Goal: Task Accomplishment & Management: Use online tool/utility

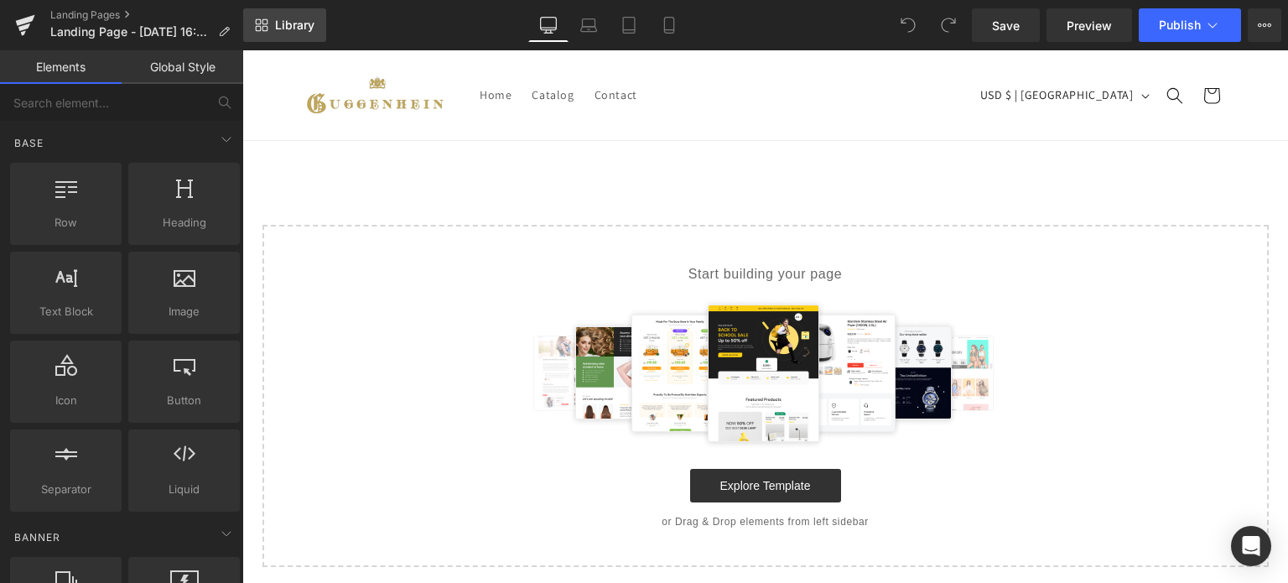
click at [289, 19] on span "Library" at bounding box center [294, 25] width 39 height 15
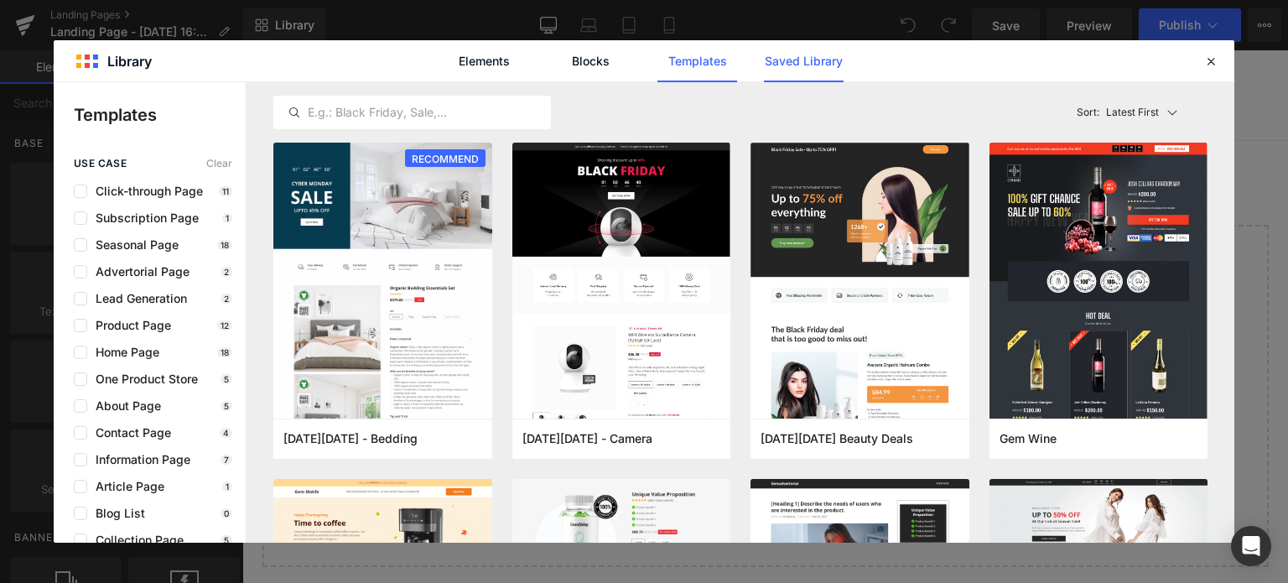
click at [798, 55] on link "Saved Library" at bounding box center [804, 61] width 80 height 42
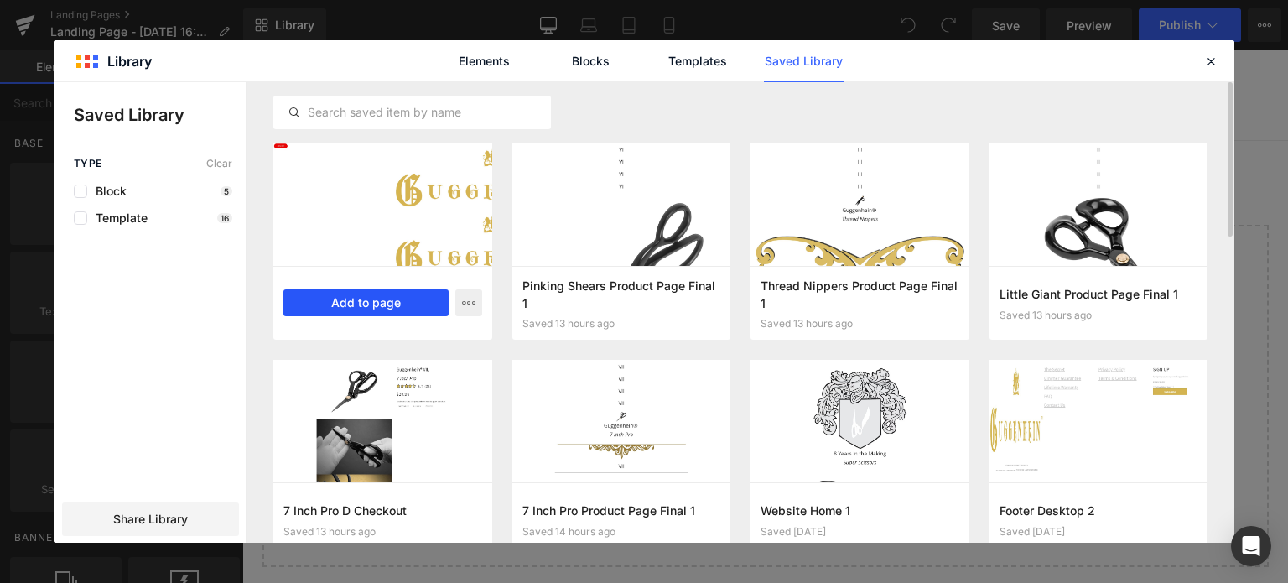
click at [385, 304] on button "Add to page" at bounding box center [365, 302] width 165 height 27
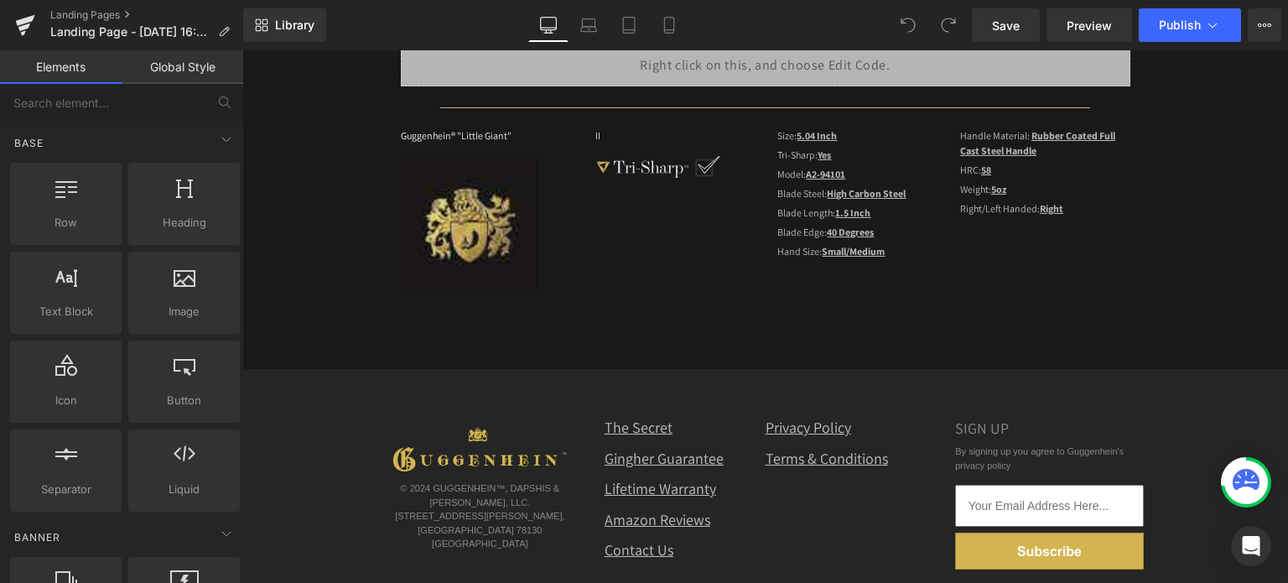
scroll to position [203, 0]
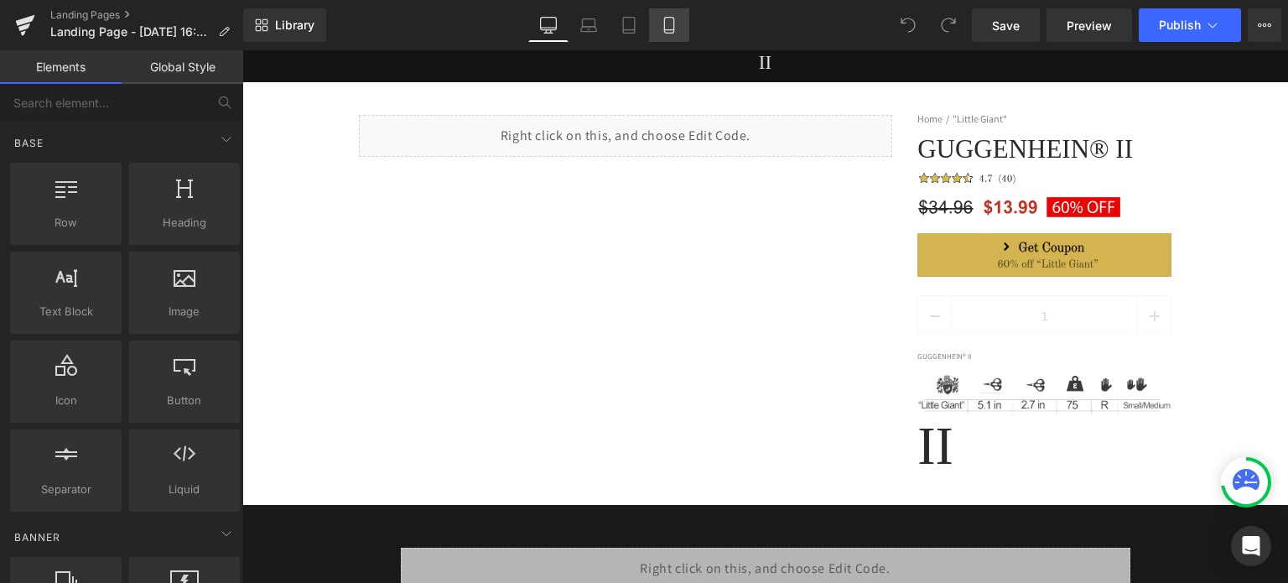
click at [672, 29] on icon at bounding box center [669, 25] width 17 height 17
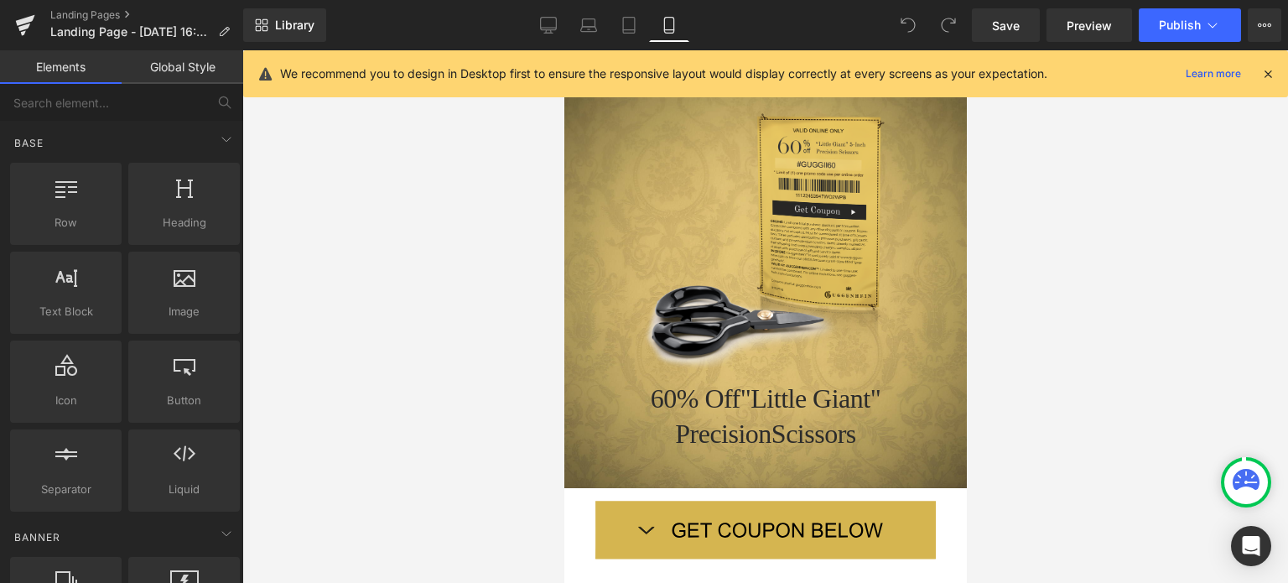
click at [1269, 72] on icon at bounding box center [1267, 73] width 15 height 15
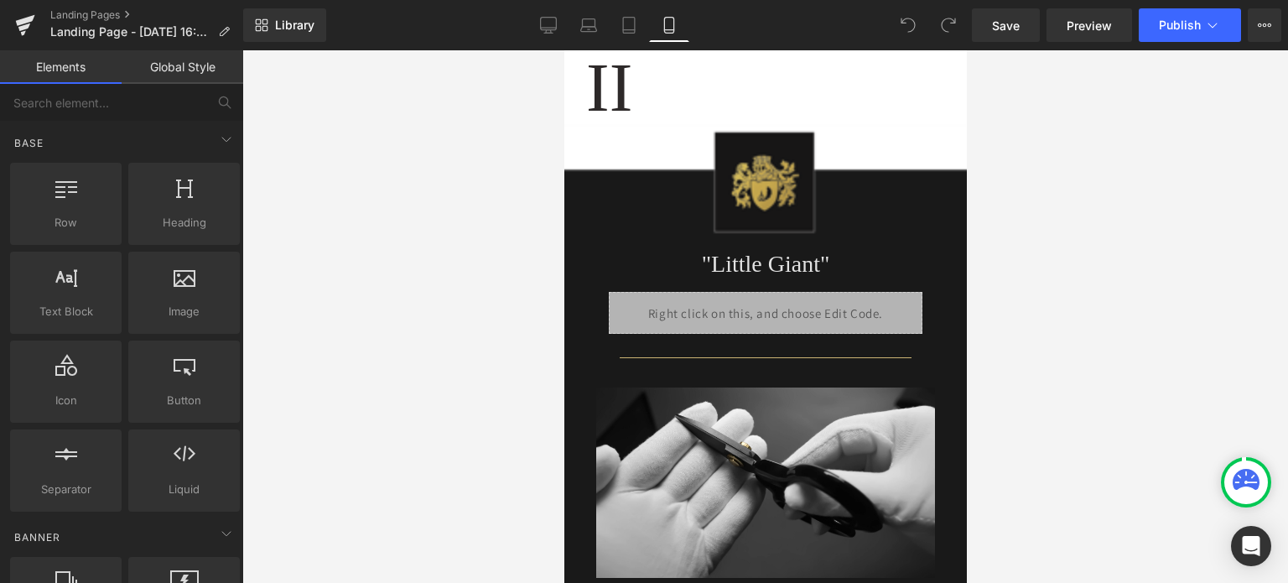
scroll to position [3253, 0]
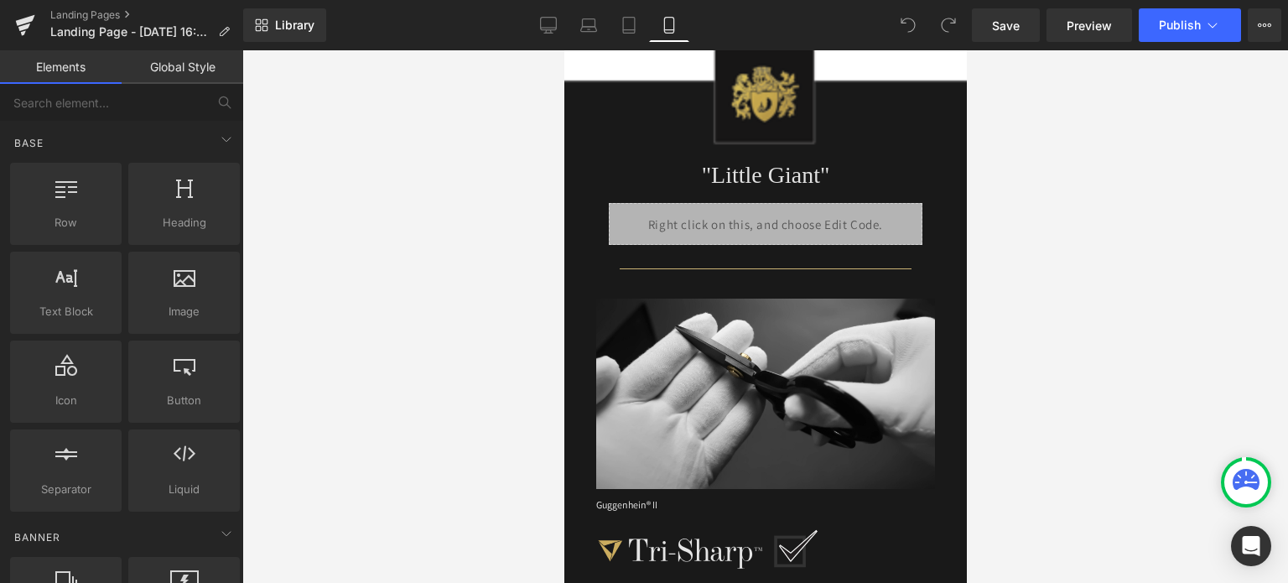
drag, startPoint x: 961, startPoint y: 105, endPoint x: 1536, endPoint y: 335, distance: 619.6
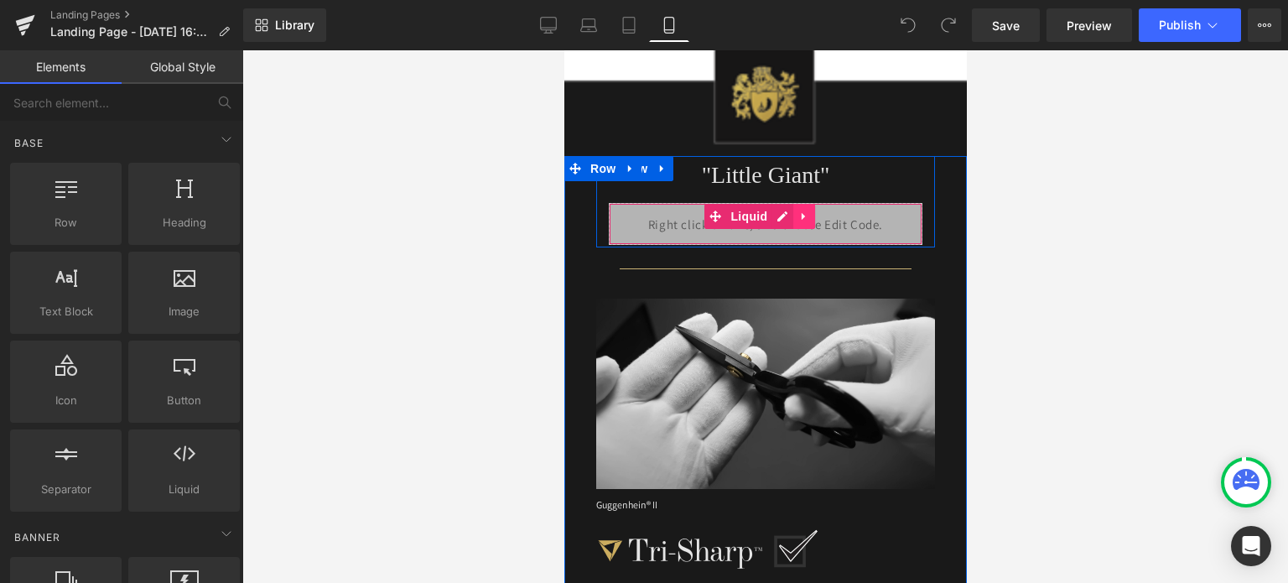
click at [801, 213] on icon at bounding box center [802, 217] width 3 height 8
click at [809, 210] on icon at bounding box center [814, 216] width 12 height 12
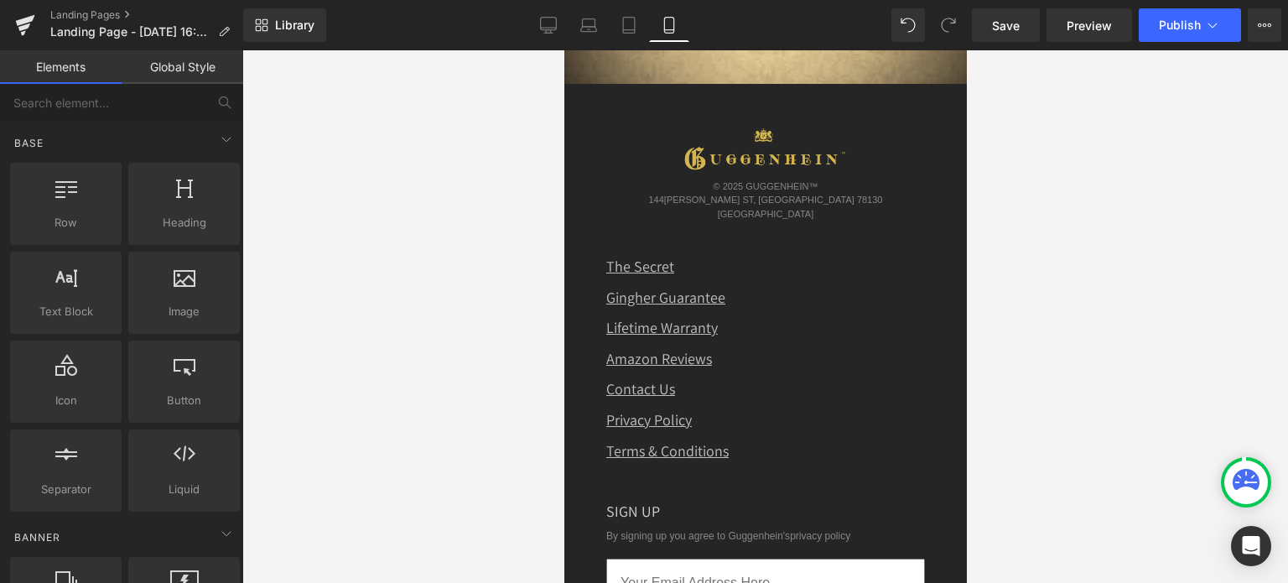
scroll to position [5934, 0]
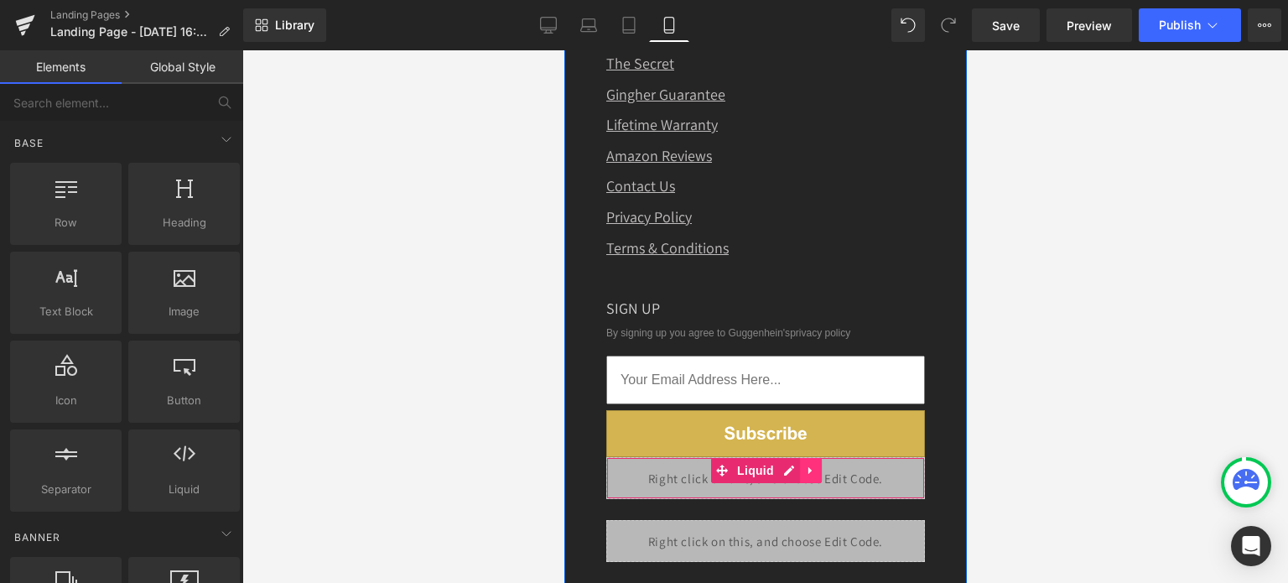
click at [807, 466] on icon at bounding box center [808, 470] width 3 height 8
click at [815, 464] on icon at bounding box center [821, 470] width 12 height 12
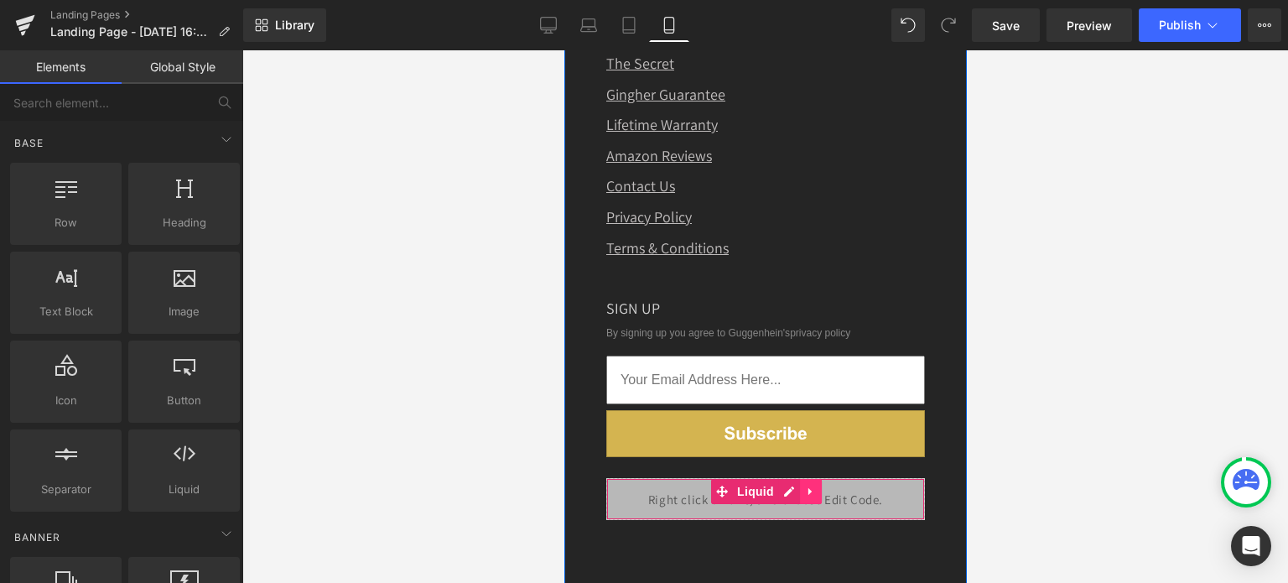
click at [804, 485] on icon at bounding box center [810, 491] width 12 height 13
click at [815, 485] on icon at bounding box center [821, 491] width 12 height 12
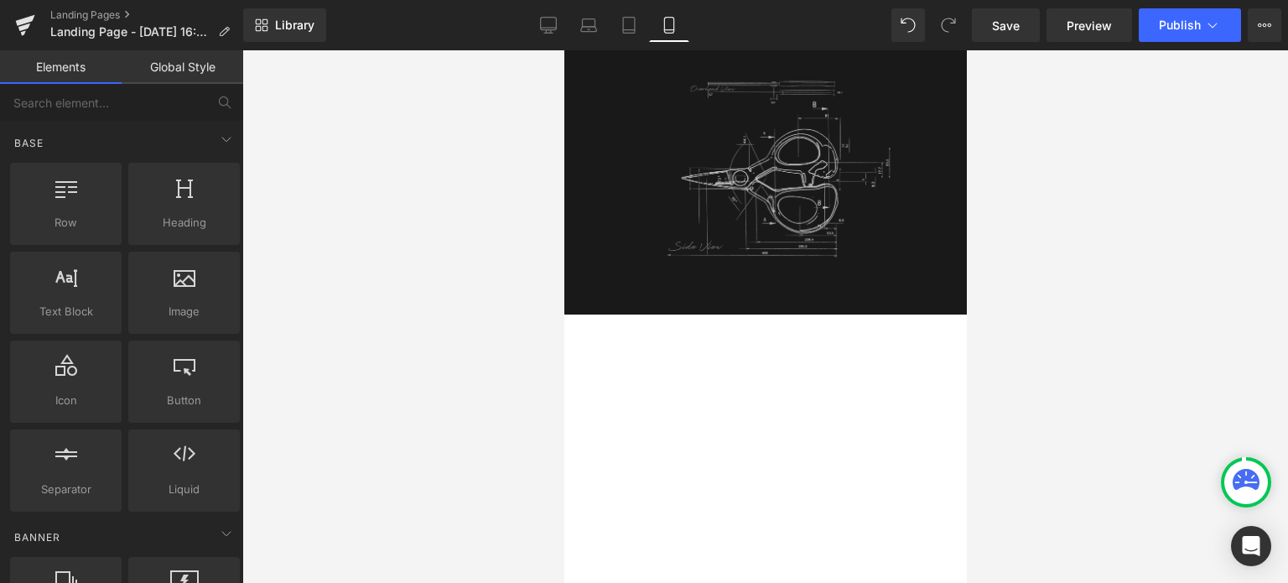
scroll to position [3754, 0]
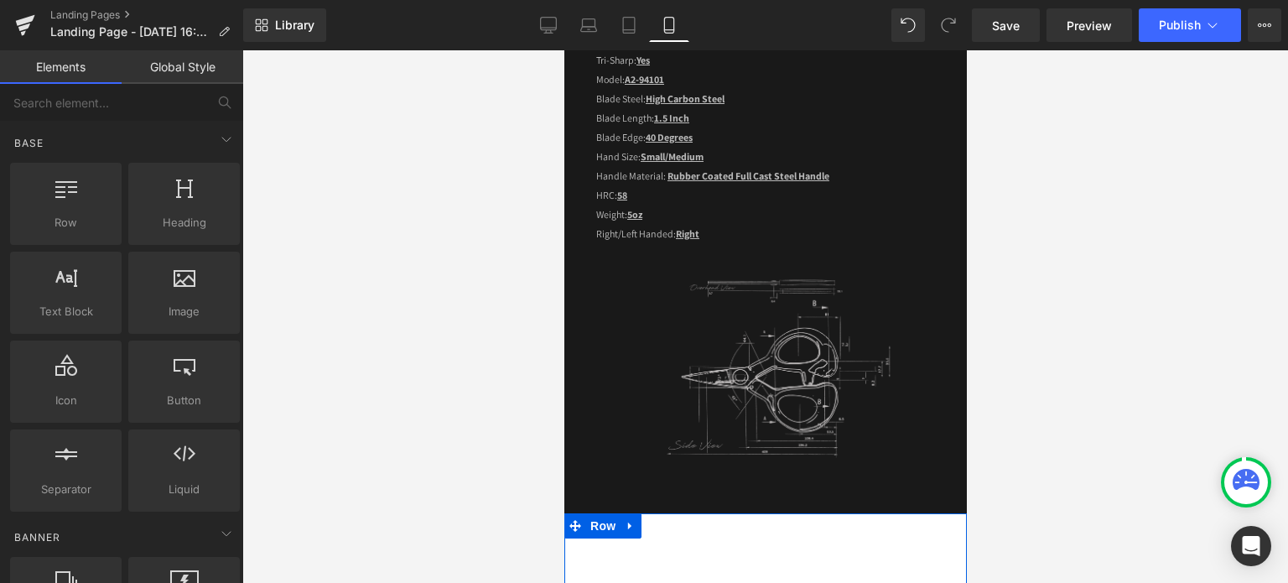
drag, startPoint x: 627, startPoint y: 459, endPoint x: 651, endPoint y: 459, distance: 24.3
click at [627, 521] on icon at bounding box center [628, 525] width 3 height 8
click at [668, 520] on icon at bounding box center [673, 526] width 12 height 12
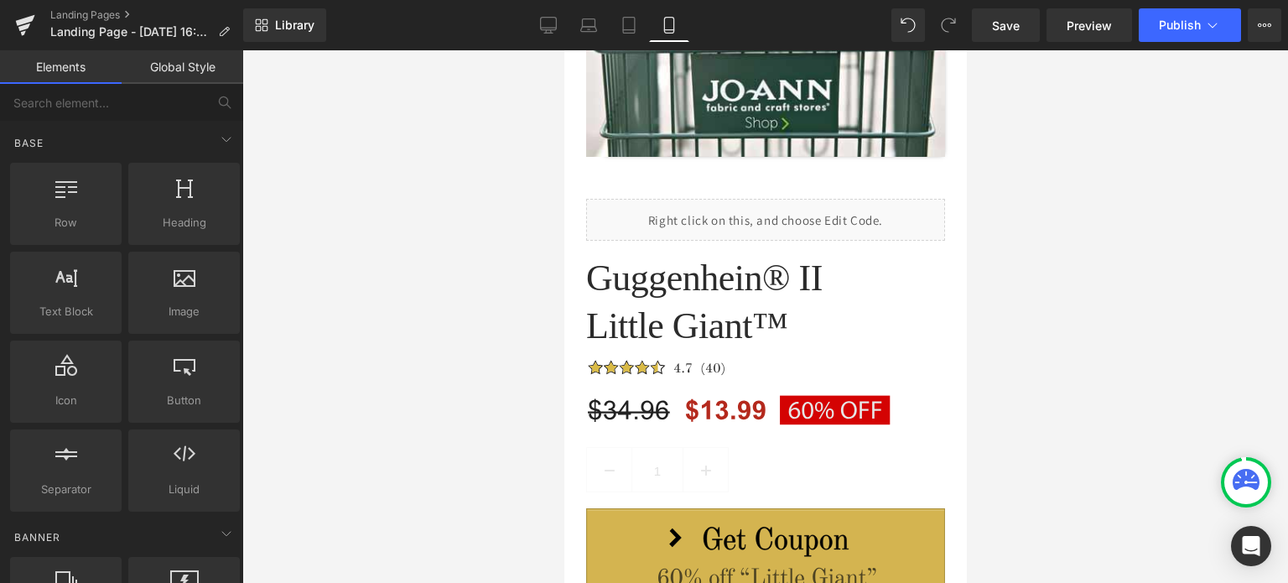
scroll to position [2329, 0]
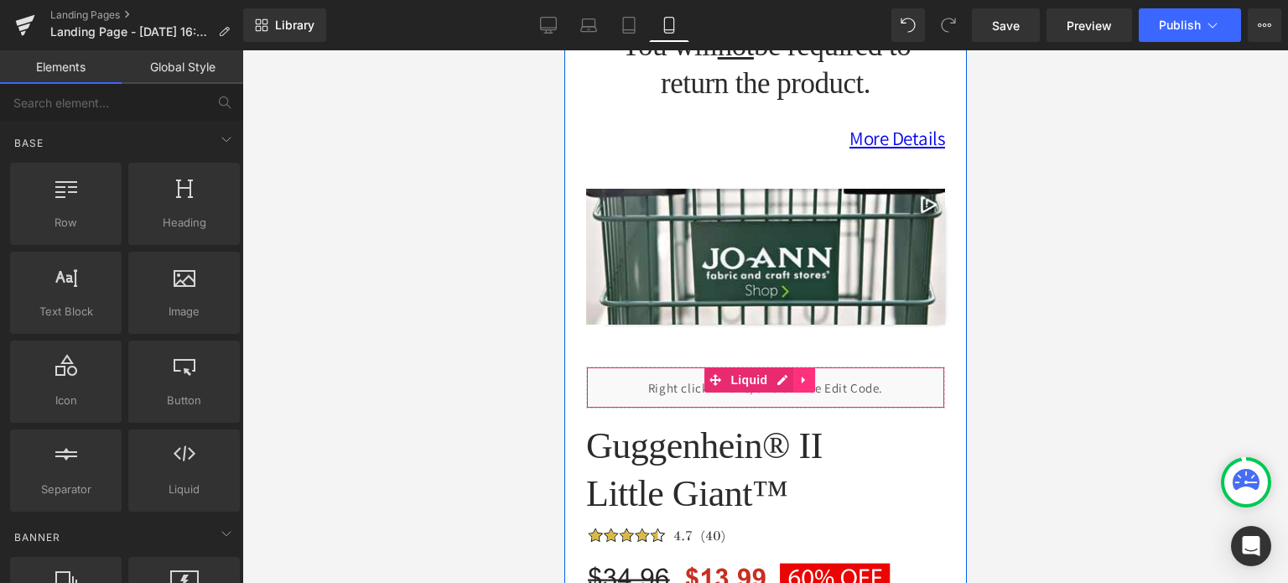
click at [801, 374] on icon at bounding box center [803, 380] width 12 height 13
click at [812, 374] on icon at bounding box center [814, 380] width 12 height 12
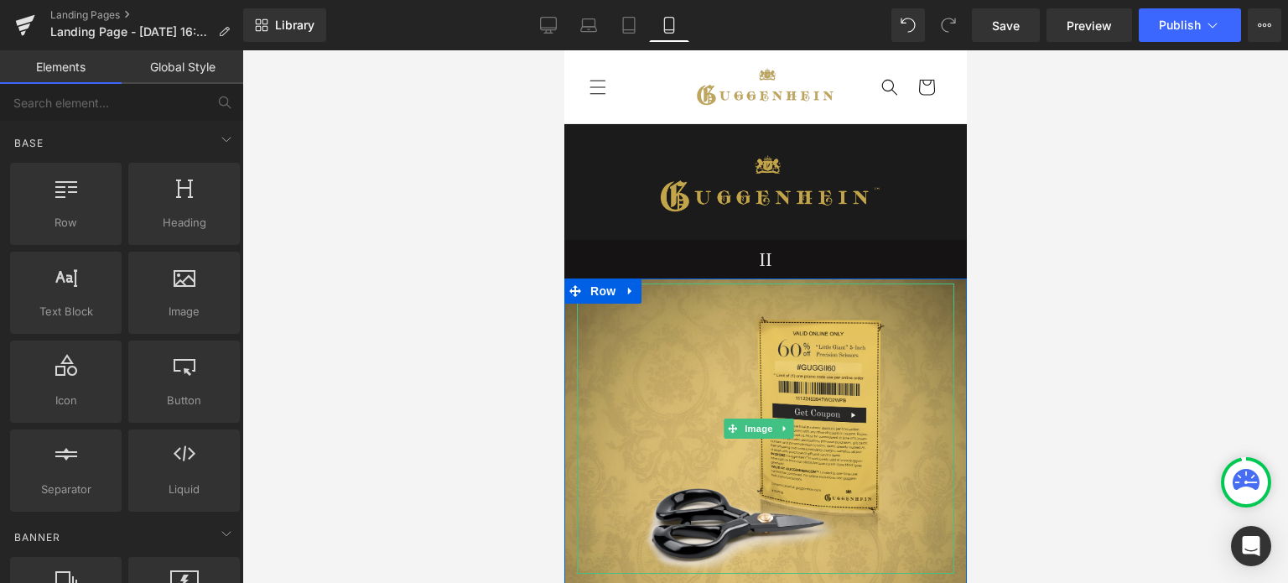
scroll to position [335, 0]
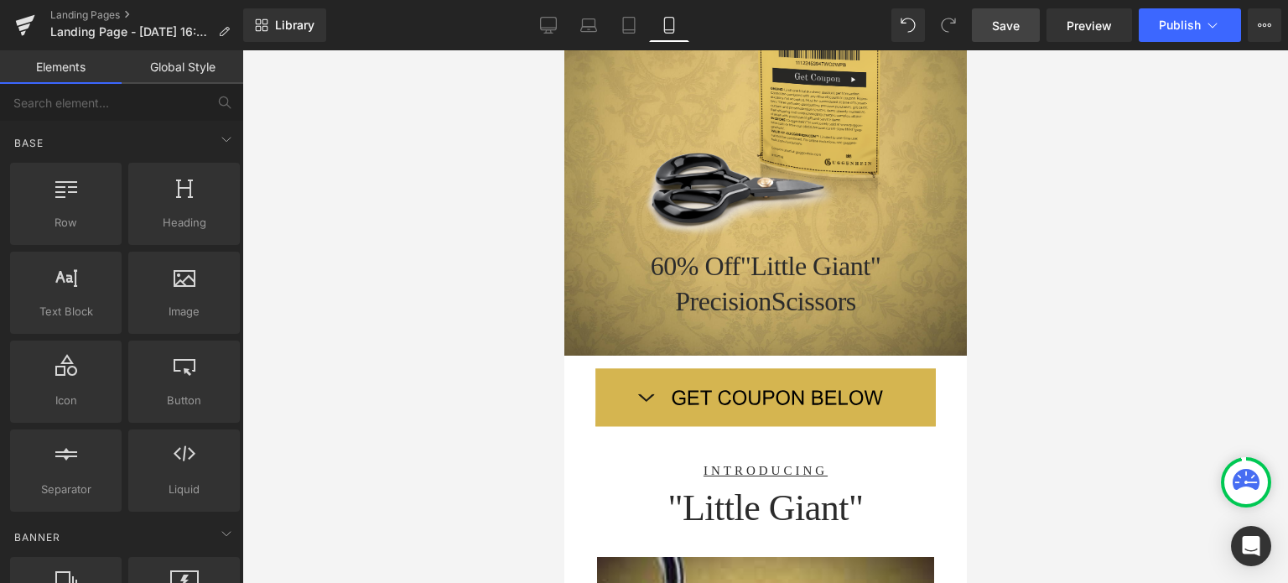
click at [1014, 28] on span "Save" at bounding box center [1006, 26] width 28 height 18
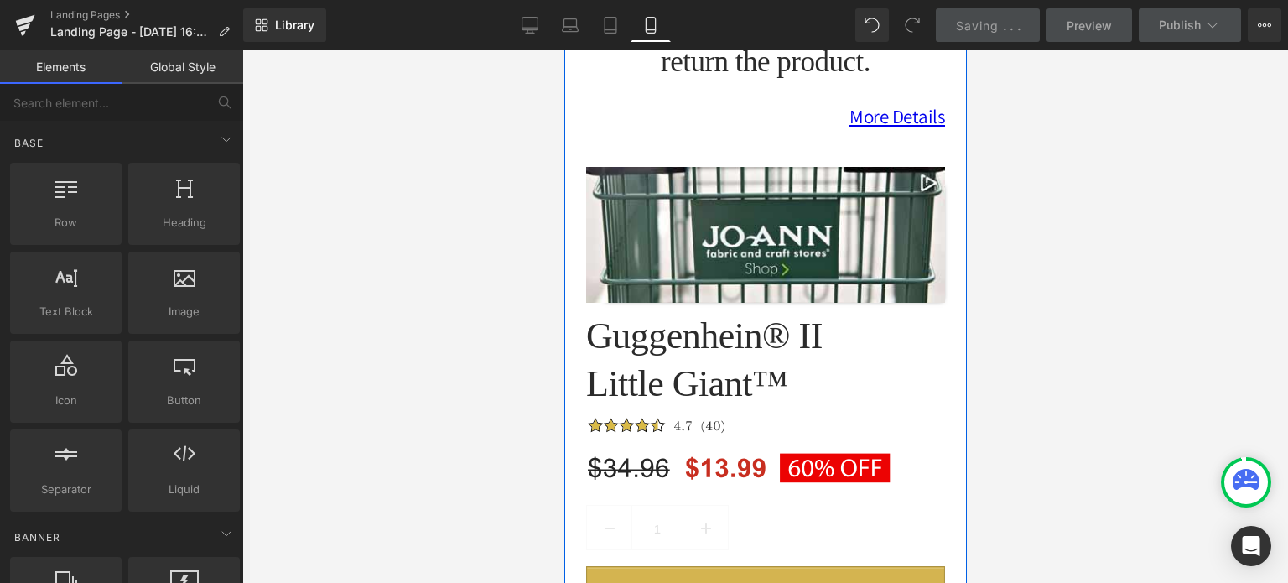
scroll to position [2398, 0]
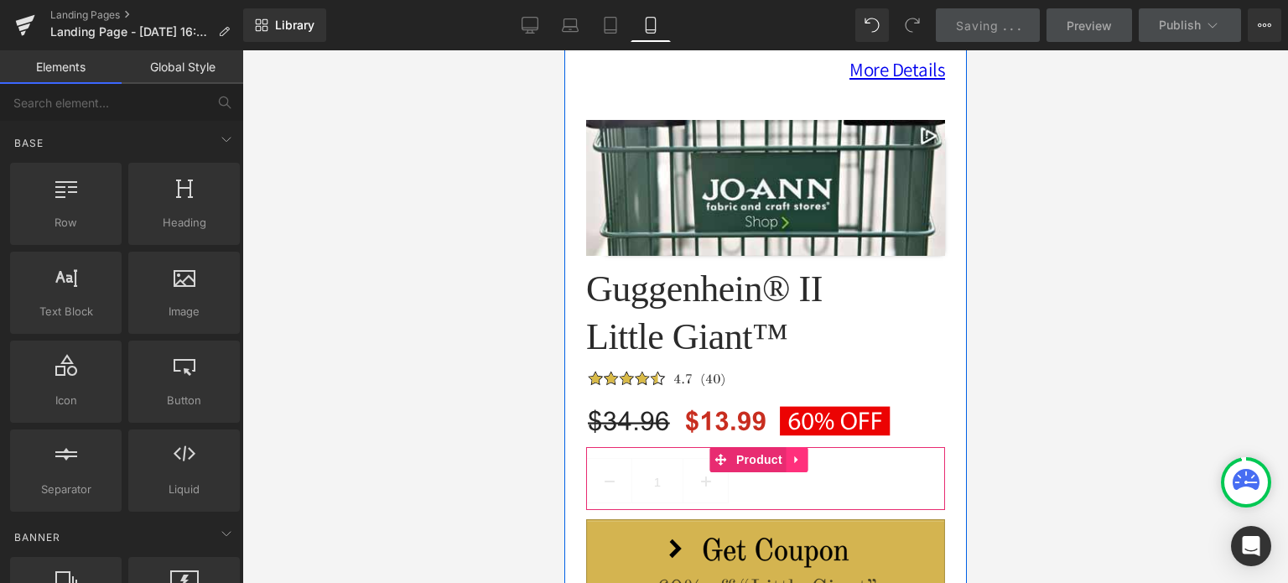
click at [794, 456] on icon at bounding box center [795, 460] width 3 height 8
click at [806, 454] on icon at bounding box center [808, 460] width 12 height 12
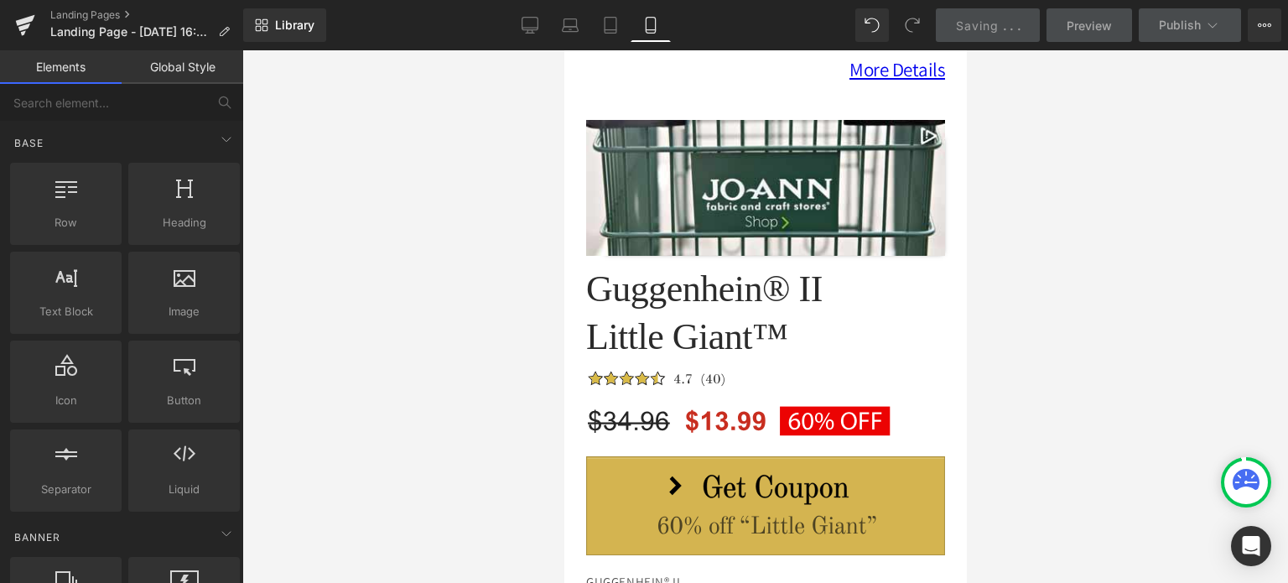
click at [994, 26] on span "Saving" at bounding box center [977, 25] width 43 height 14
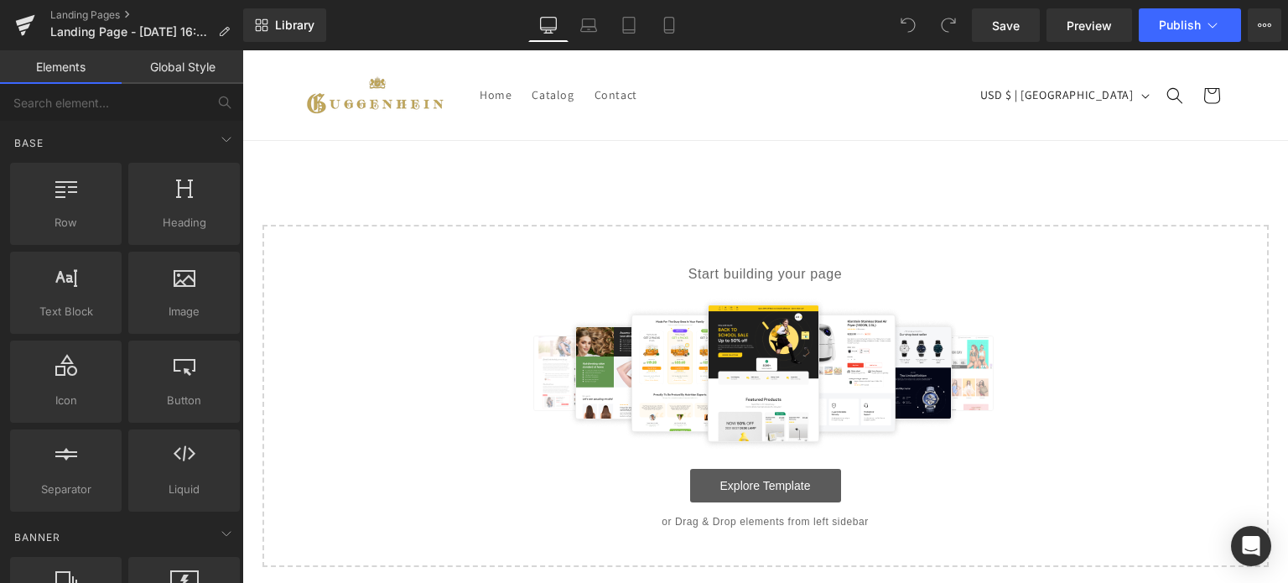
click at [764, 489] on link "Explore Template" at bounding box center [765, 486] width 151 height 34
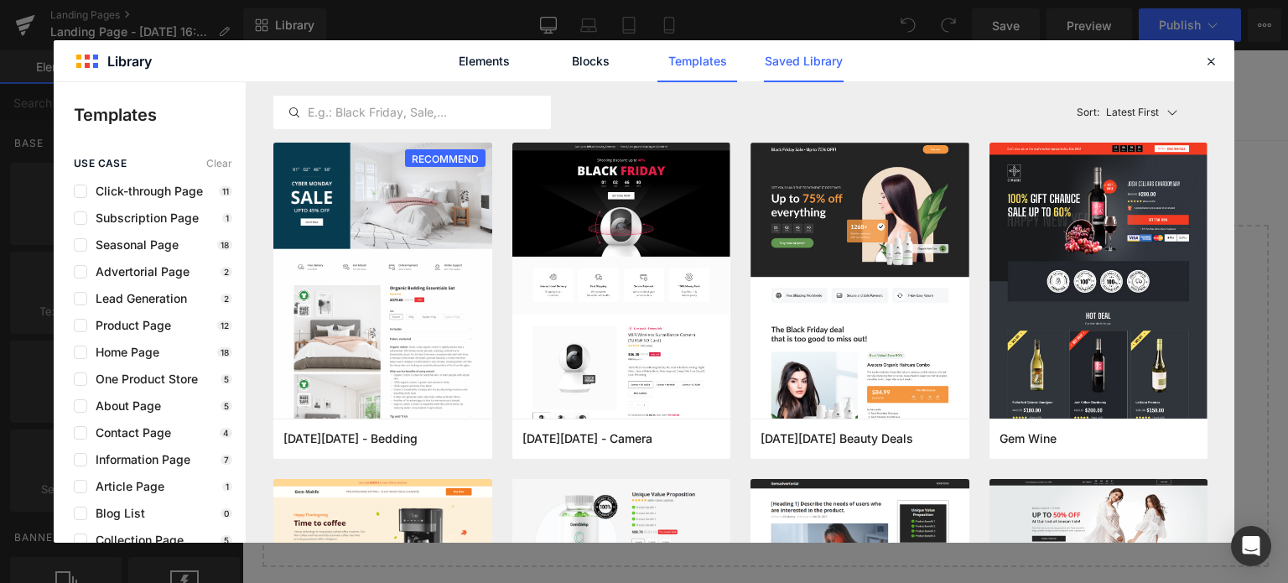
click at [793, 60] on link "Saved Library" at bounding box center [804, 61] width 80 height 42
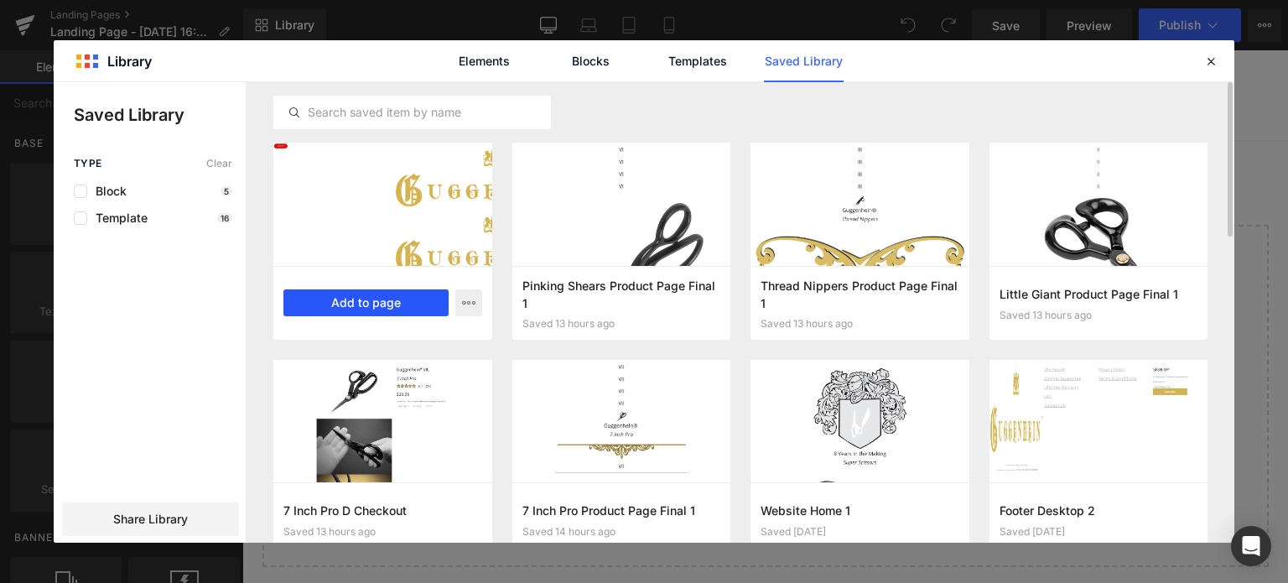
click at [368, 299] on button "Add to page" at bounding box center [365, 302] width 165 height 27
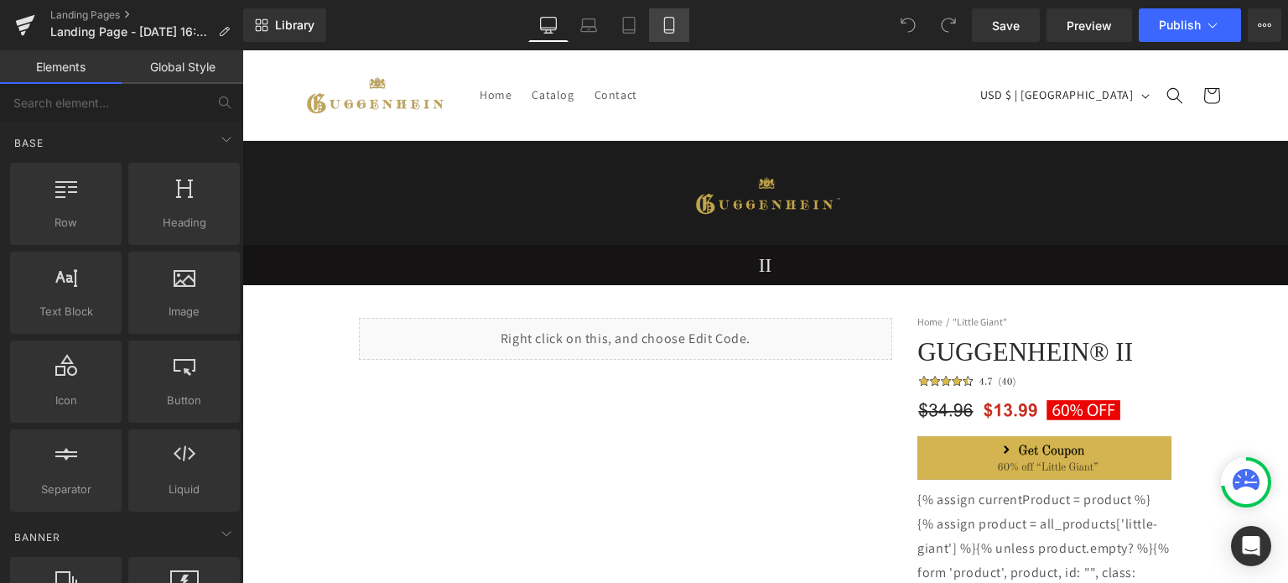
click at [666, 25] on icon at bounding box center [669, 25] width 17 height 17
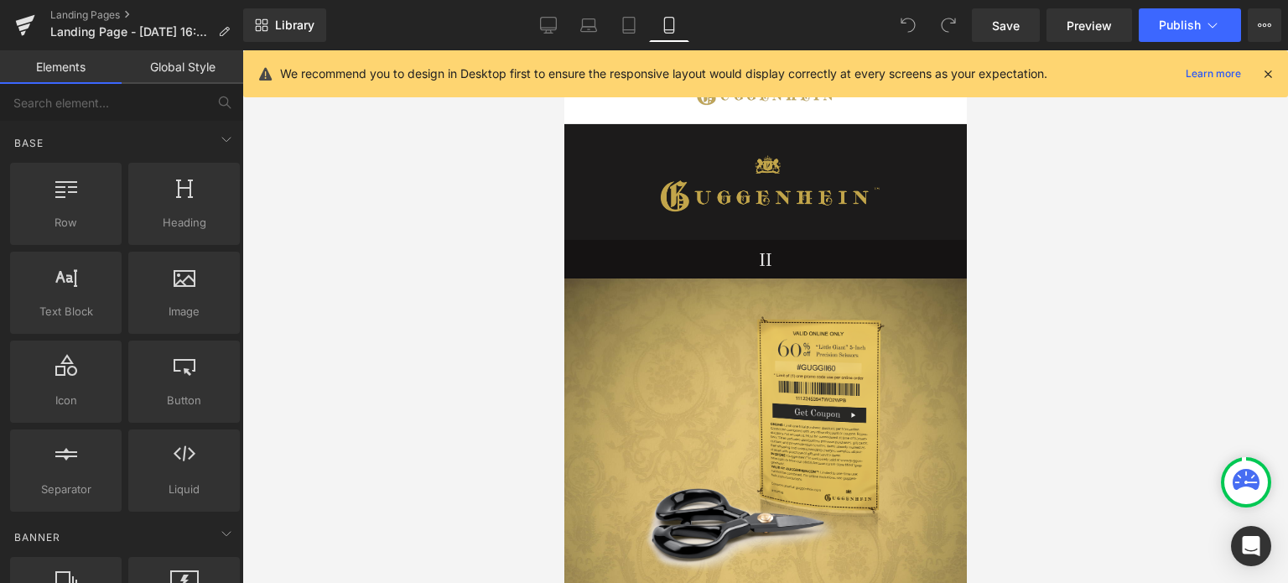
click at [1269, 71] on icon at bounding box center [1267, 73] width 15 height 15
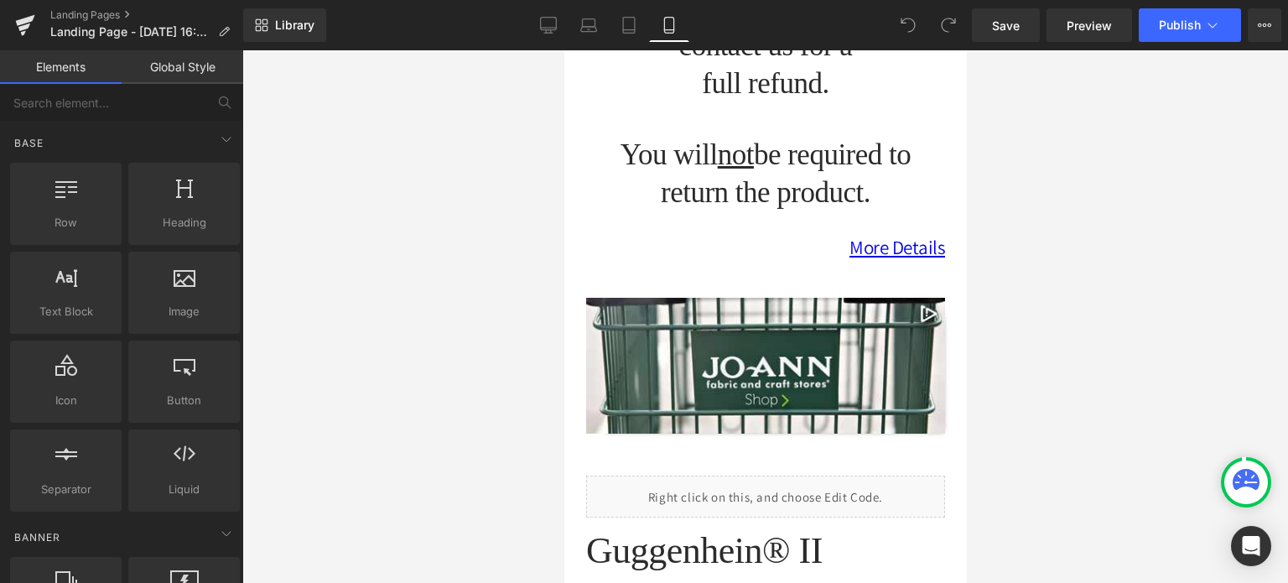
scroll to position [2431, 0]
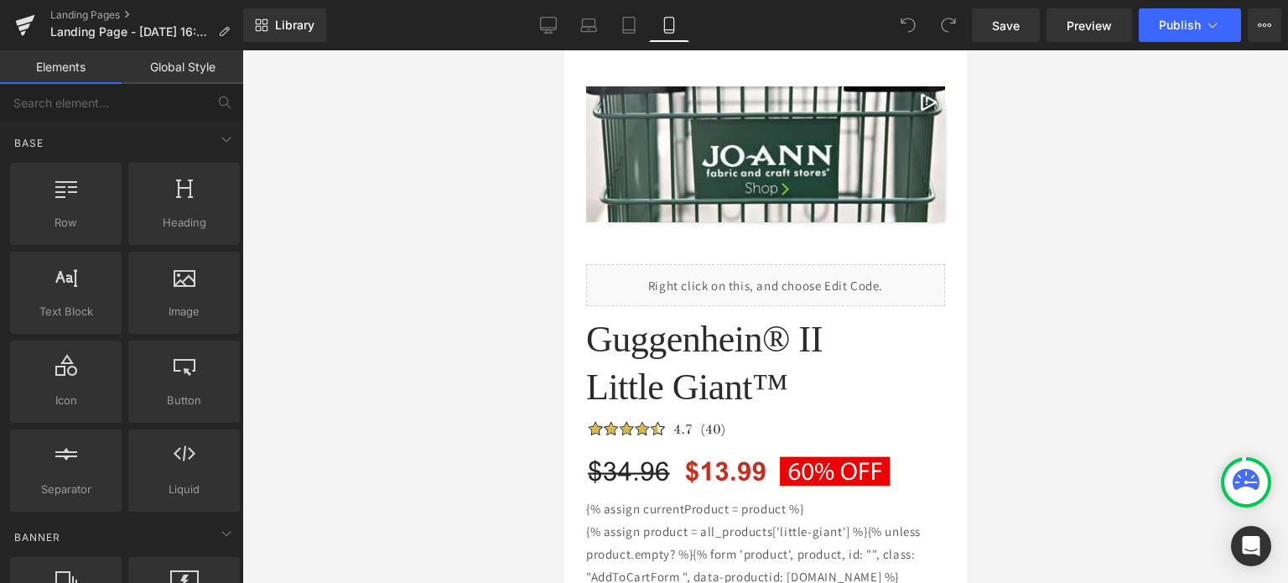
click at [641, 315] on h1 "Guggenhein® II" at bounding box center [764, 339] width 359 height 48
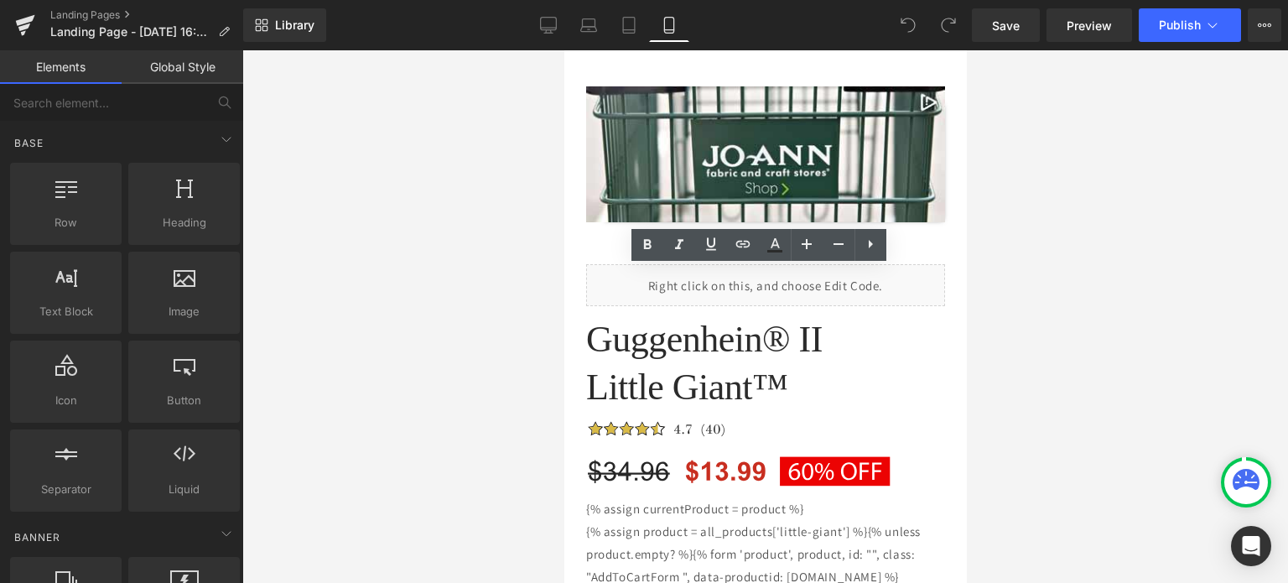
click at [984, 460] on div at bounding box center [765, 316] width 1046 height 532
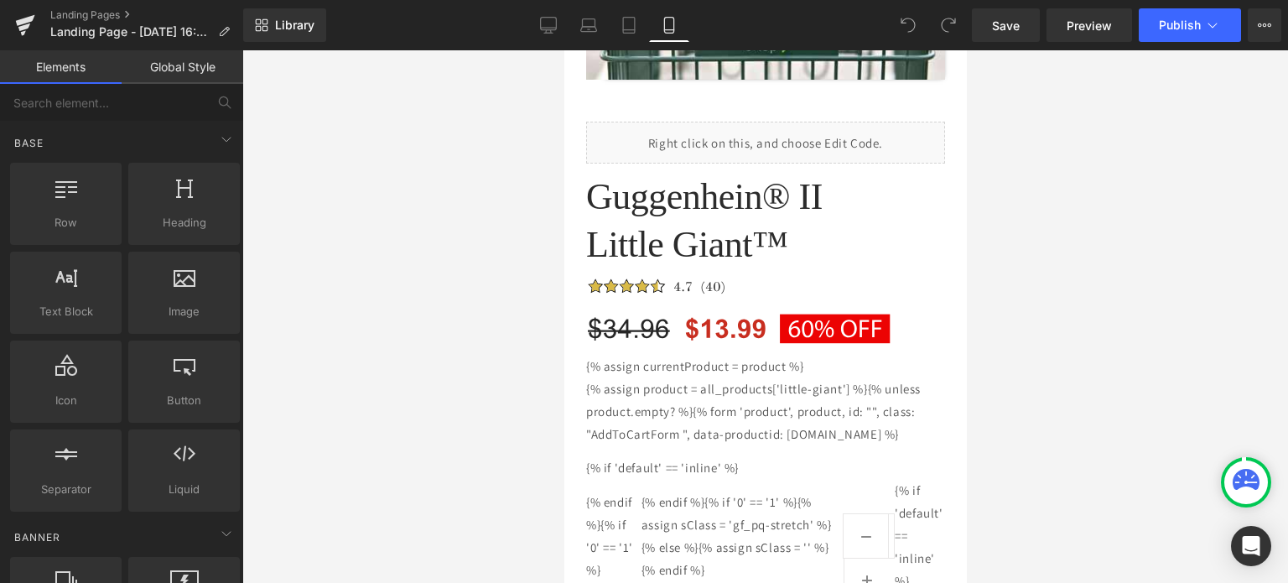
scroll to position [2683, 0]
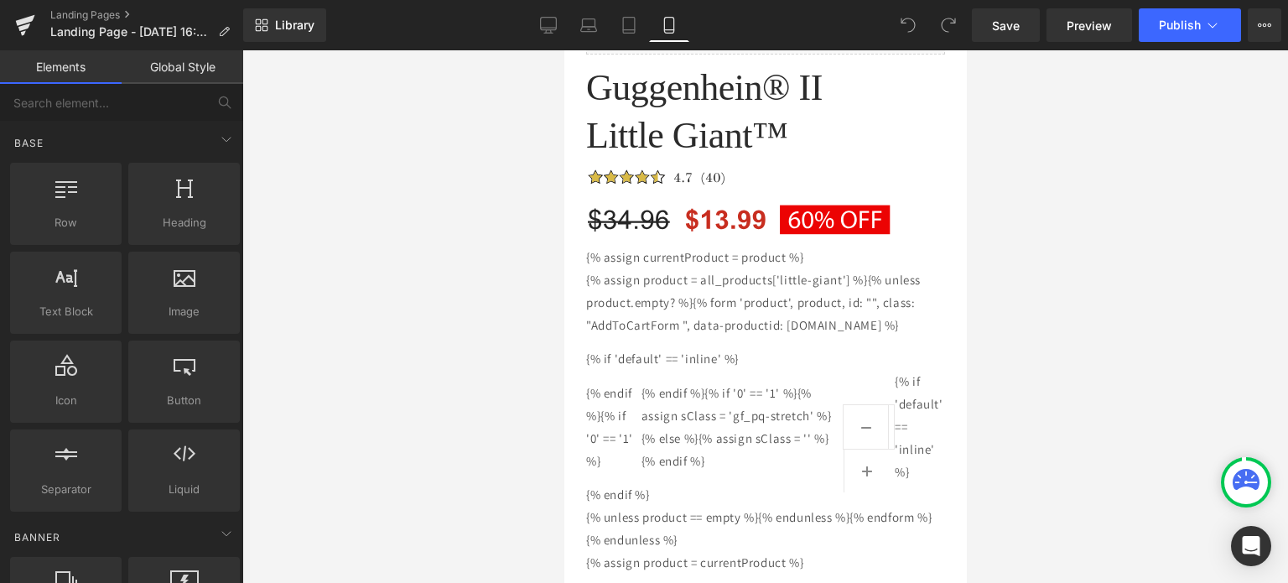
click at [1075, 434] on div at bounding box center [765, 316] width 1046 height 532
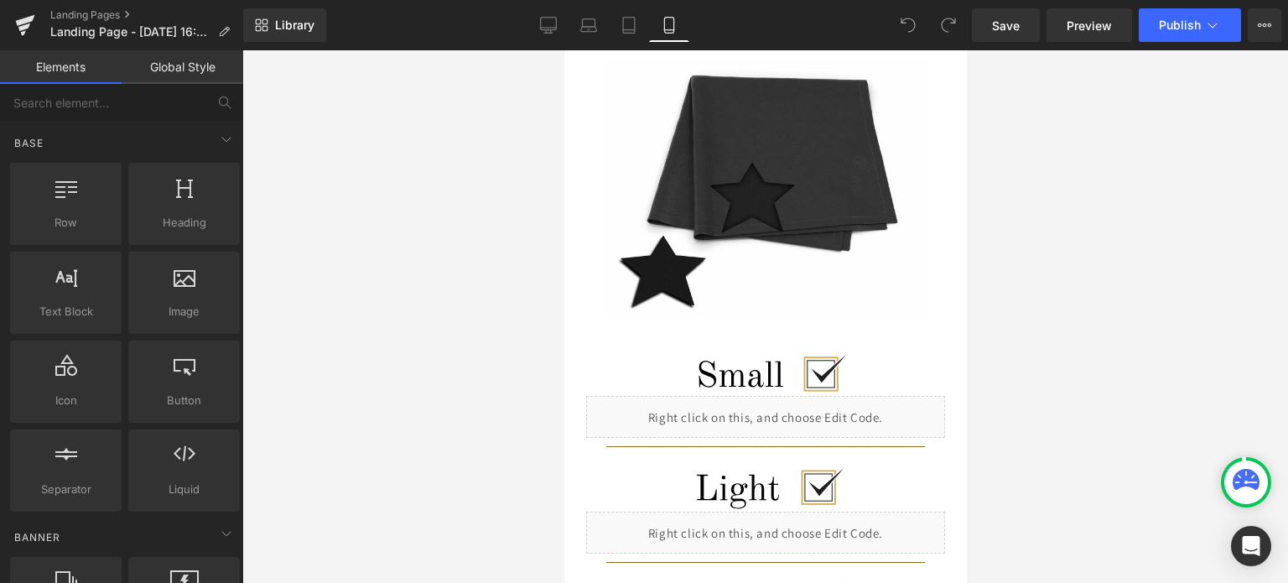
scroll to position [0, 0]
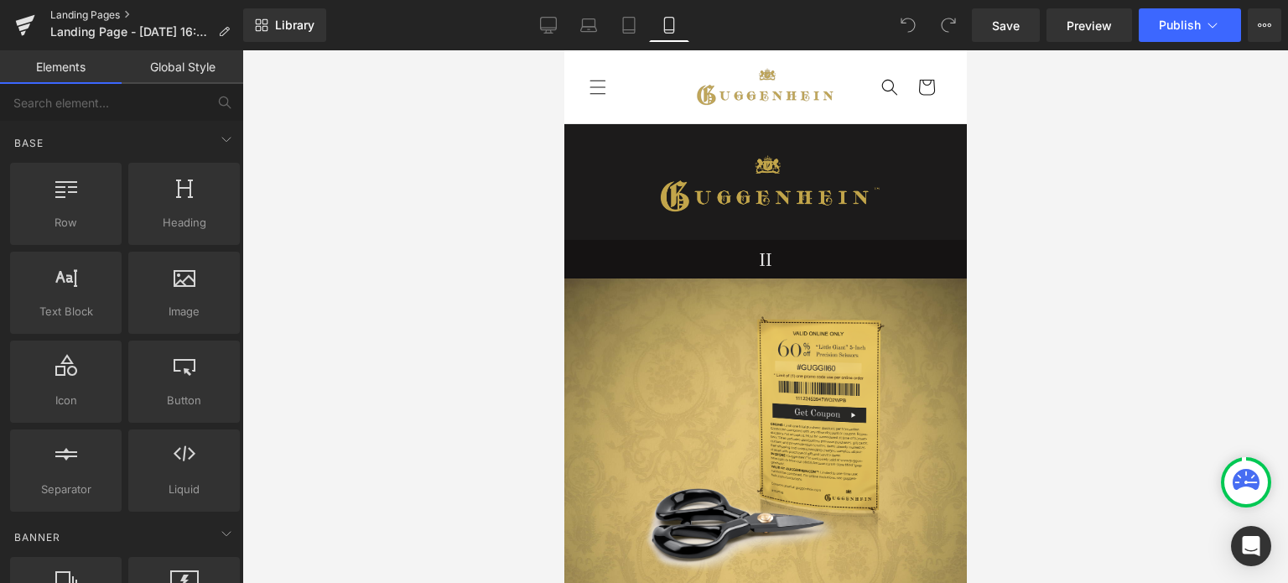
click at [94, 9] on link "Landing Pages" at bounding box center [146, 14] width 193 height 13
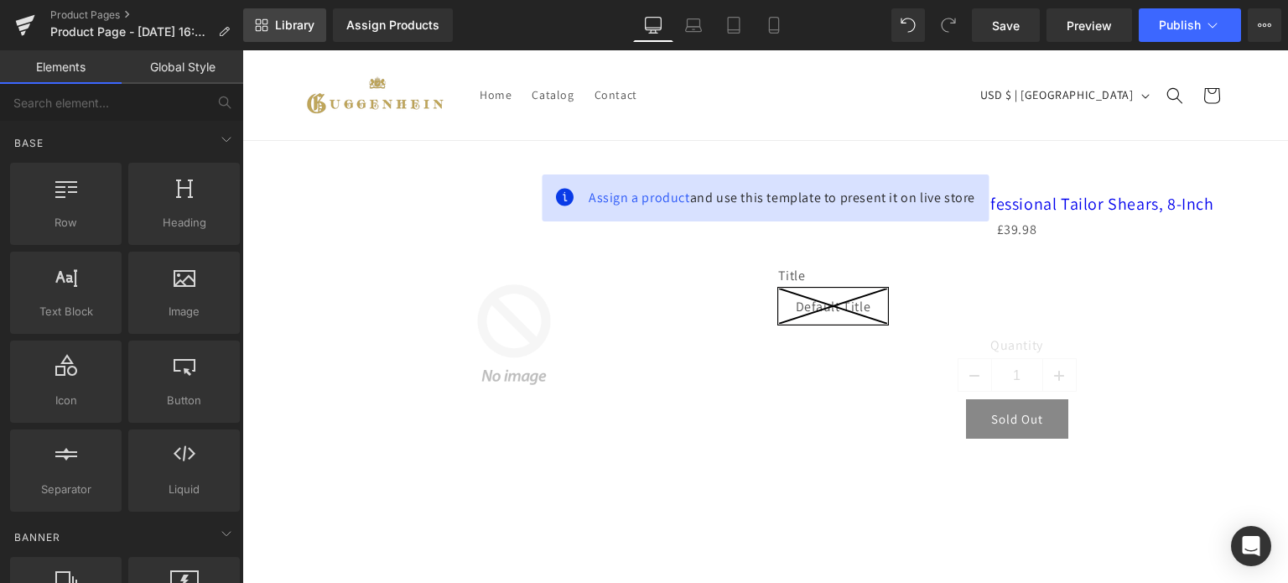
click at [295, 29] on span "Library" at bounding box center [294, 25] width 39 height 15
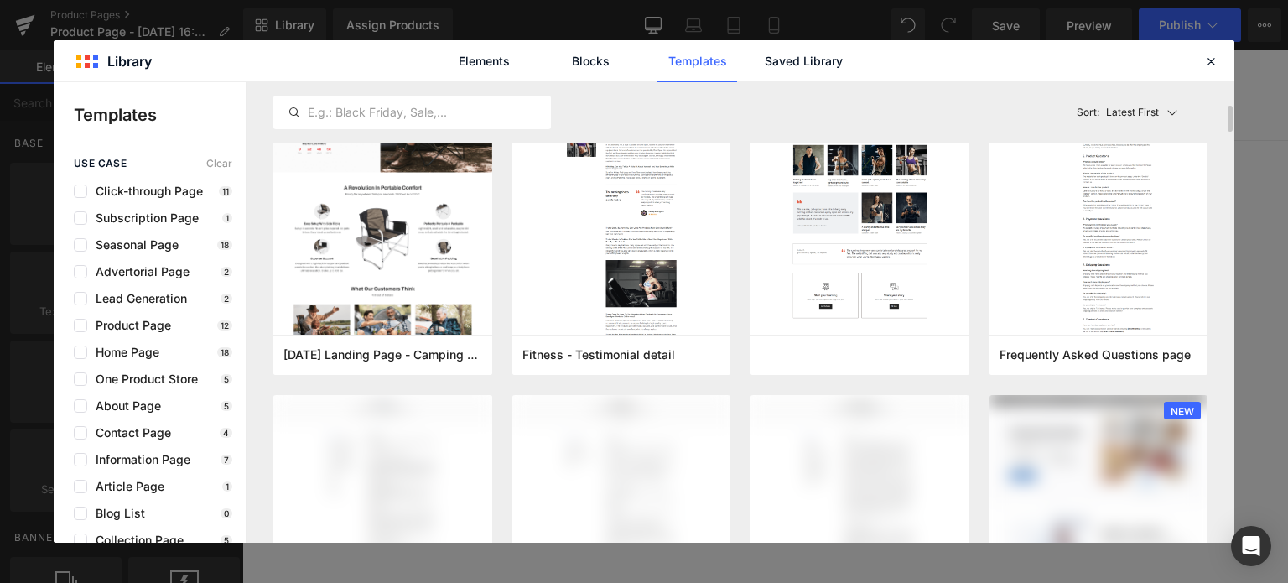
scroll to position [84, 0]
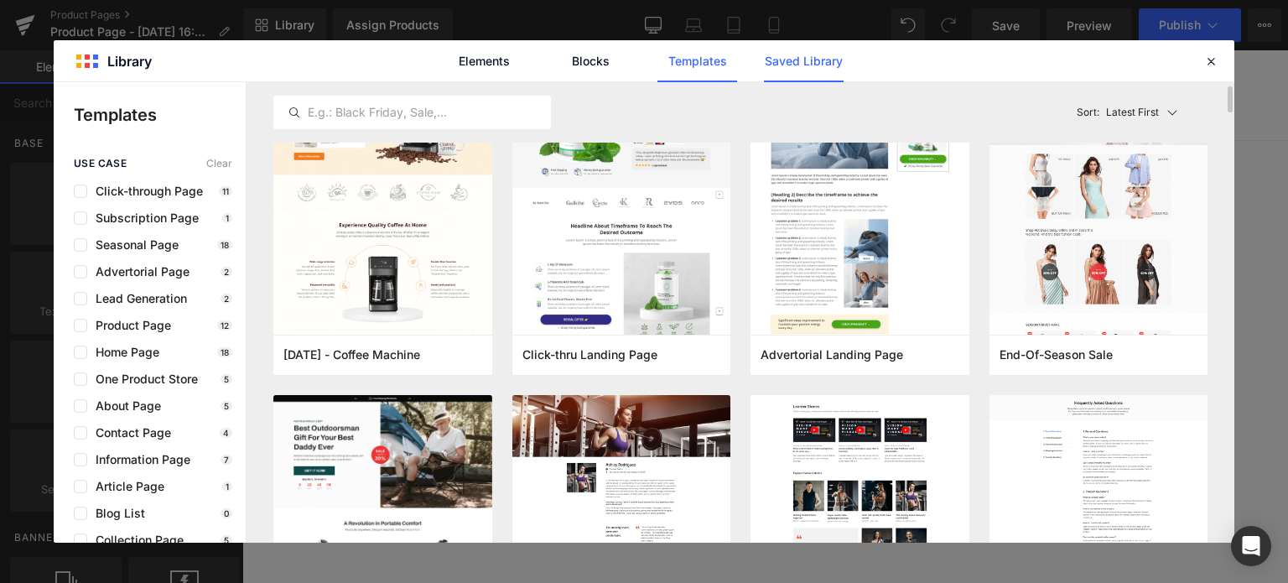
click at [817, 62] on link "Saved Library" at bounding box center [804, 61] width 80 height 42
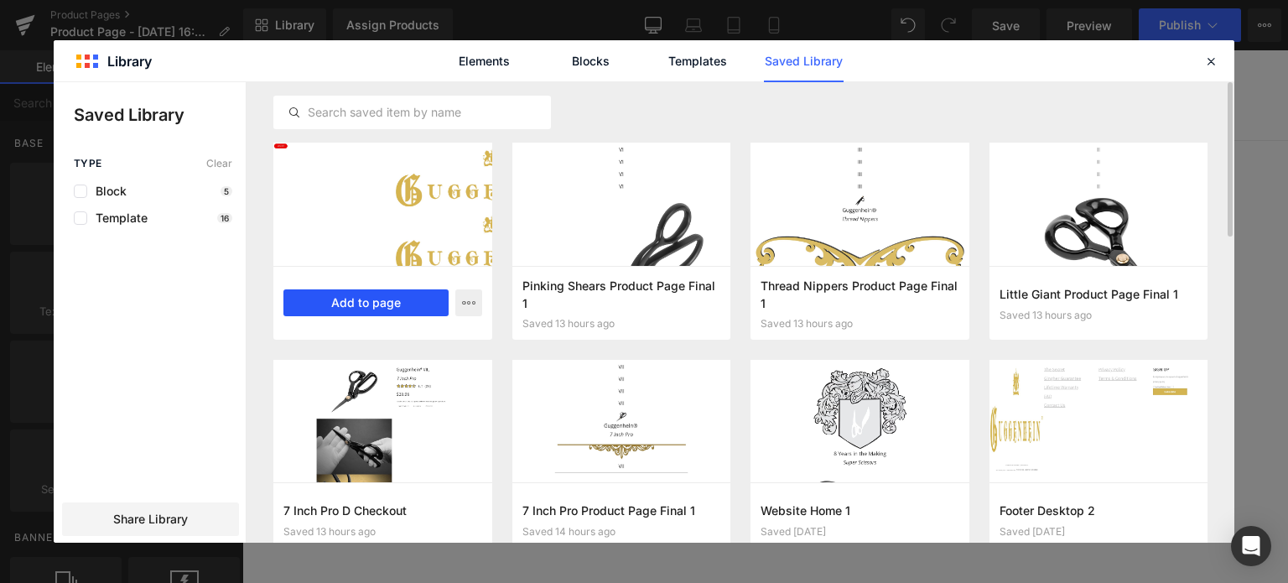
click at [360, 305] on button "Add to page" at bounding box center [365, 302] width 165 height 27
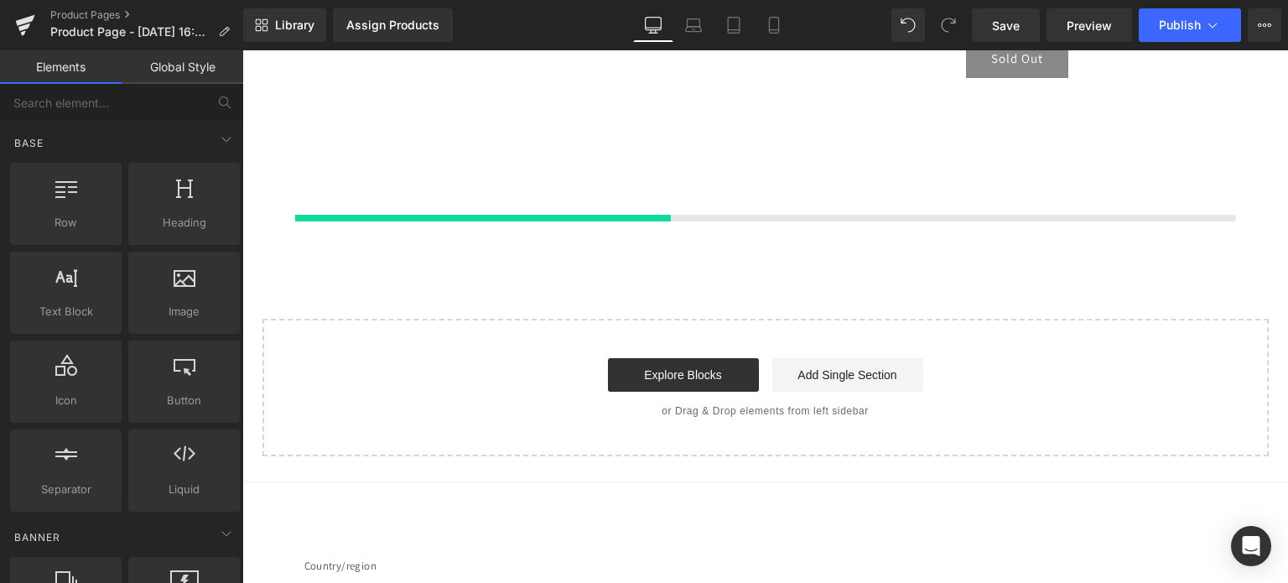
scroll to position [377, 0]
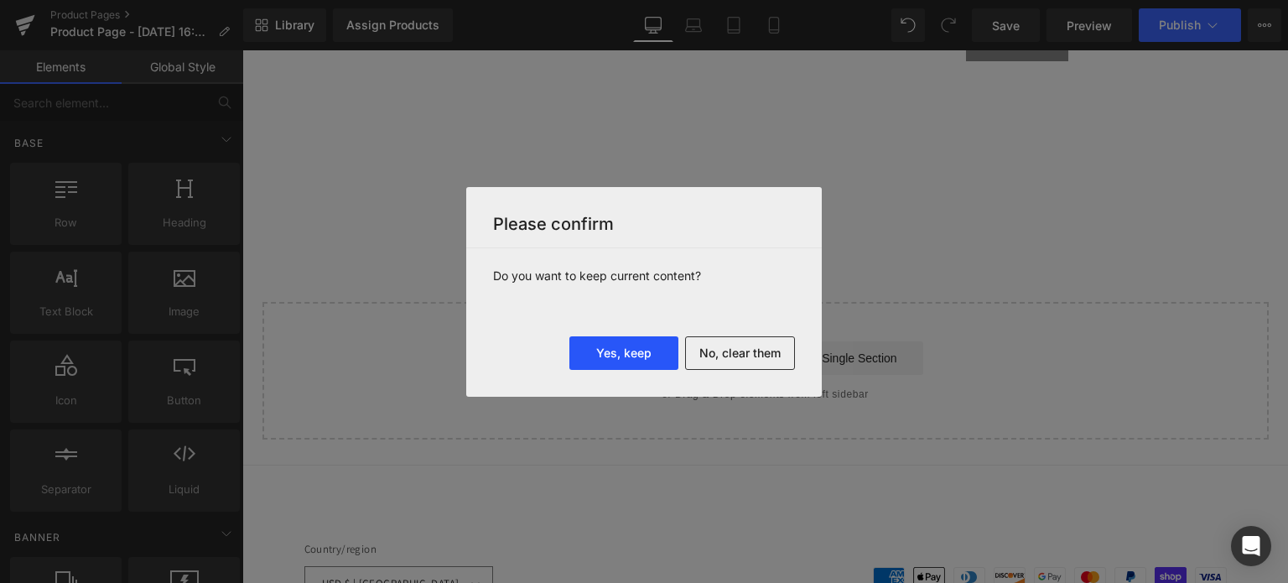
click at [620, 350] on button "Yes, keep" at bounding box center [623, 353] width 109 height 34
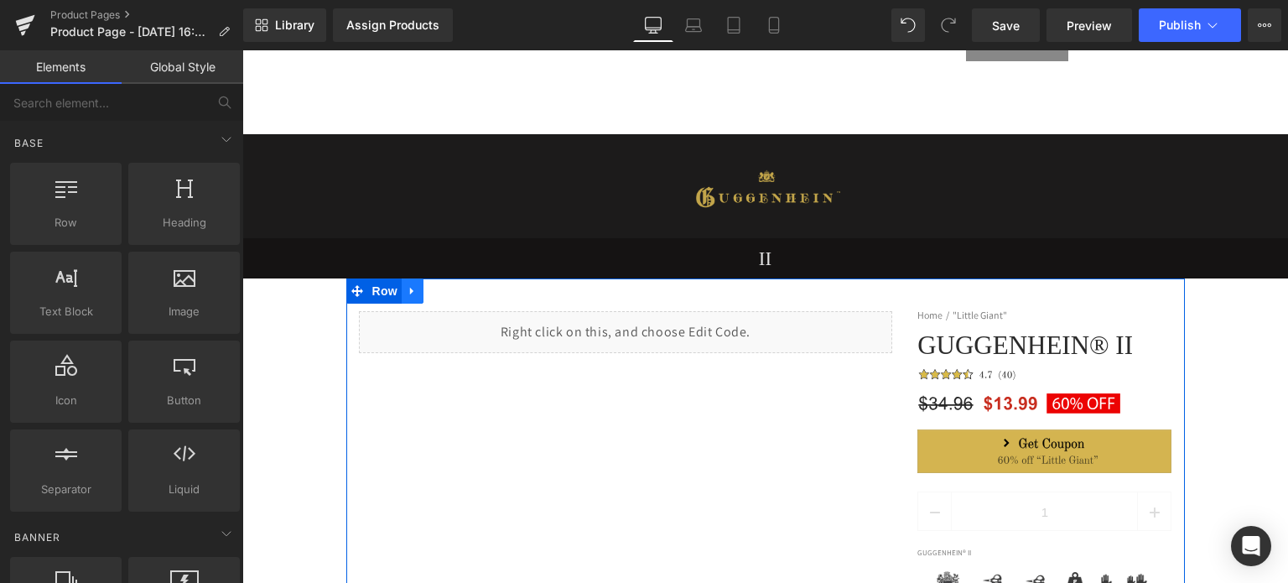
click at [412, 294] on link at bounding box center [413, 290] width 22 height 25
click at [450, 293] on icon at bounding box center [456, 291] width 12 height 12
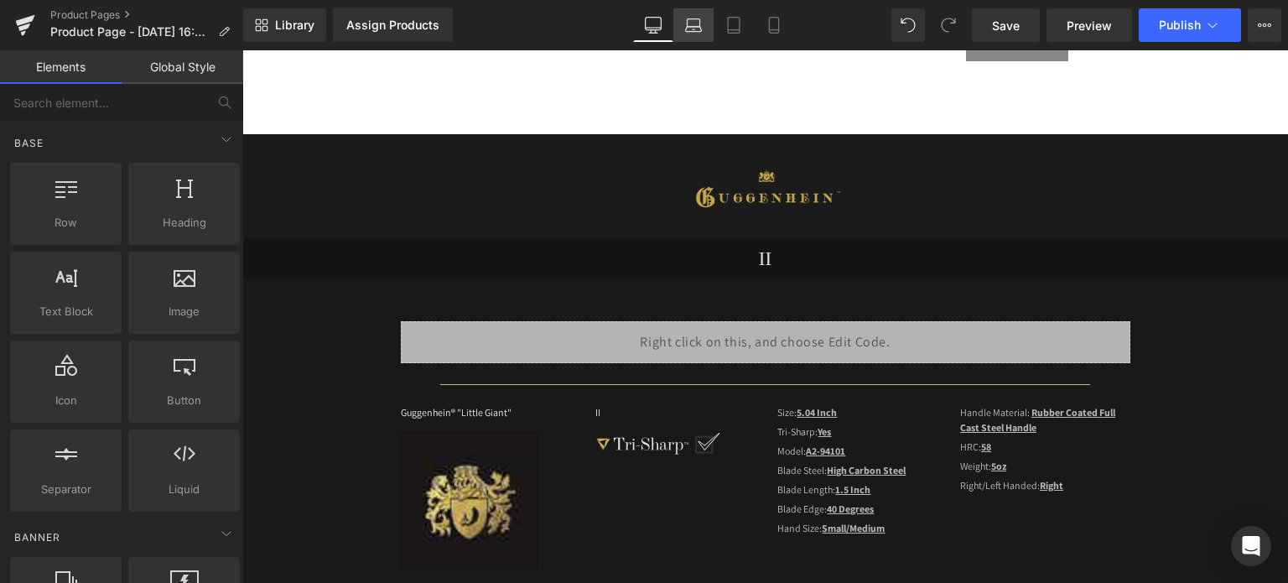
click at [688, 34] on link "Laptop" at bounding box center [693, 25] width 40 height 34
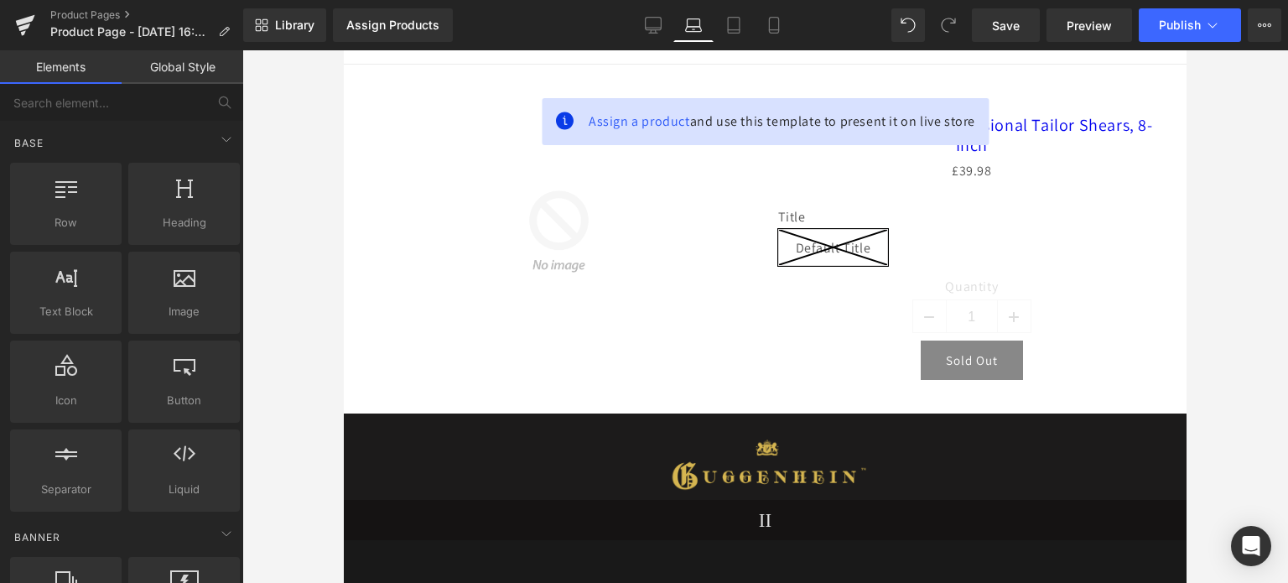
scroll to position [0, 0]
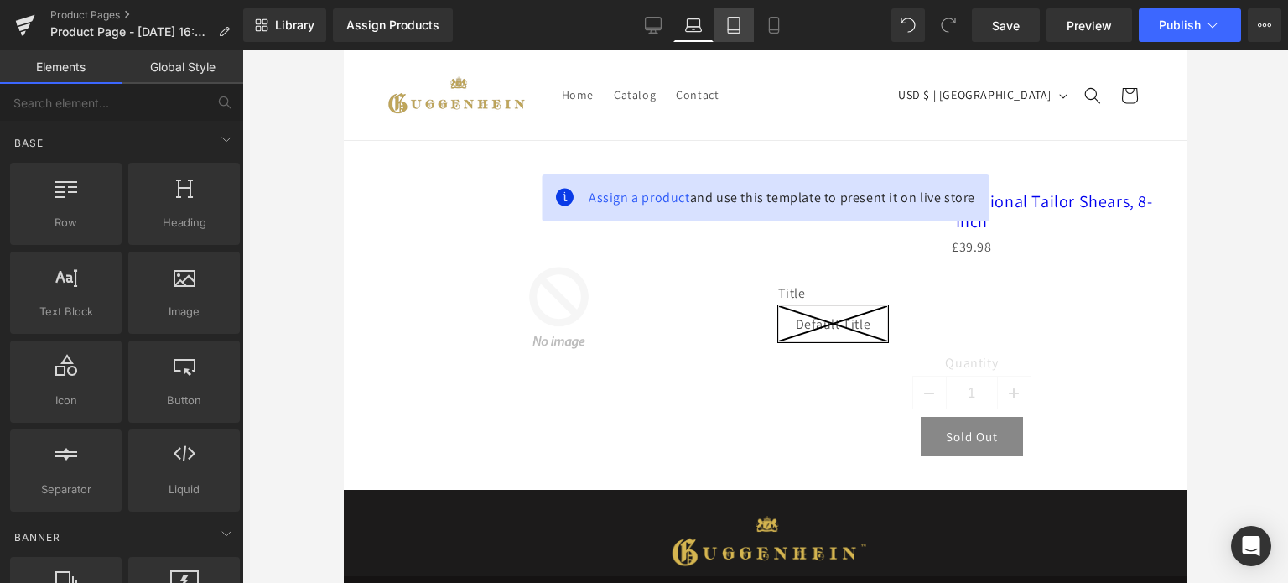
click at [733, 26] on icon at bounding box center [733, 25] width 17 height 17
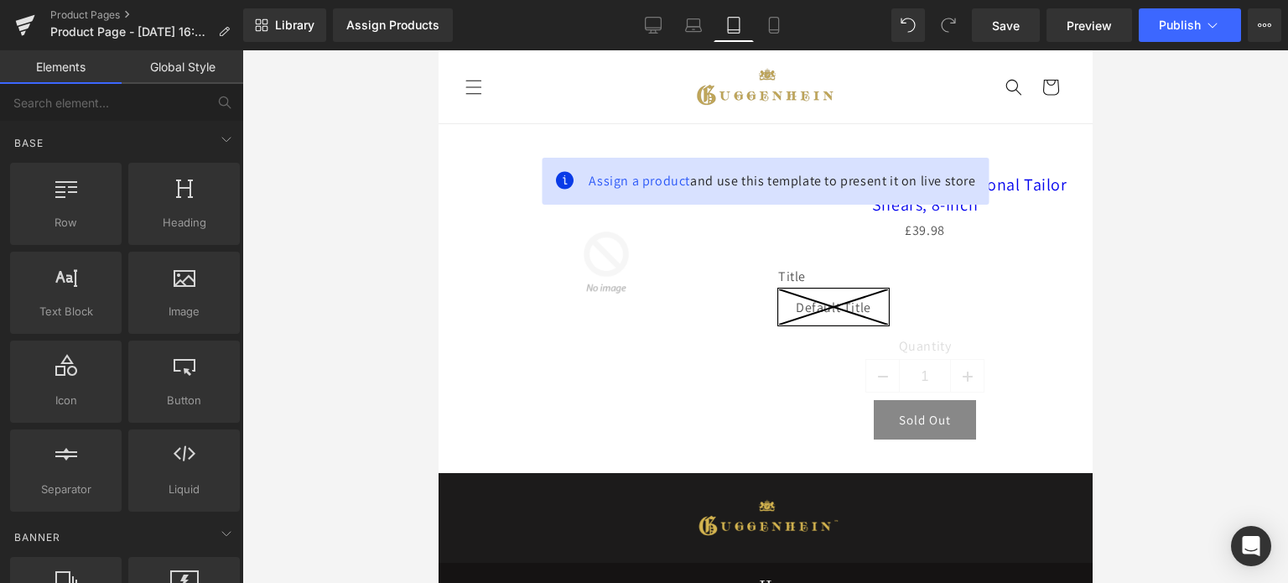
scroll to position [74, 0]
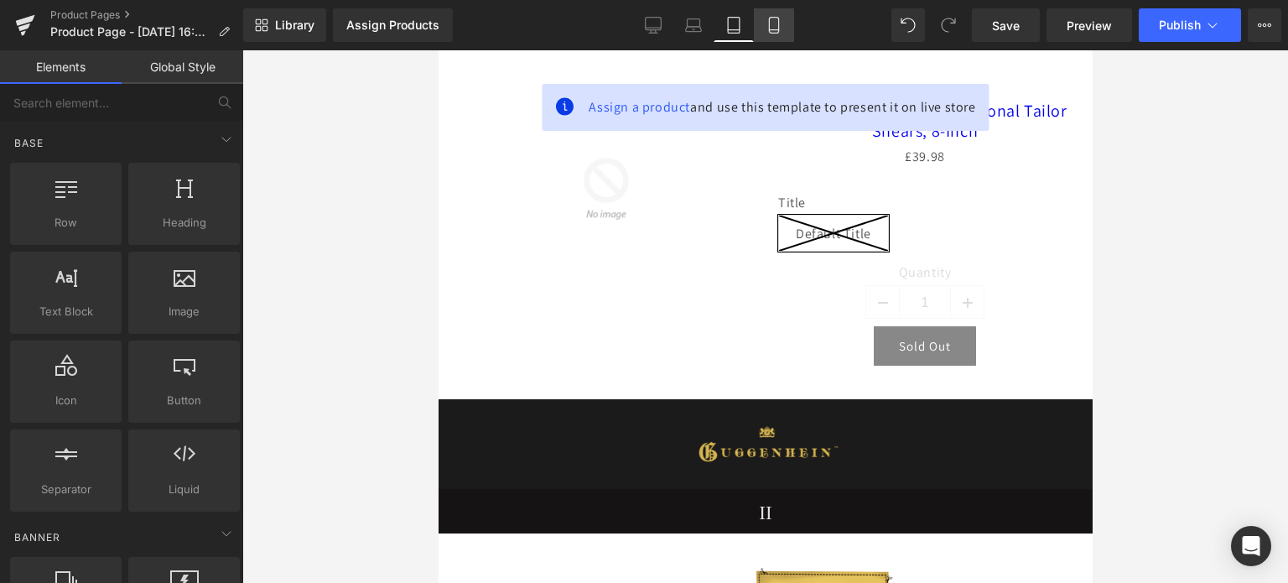
click at [784, 29] on link "Mobile" at bounding box center [774, 25] width 40 height 34
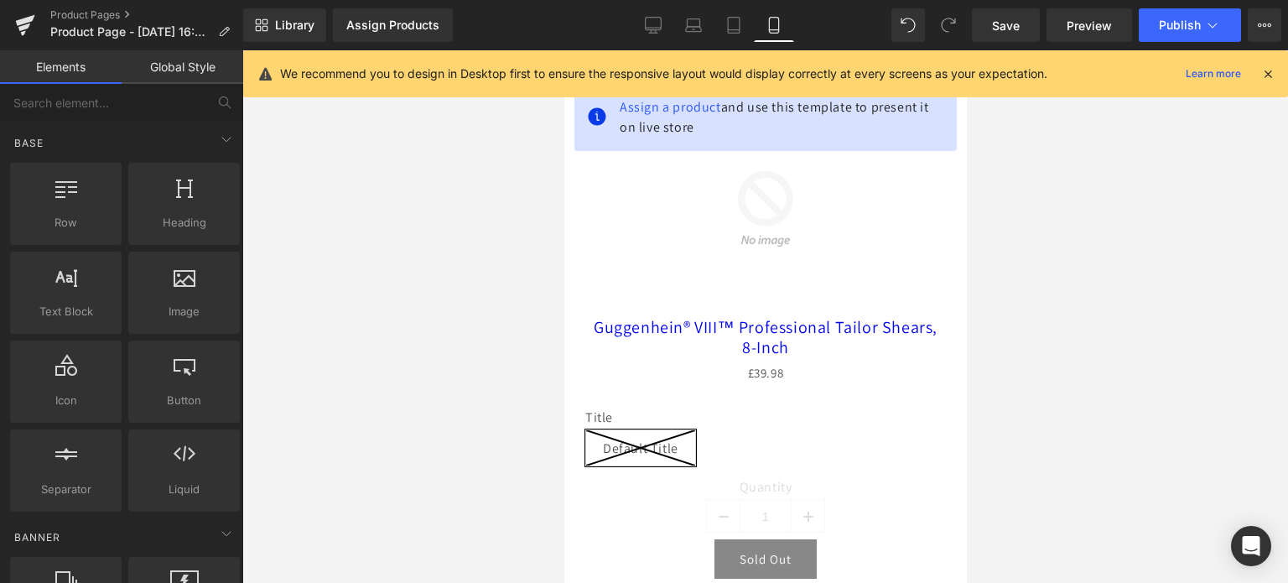
scroll to position [628, 0]
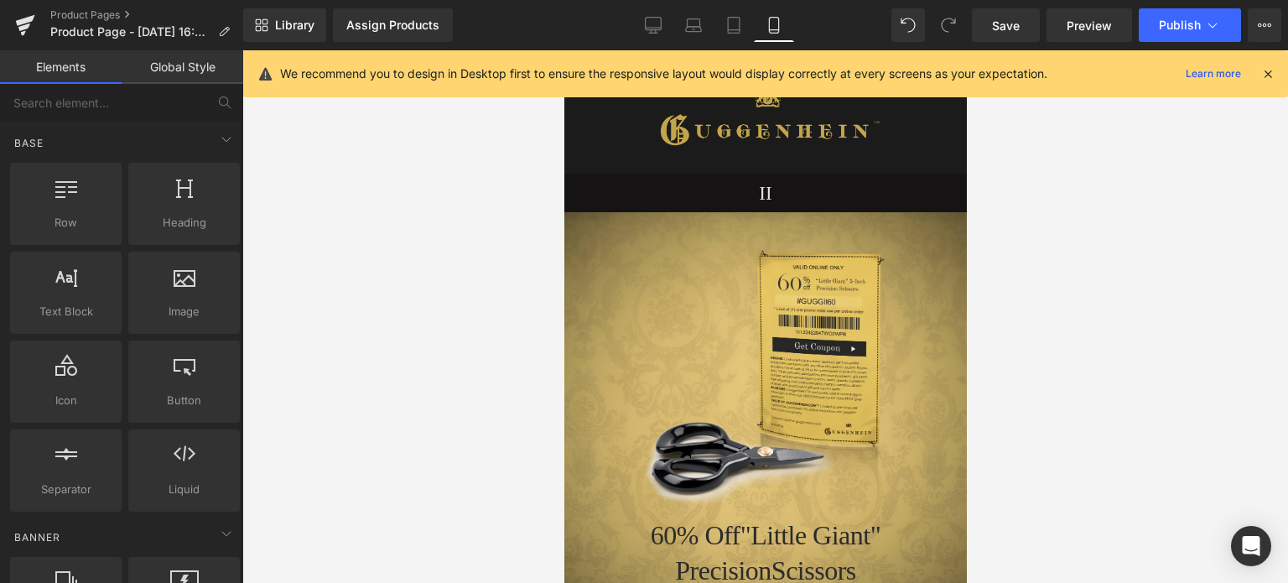
click at [1264, 67] on icon at bounding box center [1267, 73] width 15 height 15
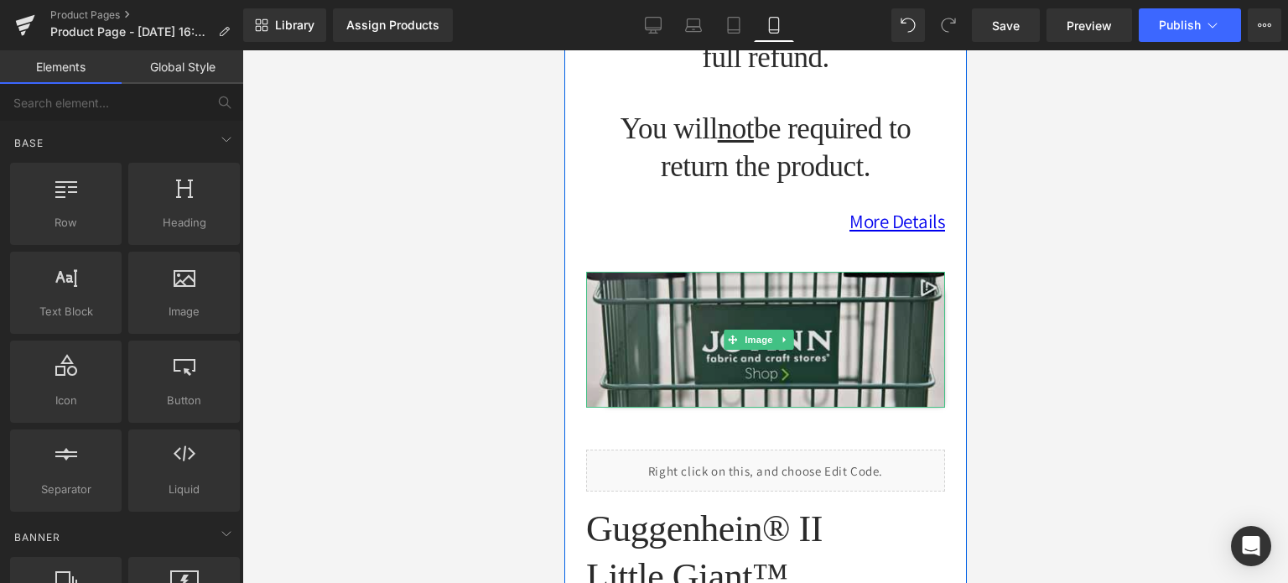
scroll to position [3143, 0]
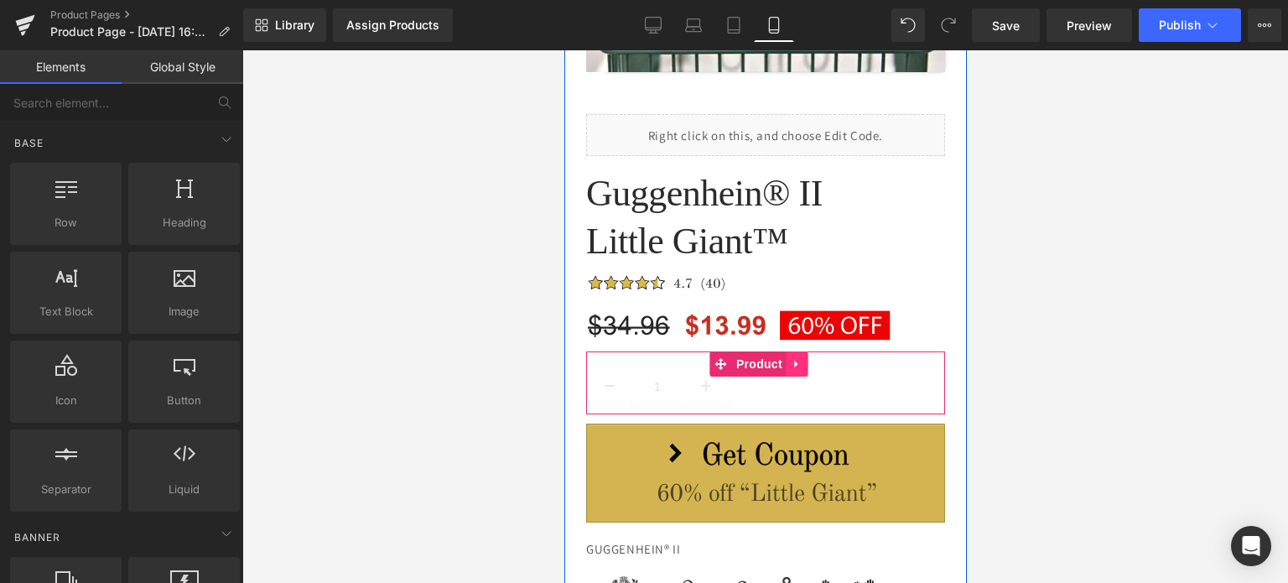
click at [787, 351] on link at bounding box center [797, 363] width 22 height 25
drag, startPoint x: 807, startPoint y: 315, endPoint x: 860, endPoint y: 325, distance: 53.8
click at [807, 358] on icon at bounding box center [808, 364] width 12 height 13
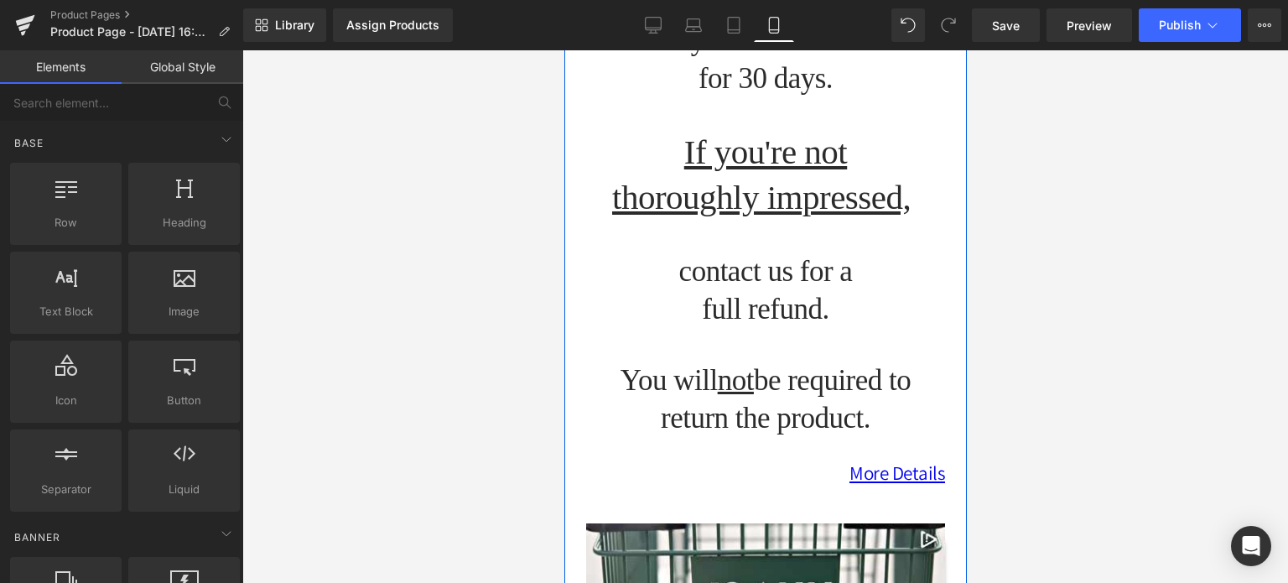
scroll to position [1969, 0]
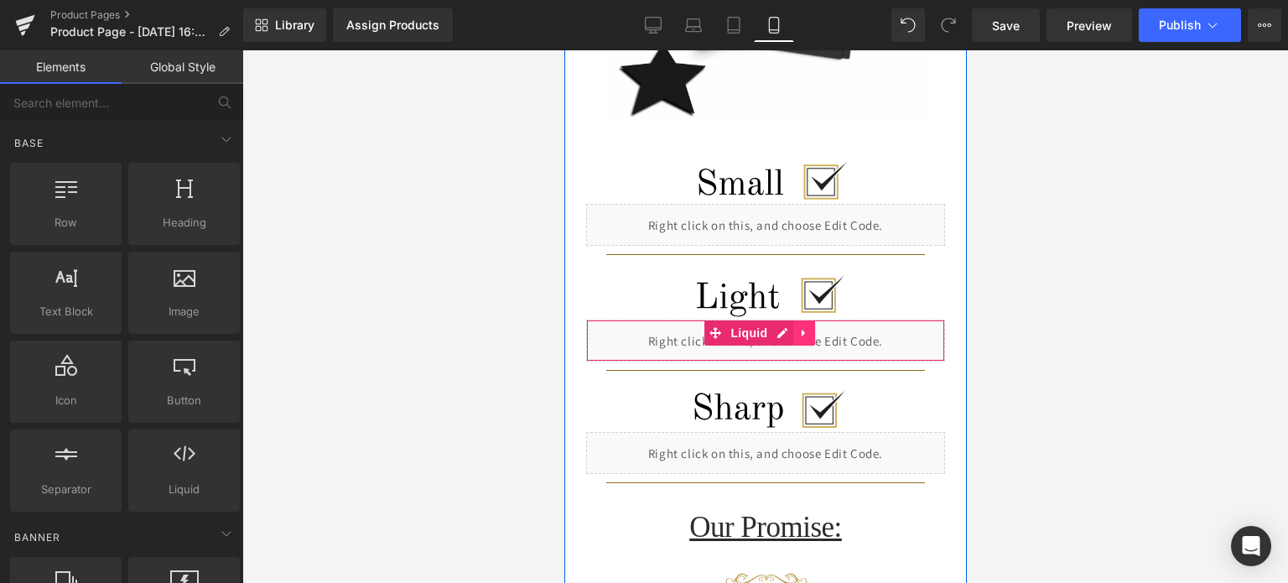
click at [801, 329] on icon at bounding box center [802, 333] width 3 height 8
click at [809, 327] on icon at bounding box center [814, 333] width 12 height 12
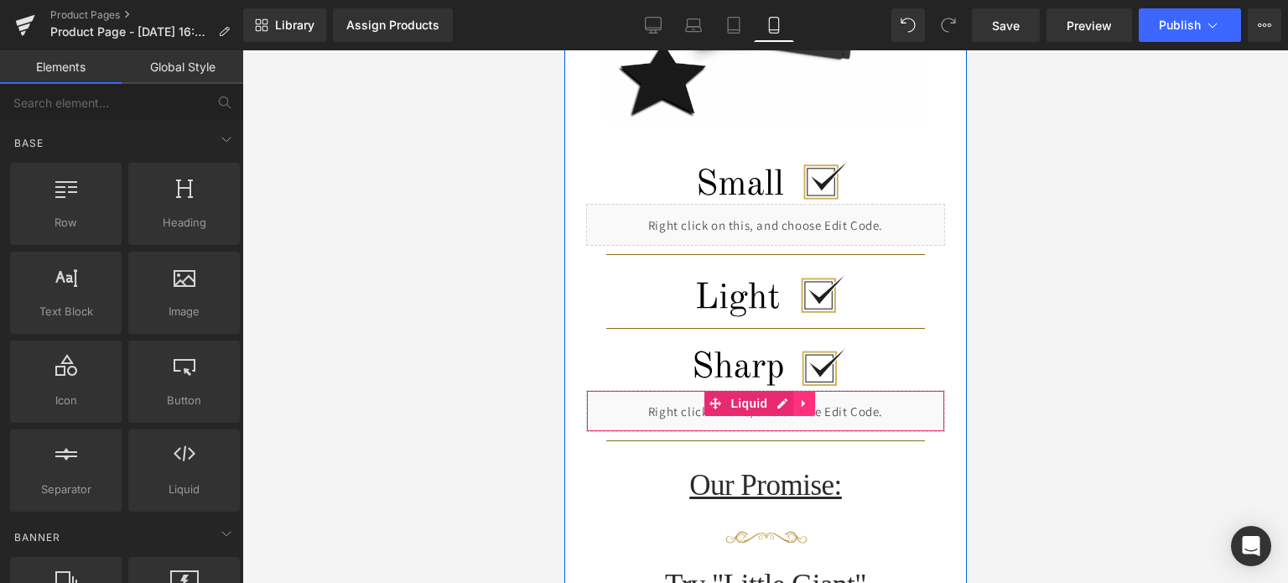
click at [806, 397] on icon at bounding box center [803, 403] width 12 height 13
drag, startPoint x: 813, startPoint y: 361, endPoint x: 802, endPoint y: 236, distance: 124.6
click at [813, 397] on icon at bounding box center [814, 403] width 12 height 13
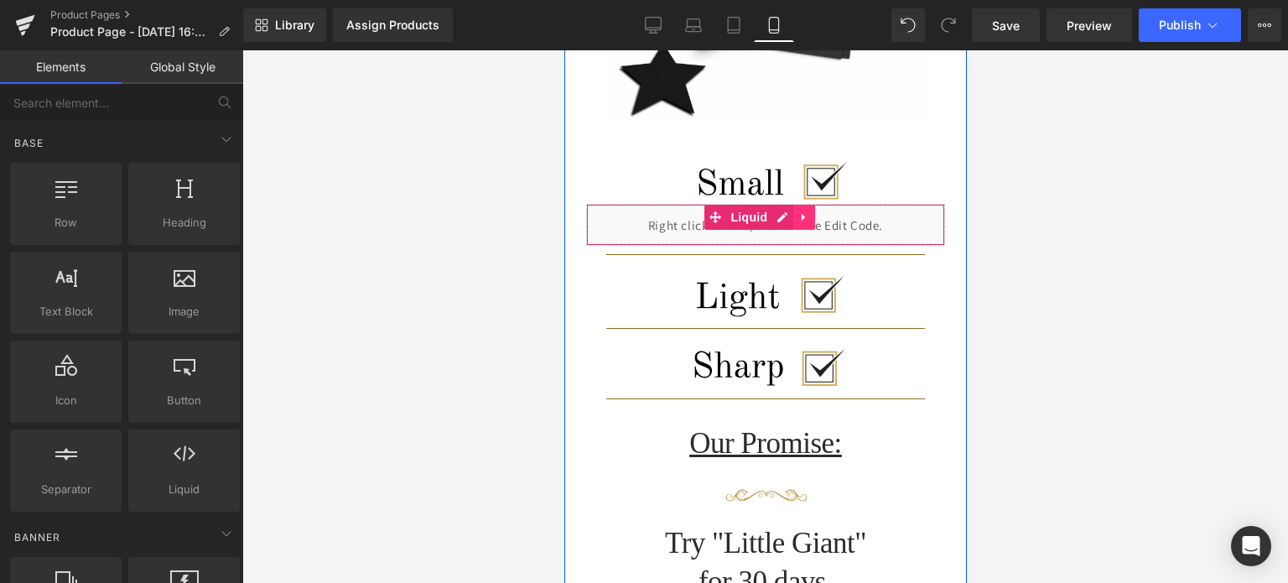
click at [804, 210] on icon at bounding box center [803, 216] width 12 height 13
click at [812, 211] on icon at bounding box center [814, 217] width 12 height 12
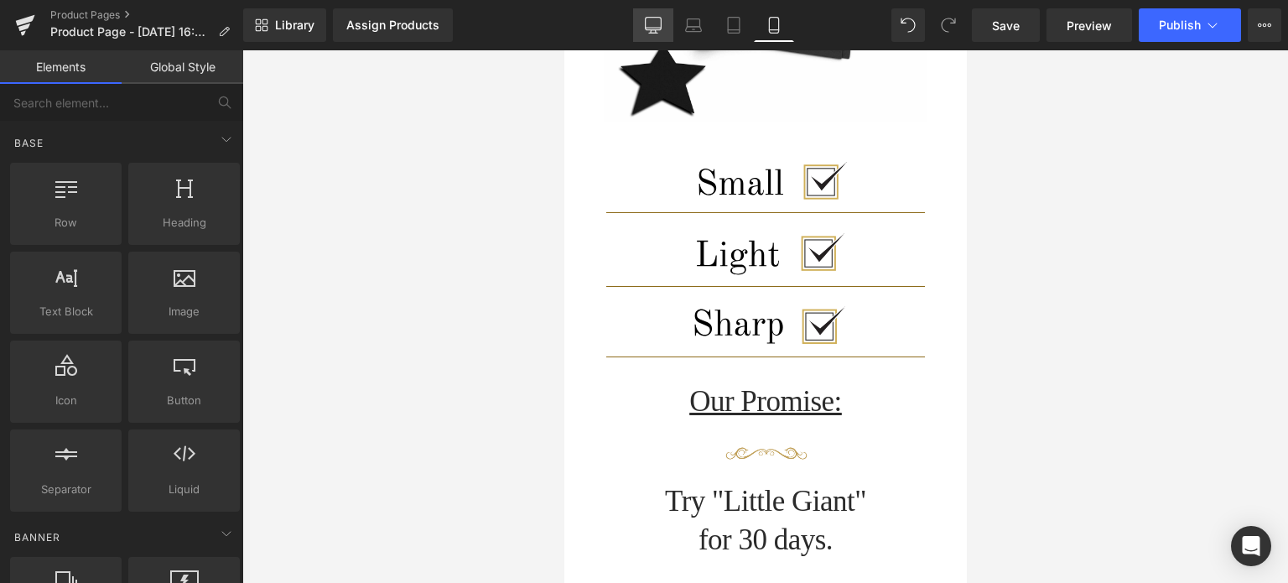
click at [655, 24] on icon at bounding box center [653, 25] width 17 height 17
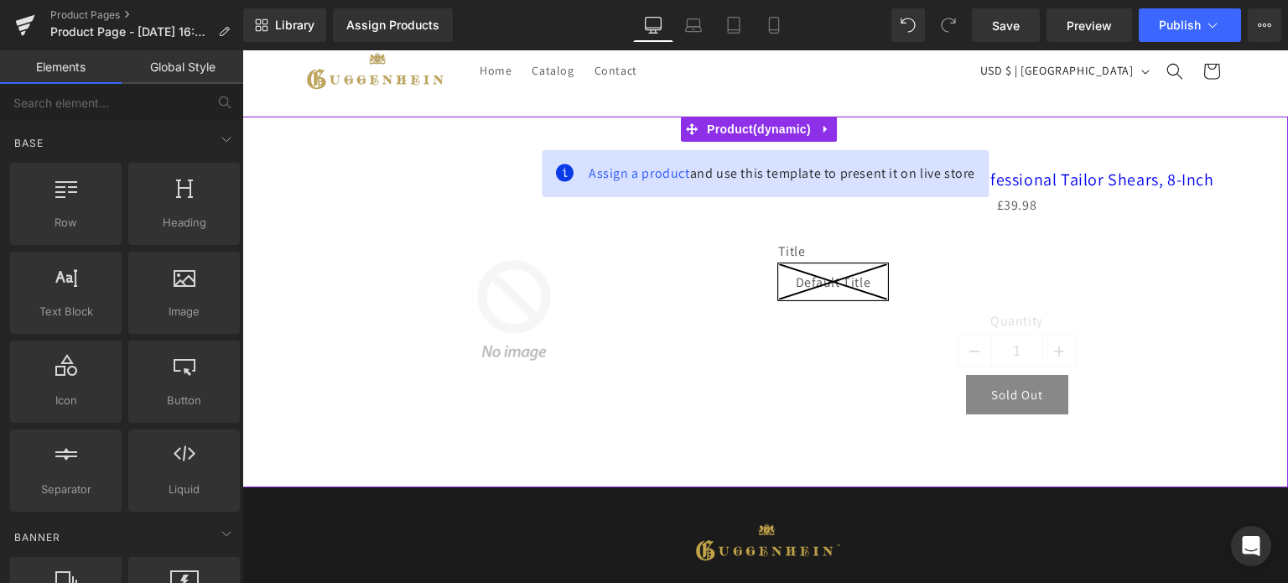
scroll to position [0, 0]
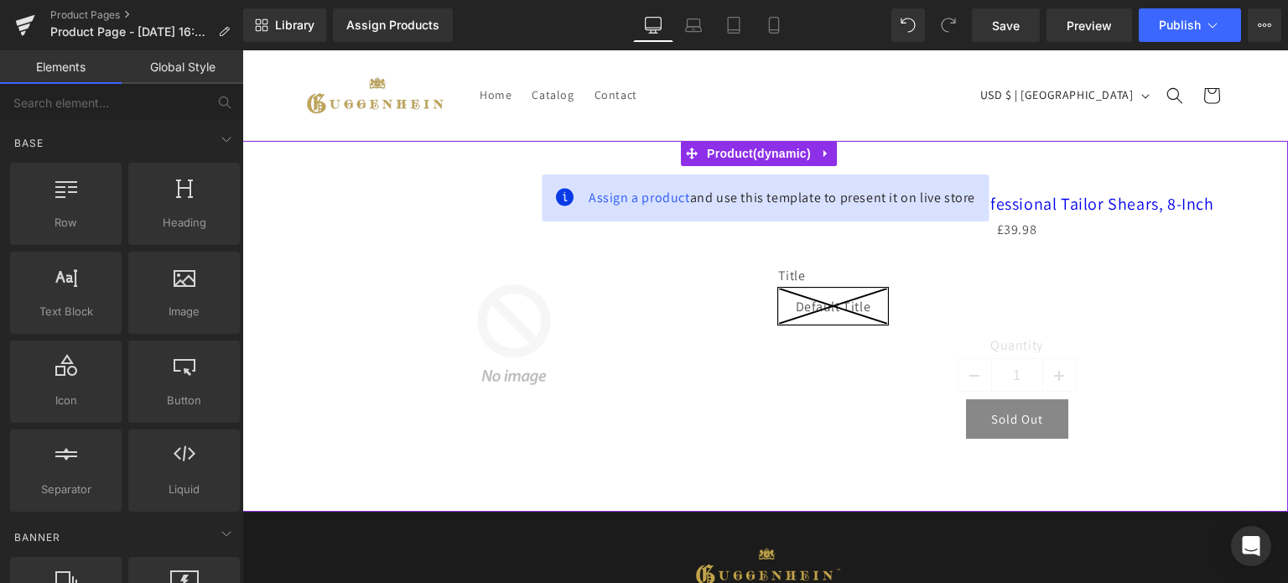
click at [823, 155] on icon at bounding box center [824, 154] width 3 height 8
click at [834, 153] on icon at bounding box center [837, 154] width 12 height 13
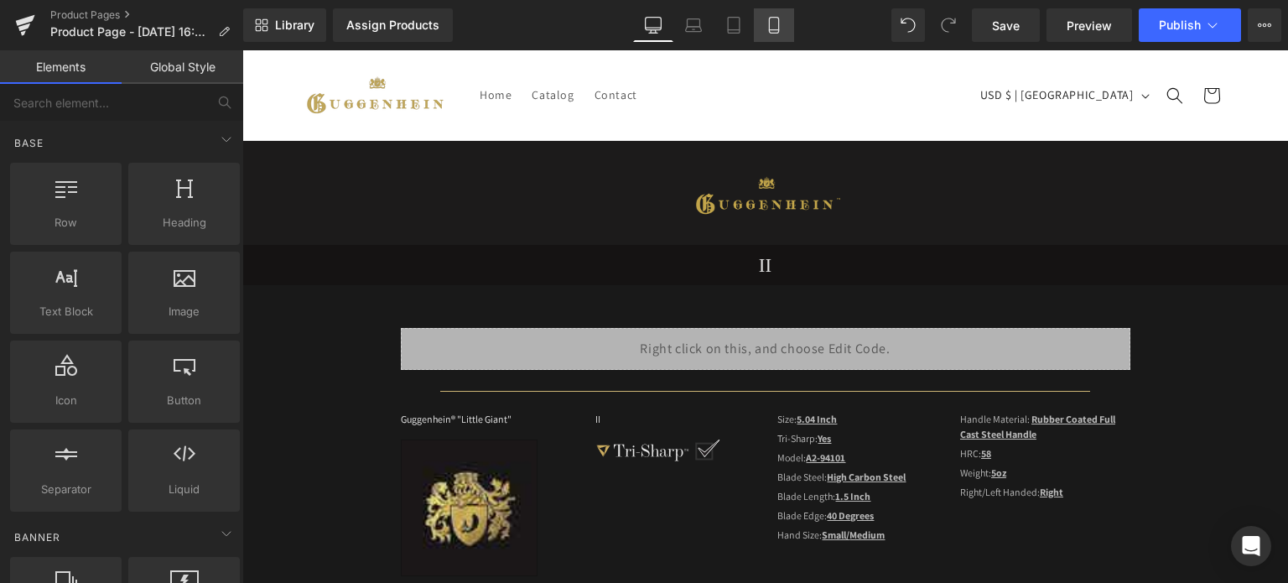
click at [775, 18] on icon at bounding box center [773, 25] width 17 height 17
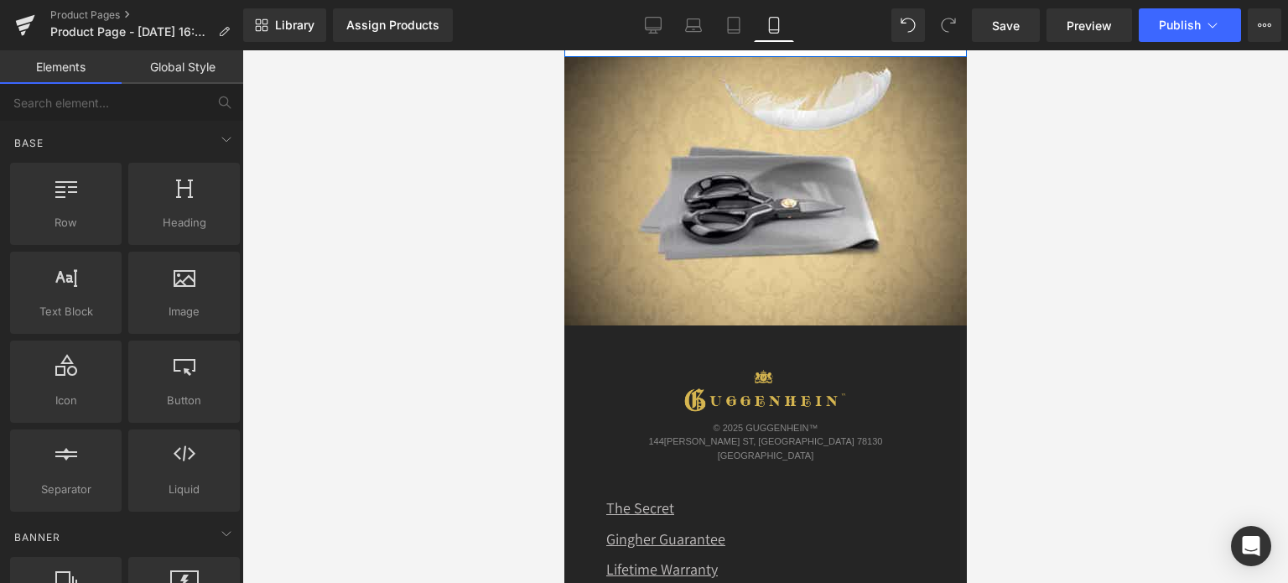
scroll to position [5859, 0]
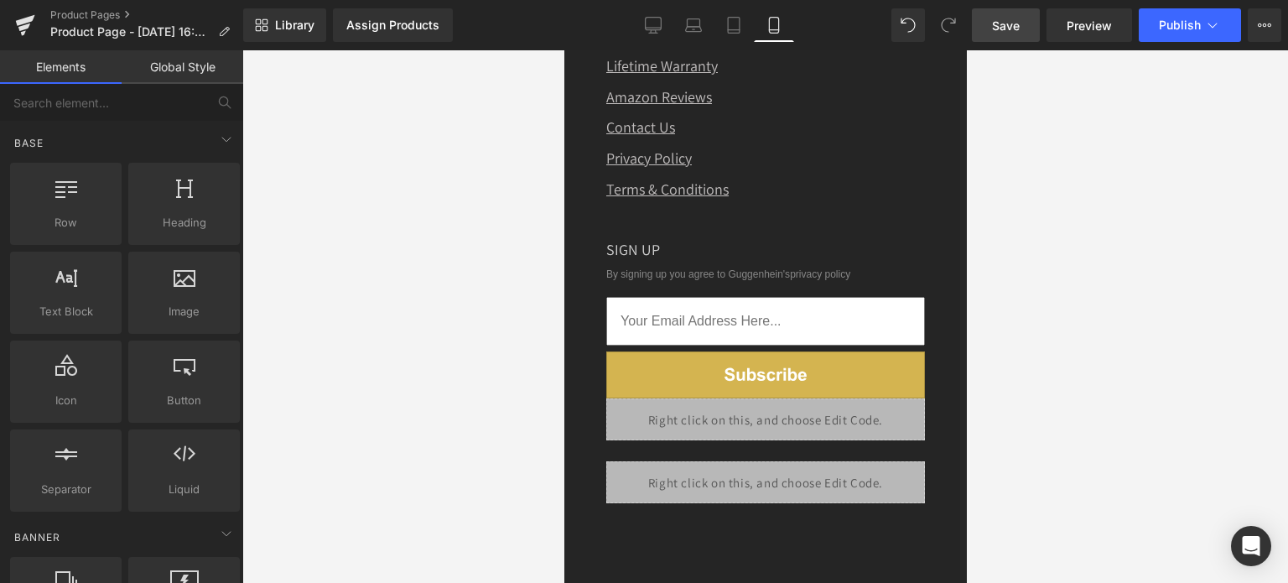
click at [1006, 27] on span "Save" at bounding box center [1006, 26] width 28 height 18
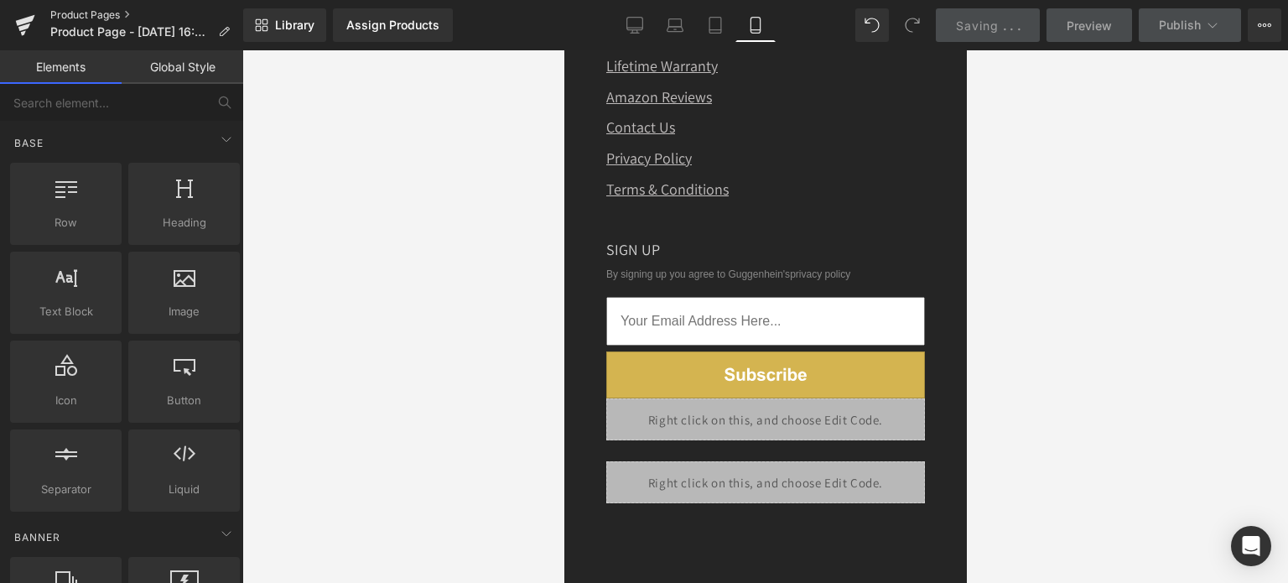
click at [86, 13] on link "Product Pages" at bounding box center [146, 14] width 193 height 13
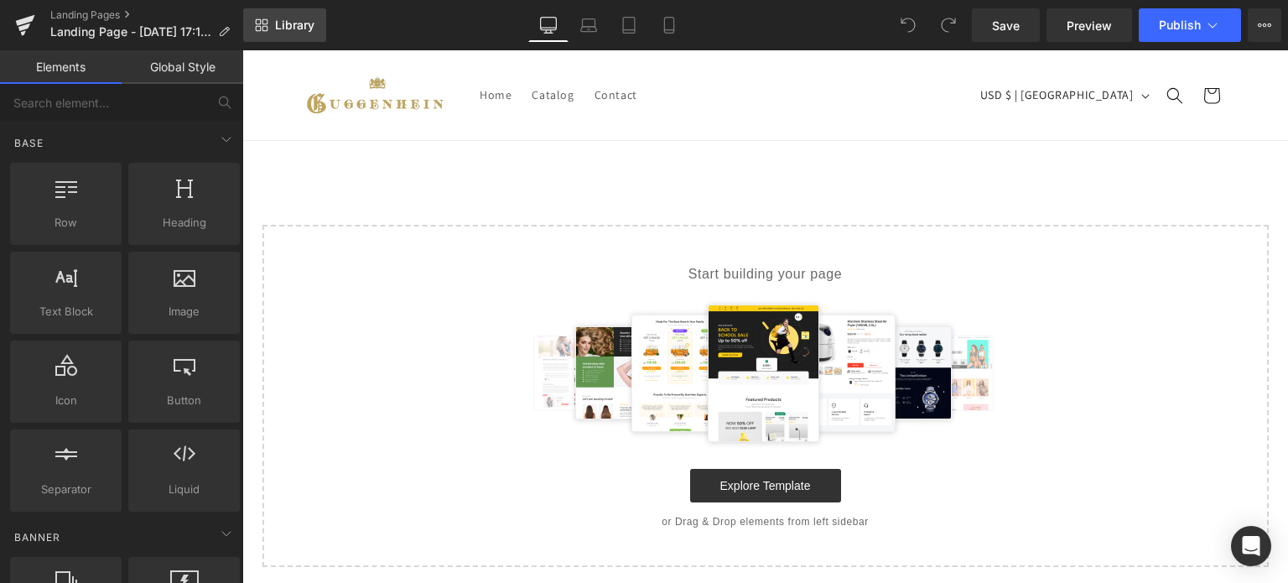
click at [285, 23] on span "Library" at bounding box center [294, 25] width 39 height 15
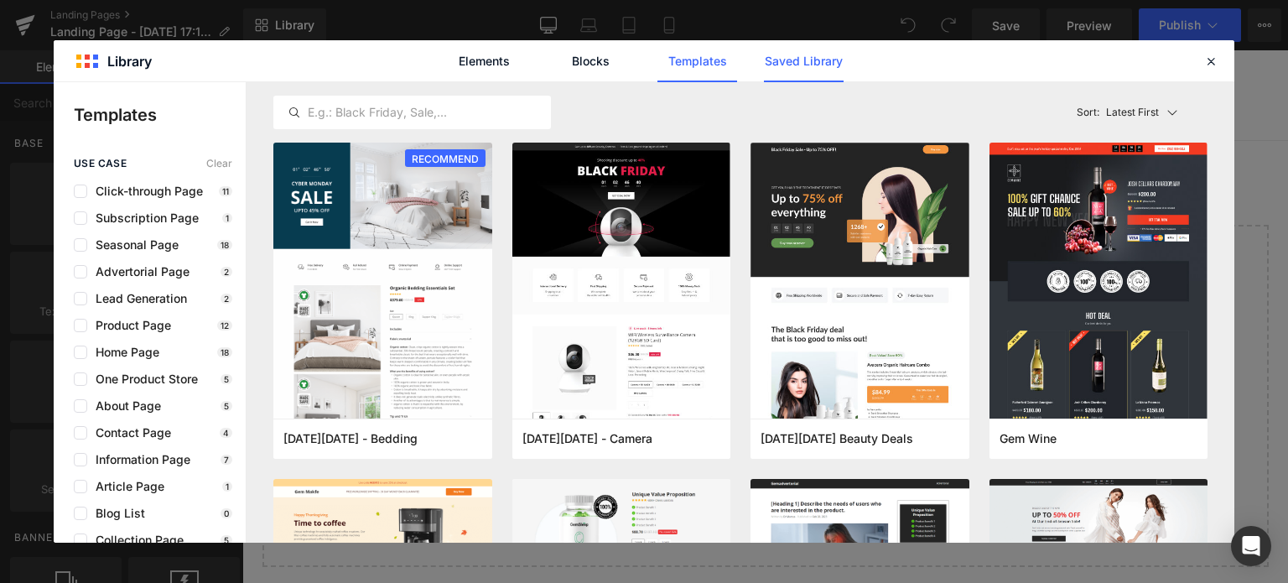
click at [810, 59] on link "Saved Library" at bounding box center [804, 61] width 80 height 42
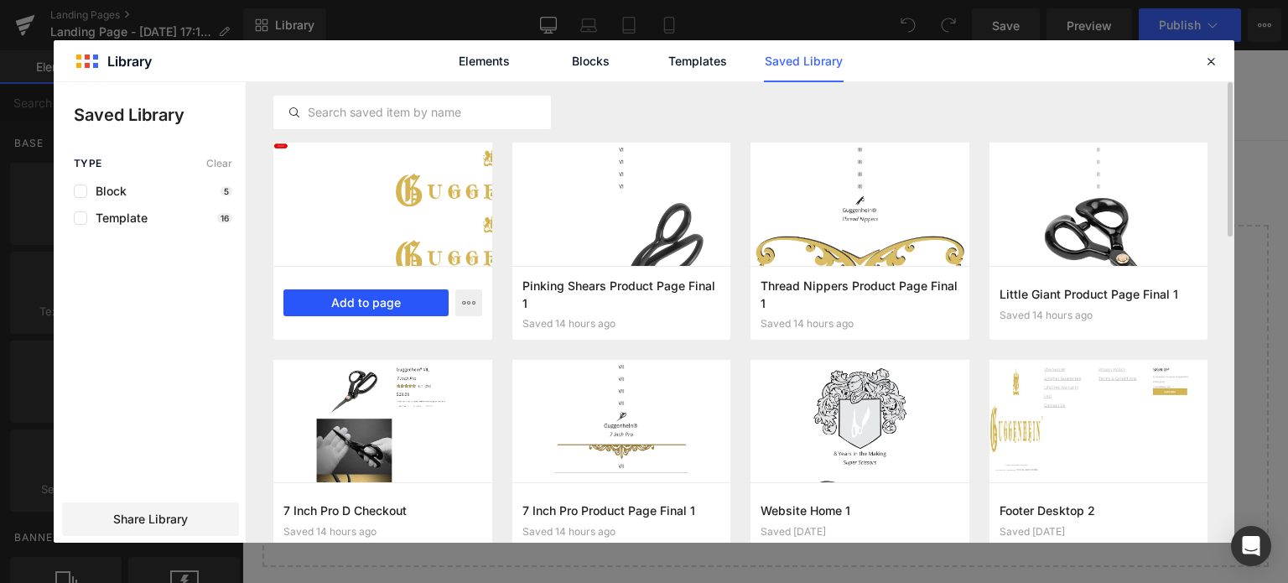
click at [371, 305] on button "Add to page" at bounding box center [365, 302] width 165 height 27
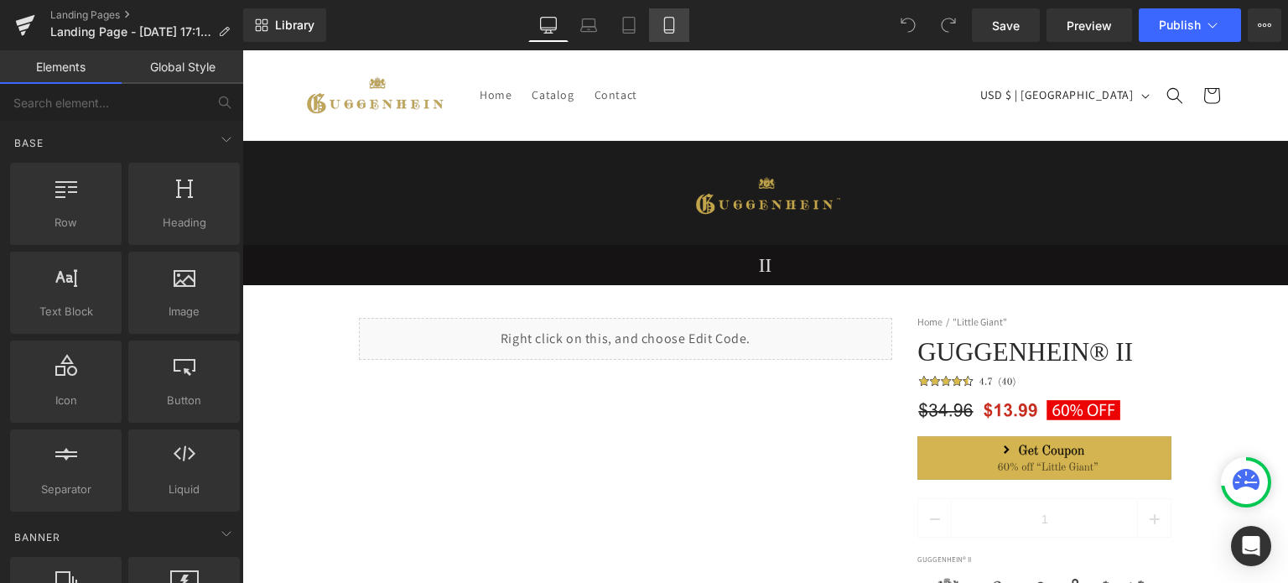
click at [671, 24] on icon at bounding box center [669, 25] width 17 height 17
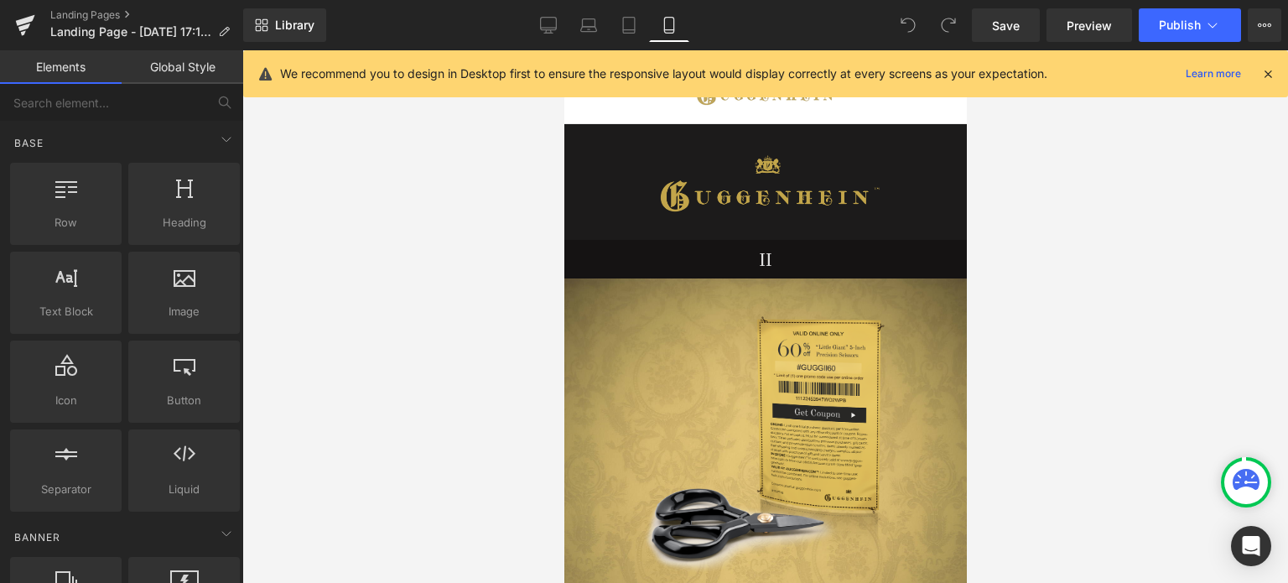
click at [1268, 76] on icon at bounding box center [1267, 73] width 15 height 15
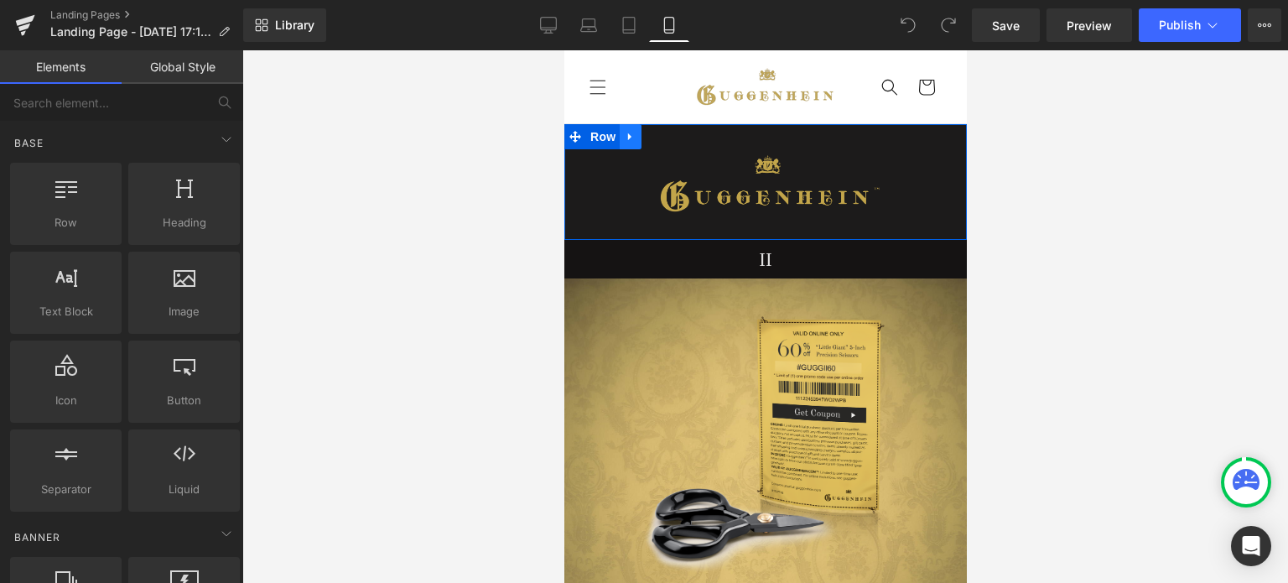
click at [624, 136] on icon at bounding box center [630, 137] width 12 height 13
click at [624, 140] on icon at bounding box center [630, 137] width 12 height 13
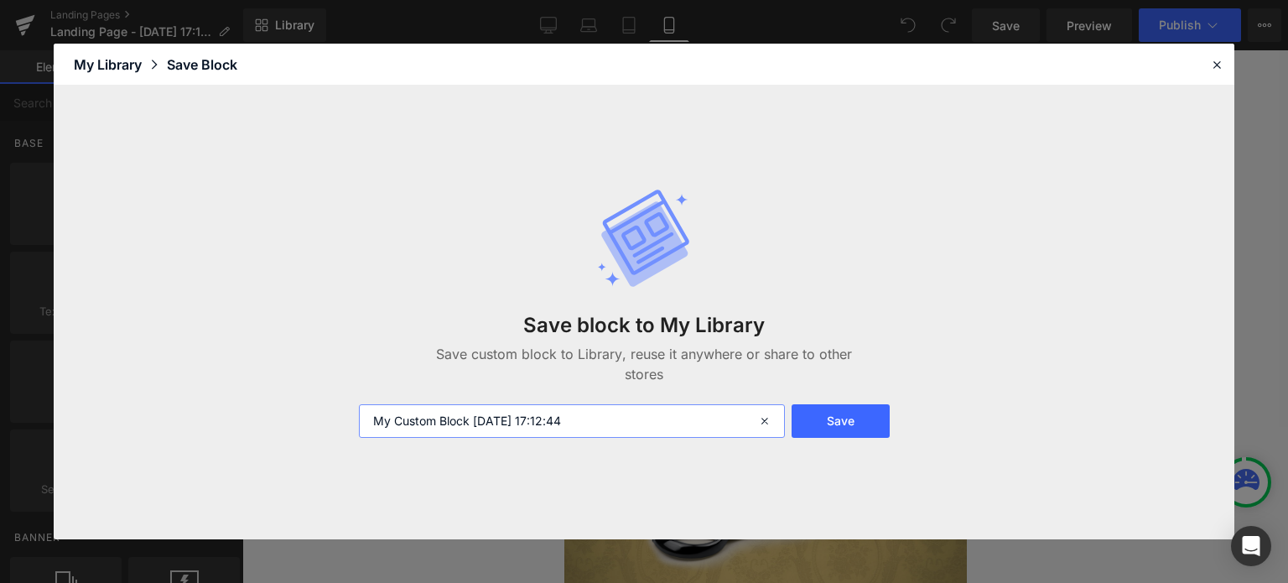
drag, startPoint x: 605, startPoint y: 423, endPoint x: 341, endPoint y: 425, distance: 263.3
click at [341, 425] on div "Save block to My Library Save custom block to Library, reuse it anywhere or sha…" at bounding box center [644, 313] width 1180 height 454
click at [477, 425] on input "5 Inch Pro Header M" at bounding box center [572, 421] width 426 height 34
type input "5 Inch Pro Header 1 M"
click at [848, 423] on button "Save" at bounding box center [840, 421] width 98 height 34
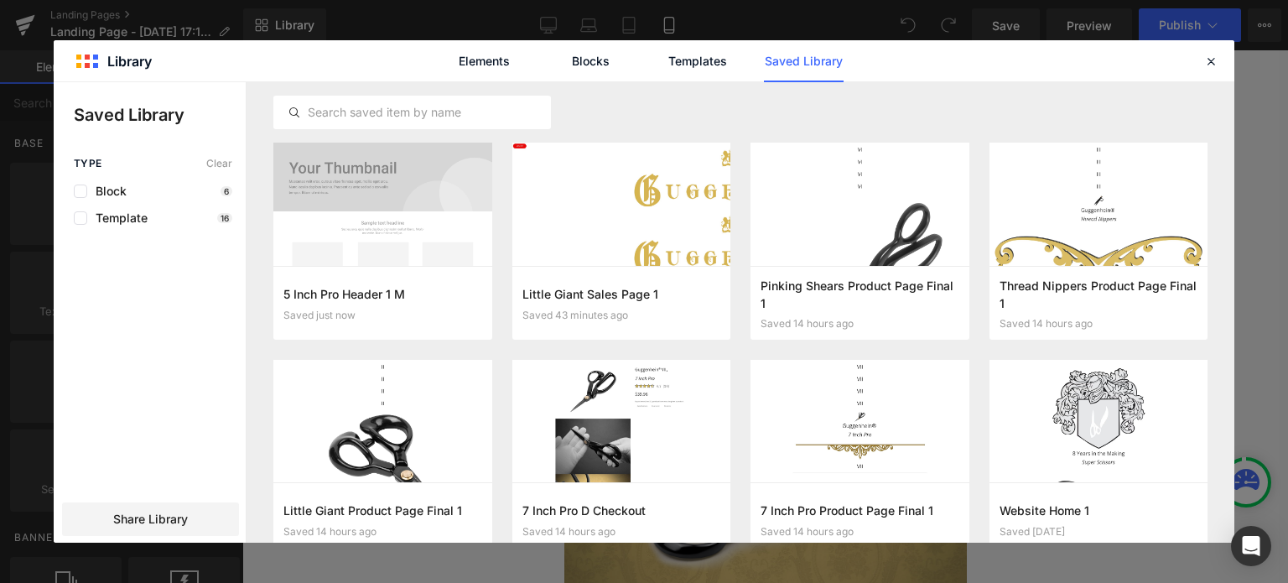
click at [1215, 64] on icon at bounding box center [1210, 61] width 15 height 15
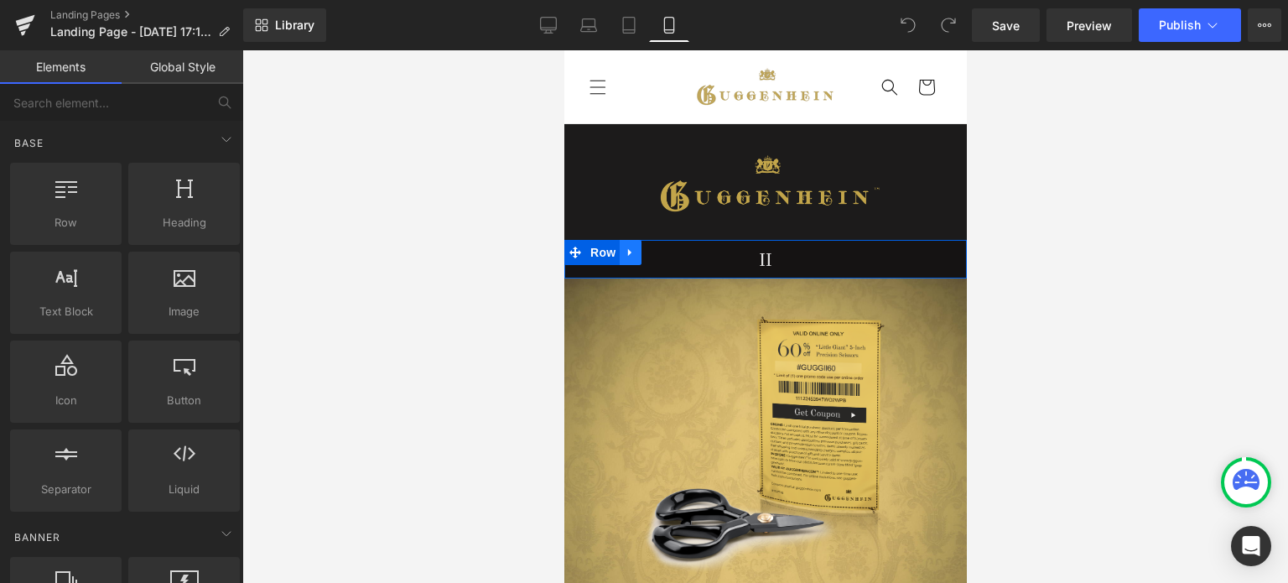
click at [627, 253] on icon at bounding box center [628, 253] width 3 height 8
click at [624, 252] on icon at bounding box center [630, 252] width 12 height 12
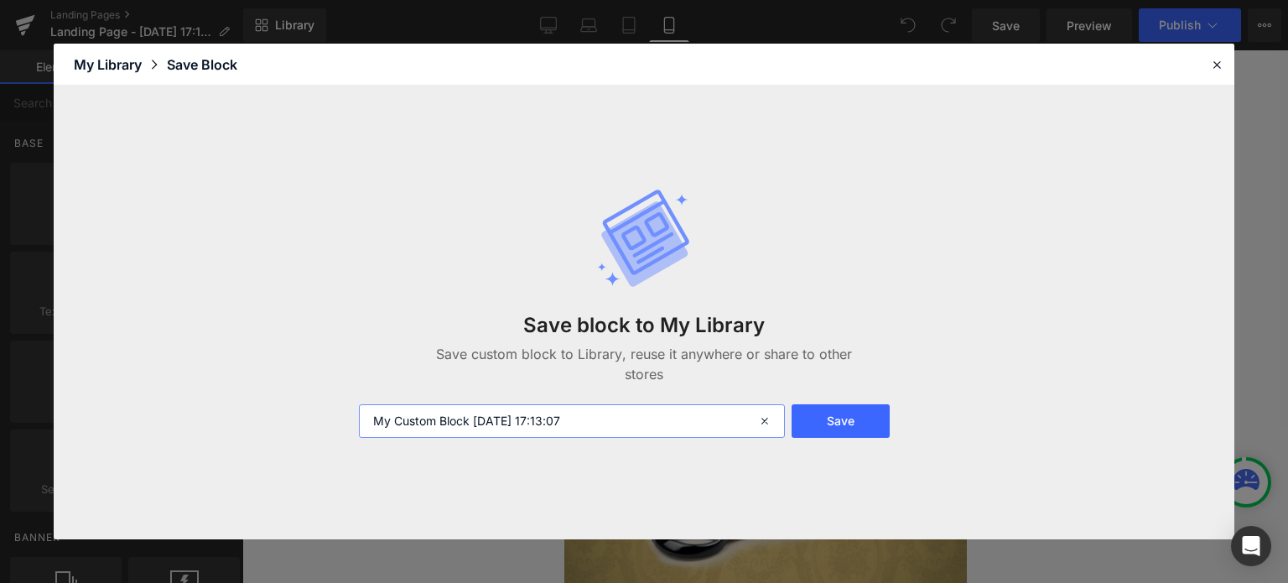
drag, startPoint x: 578, startPoint y: 418, endPoint x: 340, endPoint y: 432, distance: 237.7
click at [340, 432] on div "Save block to My Library Save custom block to Library, reuse it anywhere or sha…" at bounding box center [644, 313] width 1180 height 454
drag, startPoint x: 518, startPoint y: 421, endPoint x: 350, endPoint y: 418, distance: 167.7
click at [344, 419] on div "Save block to My Library Save custom block to Library, reuse it anywhere or sha…" at bounding box center [644, 313] width 1180 height 454
click at [542, 423] on input "5 Inch Pro Header 2 M" at bounding box center [572, 421] width 426 height 34
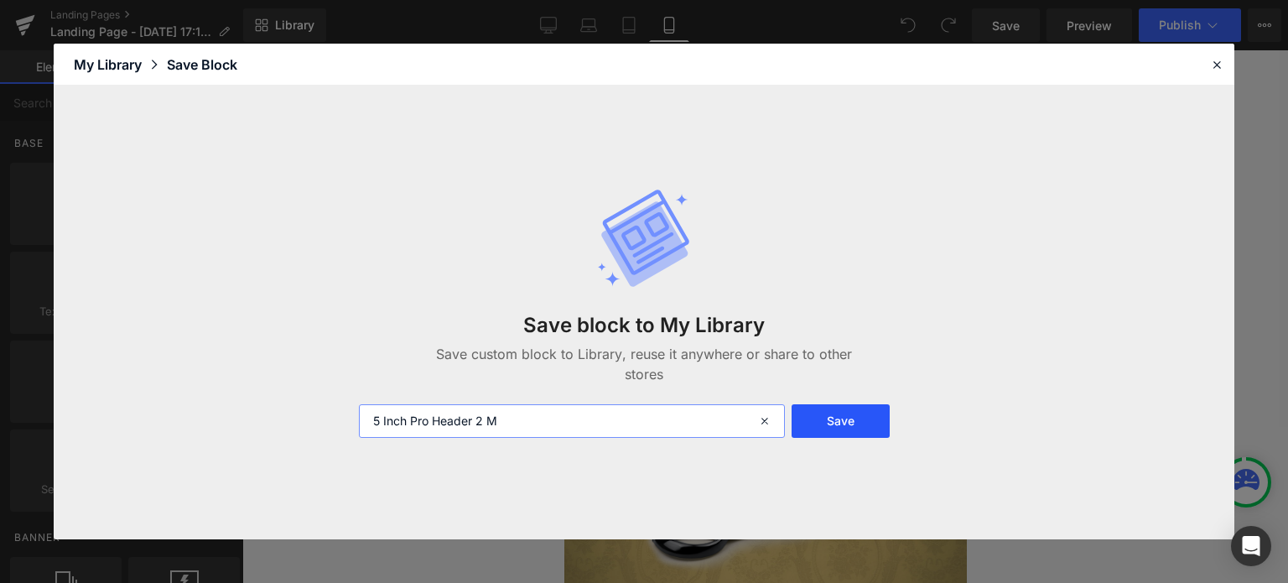
type input "5 Inch Pro Header 2 M"
click at [861, 421] on button "Save" at bounding box center [840, 421] width 98 height 34
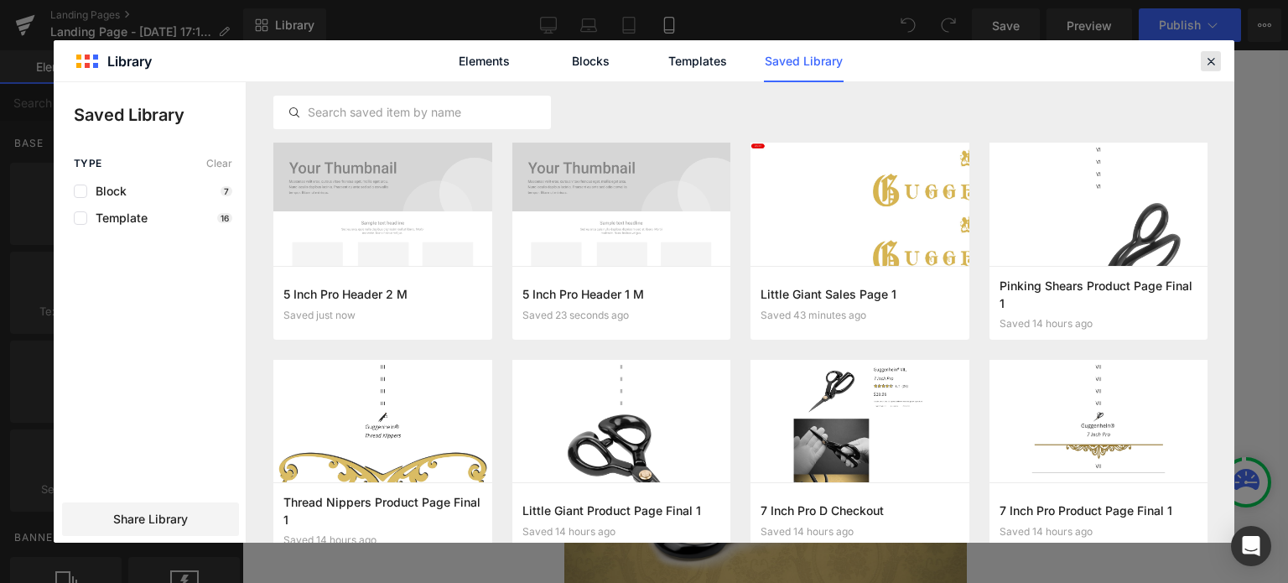
click at [1211, 64] on icon at bounding box center [1210, 61] width 15 height 15
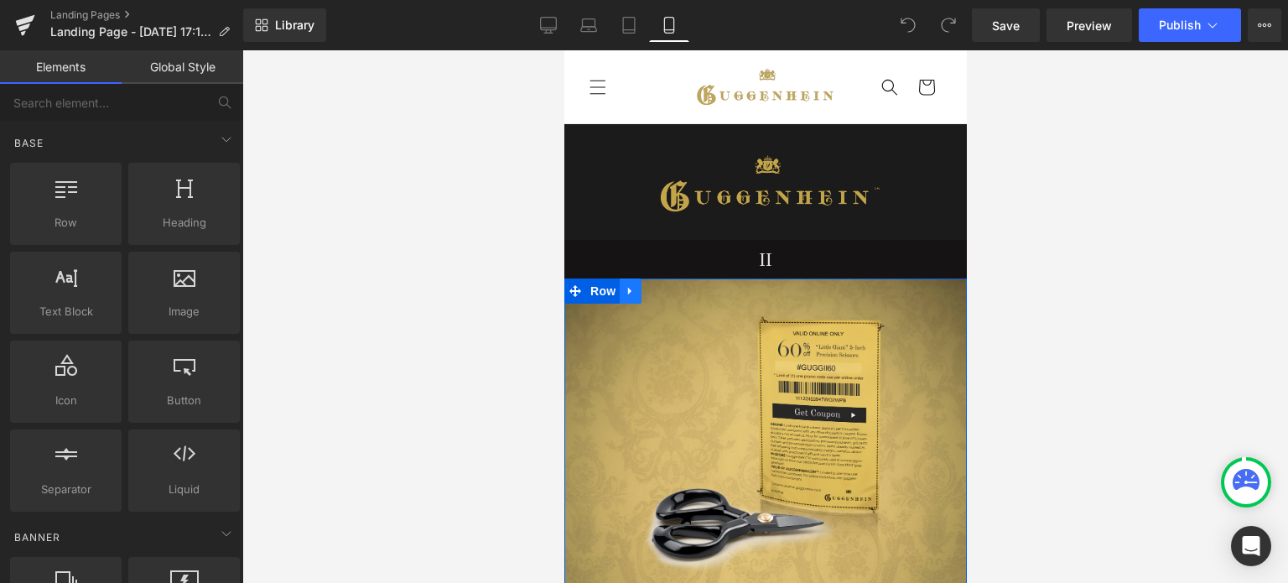
click at [625, 293] on icon at bounding box center [630, 290] width 12 height 13
click at [630, 290] on icon at bounding box center [630, 291] width 12 height 12
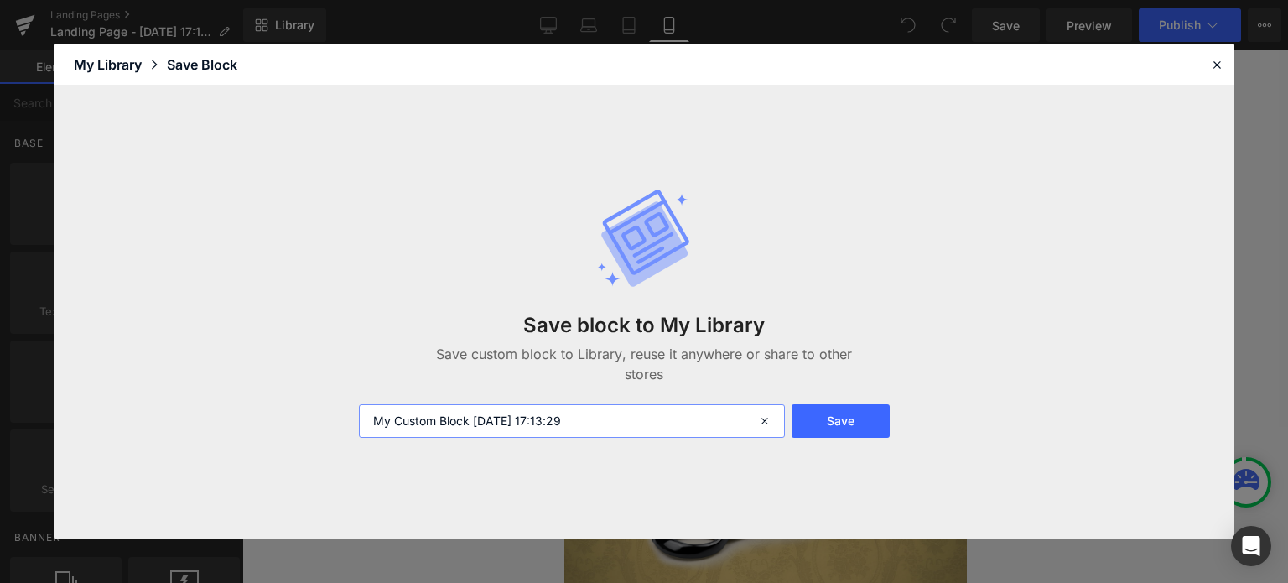
drag, startPoint x: 598, startPoint y: 427, endPoint x: 355, endPoint y: 429, distance: 242.3
click at [355, 429] on div "My Custom Block 2025-10-01 17:13:29" at bounding box center [570, 421] width 443 height 34
drag, startPoint x: 480, startPoint y: 420, endPoint x: 433, endPoint y: 420, distance: 46.1
click at [433, 420] on input "5 Inch Pro Header 2 M" at bounding box center [572, 421] width 426 height 34
click at [535, 425] on input "5 Inch Pro Banner 1 M" at bounding box center [572, 421] width 426 height 34
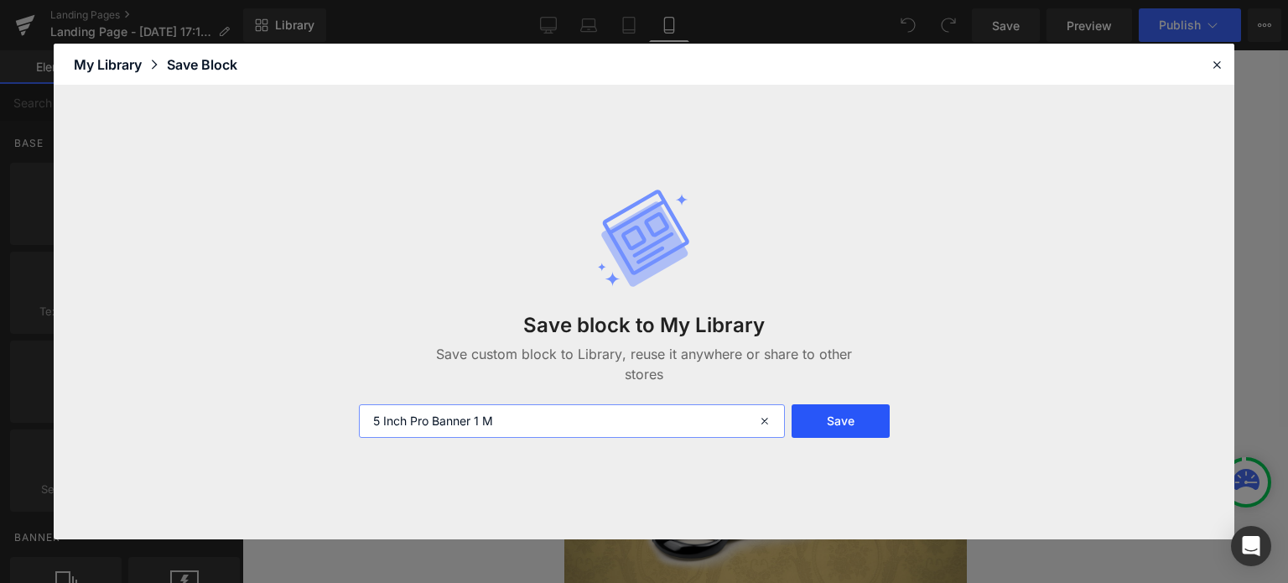
type input "5 Inch Pro Banner 1 M"
click at [844, 417] on button "Save" at bounding box center [840, 421] width 98 height 34
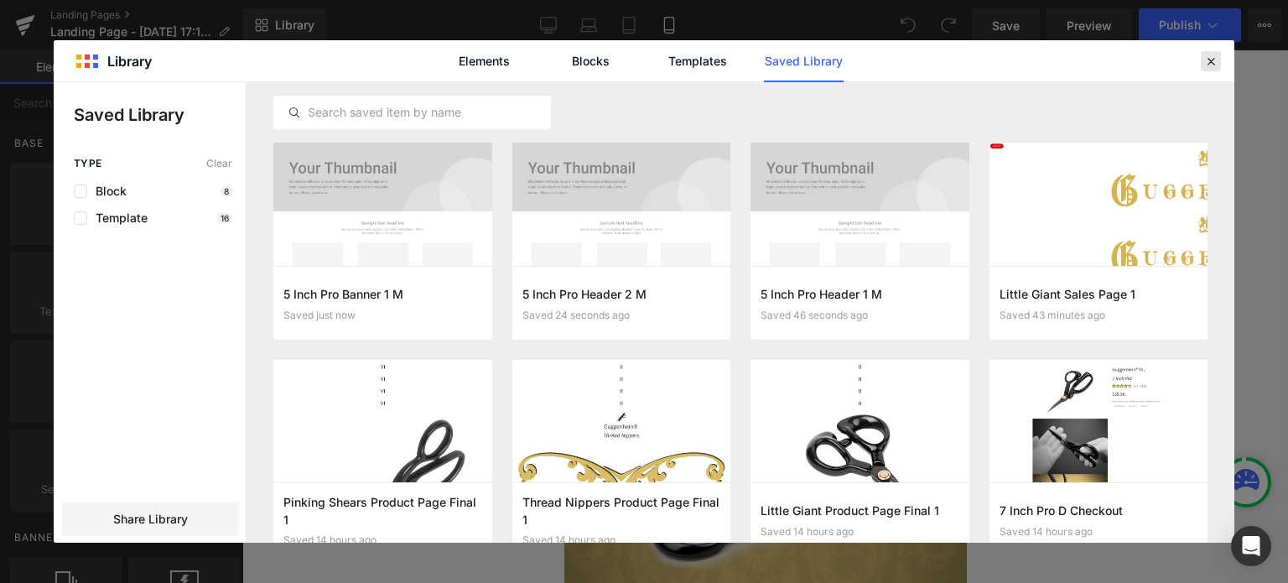
drag, startPoint x: 1212, startPoint y: 62, endPoint x: 247, endPoint y: 267, distance: 986.5
click at [1212, 62] on icon at bounding box center [1210, 61] width 15 height 15
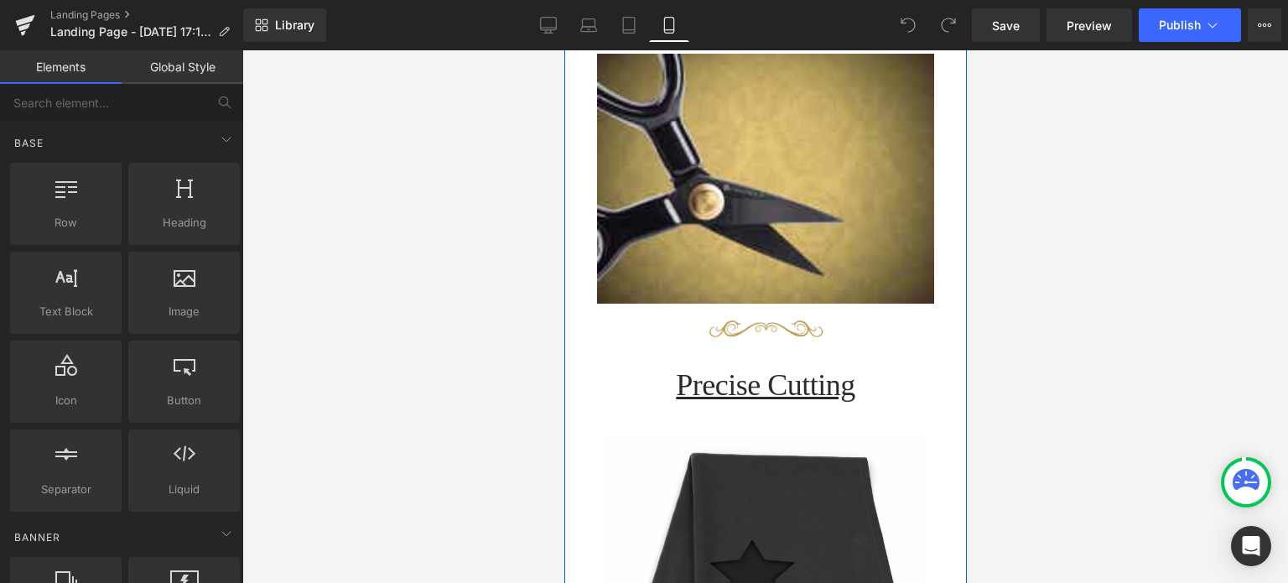
scroll to position [503, 0]
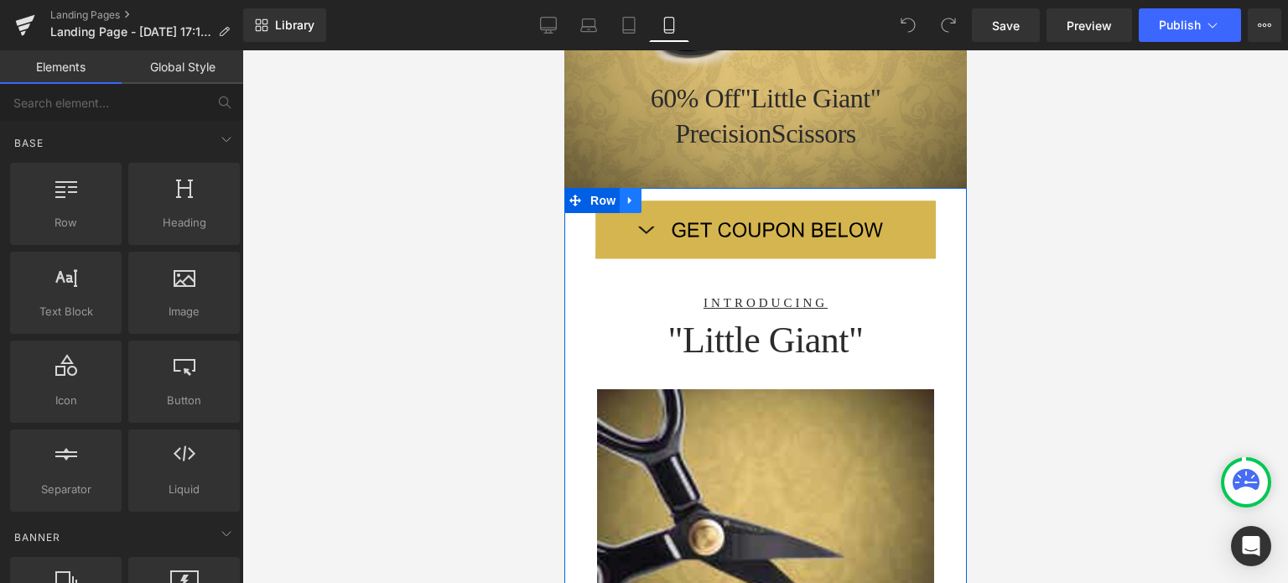
click at [630, 195] on icon at bounding box center [630, 201] width 12 height 13
click at [628, 195] on icon at bounding box center [630, 201] width 12 height 12
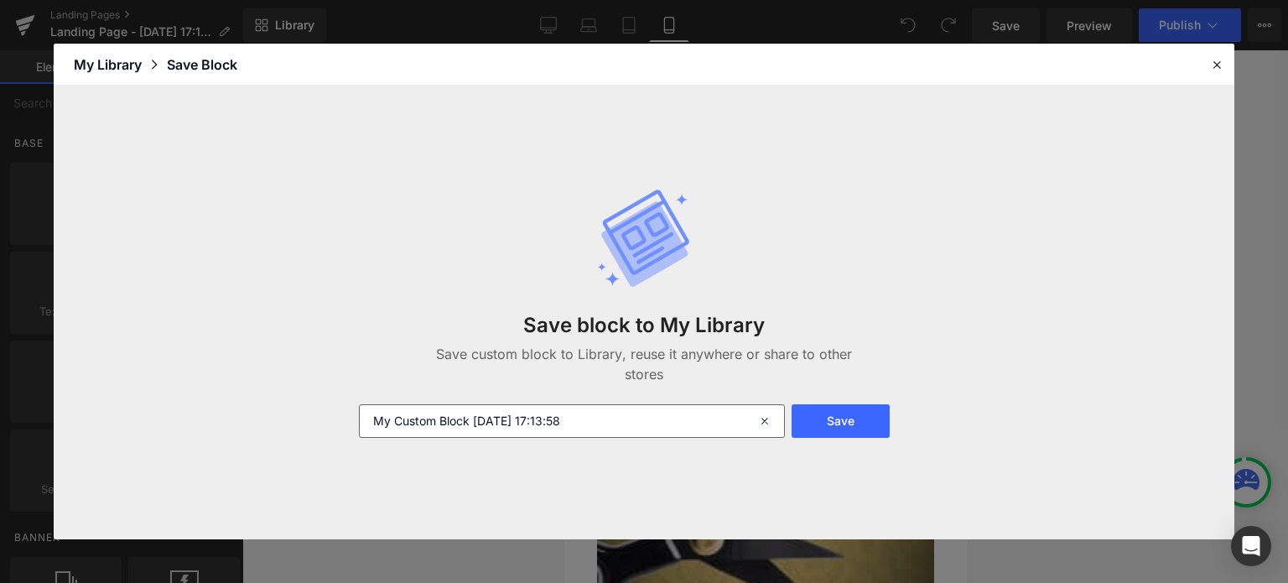
drag, startPoint x: 619, startPoint y: 405, endPoint x: 545, endPoint y: 416, distance: 74.6
click at [542, 413] on div "Save block to My Library Save custom block to Library, reuse it anywhere or sha…" at bounding box center [644, 312] width 590 height 317
drag, startPoint x: 599, startPoint y: 423, endPoint x: 387, endPoint y: 422, distance: 212.1
click at [365, 422] on input "My Custom Block 2025-10-01 17:13:58" at bounding box center [572, 421] width 426 height 34
paste input "5 Inch Pro Header 2 M"
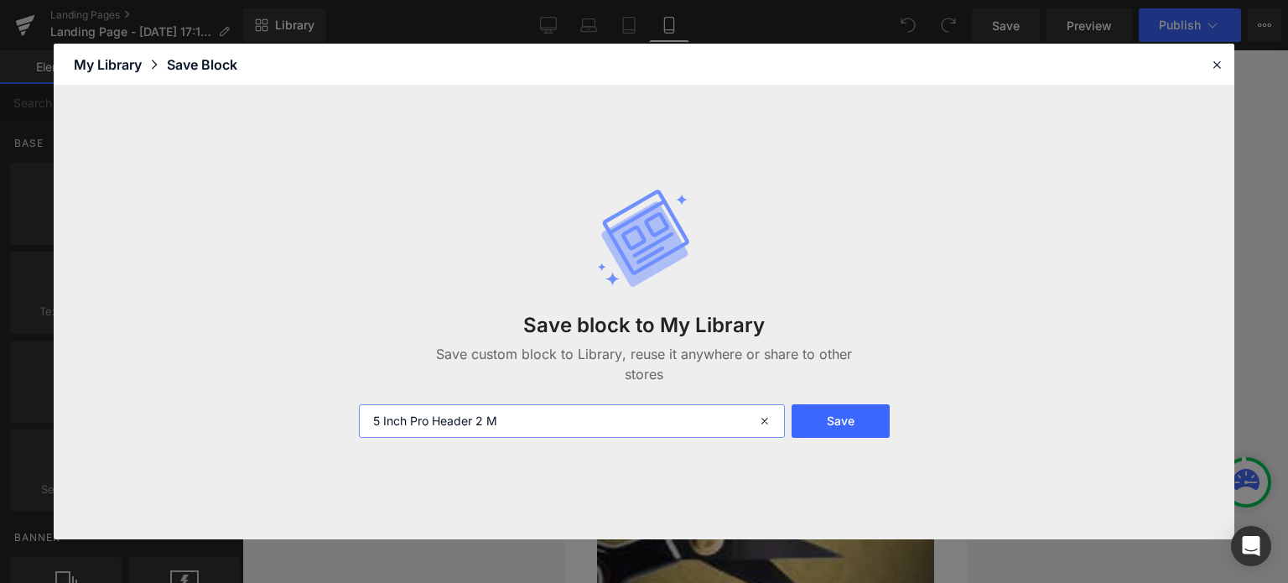
click at [478, 420] on input "5 Inch Pro Header 2 M" at bounding box center [572, 421] width 426 height 34
drag, startPoint x: 470, startPoint y: 418, endPoint x: 433, endPoint y: 420, distance: 37.8
click at [433, 420] on input "5 Inch Pro Header 1 M" at bounding box center [572, 421] width 426 height 34
click at [508, 421] on input "5 Inch Pro Pitch 1 M" at bounding box center [572, 421] width 426 height 34
type input "5 Inch Pro Pitch 1 M"
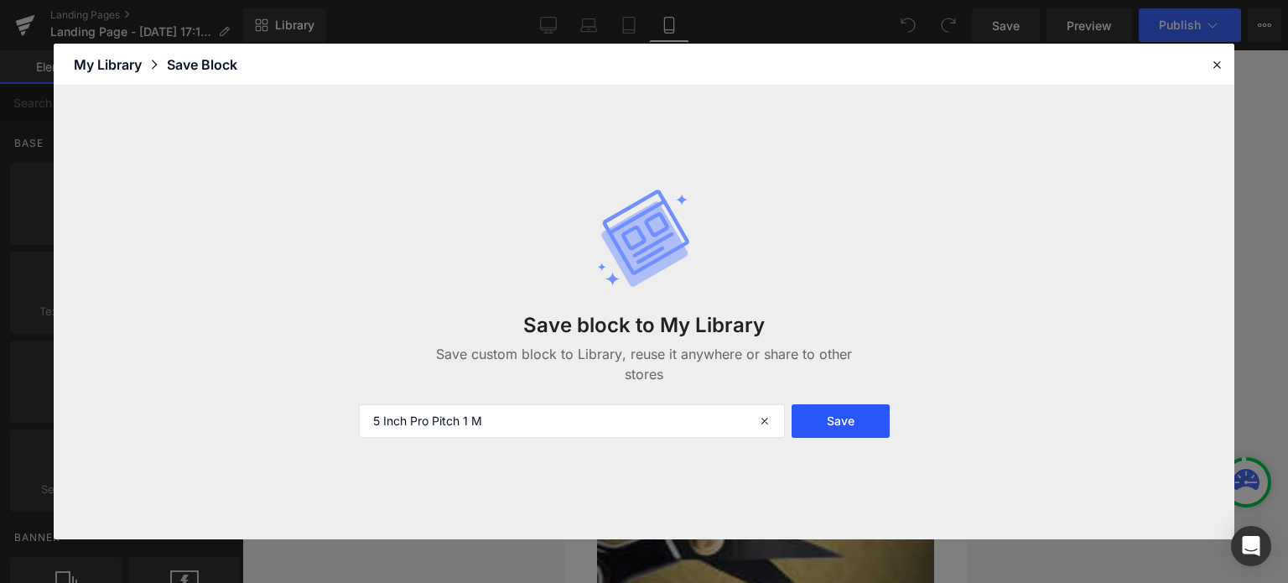
click at [851, 423] on button "Save" at bounding box center [840, 421] width 98 height 34
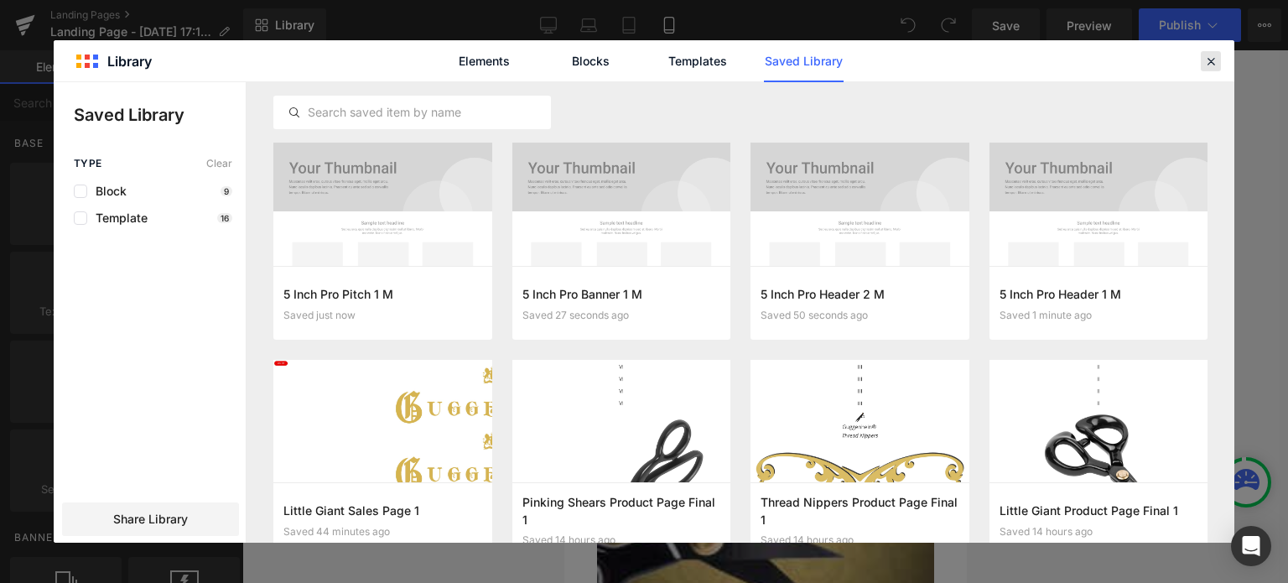
click at [1208, 63] on icon at bounding box center [1210, 61] width 15 height 15
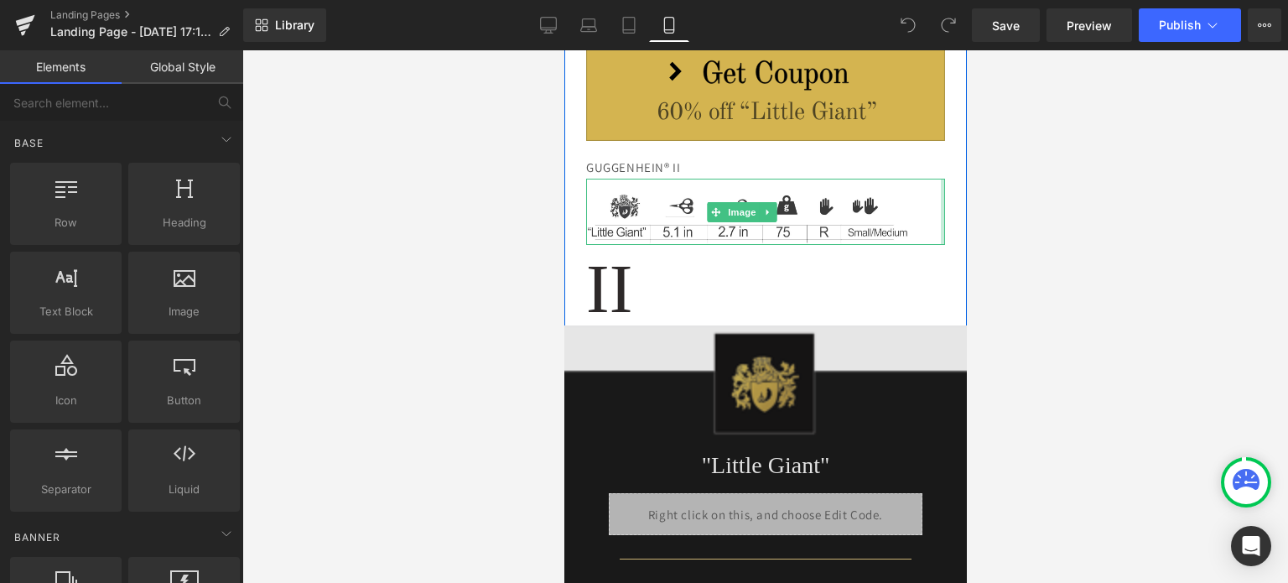
scroll to position [3018, 0]
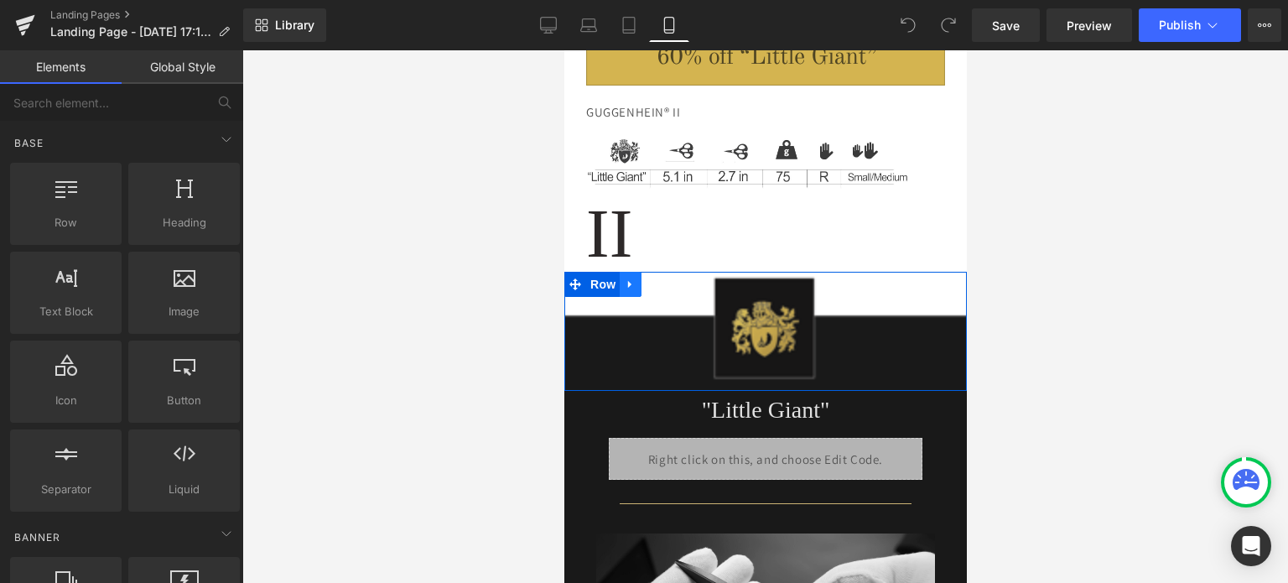
click at [624, 278] on icon at bounding box center [630, 284] width 12 height 13
click at [624, 278] on icon at bounding box center [630, 284] width 12 height 12
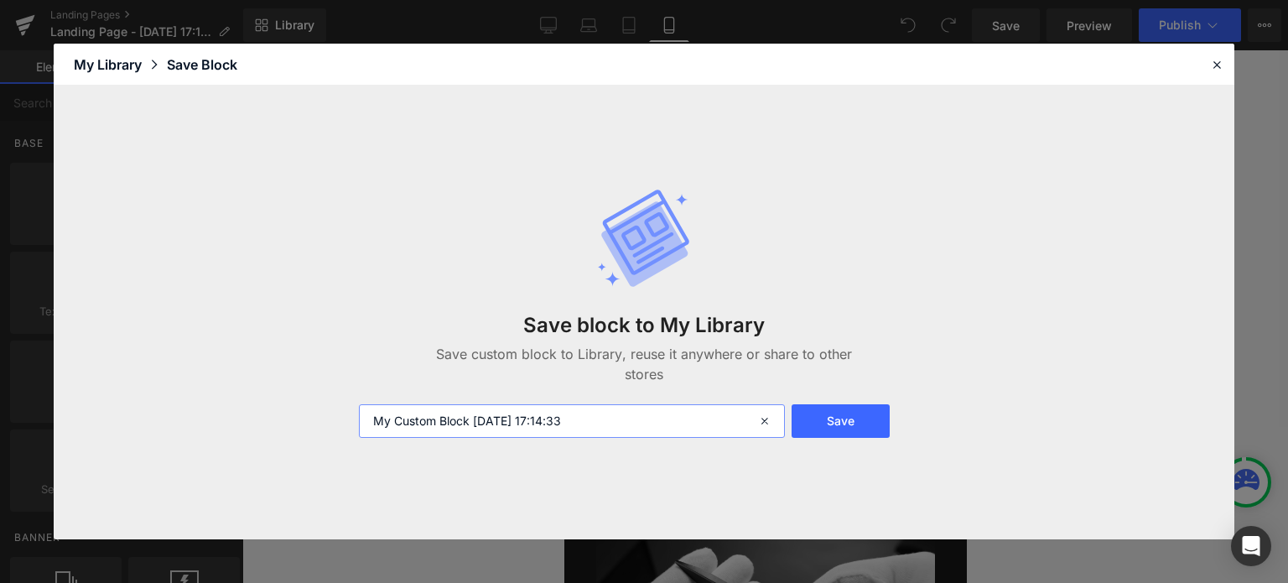
drag, startPoint x: 602, startPoint y: 422, endPoint x: 363, endPoint y: 419, distance: 239.0
click at [358, 420] on div "My Custom Block 2025-10-01 17:14:33" at bounding box center [570, 421] width 443 height 34
drag, startPoint x: 470, startPoint y: 420, endPoint x: 452, endPoint y: 420, distance: 17.6
click at [452, 420] on input "5 Inch Pro Header 2 M" at bounding box center [572, 421] width 426 height 34
drag, startPoint x: 482, startPoint y: 418, endPoint x: 433, endPoint y: 418, distance: 48.6
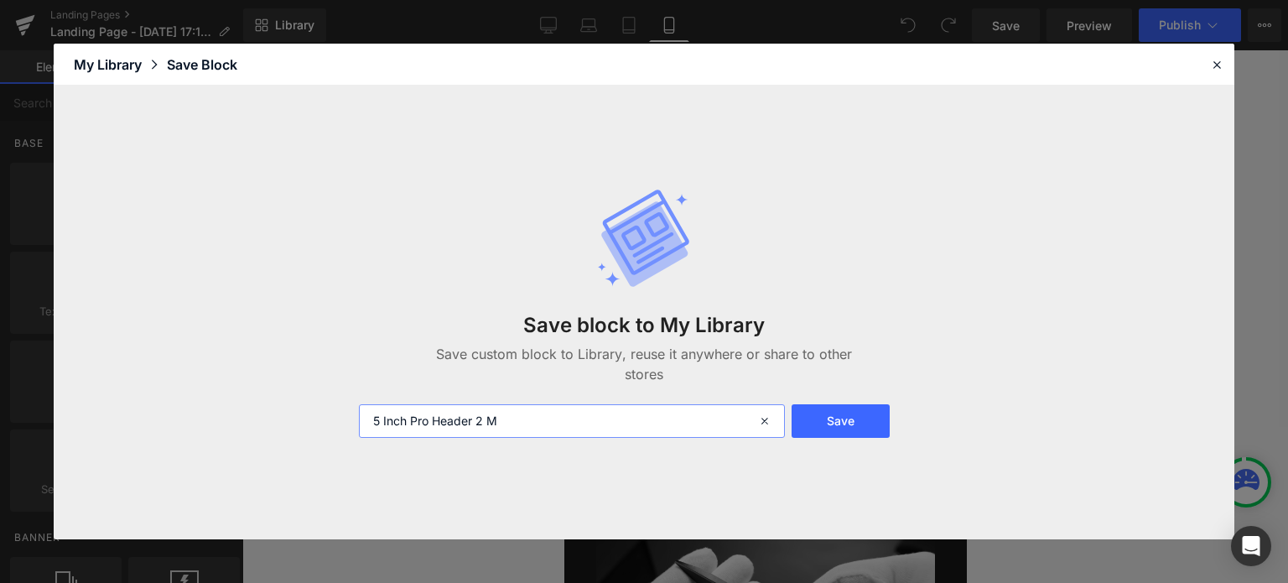
click at [433, 418] on input "5 Inch Pro Header 2 M" at bounding box center [572, 421] width 426 height 34
click at [532, 423] on input "5 Inch Pro Specs 1 M" at bounding box center [572, 421] width 426 height 34
type input "5 Inch Pro Specs 1 M"
click at [846, 422] on button "Save" at bounding box center [840, 421] width 98 height 34
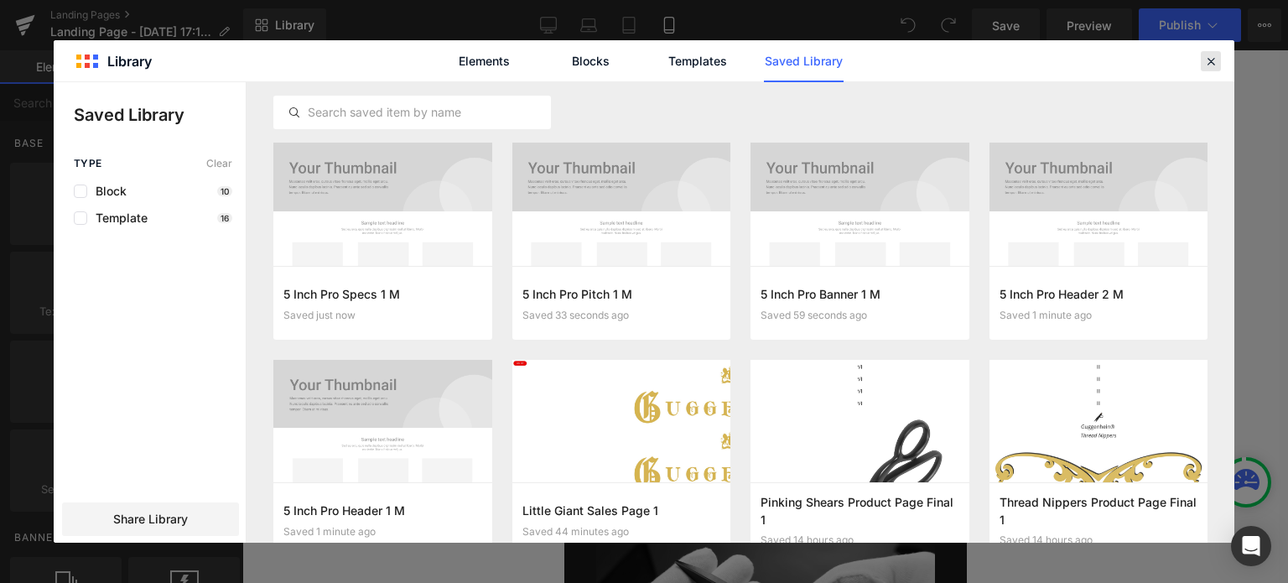
click at [1208, 61] on icon at bounding box center [1210, 61] width 15 height 15
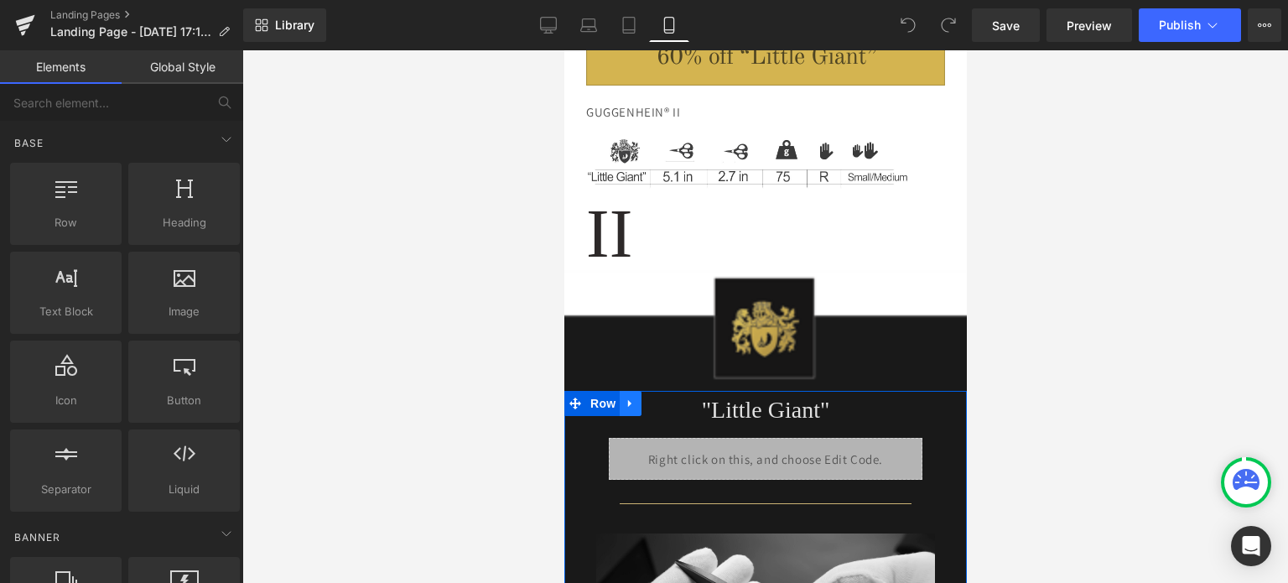
click at [627, 400] on icon at bounding box center [628, 404] width 3 height 8
click at [628, 397] on icon at bounding box center [630, 403] width 12 height 13
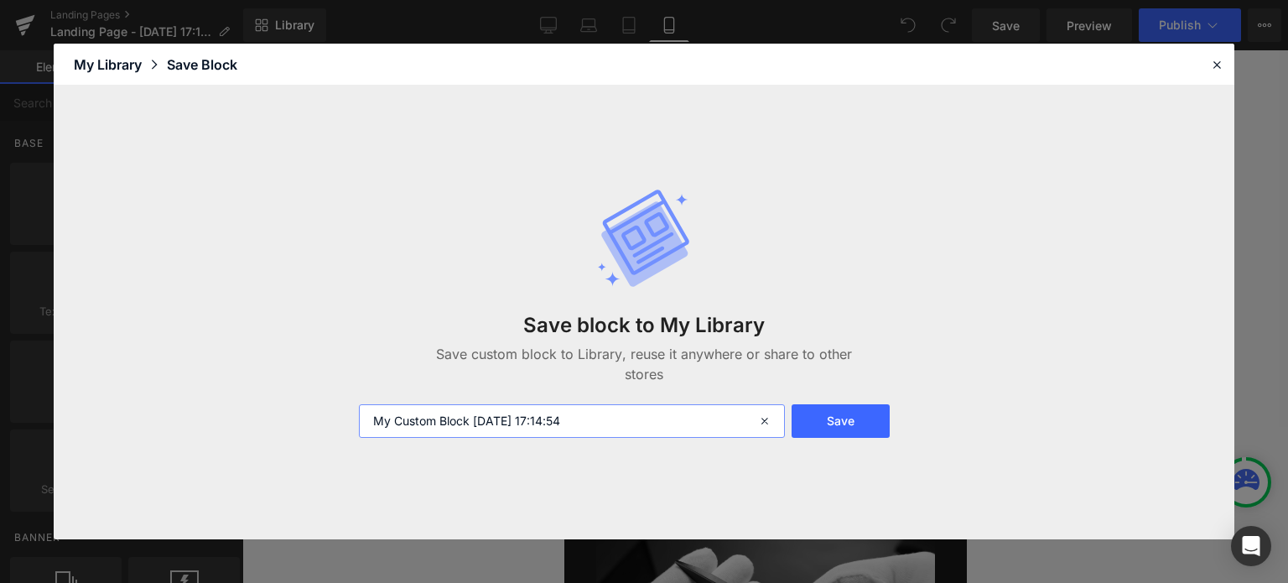
drag, startPoint x: 599, startPoint y: 420, endPoint x: 362, endPoint y: 413, distance: 236.6
click at [362, 413] on input "My Custom Block 2025-10-01 17:14:54" at bounding box center [572, 421] width 426 height 34
drag, startPoint x: 473, startPoint y: 420, endPoint x: 435, endPoint y: 422, distance: 37.8
click at [435, 422] on input "5 Inch Pro Header 2 M" at bounding box center [572, 421] width 426 height 34
drag, startPoint x: 495, startPoint y: 423, endPoint x: 476, endPoint y: 422, distance: 18.5
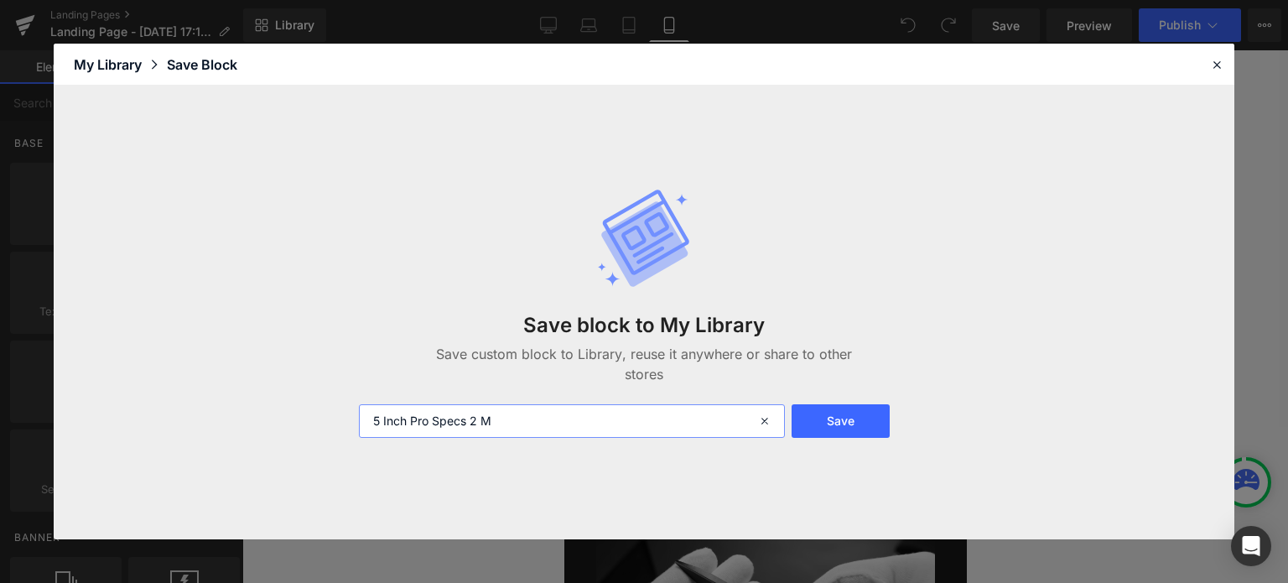
click at [476, 422] on input "5 Inch Pro Specs 2 M" at bounding box center [572, 421] width 426 height 34
type input "5 Inch Pro Specs 2"
click at [838, 423] on button "Save" at bounding box center [840, 421] width 98 height 34
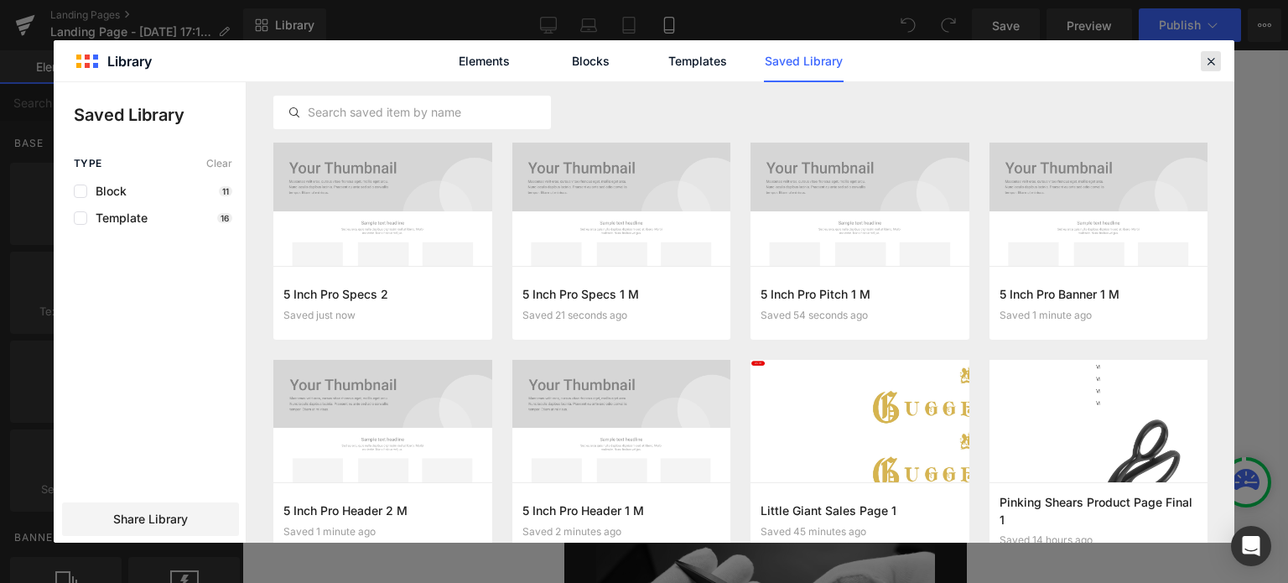
click at [1210, 63] on icon at bounding box center [1210, 61] width 15 height 15
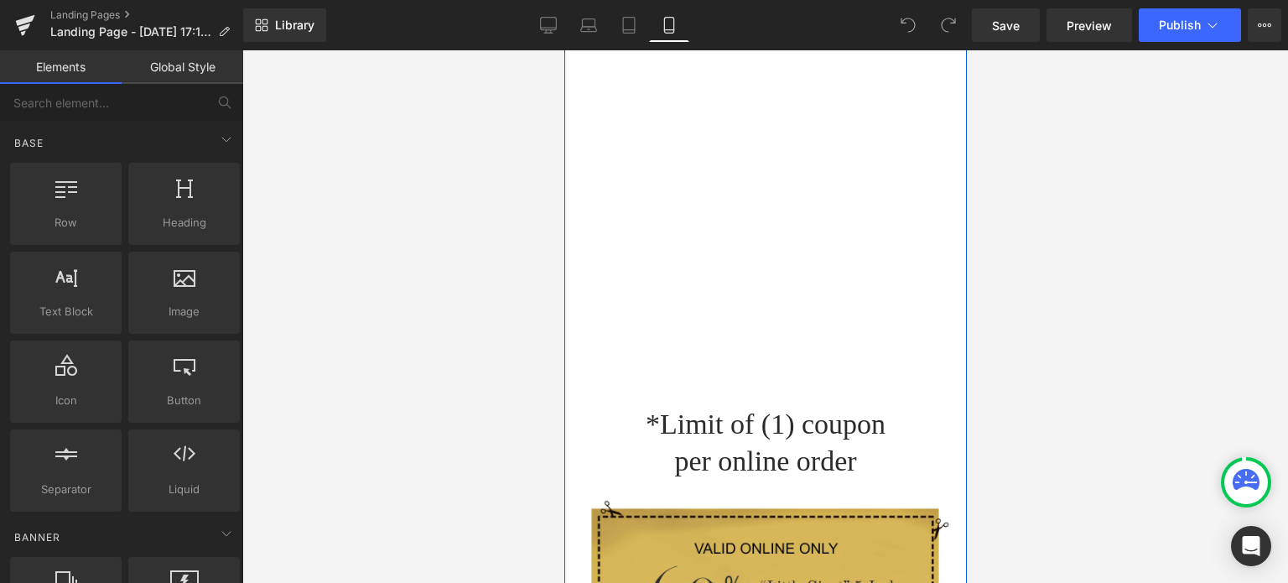
scroll to position [4108, 0]
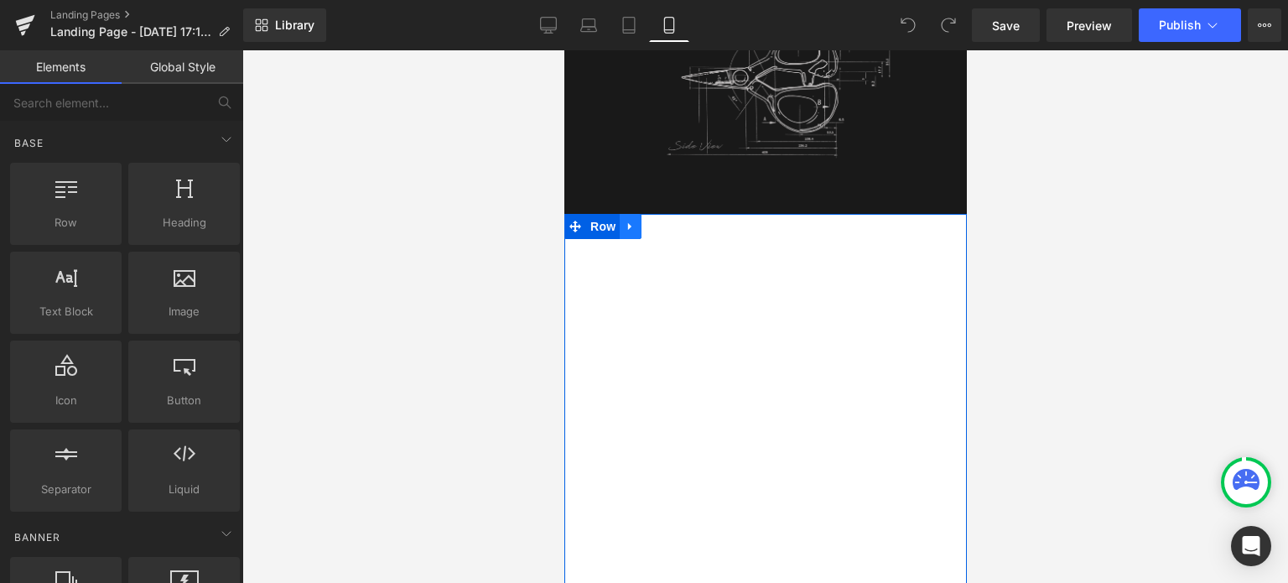
click at [629, 220] on icon at bounding box center [630, 226] width 12 height 13
click at [627, 221] on icon at bounding box center [630, 227] width 12 height 12
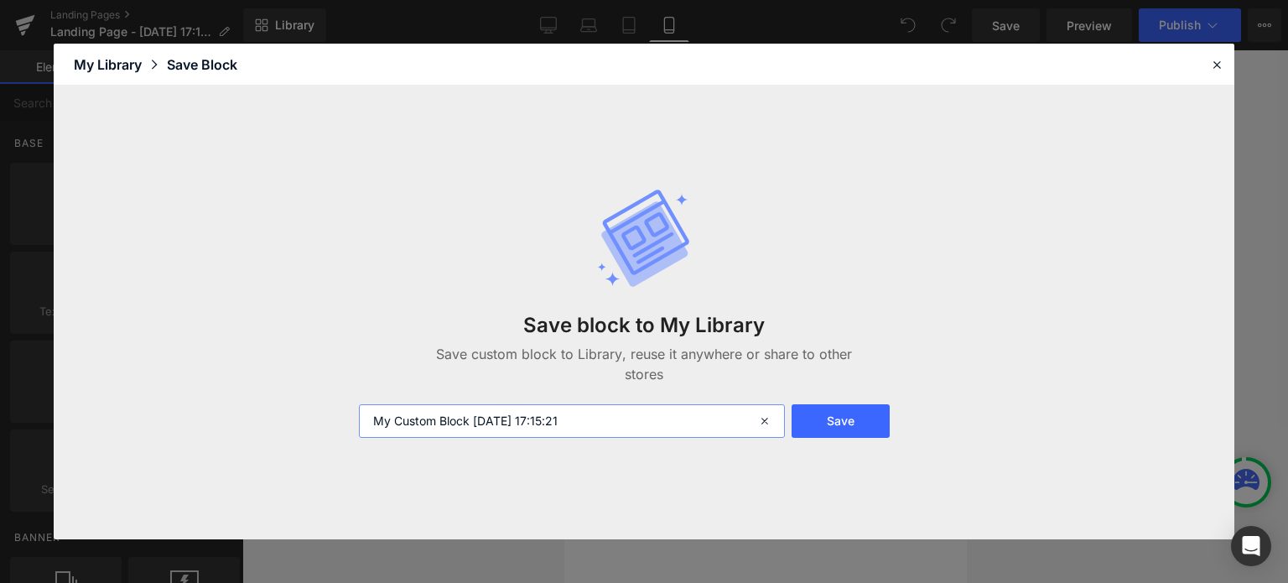
drag, startPoint x: 608, startPoint y: 415, endPoint x: 357, endPoint y: 423, distance: 250.8
click at [357, 423] on div "My Custom Block 2025-10-01 17:15:21" at bounding box center [570, 421] width 443 height 34
paste input "5 Inch Pro Header 2 M"
drag, startPoint x: 475, startPoint y: 421, endPoint x: 433, endPoint y: 420, distance: 41.1
click at [433, 420] on input "5 Inch Pro Header 2 M" at bounding box center [572, 421] width 426 height 34
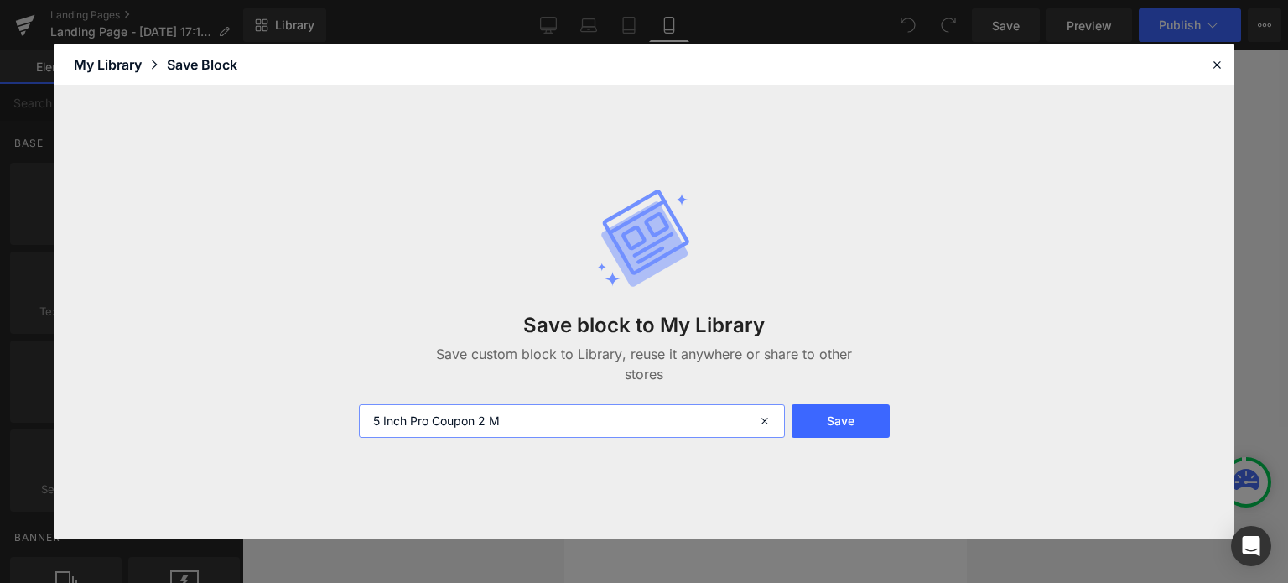
click at [480, 418] on input "5 Inch Pro Coupon 2 M" at bounding box center [572, 421] width 426 height 34
type input "5 Inch Pro Coupon M"
click at [857, 419] on button "Save" at bounding box center [840, 421] width 98 height 34
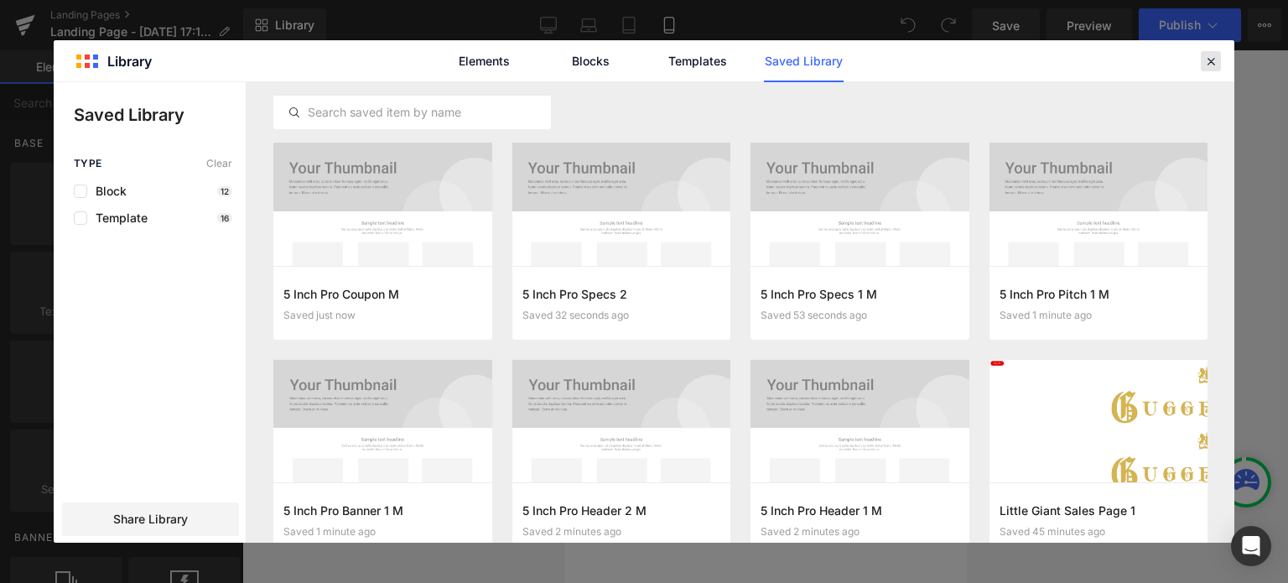
click at [1206, 60] on icon at bounding box center [1210, 61] width 15 height 15
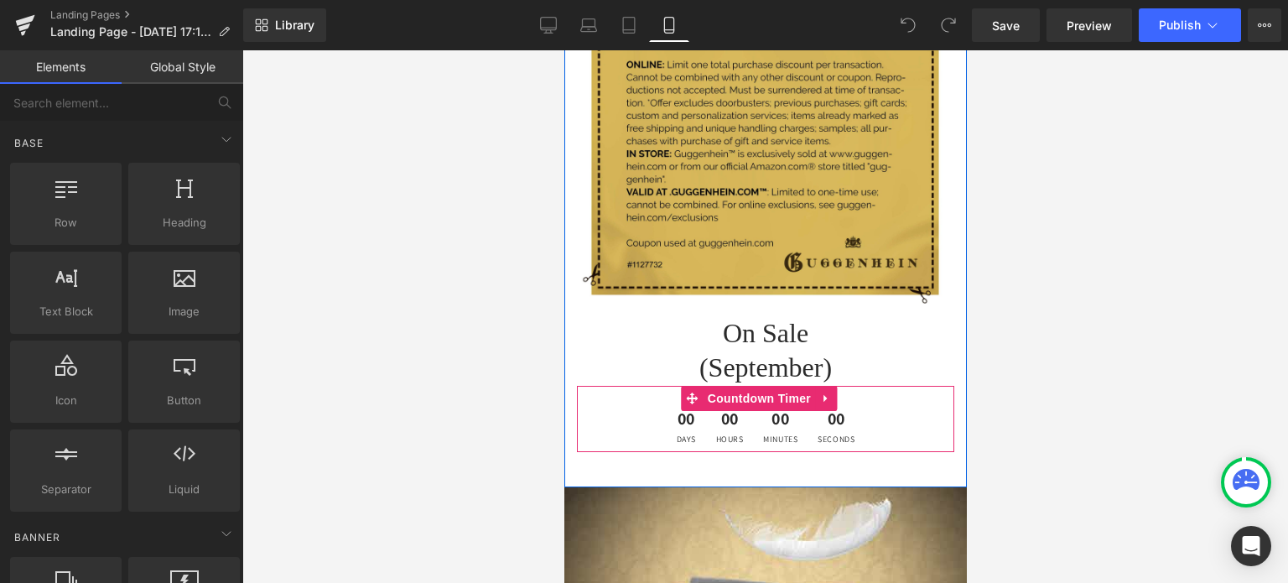
scroll to position [5282, 0]
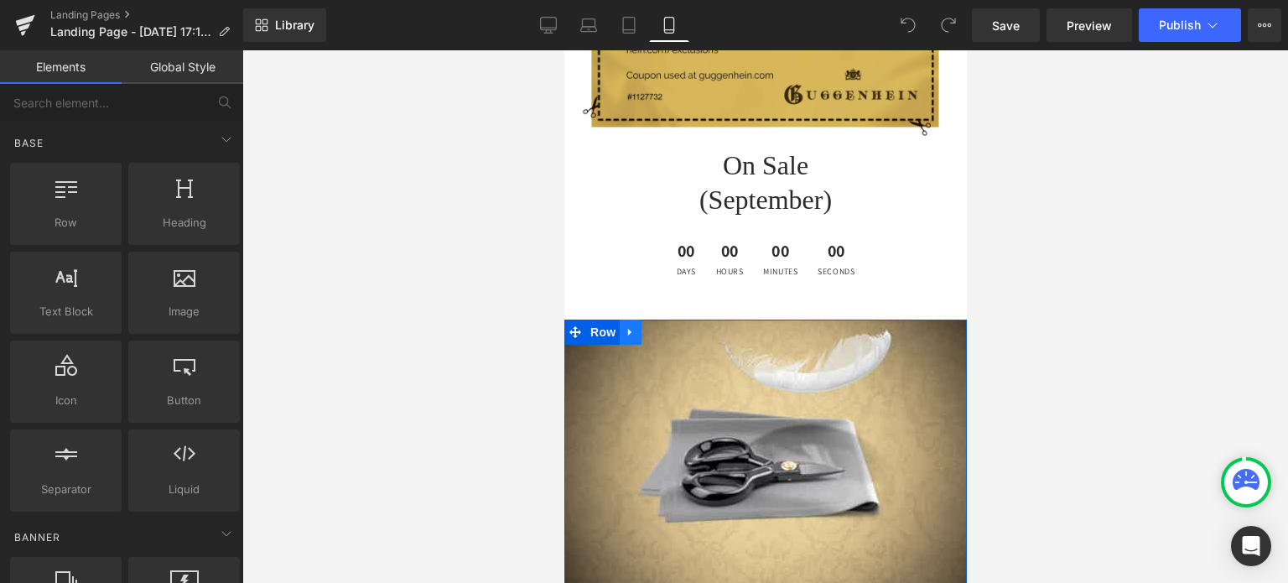
click at [619, 319] on link at bounding box center [630, 331] width 22 height 25
click at [624, 325] on icon at bounding box center [630, 331] width 12 height 13
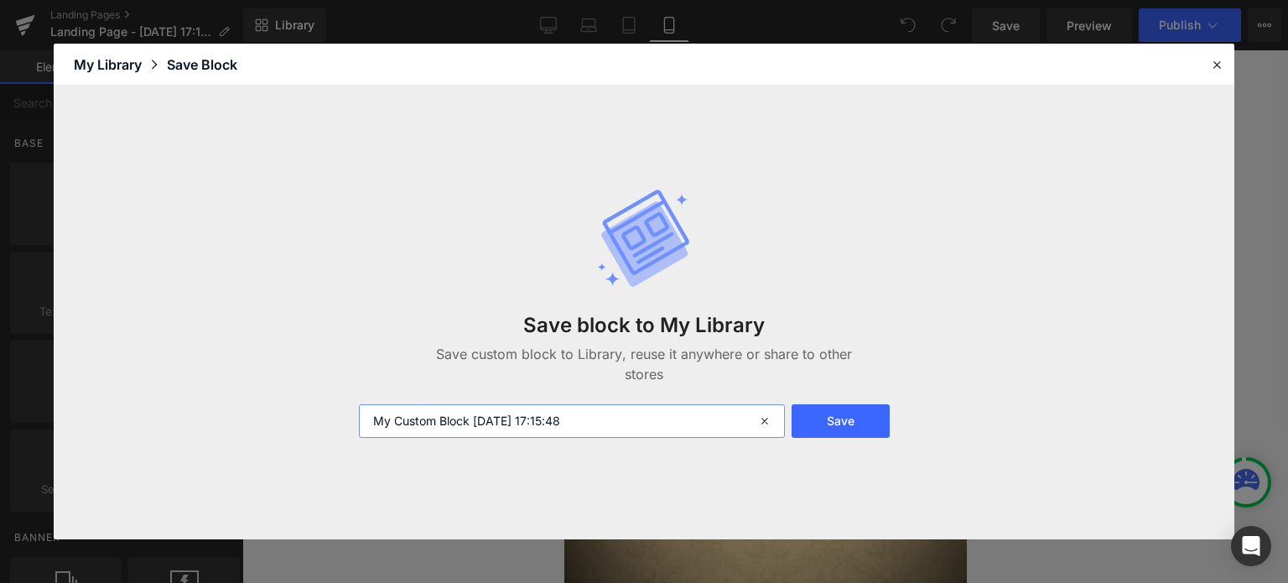
drag, startPoint x: 611, startPoint y: 415, endPoint x: 358, endPoint y: 413, distance: 253.2
click at [358, 413] on div "My Custom Block 2025-10-01 17:15:48" at bounding box center [570, 421] width 443 height 34
drag, startPoint x: 473, startPoint y: 420, endPoint x: 436, endPoint y: 422, distance: 36.9
click at [436, 422] on input "5 Inch Pro Header 2 M" at bounding box center [572, 421] width 426 height 34
drag, startPoint x: 469, startPoint y: 420, endPoint x: 434, endPoint y: 425, distance: 34.7
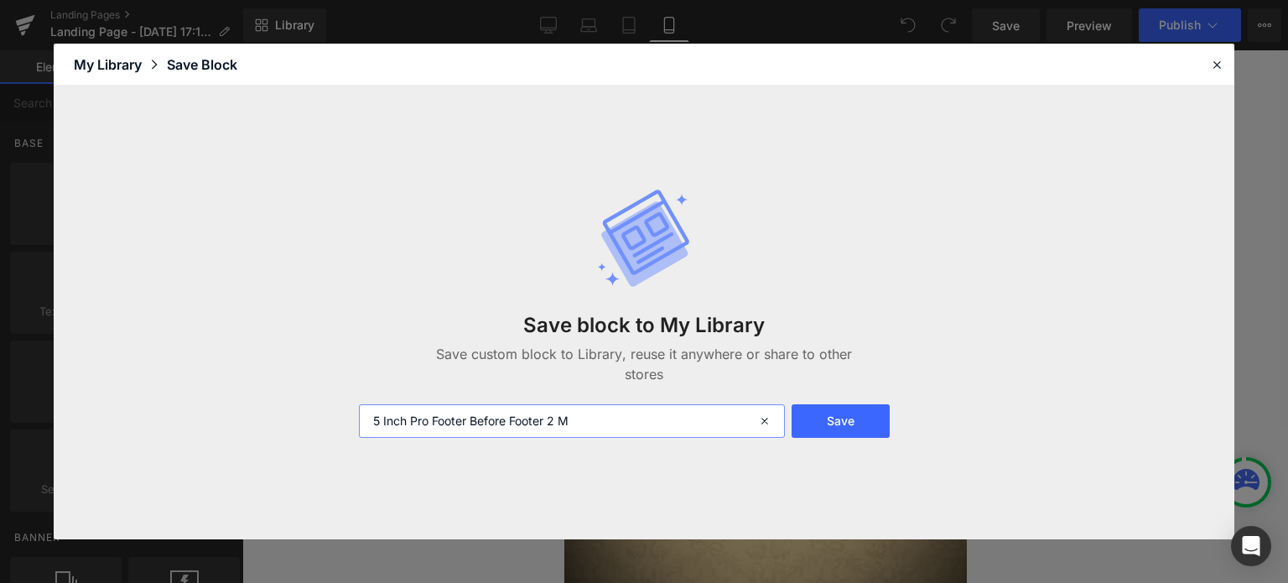
click at [434, 425] on input "5 Inch Pro Footer Before Footer 2 M" at bounding box center [572, 421] width 426 height 34
click at [549, 418] on input "5 Inch Pro Image Before Footer 2 M" at bounding box center [572, 421] width 426 height 34
click at [606, 419] on input "5 Inch Pro Image Before Footer 1 M" at bounding box center [572, 421] width 426 height 34
click at [553, 416] on input "5 Inch Pro Image Before Footer 1 M" at bounding box center [572, 421] width 426 height 34
click at [587, 418] on input "5 Inch Pro Image Before Footer M" at bounding box center [572, 421] width 426 height 34
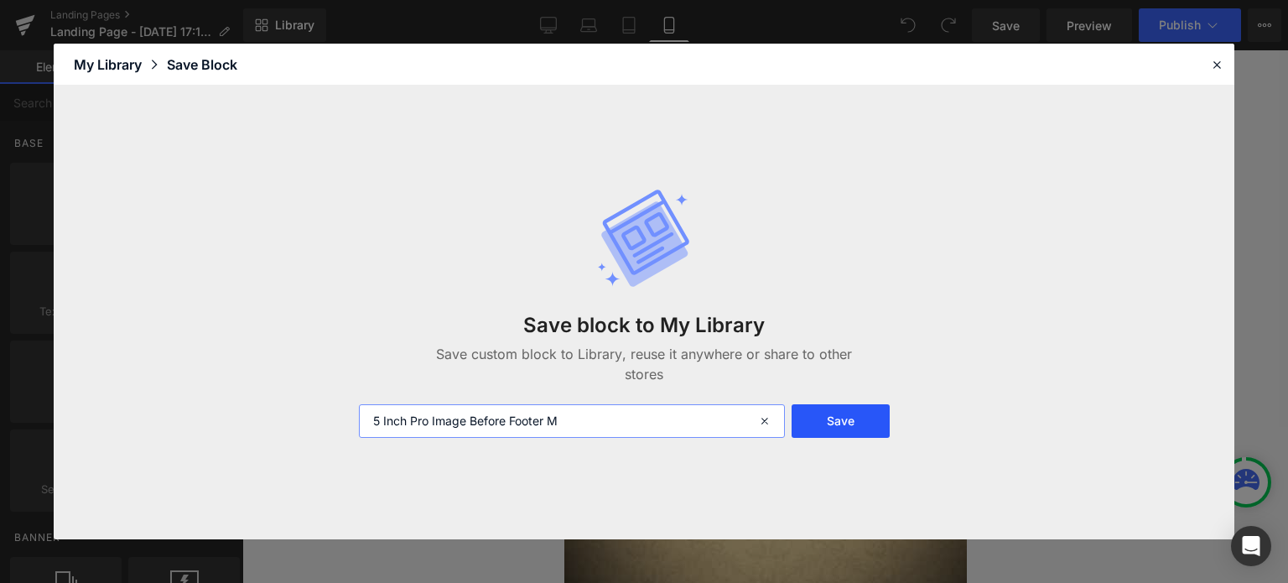
type input "5 Inch Pro Image Before Footer M"
click at [842, 420] on button "Save" at bounding box center [840, 421] width 98 height 34
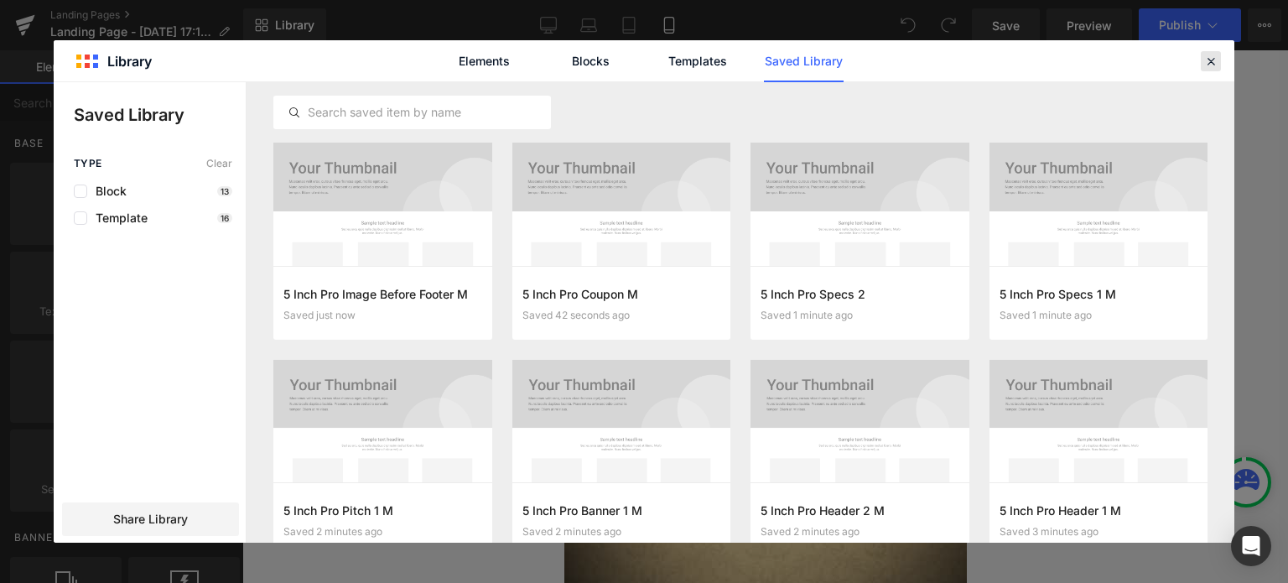
click at [1212, 58] on icon at bounding box center [1210, 61] width 15 height 15
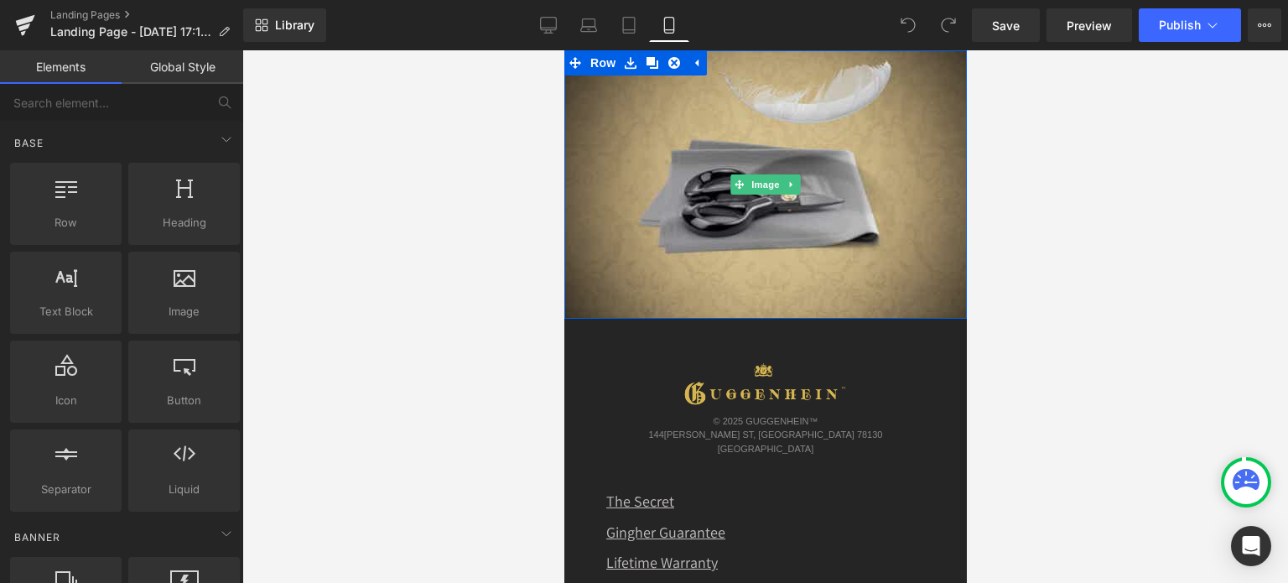
scroll to position [5701, 0]
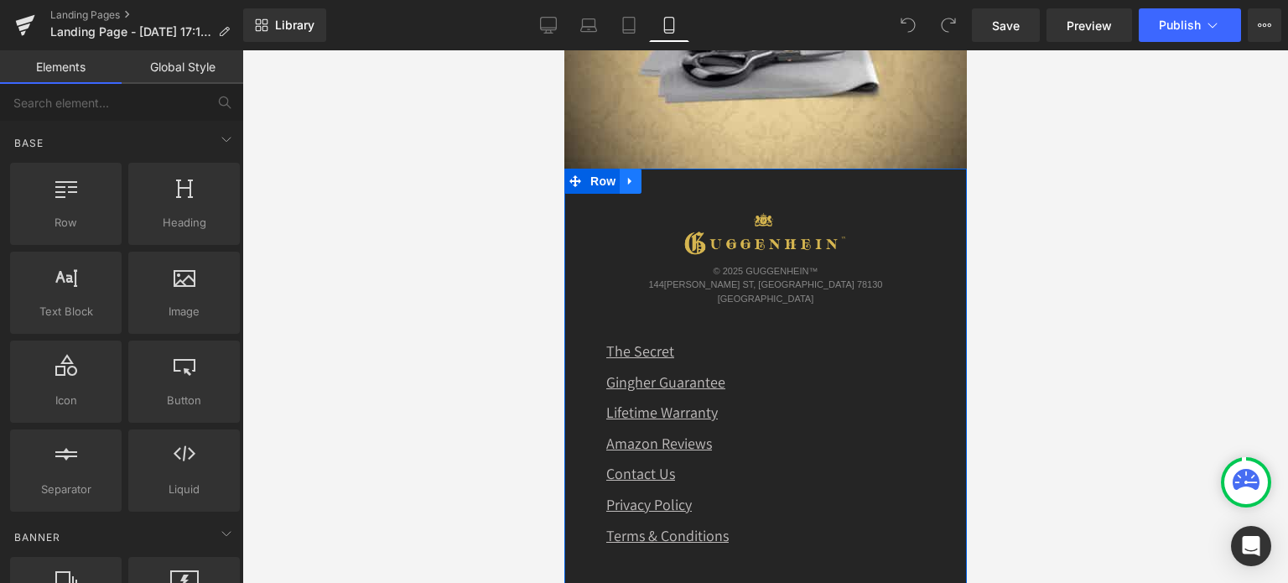
click at [628, 174] on icon at bounding box center [630, 180] width 12 height 13
click at [628, 175] on icon at bounding box center [630, 181] width 12 height 12
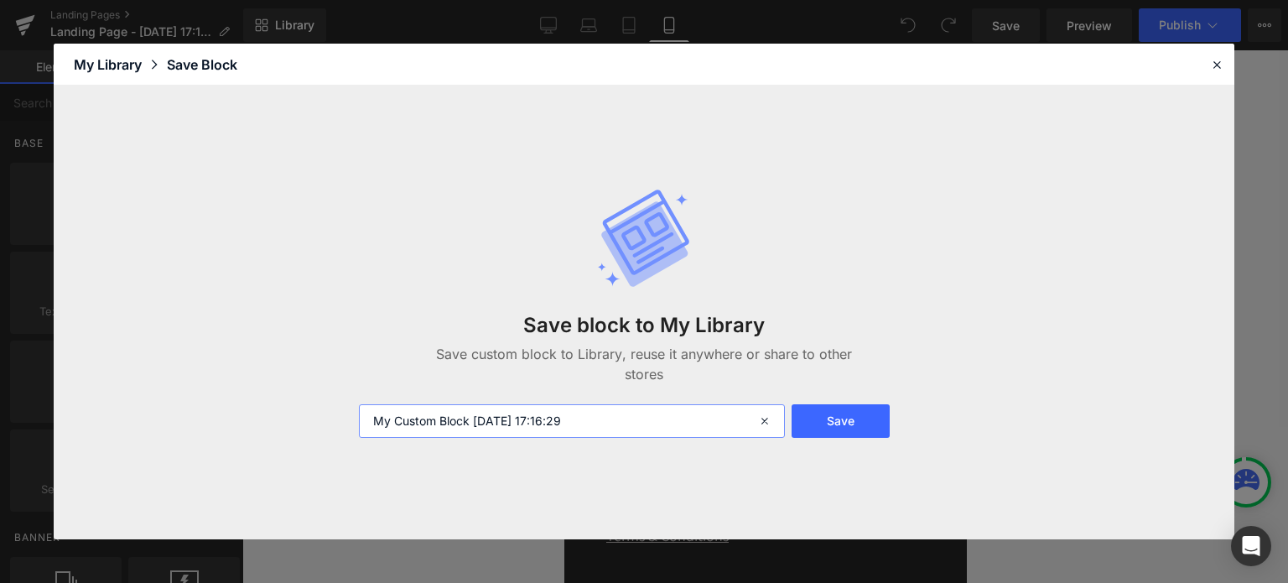
drag, startPoint x: 615, startPoint y: 425, endPoint x: 359, endPoint y: 427, distance: 256.6
click at [359, 427] on input "My Custom Block 2025-10-01 17:16:29" at bounding box center [572, 421] width 426 height 34
paste input "5 Inch Pro Header 2 M"
drag, startPoint x: 483, startPoint y: 420, endPoint x: 431, endPoint y: 421, distance: 52.0
click at [431, 421] on input "5 Inch Pro Header 2 M" at bounding box center [572, 421] width 426 height 34
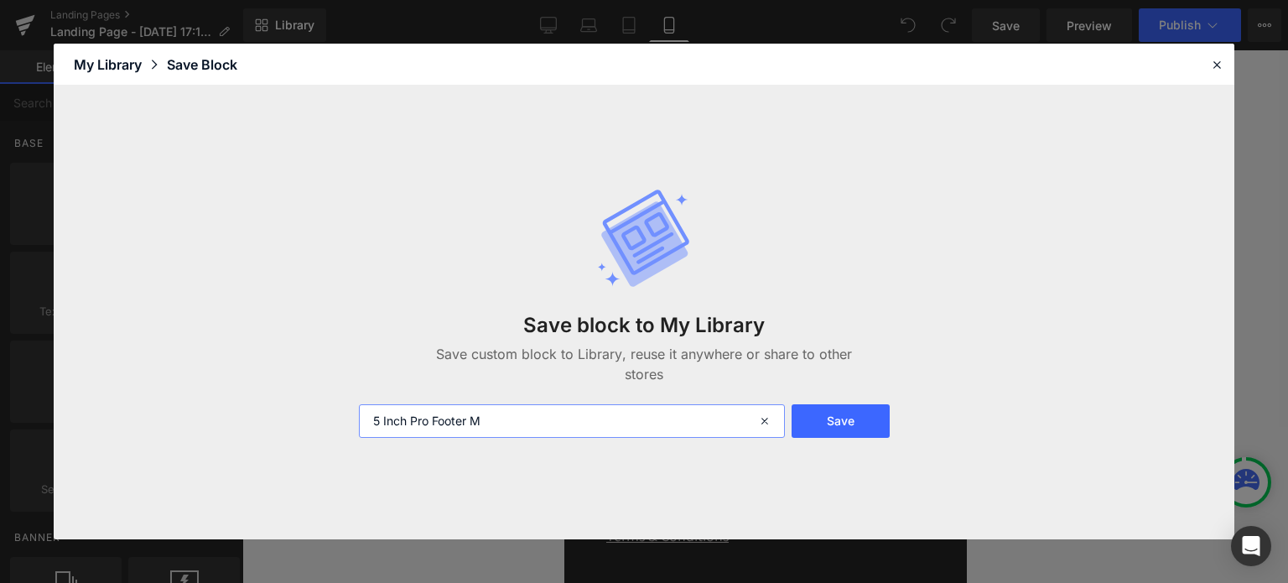
click at [510, 420] on input "5 Inch Pro Footer M" at bounding box center [572, 421] width 426 height 34
type input "5 Inch Pro Footer M"
click at [857, 418] on button "Save" at bounding box center [840, 421] width 98 height 34
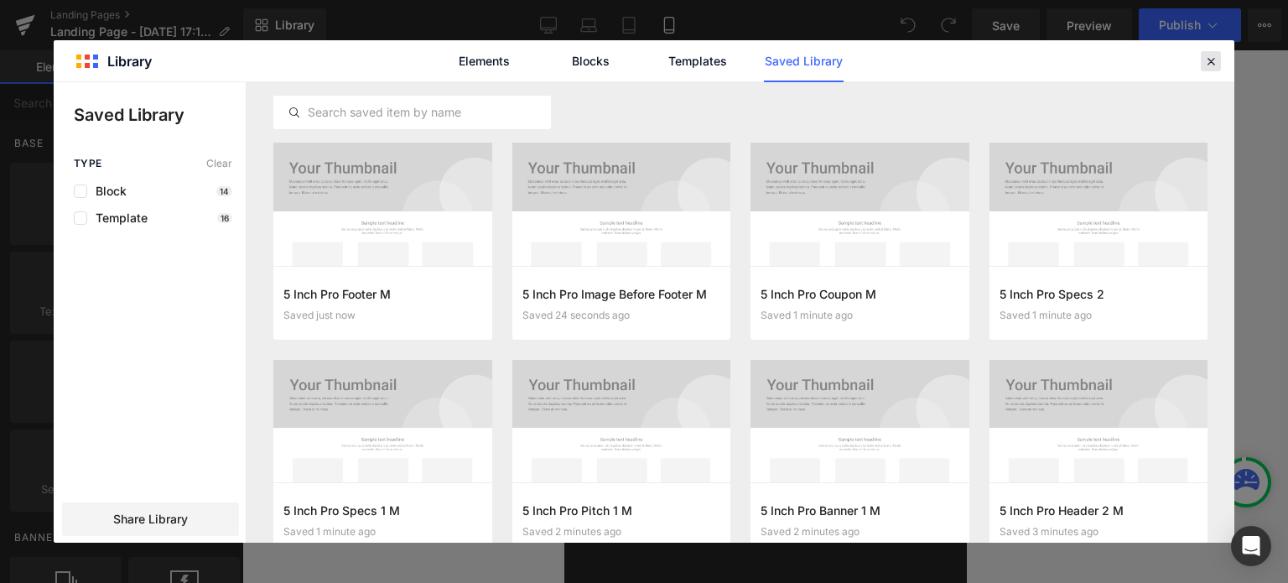
click at [1213, 61] on icon at bounding box center [1210, 61] width 15 height 15
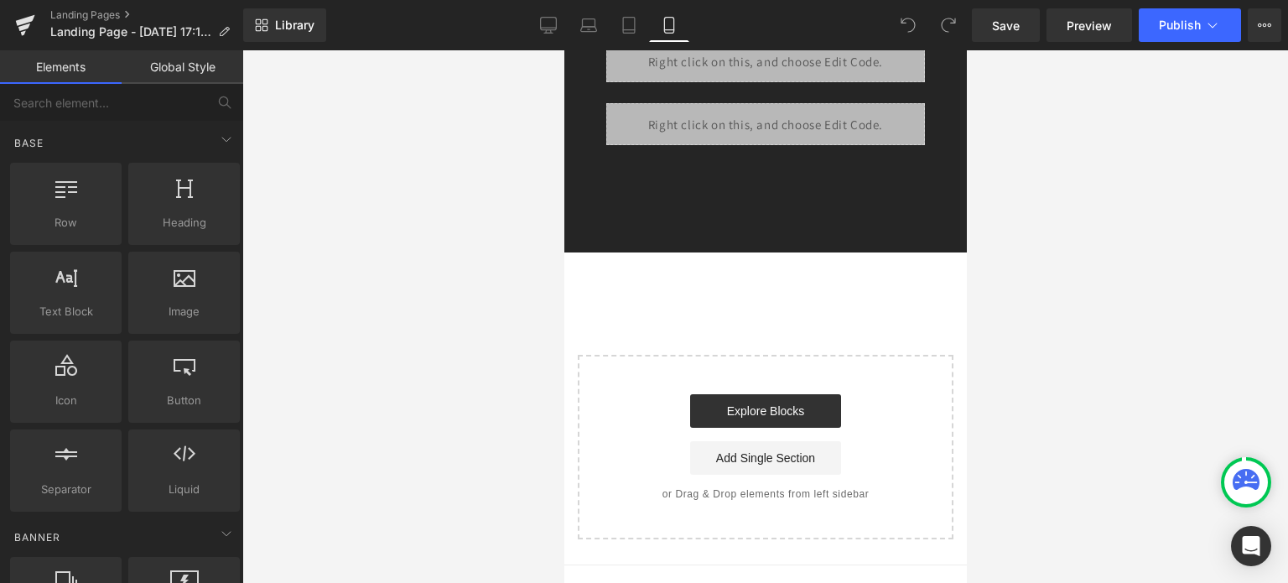
scroll to position [6347, 0]
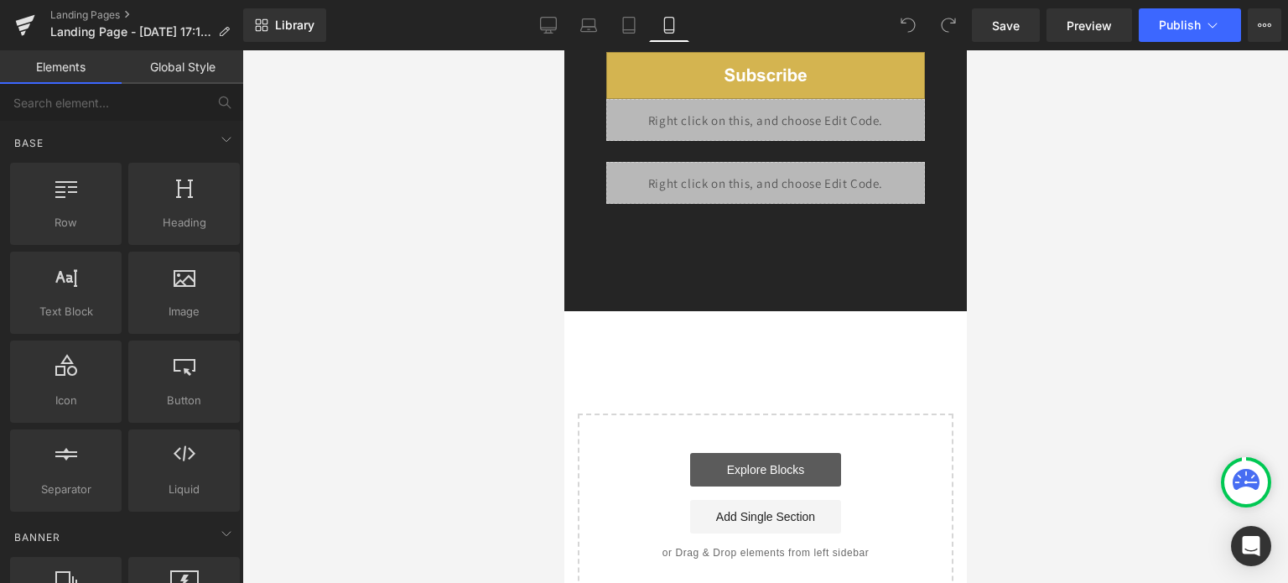
click at [756, 453] on link "Explore Blocks" at bounding box center [764, 470] width 151 height 34
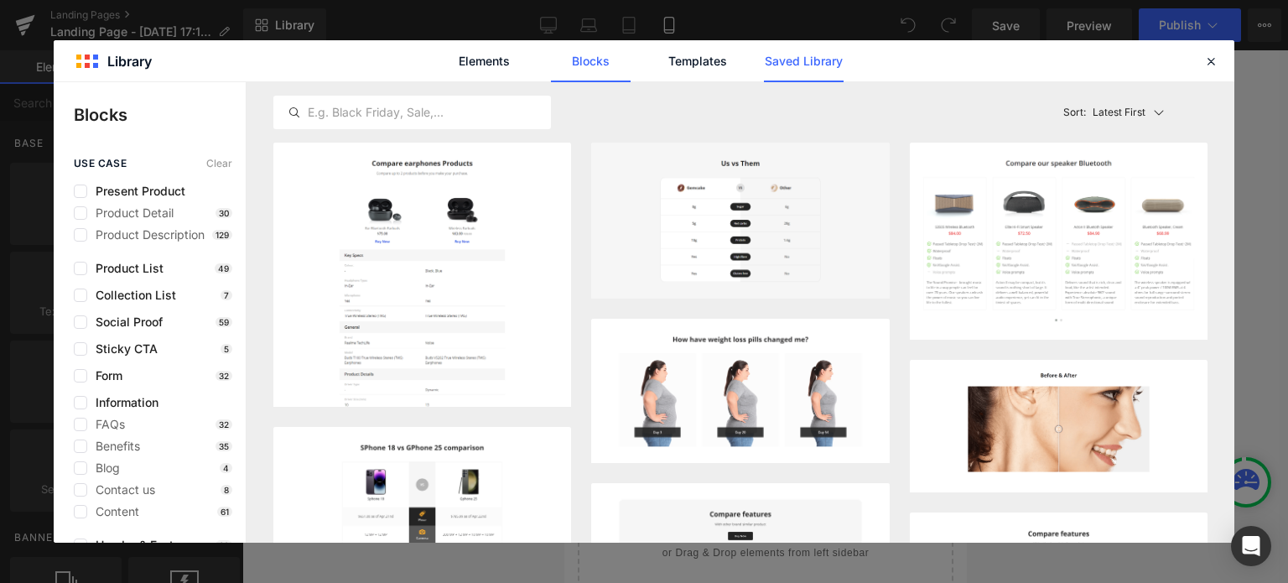
click at [797, 60] on link "Saved Library" at bounding box center [804, 61] width 80 height 42
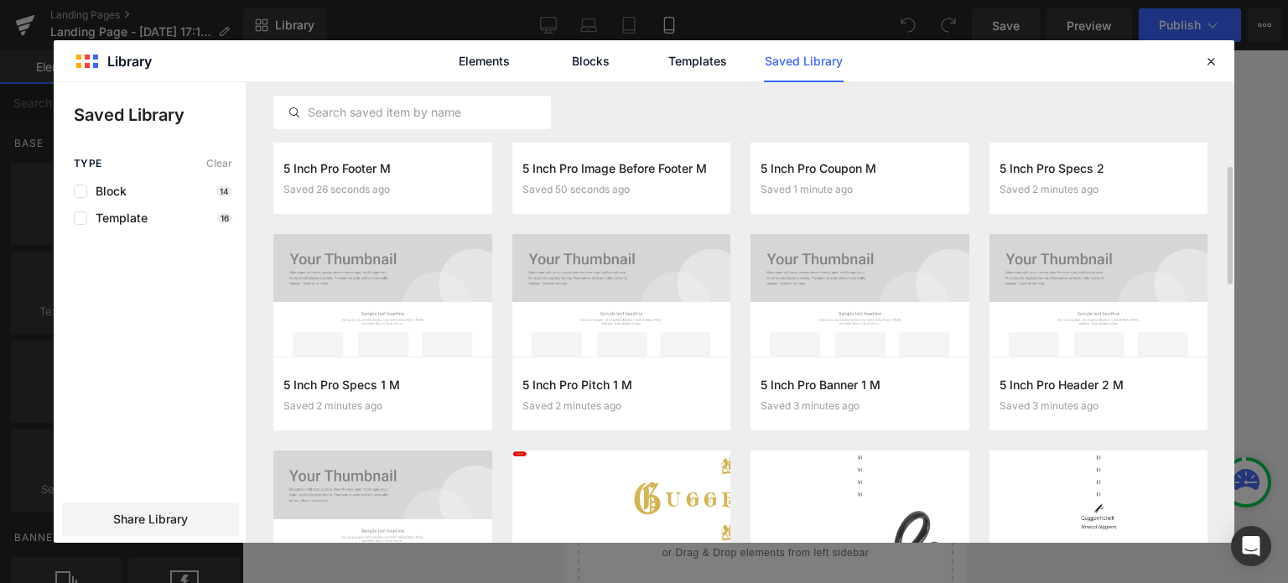
scroll to position [252, 0]
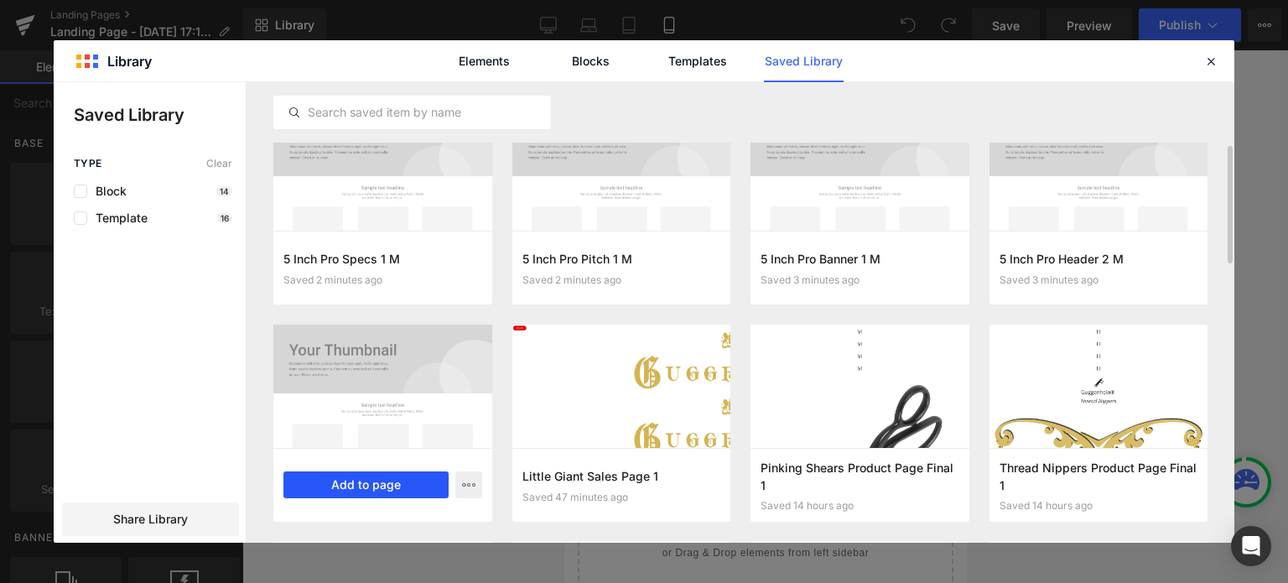
click at [376, 485] on button "Add to page" at bounding box center [365, 484] width 165 height 27
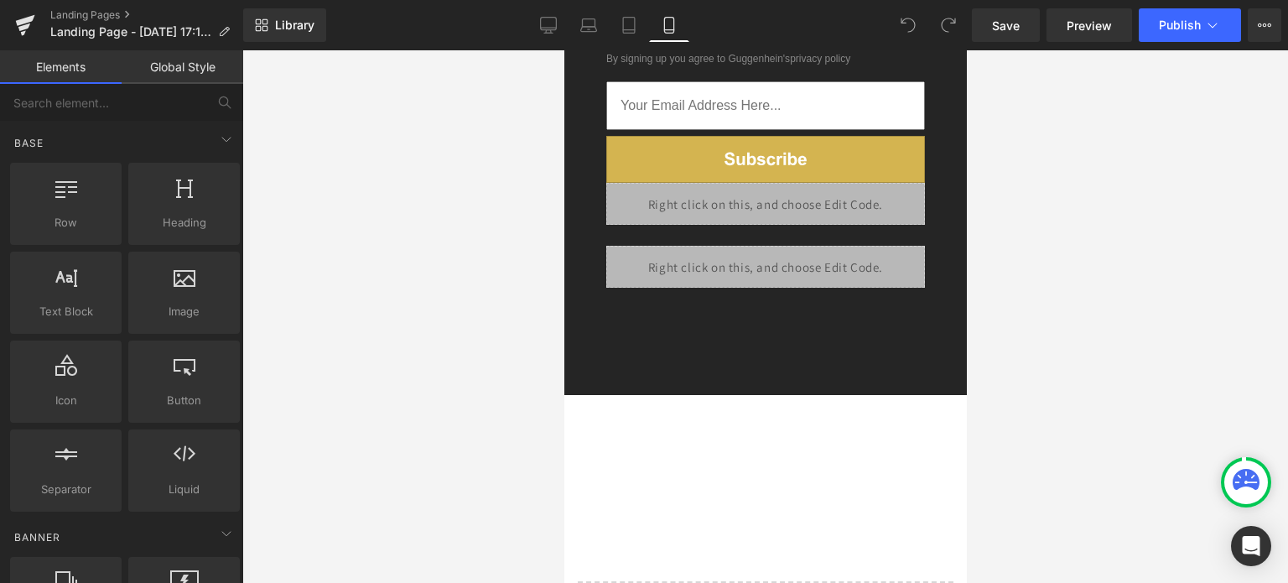
scroll to position [6598, 0]
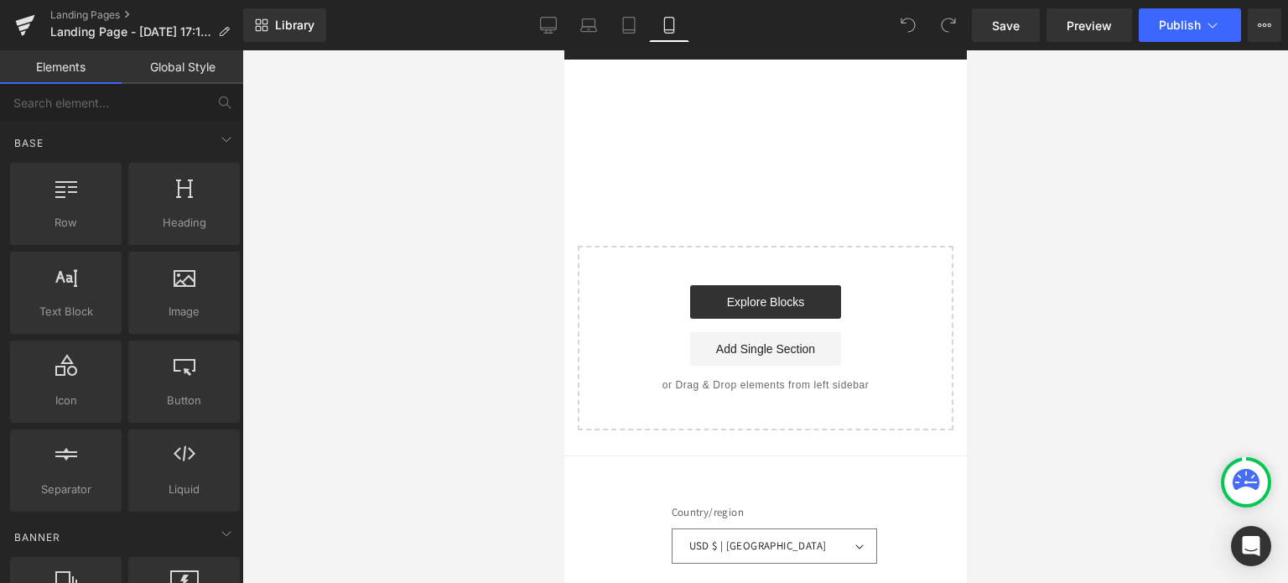
drag, startPoint x: 958, startPoint y: 557, endPoint x: 1563, endPoint y: 581, distance: 605.0
click at [765, 285] on link "Explore Blocks" at bounding box center [764, 302] width 151 height 34
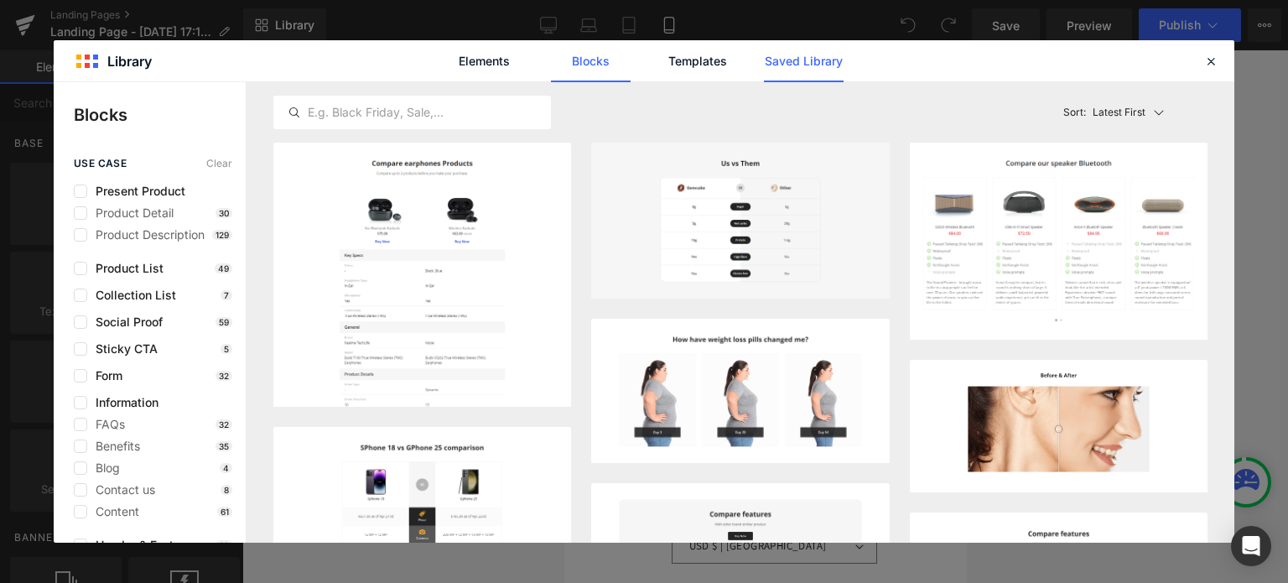
click at [801, 62] on link "Saved Library" at bounding box center [804, 61] width 80 height 42
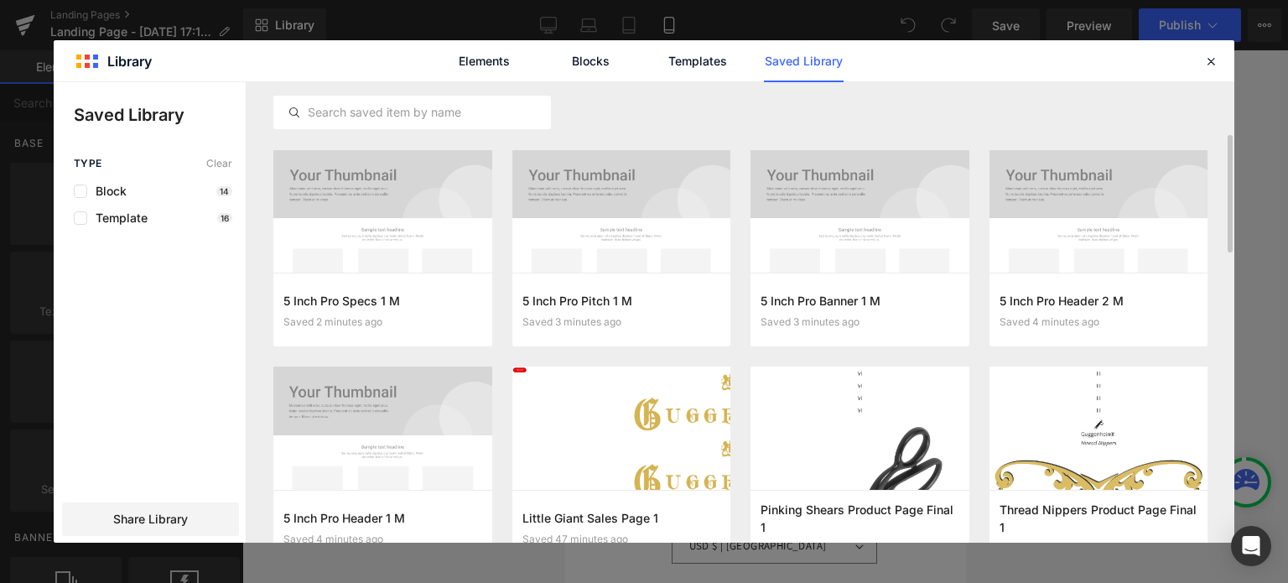
scroll to position [252, 0]
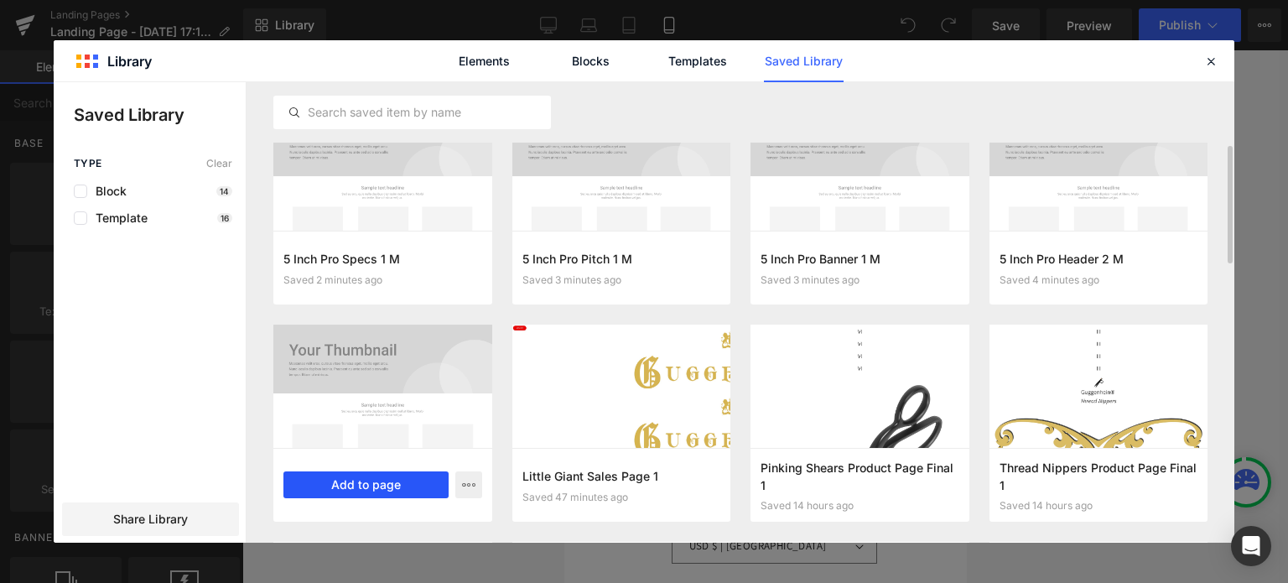
click at [386, 490] on button "Add to page" at bounding box center [365, 484] width 165 height 27
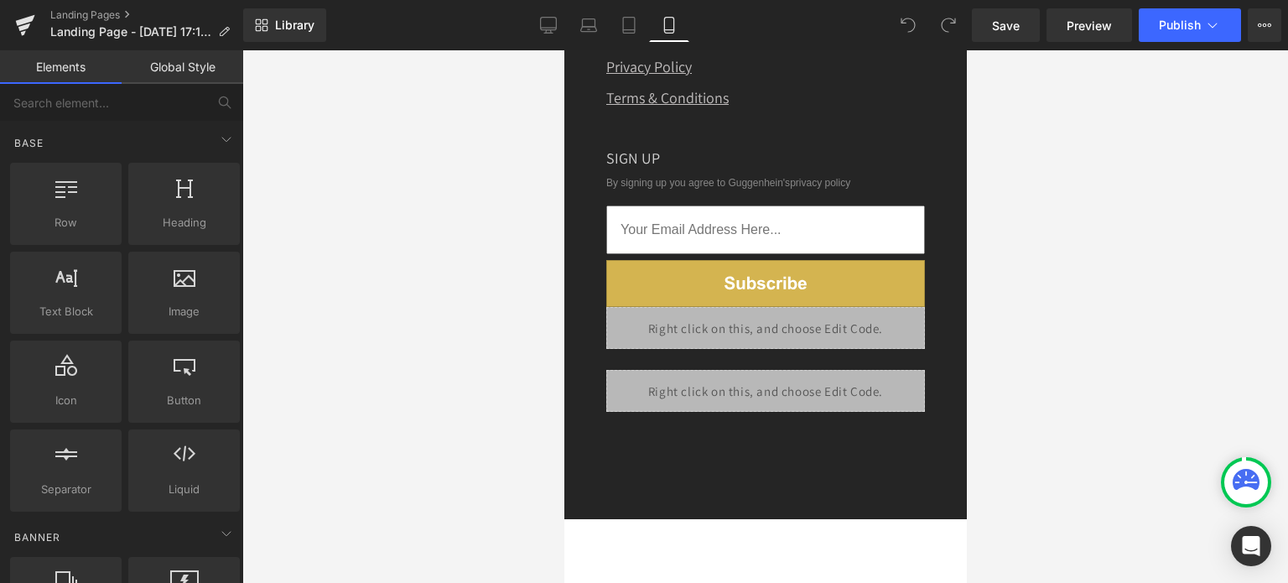
scroll to position [6011, 0]
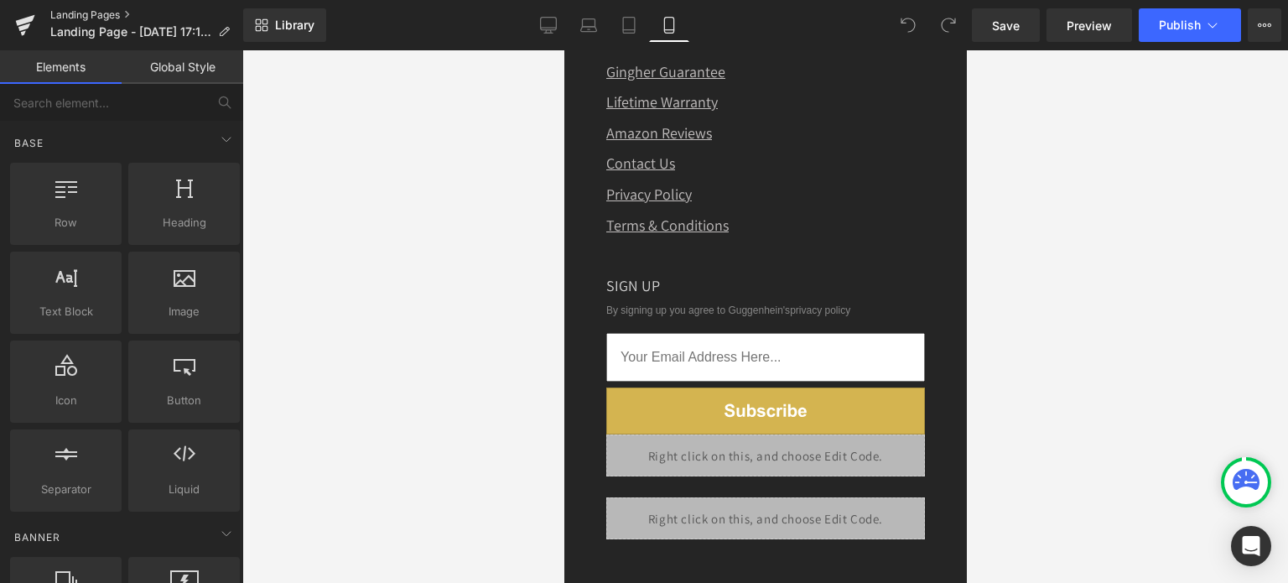
click at [99, 13] on link "Landing Pages" at bounding box center [146, 14] width 193 height 13
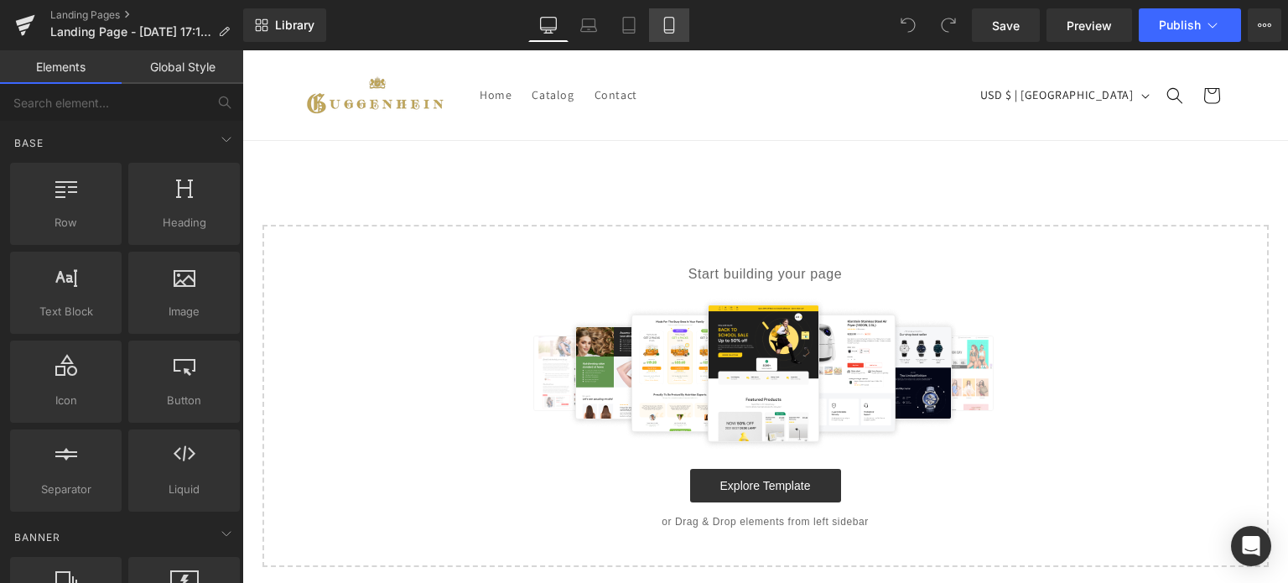
click at [665, 28] on icon at bounding box center [668, 26] width 9 height 16
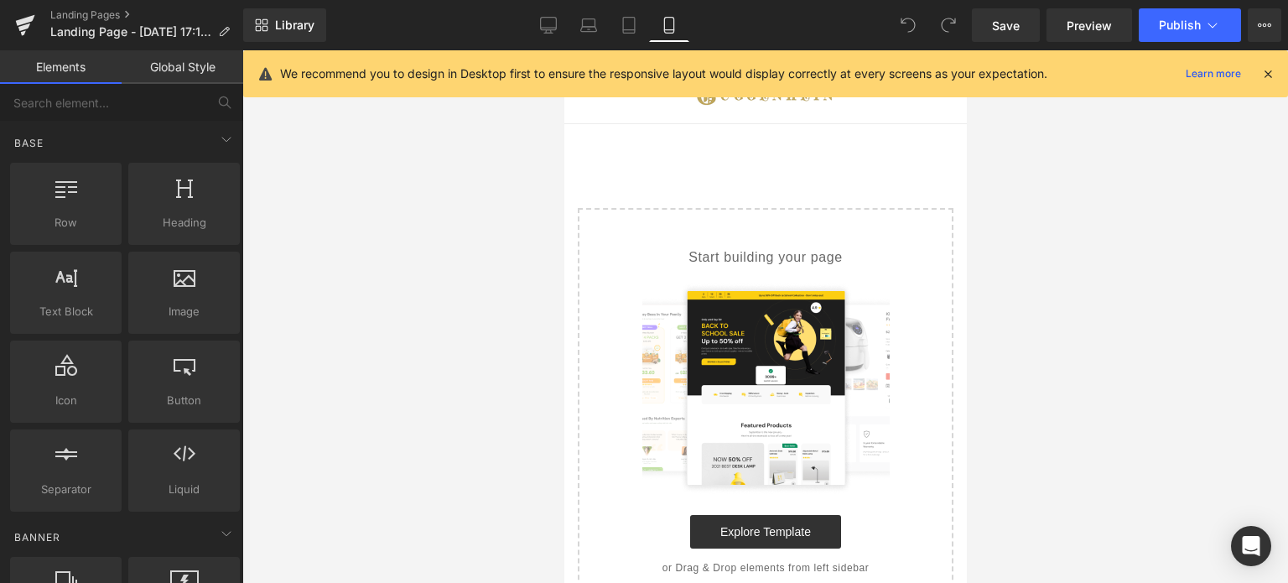
click at [1262, 73] on icon at bounding box center [1267, 73] width 15 height 15
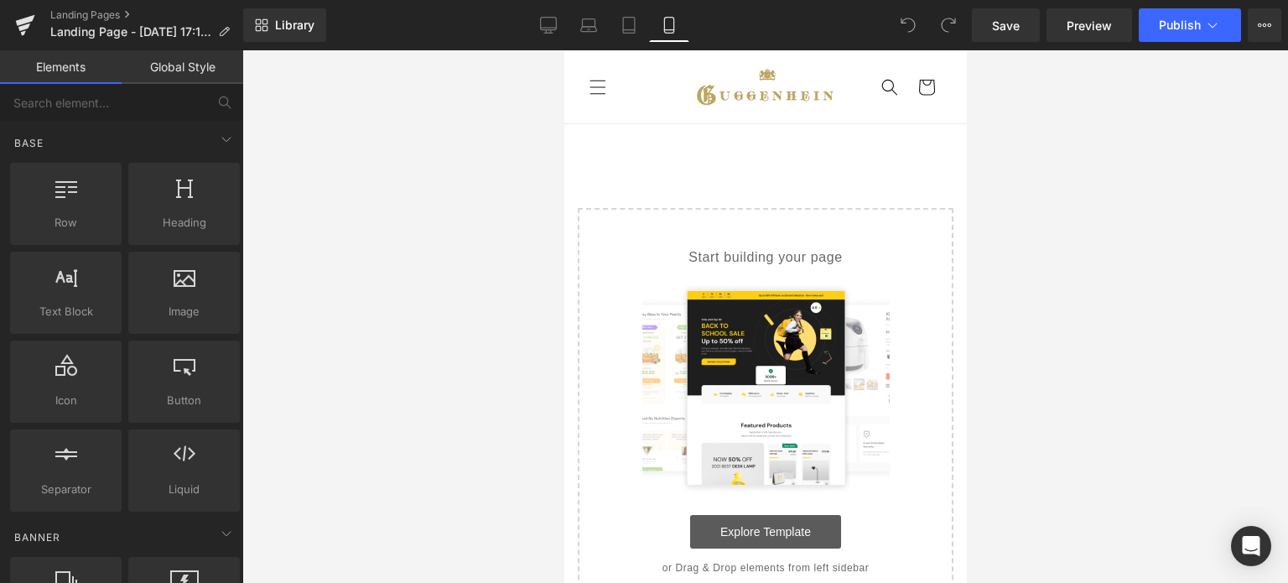
click at [749, 532] on link "Explore Template" at bounding box center [764, 532] width 151 height 34
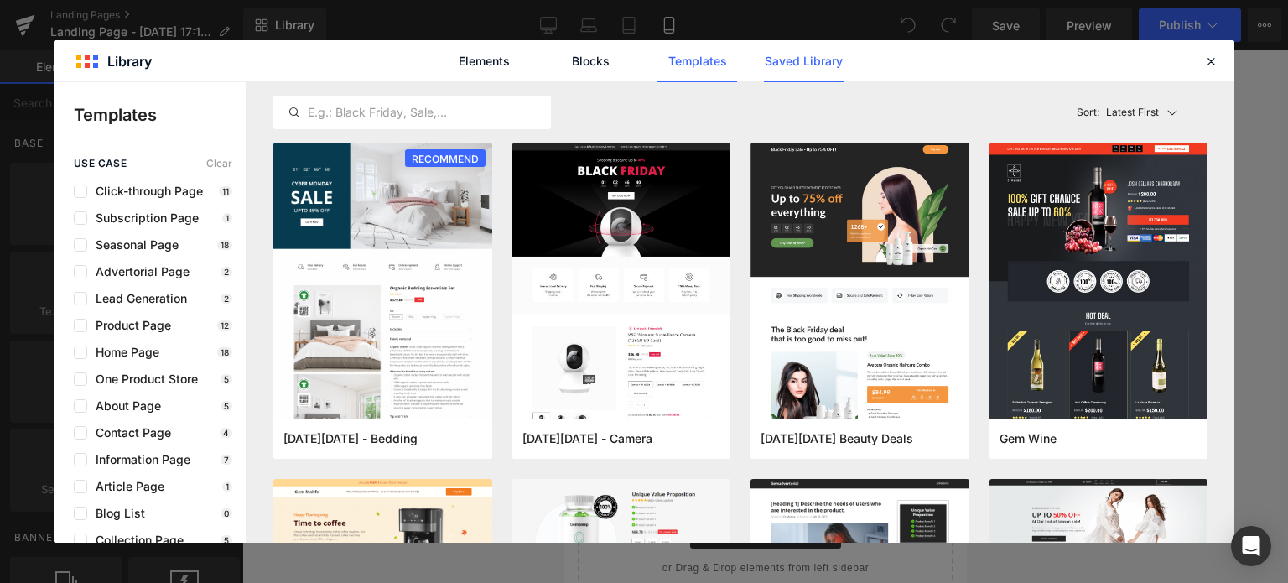
click at [809, 61] on link "Saved Library" at bounding box center [804, 61] width 80 height 42
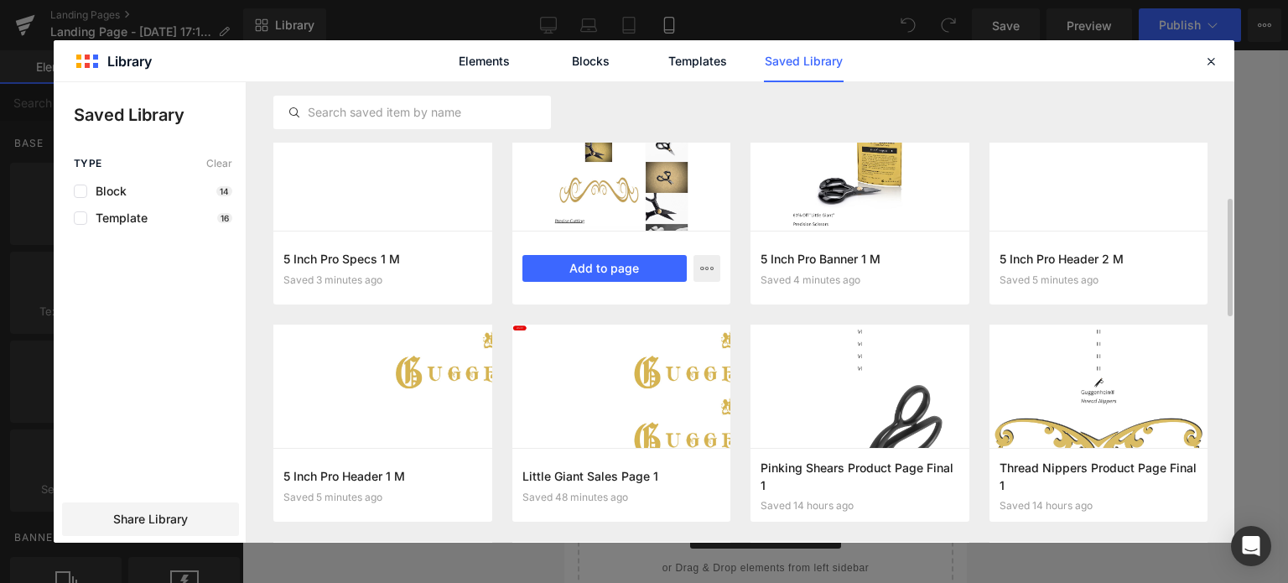
scroll to position [293, 0]
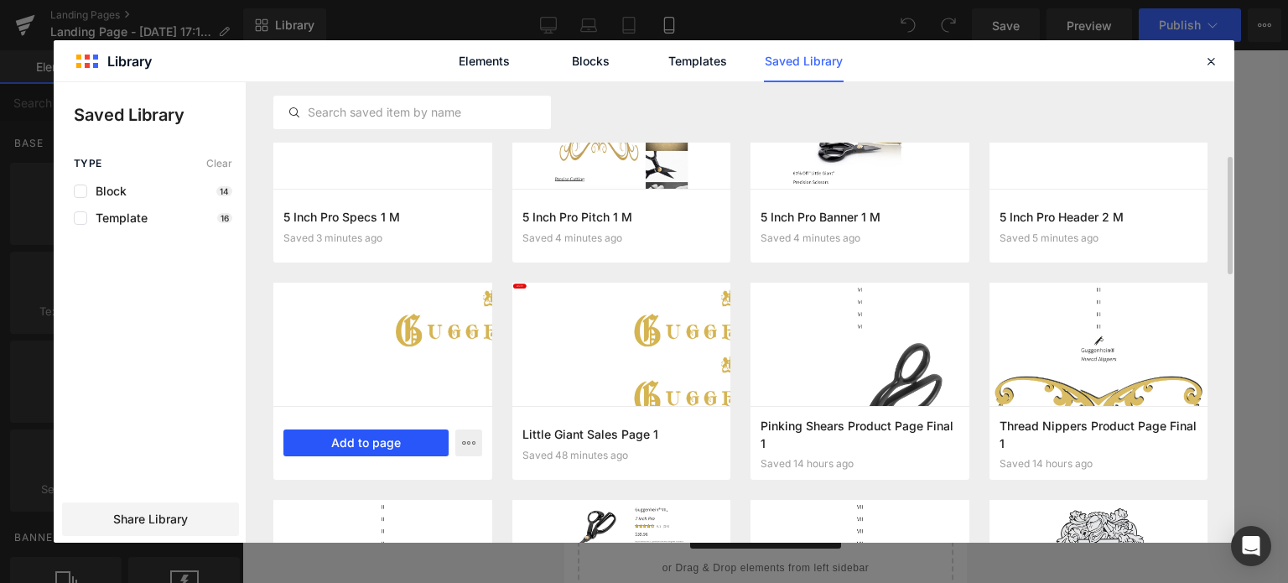
click at [372, 444] on button "Add to page" at bounding box center [365, 442] width 165 height 27
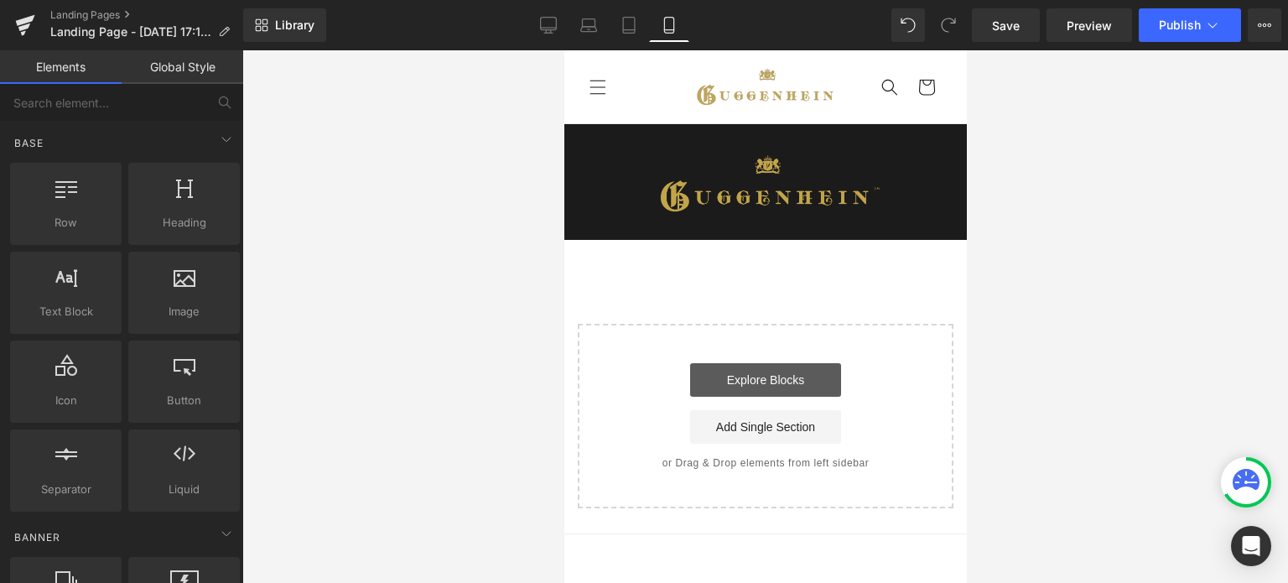
click at [755, 380] on link "Explore Blocks" at bounding box center [764, 380] width 151 height 34
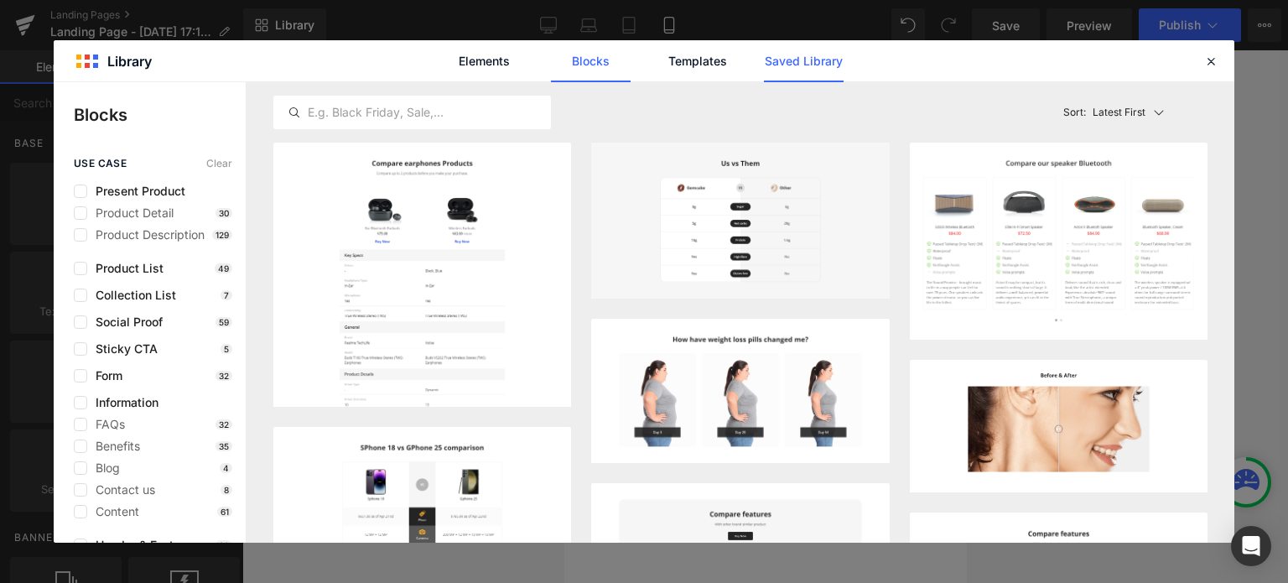
click at [786, 63] on link "Saved Library" at bounding box center [804, 61] width 80 height 42
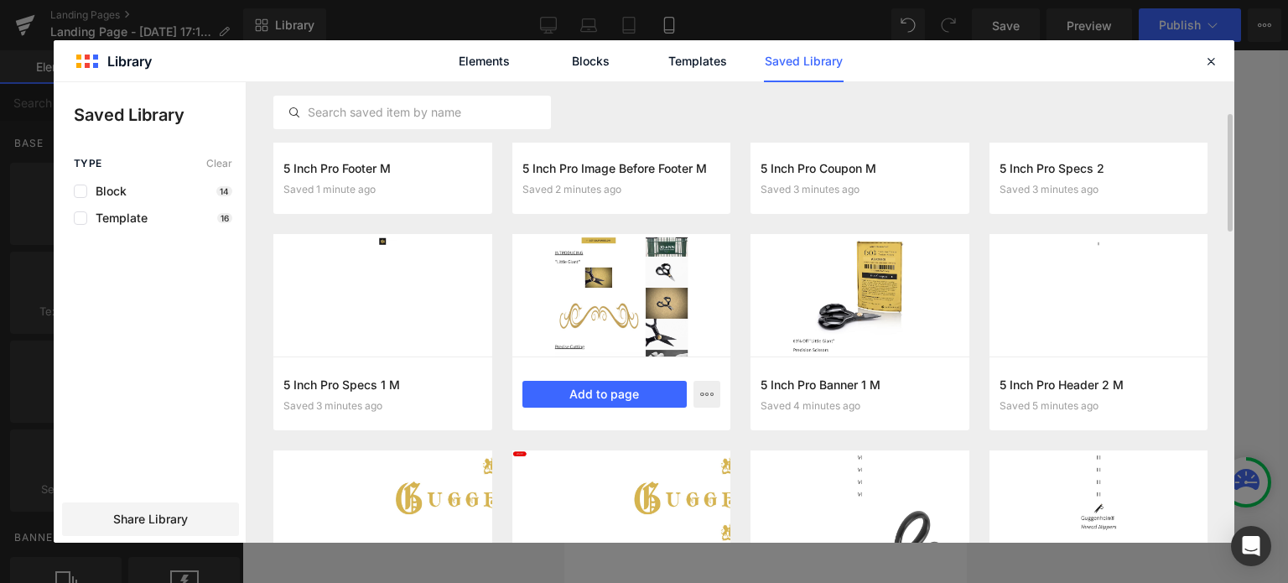
scroll to position [210, 0]
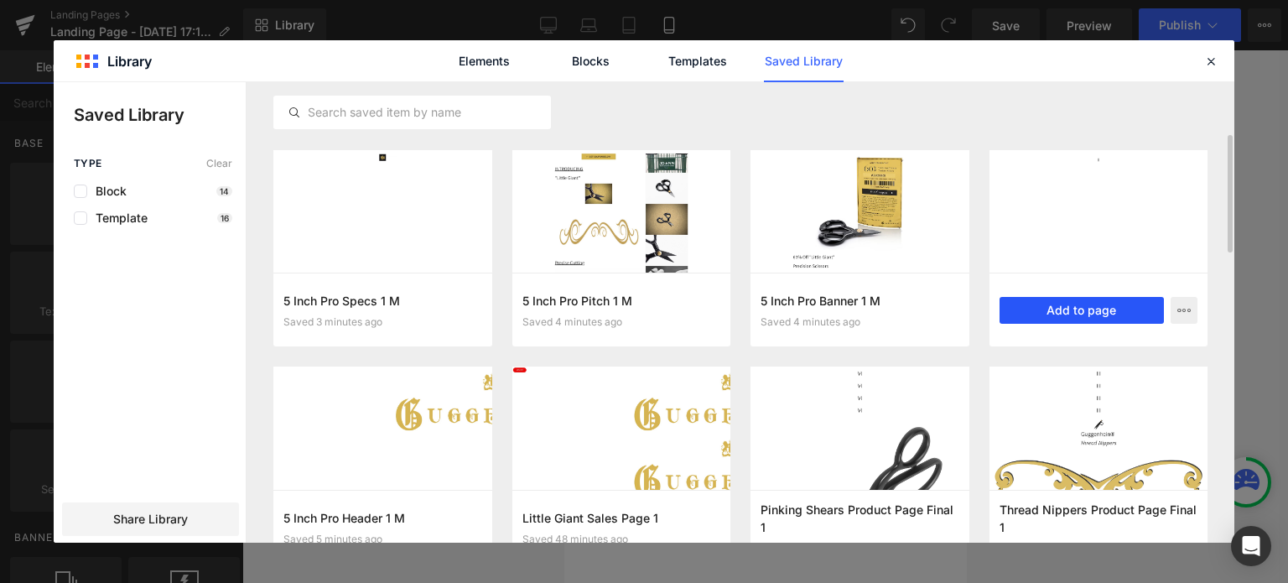
click at [1084, 309] on button "Add to page" at bounding box center [1081, 310] width 165 height 27
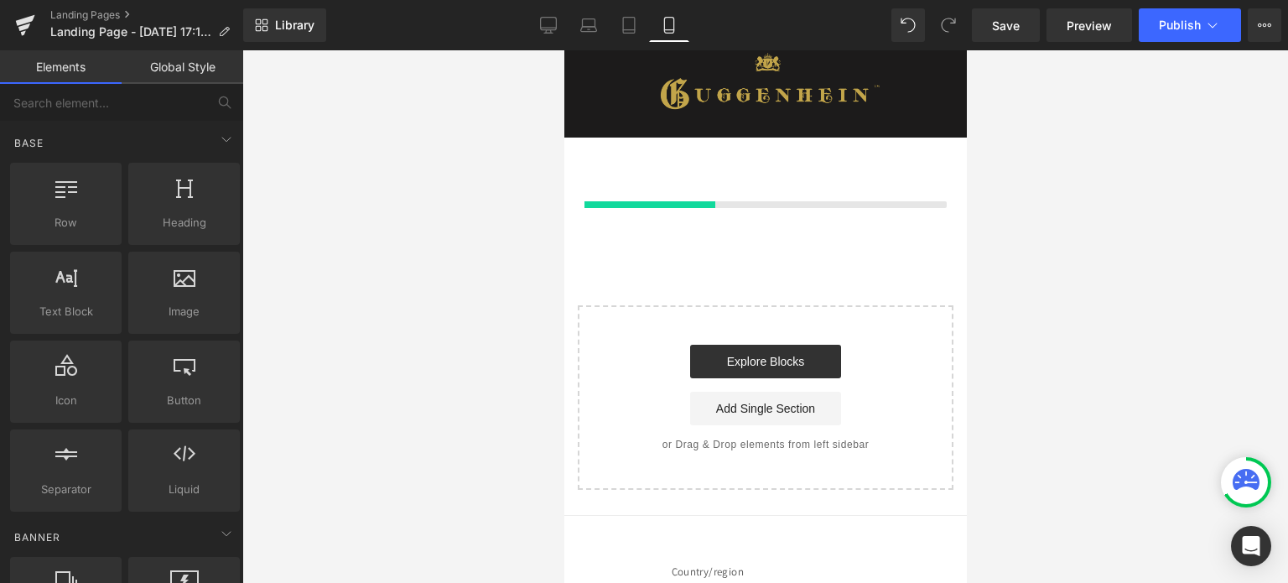
scroll to position [105, 0]
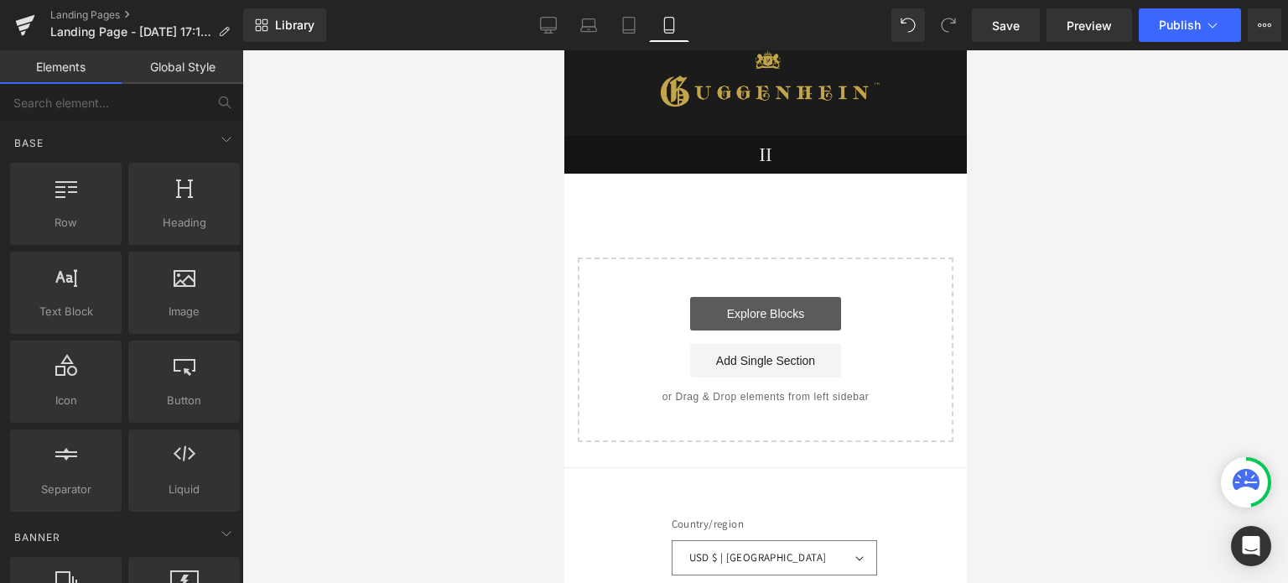
click at [755, 308] on link "Explore Blocks" at bounding box center [764, 314] width 151 height 34
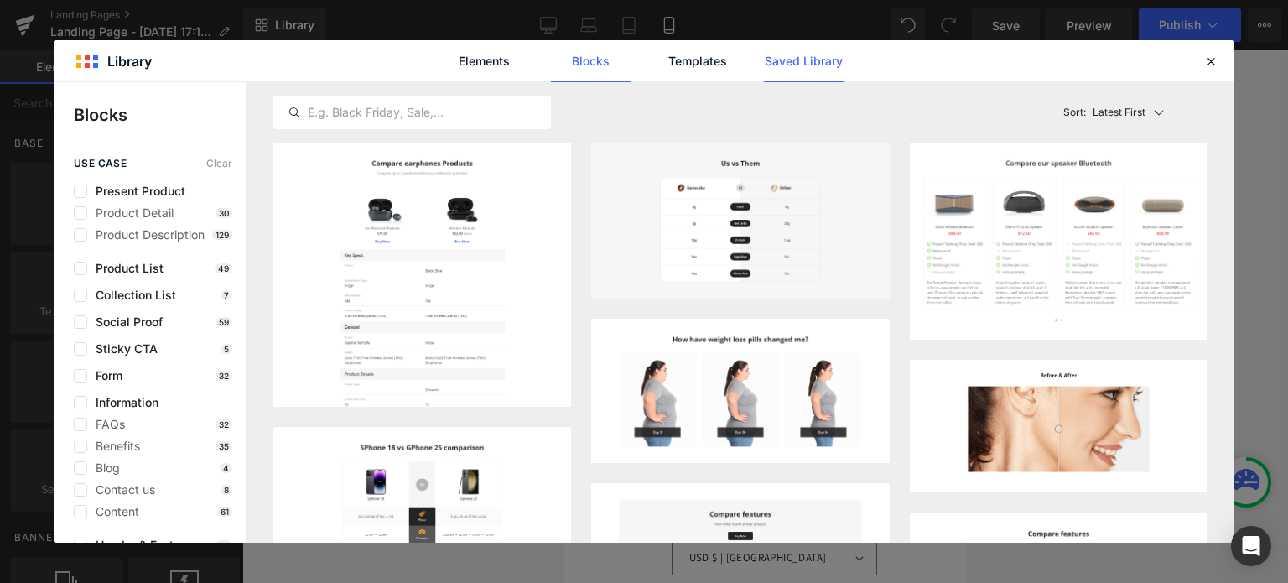
click at [806, 53] on link "Saved Library" at bounding box center [804, 61] width 80 height 42
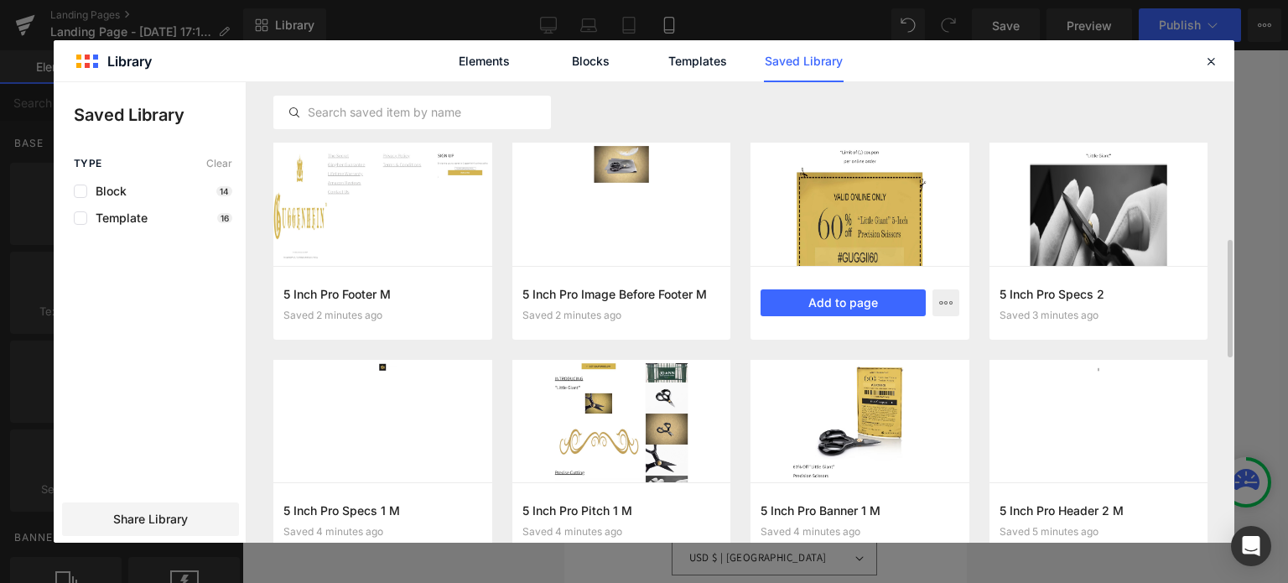
scroll to position [126, 0]
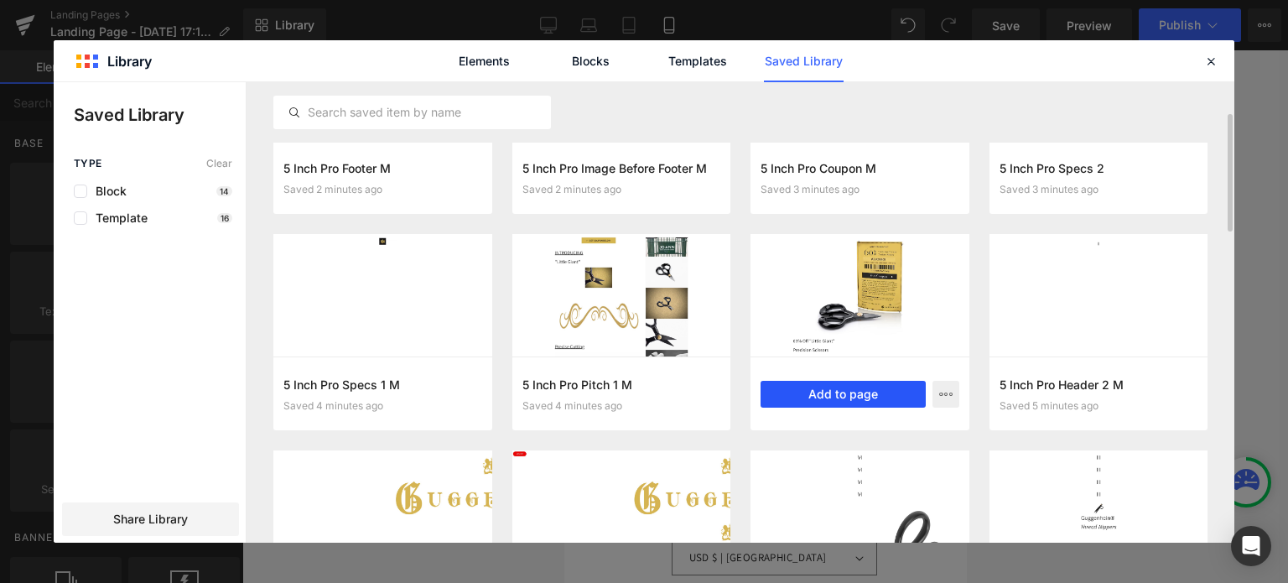
click at [847, 395] on button "Add to page" at bounding box center [842, 394] width 165 height 27
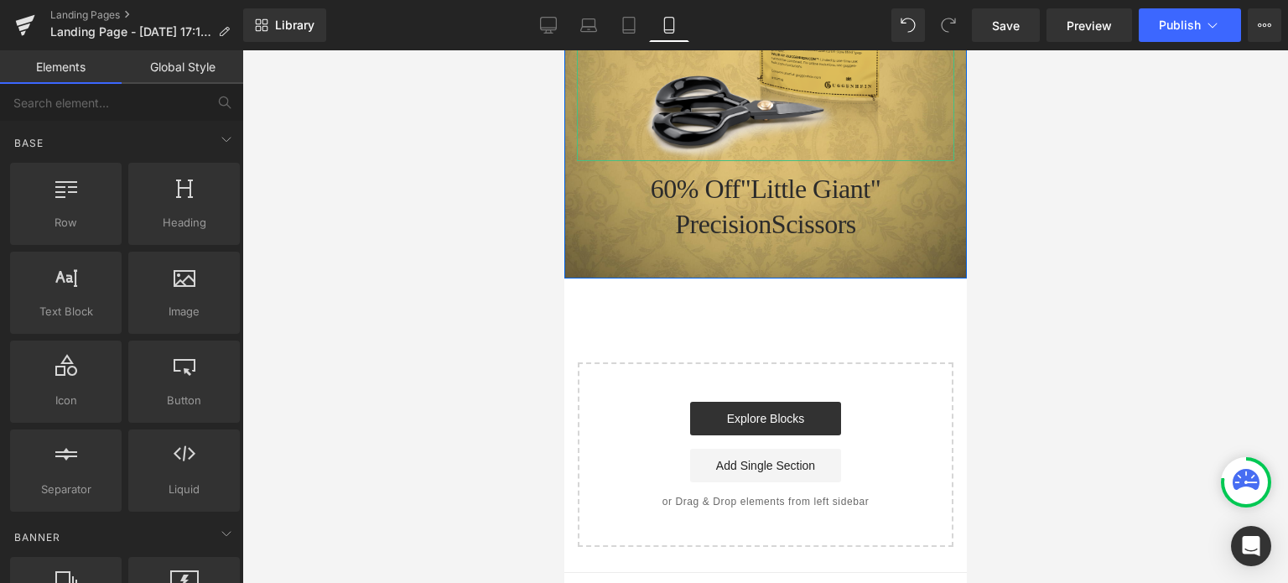
scroll to position [479, 0]
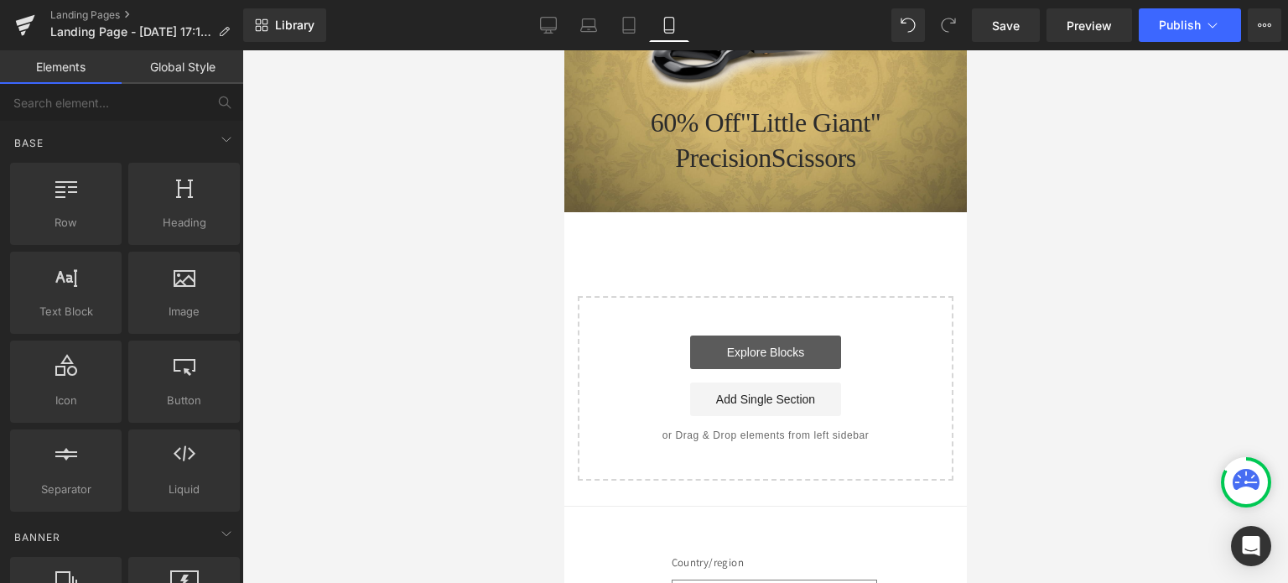
click at [764, 341] on link "Explore Blocks" at bounding box center [764, 352] width 151 height 34
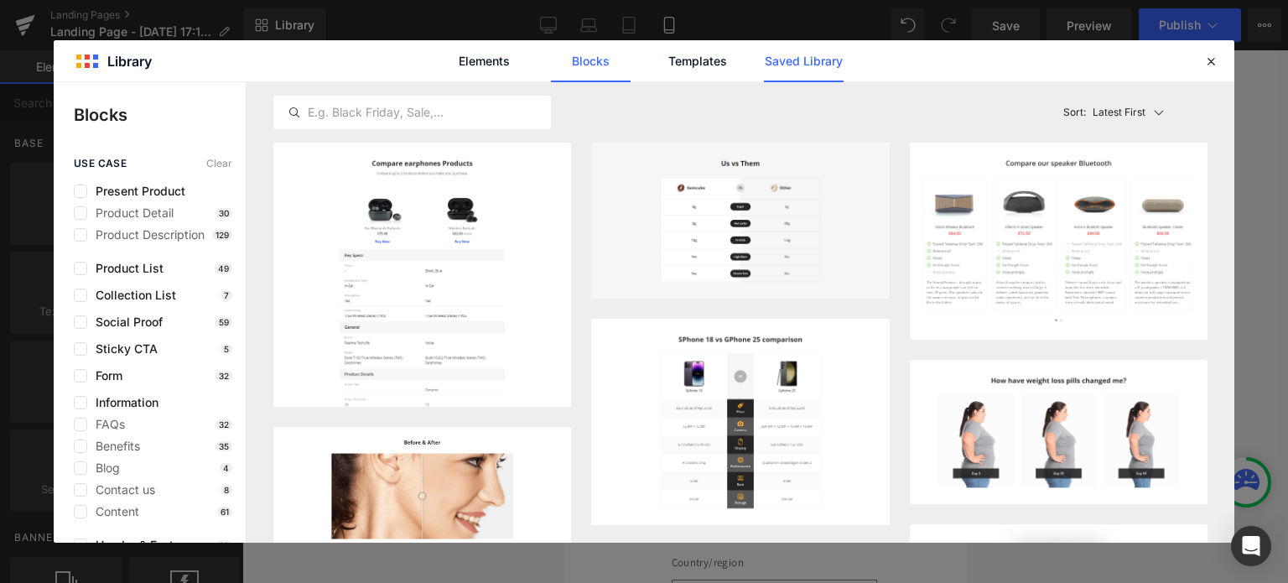
click at [805, 67] on link "Saved Library" at bounding box center [804, 61] width 80 height 42
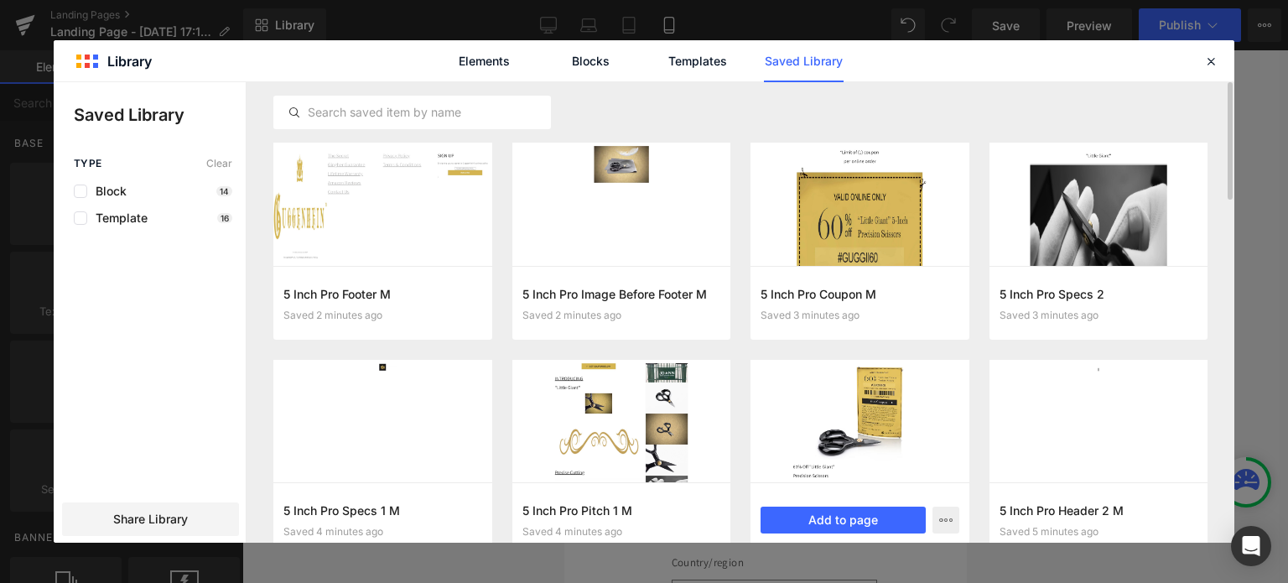
scroll to position [126, 0]
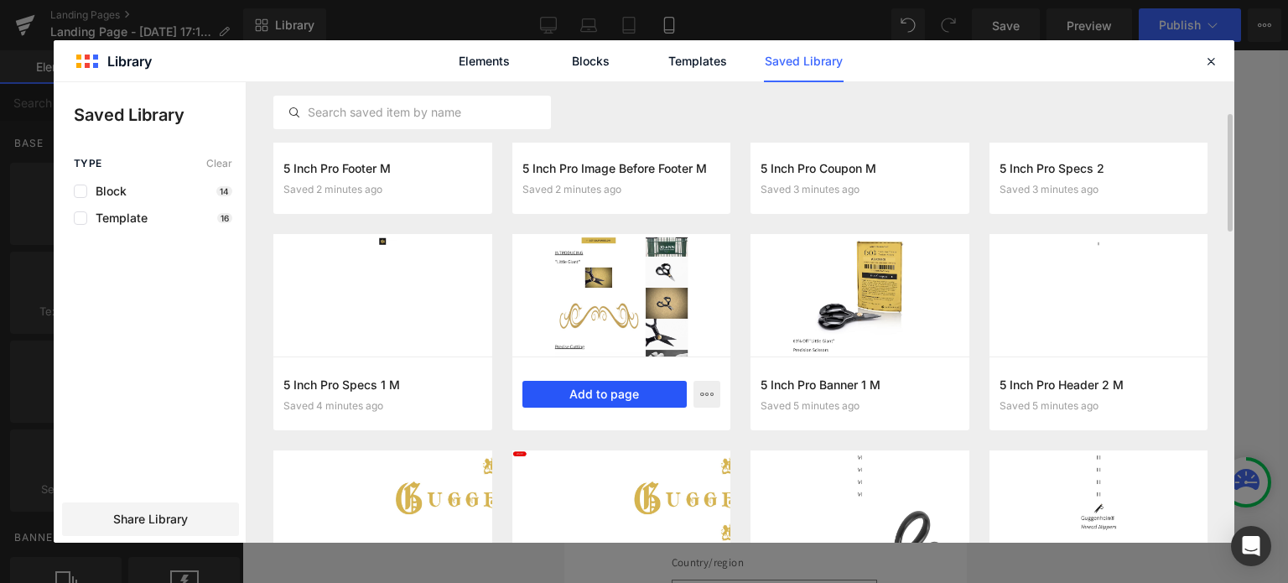
click at [619, 395] on button "Add to page" at bounding box center [604, 394] width 165 height 27
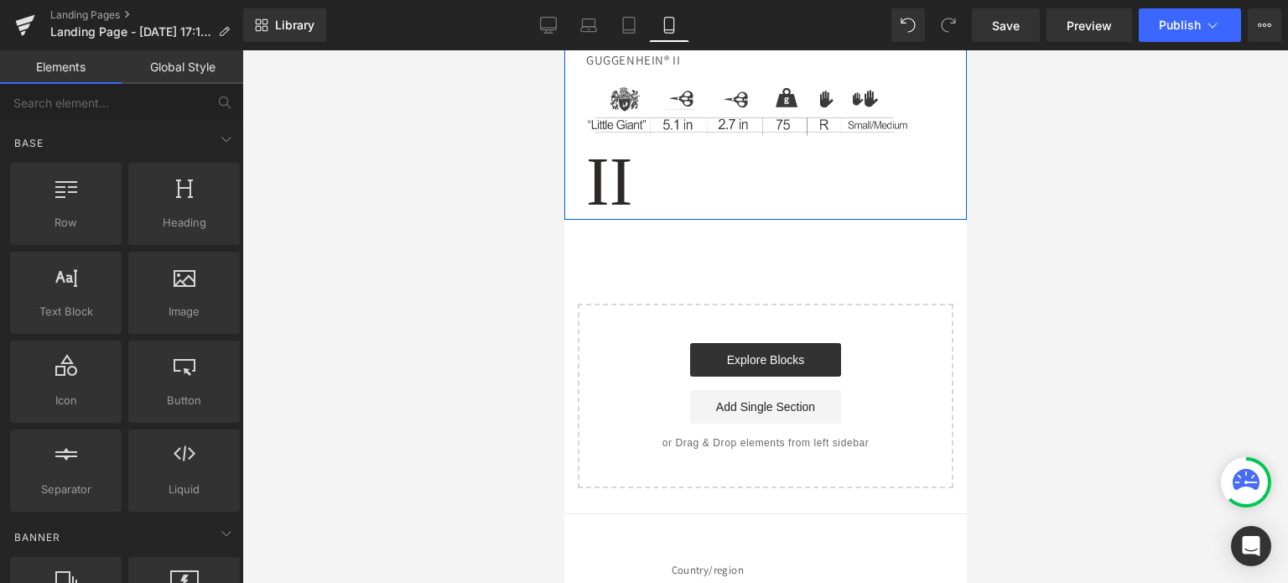
scroll to position [3147, 0]
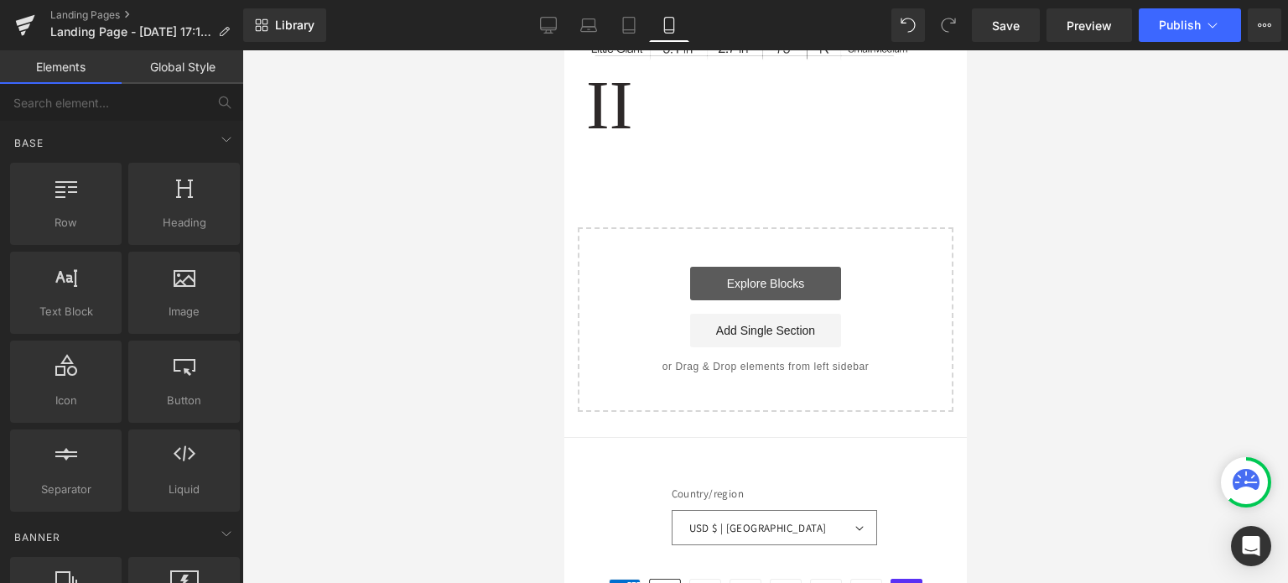
click at [754, 267] on link "Explore Blocks" at bounding box center [764, 284] width 151 height 34
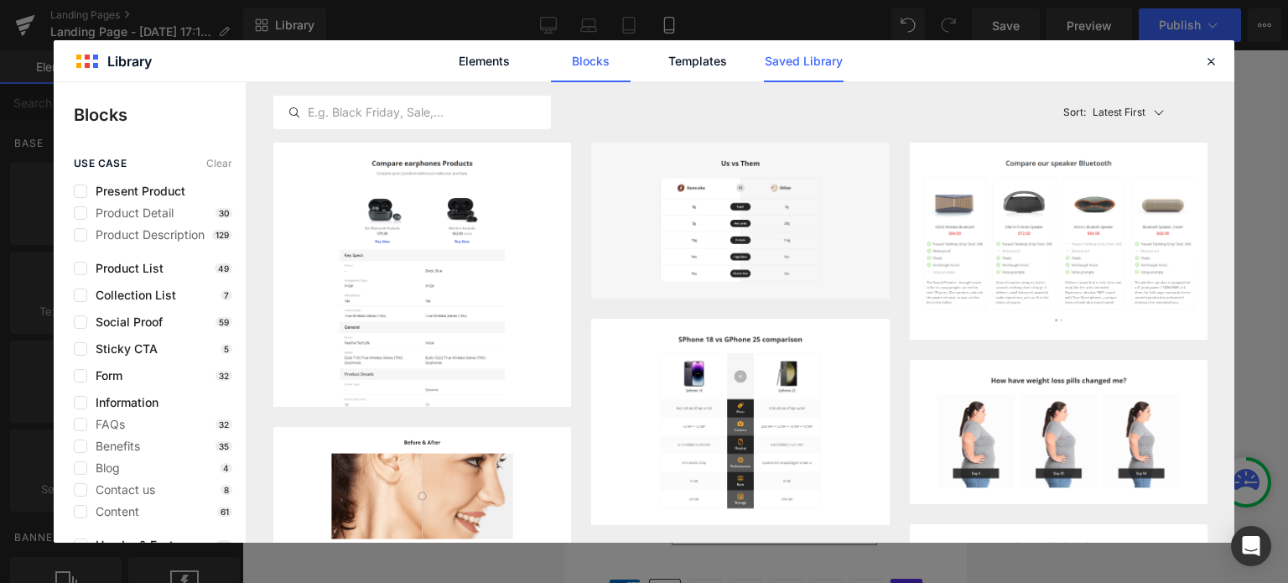
click at [829, 56] on link "Saved Library" at bounding box center [804, 61] width 80 height 42
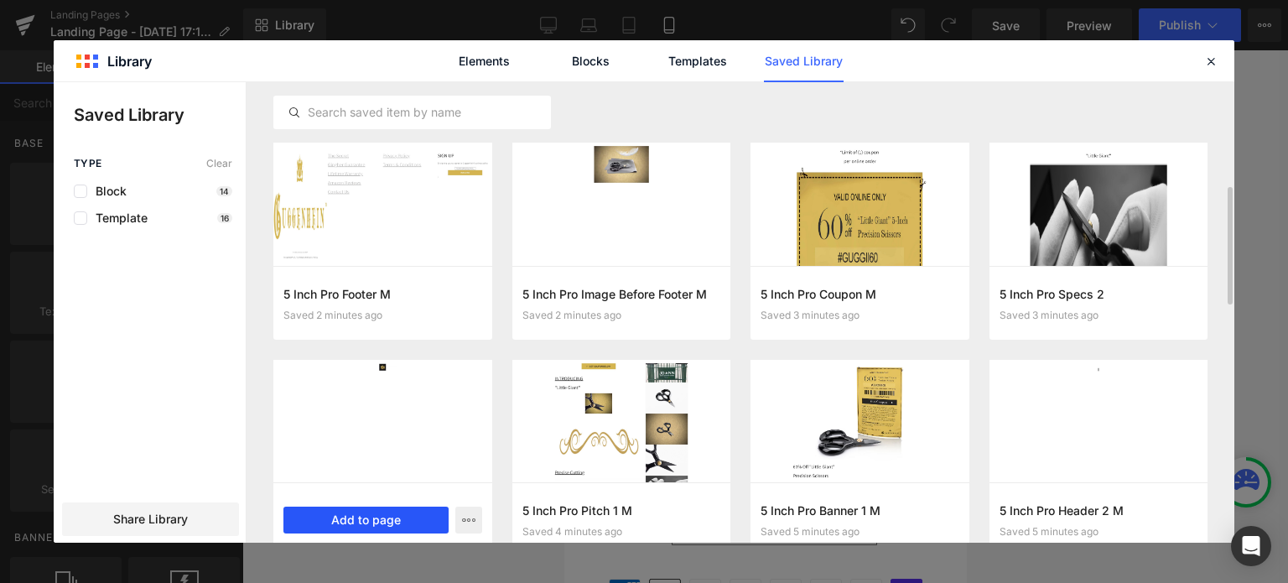
scroll to position [84, 0]
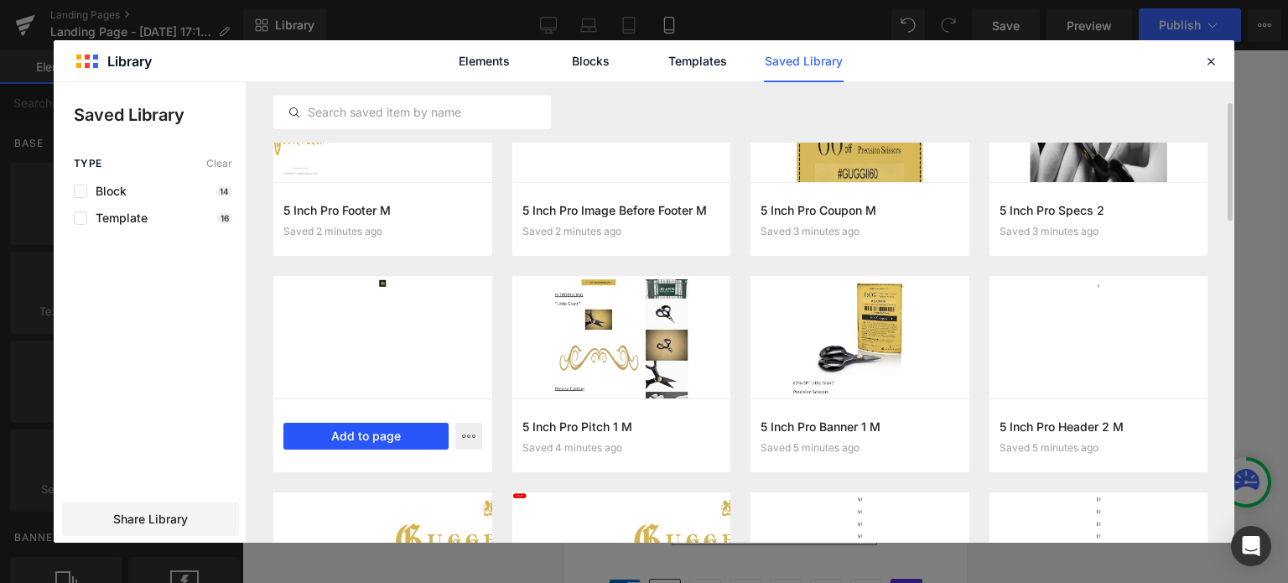
click at [376, 437] on button "Add to page" at bounding box center [365, 436] width 165 height 27
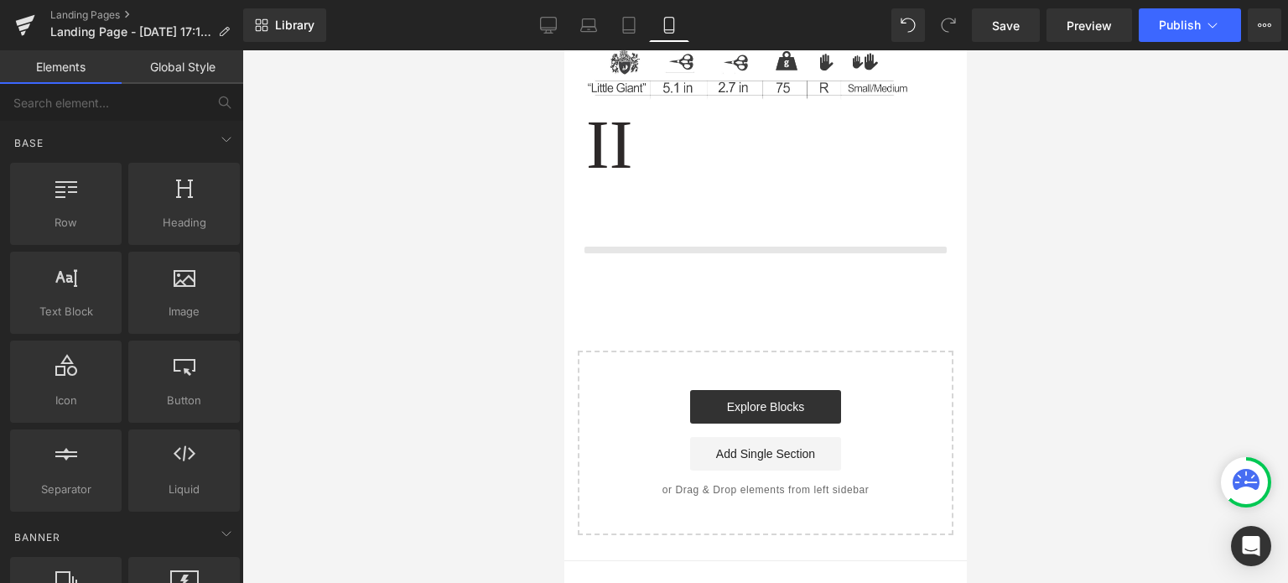
scroll to position [3106, 0]
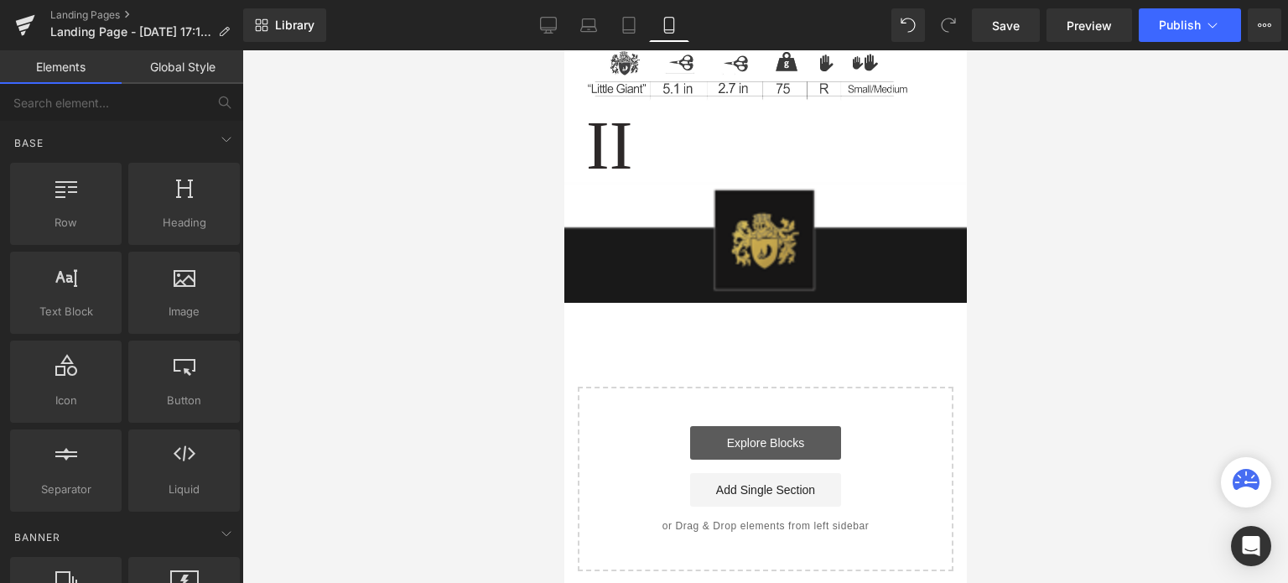
click at [768, 426] on link "Explore Blocks" at bounding box center [764, 443] width 151 height 34
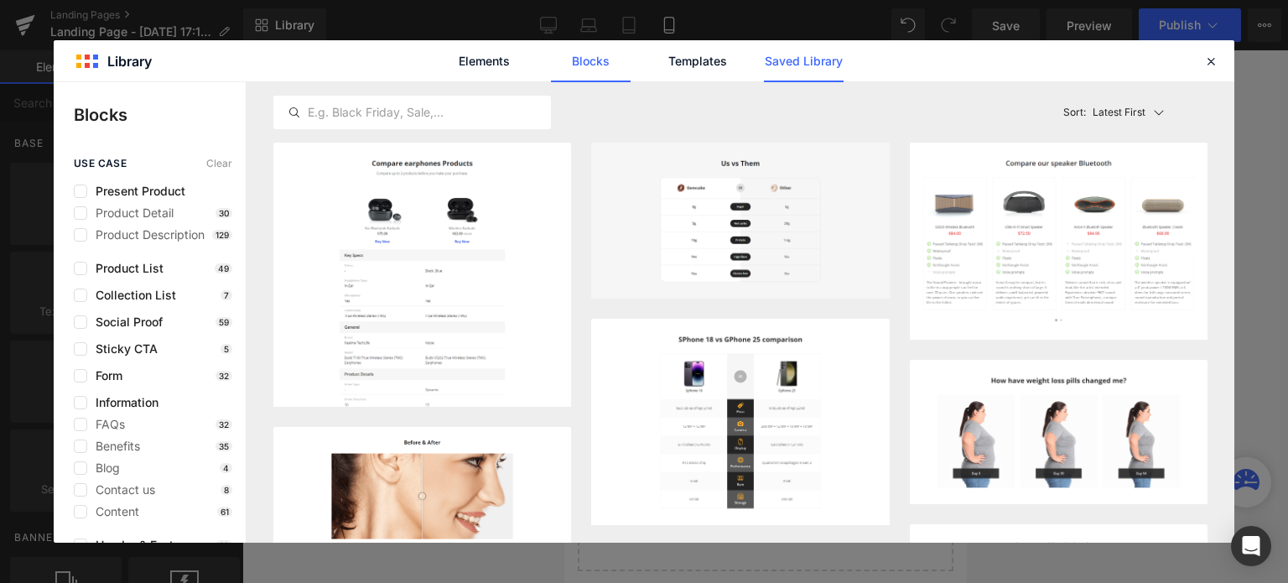
click at [822, 65] on link "Saved Library" at bounding box center [804, 61] width 80 height 42
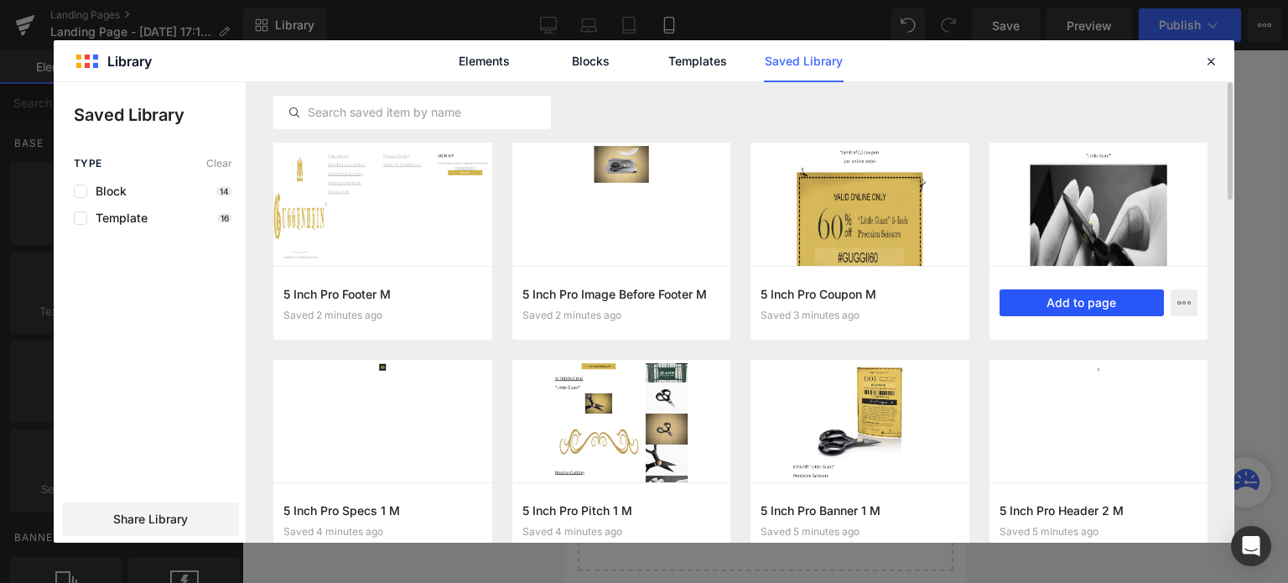
click at [1100, 303] on button "Add to page" at bounding box center [1081, 302] width 165 height 27
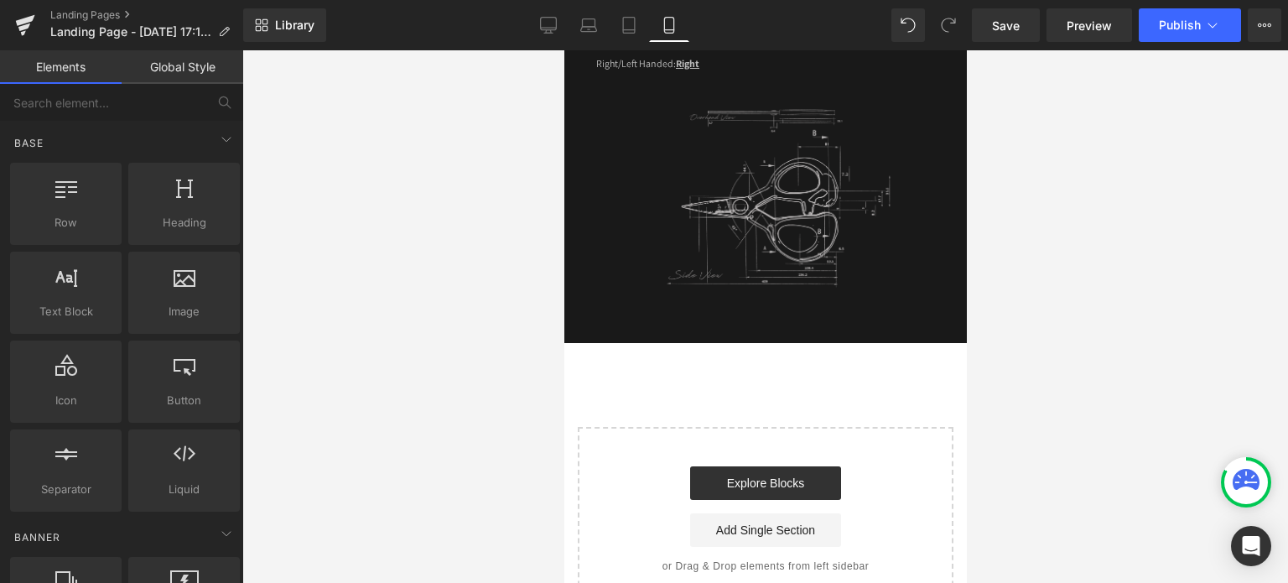
scroll to position [4064, 0]
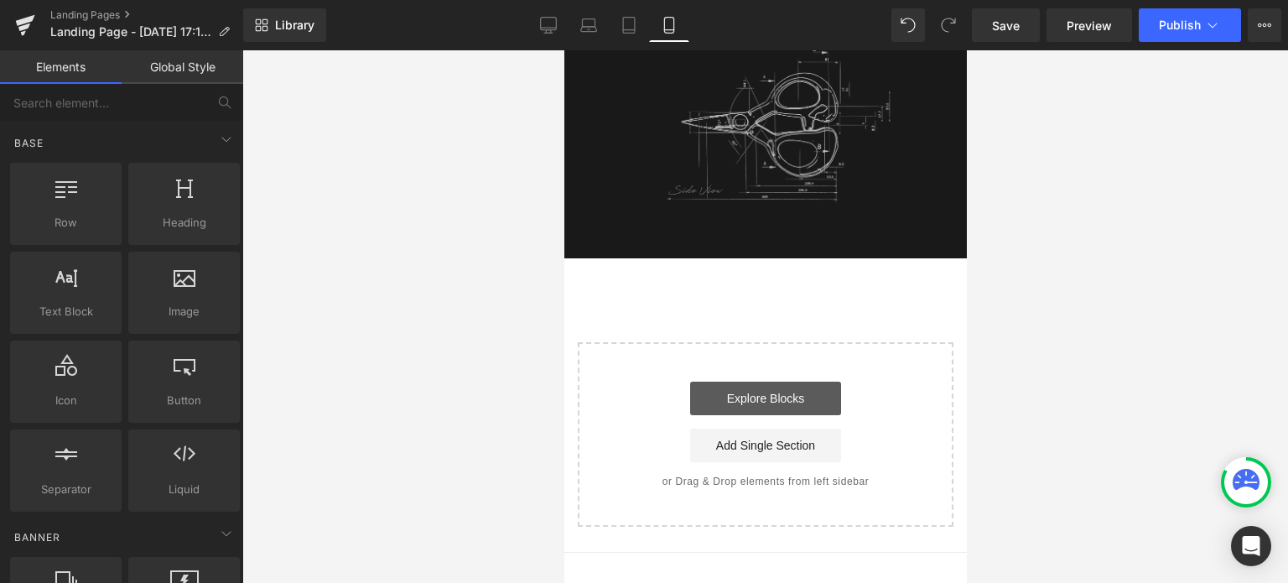
click at [777, 381] on link "Explore Blocks" at bounding box center [764, 398] width 151 height 34
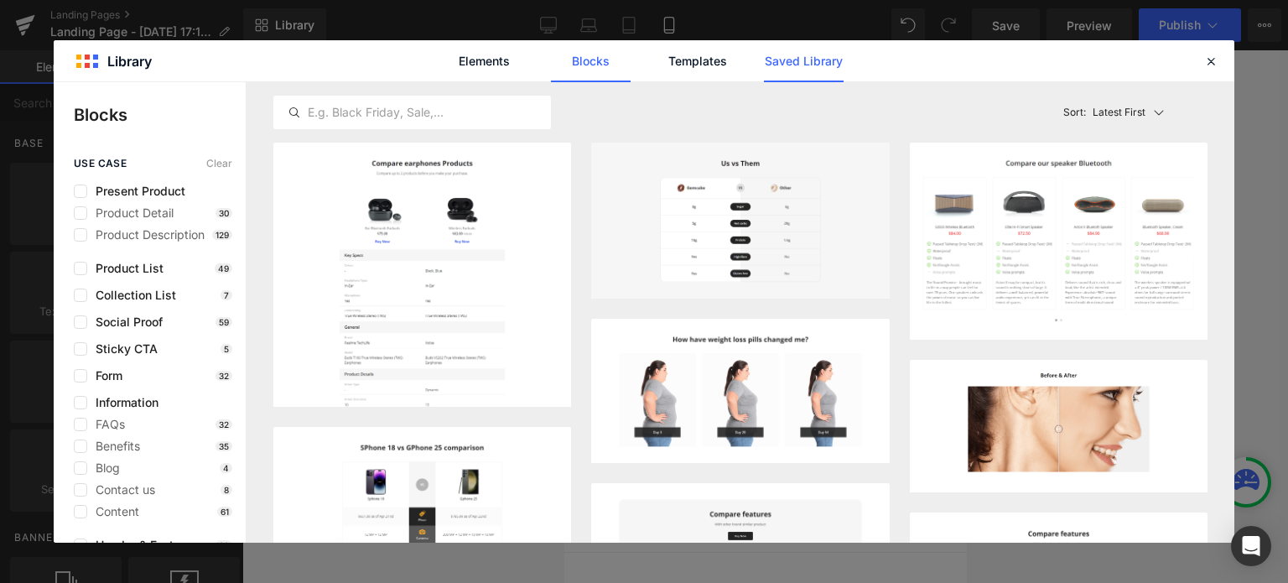
click at [810, 61] on link "Saved Library" at bounding box center [804, 61] width 80 height 42
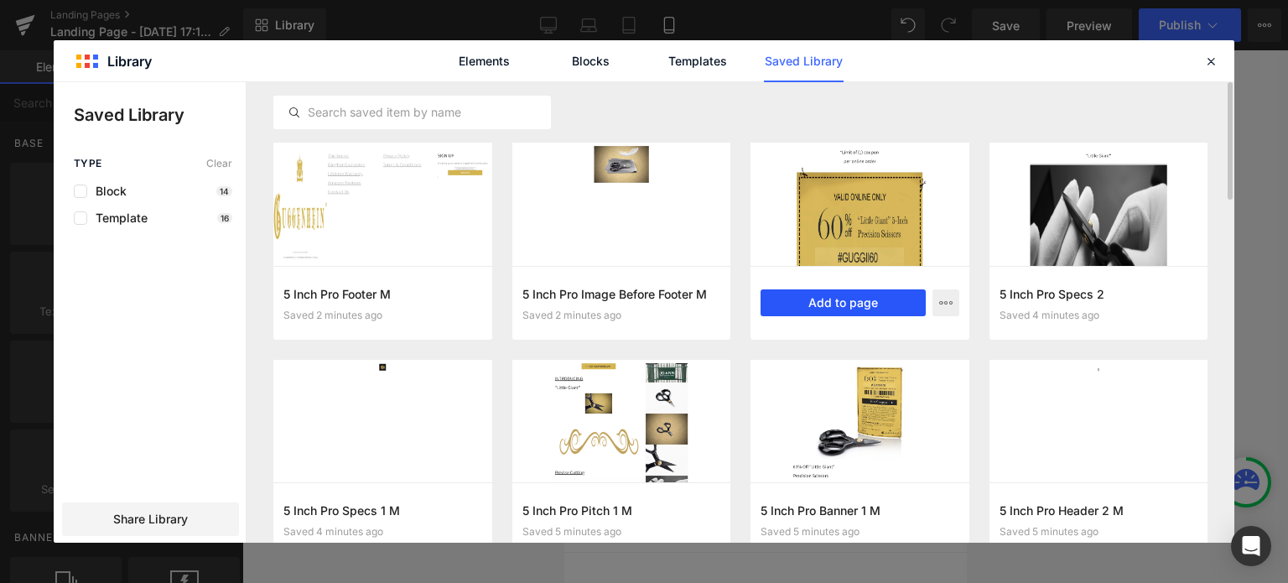
click at [854, 305] on button "Add to page" at bounding box center [842, 302] width 165 height 27
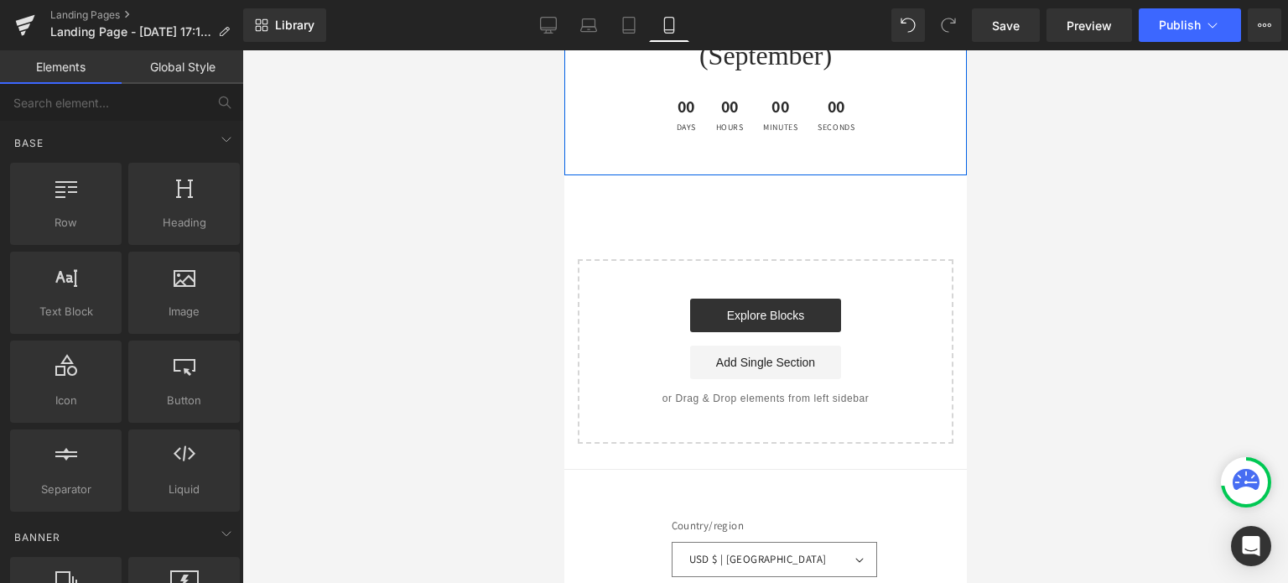
scroll to position [5454, 0]
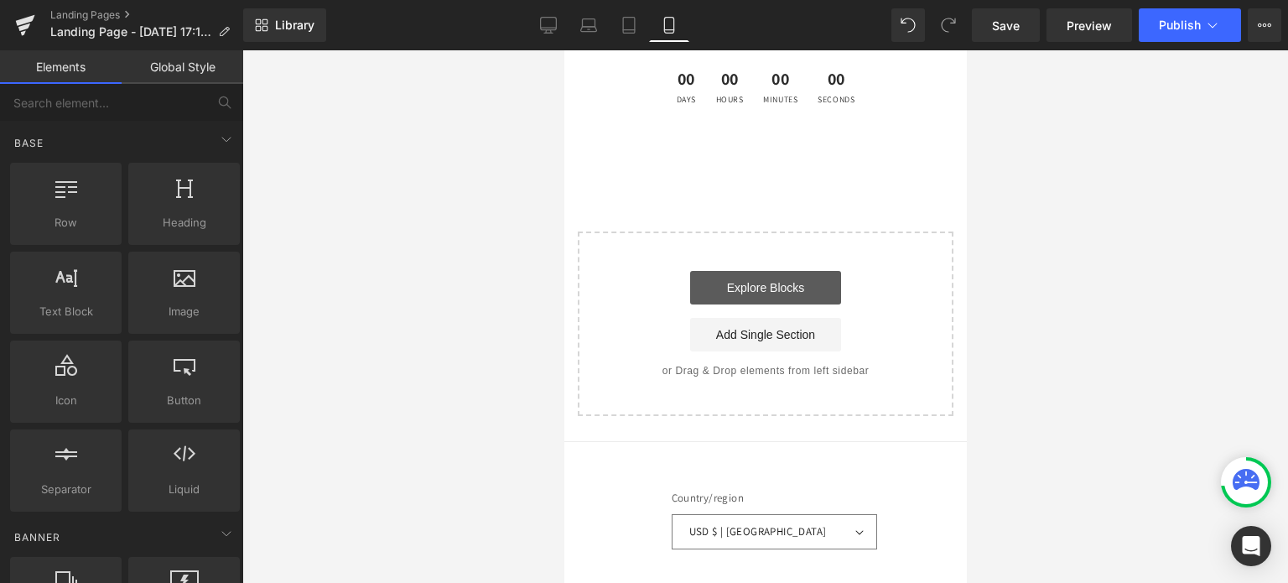
click at [759, 271] on link "Explore Blocks" at bounding box center [764, 288] width 151 height 34
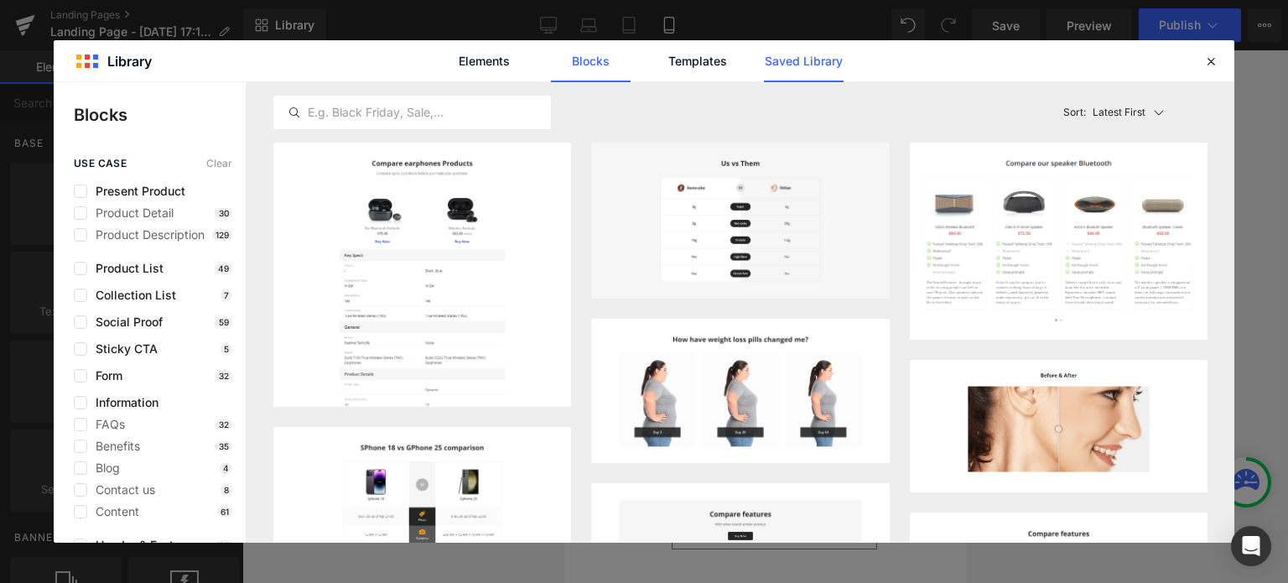
click at [812, 64] on link "Saved Library" at bounding box center [804, 61] width 80 height 42
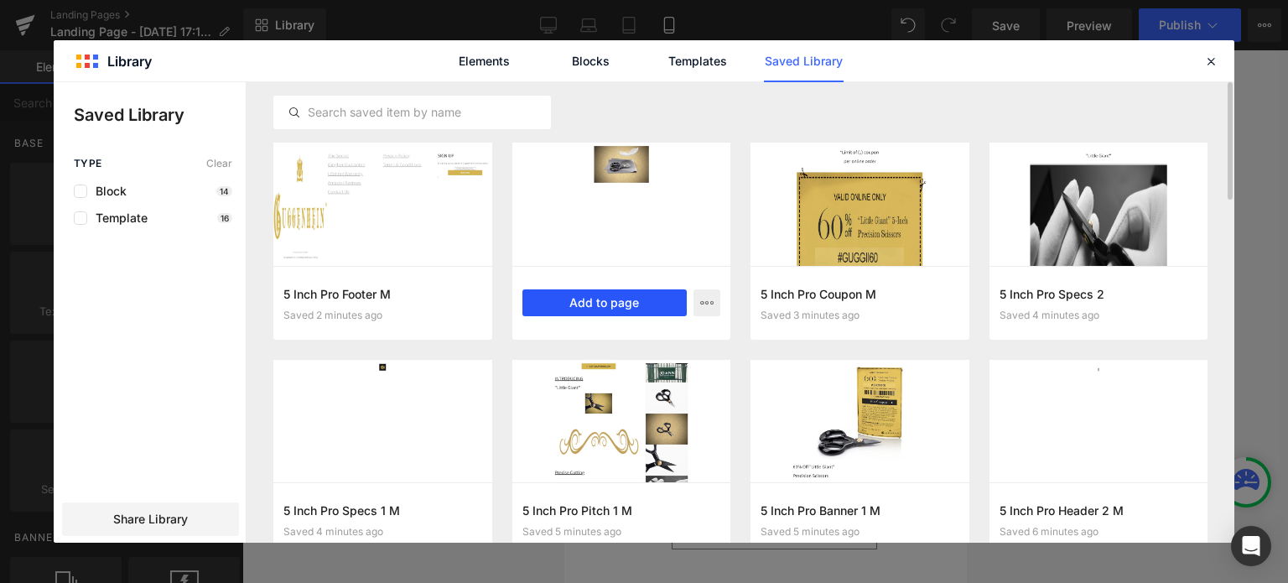
click at [628, 306] on button "Add to page" at bounding box center [604, 302] width 165 height 27
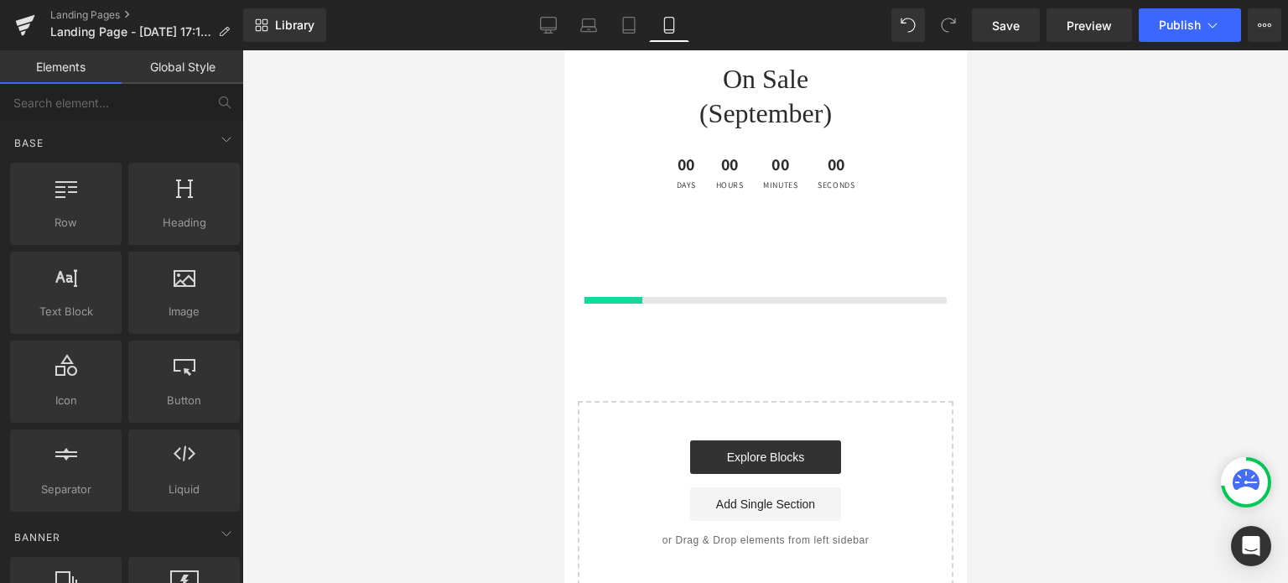
scroll to position [5368, 0]
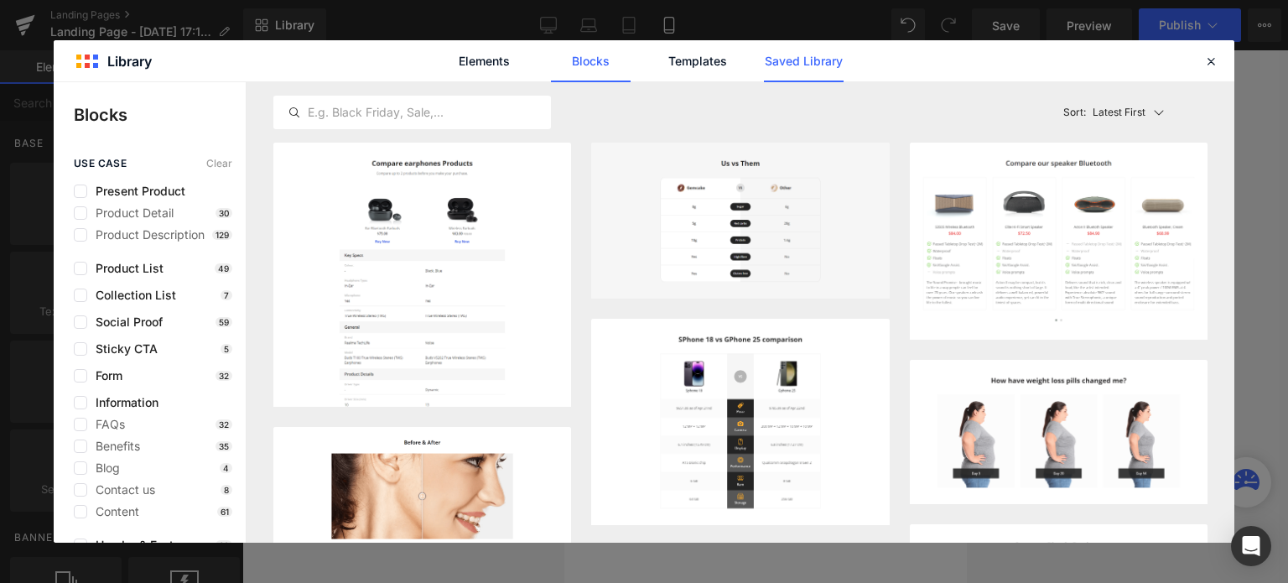
click at [804, 61] on link "Saved Library" at bounding box center [804, 61] width 80 height 42
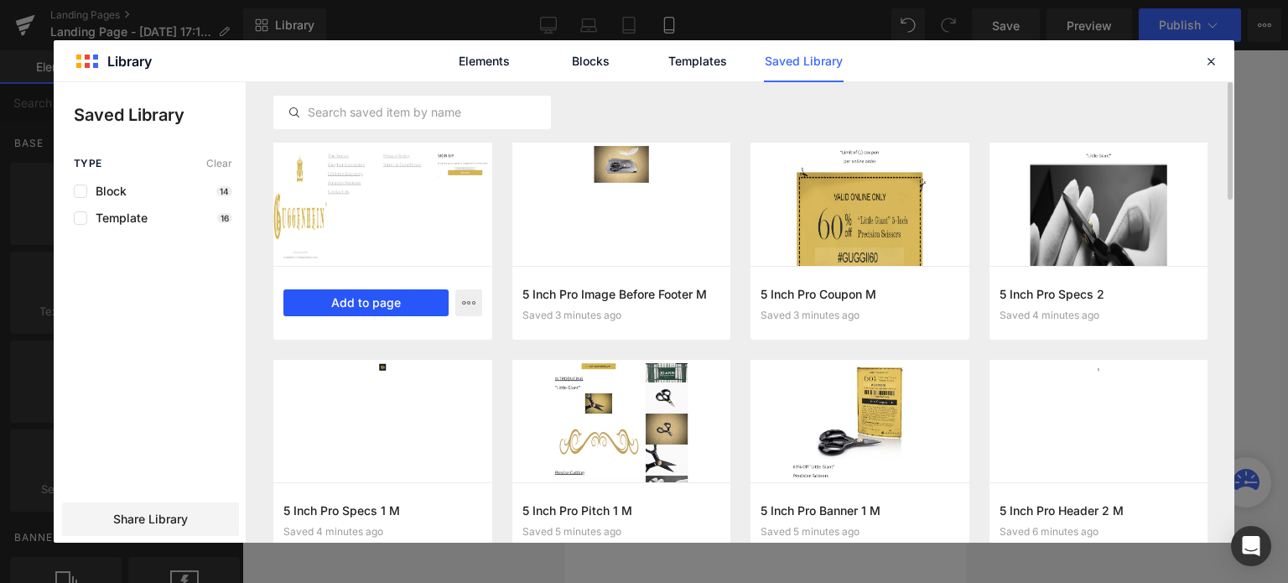
click at [363, 305] on button "Add to page" at bounding box center [365, 302] width 165 height 27
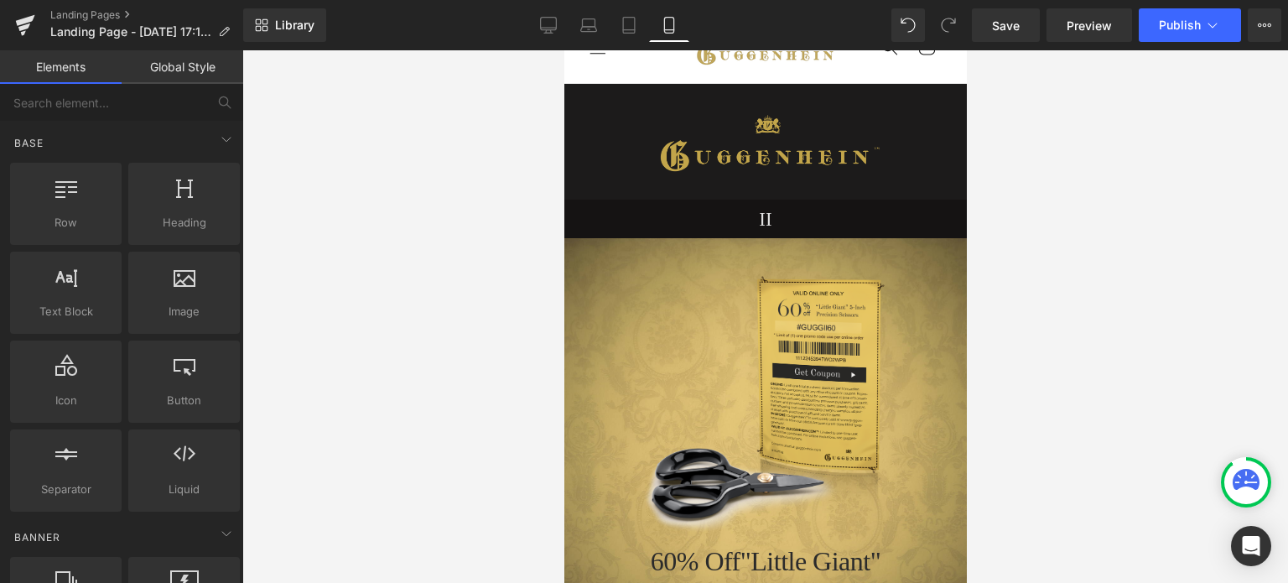
scroll to position [0, 0]
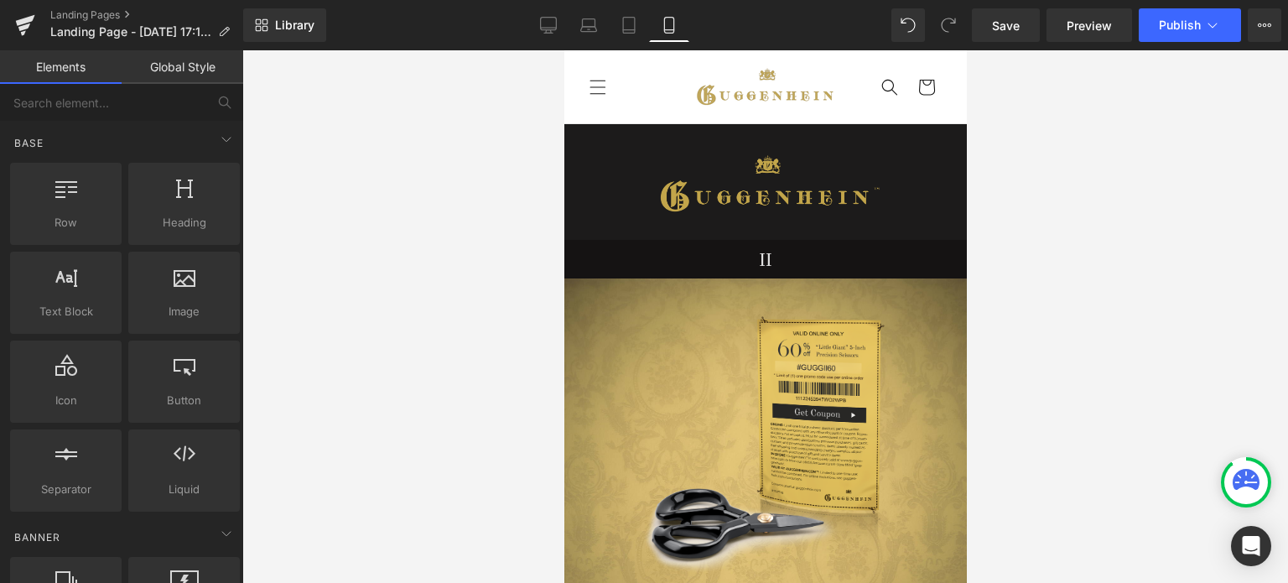
drag, startPoint x: 962, startPoint y: 488, endPoint x: 1544, endPoint y: 125, distance: 685.8
click at [1014, 28] on span "Save" at bounding box center [1006, 26] width 28 height 18
click at [1266, 21] on icon at bounding box center [1264, 24] width 13 height 13
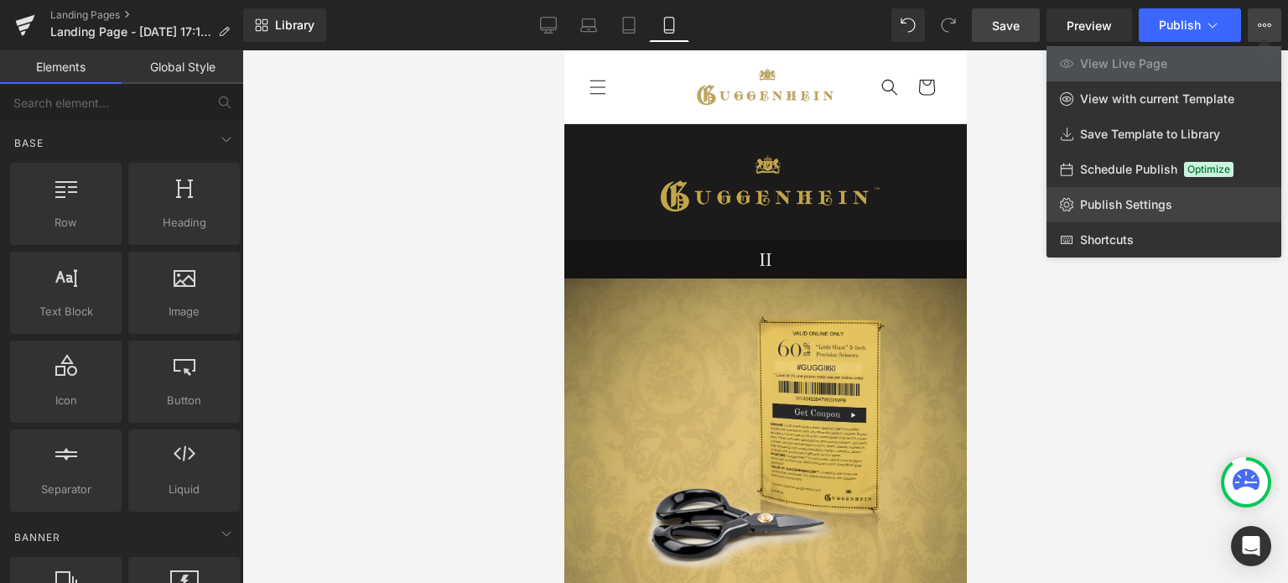
click at [1135, 205] on span "Publish Settings" at bounding box center [1126, 204] width 92 height 15
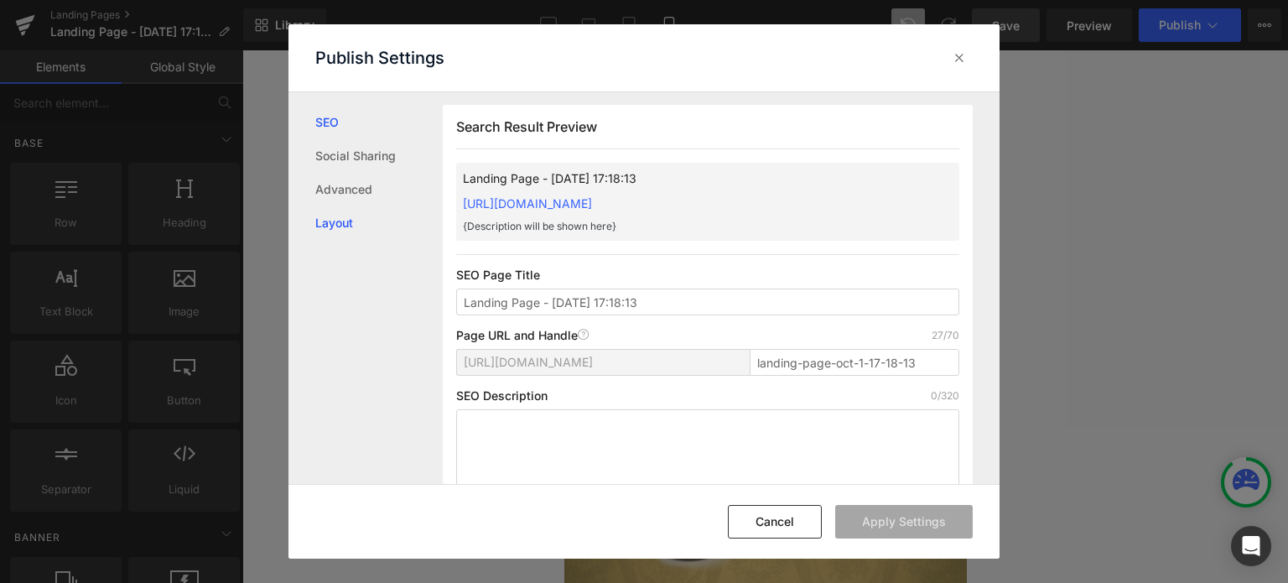
click at [329, 227] on link "Layout" at bounding box center [378, 223] width 127 height 34
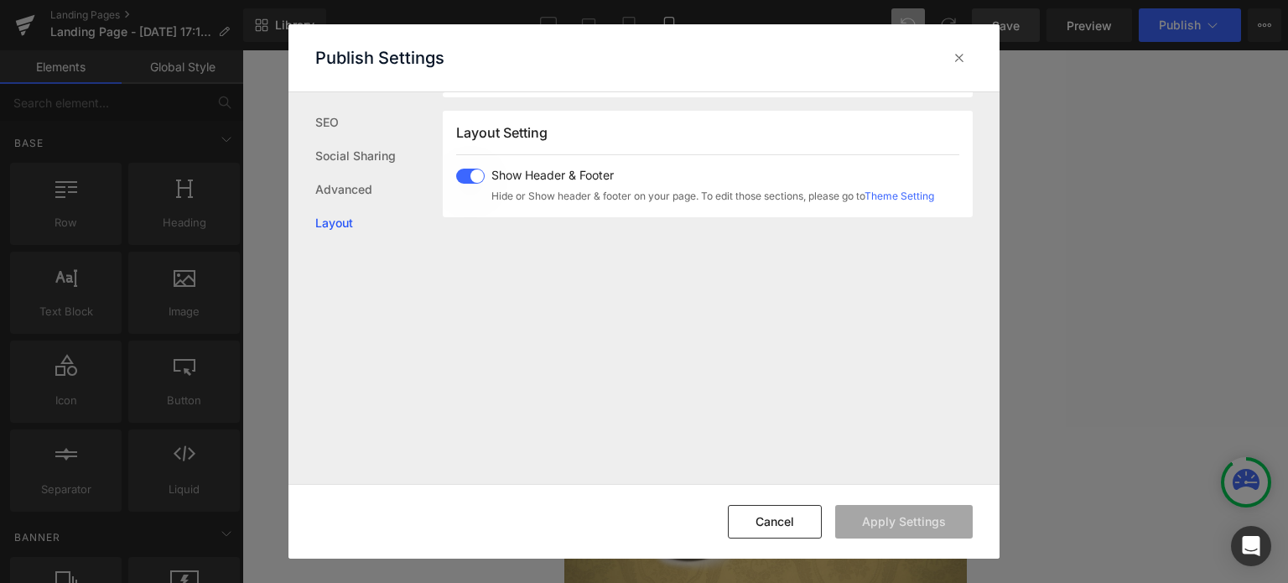
scroll to position [999, 0]
click at [473, 172] on span at bounding box center [470, 171] width 29 height 15
click at [895, 519] on button "Apply Settings" at bounding box center [904, 522] width 138 height 34
click at [794, 523] on button "Cancel" at bounding box center [775, 522] width 94 height 34
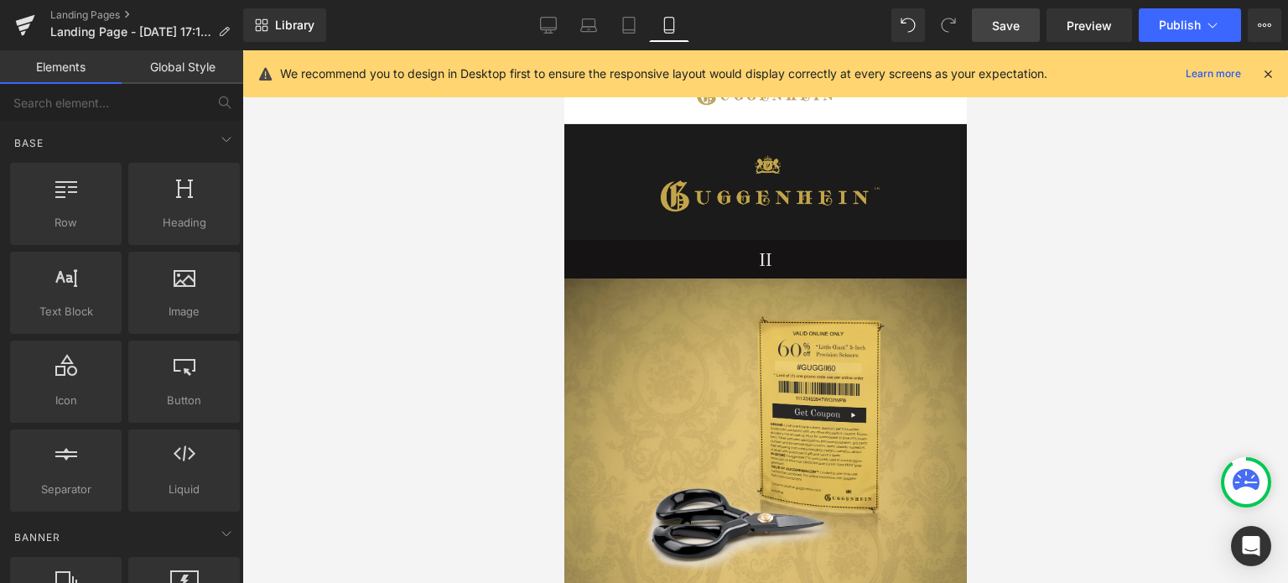
click at [1006, 25] on span "Save" at bounding box center [1006, 26] width 28 height 18
drag, startPoint x: 1271, startPoint y: 76, endPoint x: 1237, endPoint y: 52, distance: 42.1
click at [1271, 76] on icon at bounding box center [1267, 73] width 15 height 15
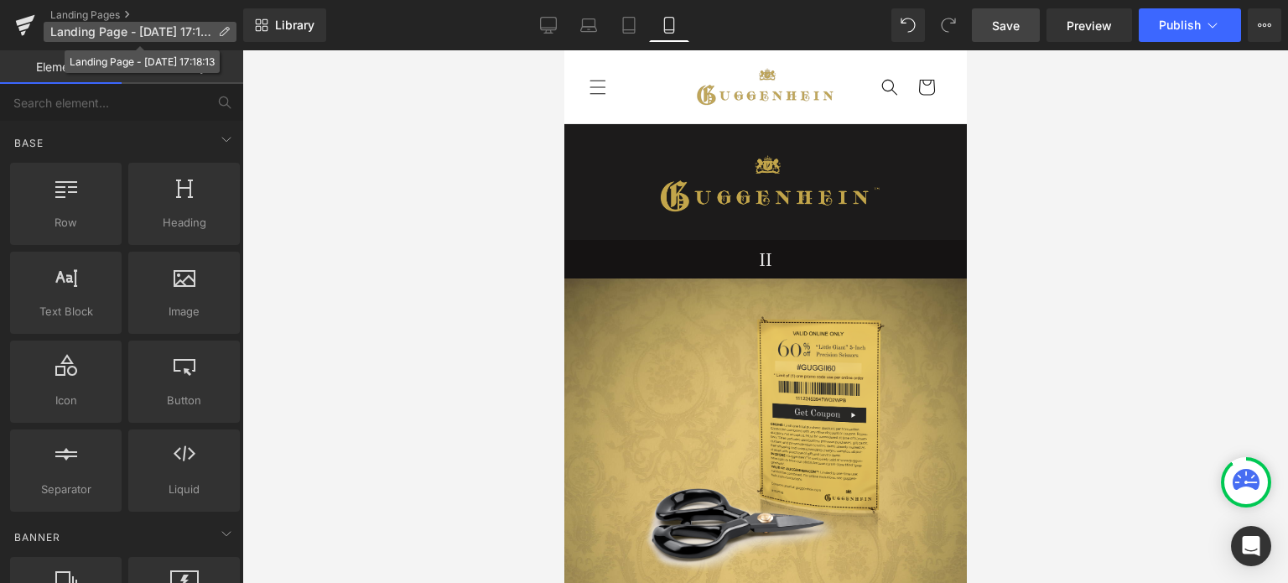
click at [225, 31] on icon at bounding box center [224, 32] width 12 height 12
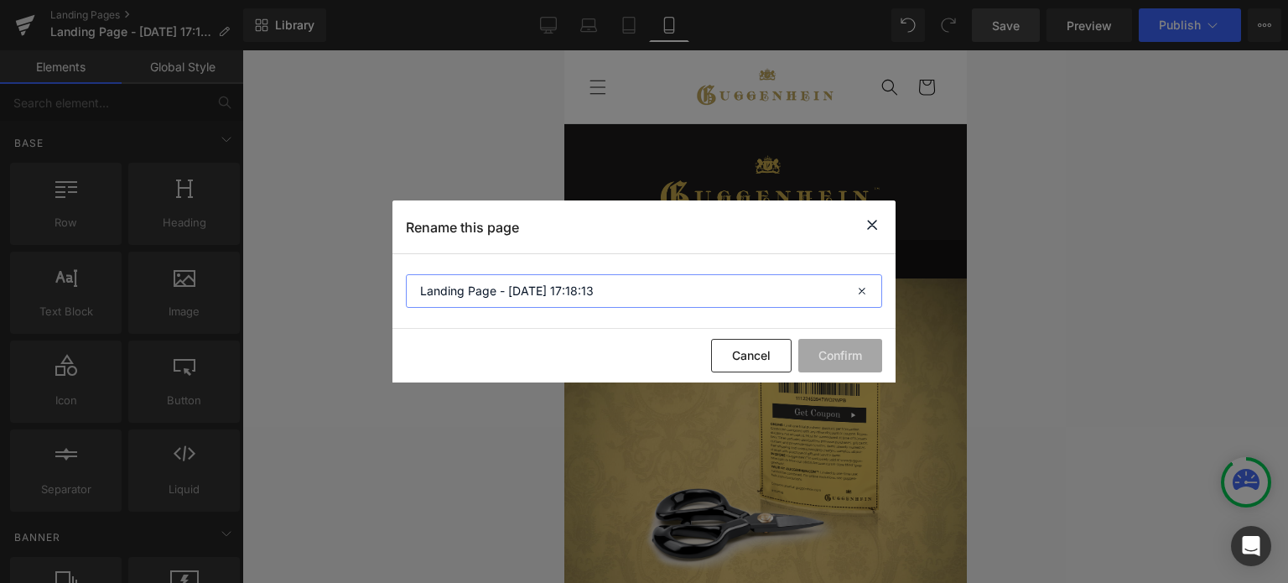
drag, startPoint x: 598, startPoint y: 294, endPoint x: 413, endPoint y: 305, distance: 185.6
click at [412, 305] on input "Landing Page - Oct 1, 17:18:13" at bounding box center [644, 291] width 476 height 34
type input "Little Giant Sales Page 1"
click at [839, 358] on button "Confirm" at bounding box center [840, 356] width 84 height 34
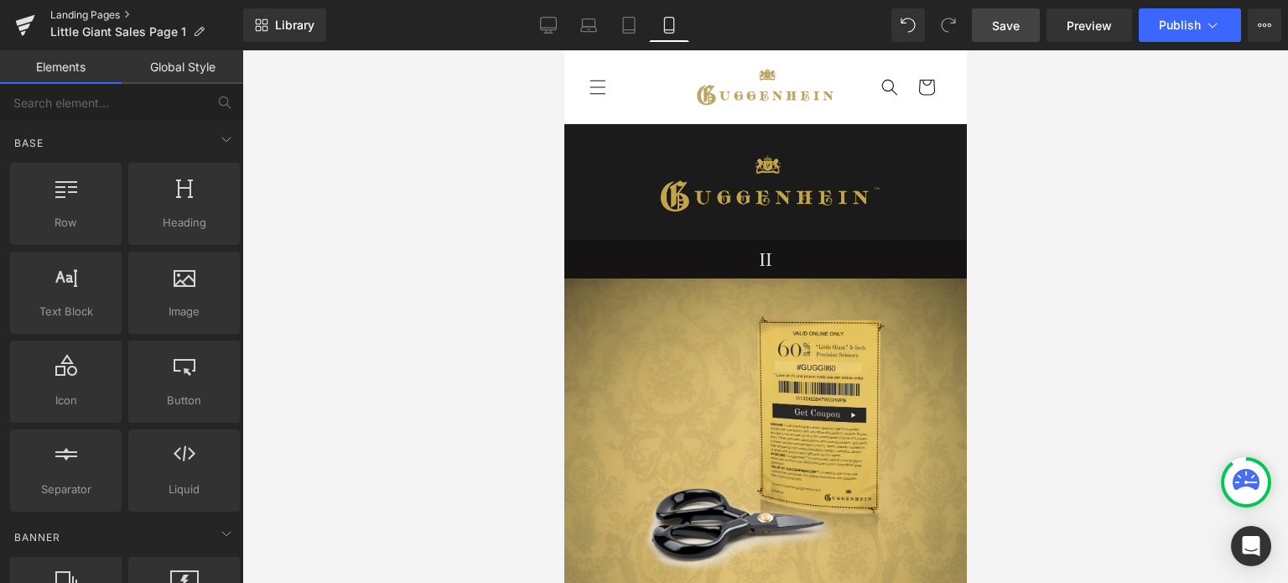
click at [105, 16] on link "Landing Pages" at bounding box center [146, 14] width 193 height 13
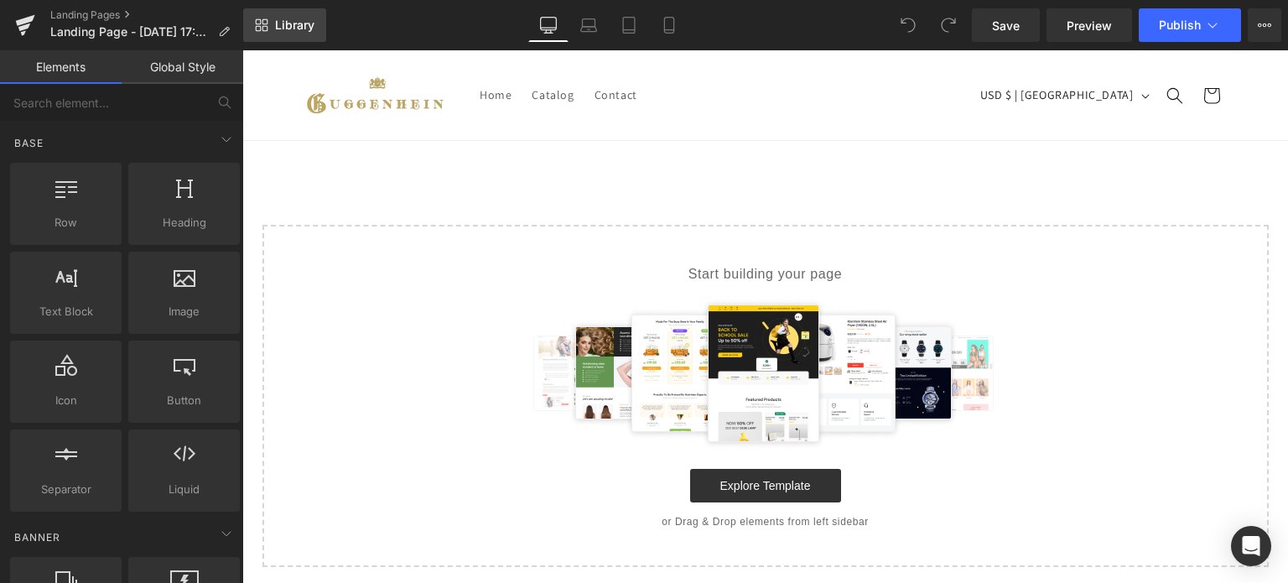
click at [294, 28] on span "Library" at bounding box center [294, 25] width 39 height 15
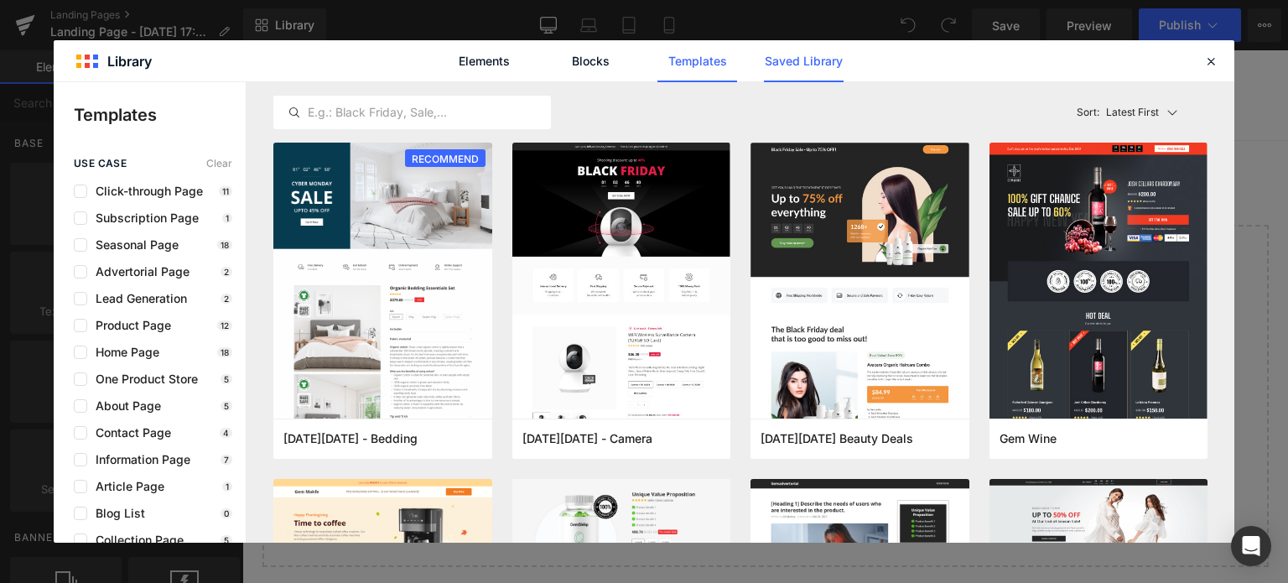
click at [821, 57] on link "Saved Library" at bounding box center [804, 61] width 80 height 42
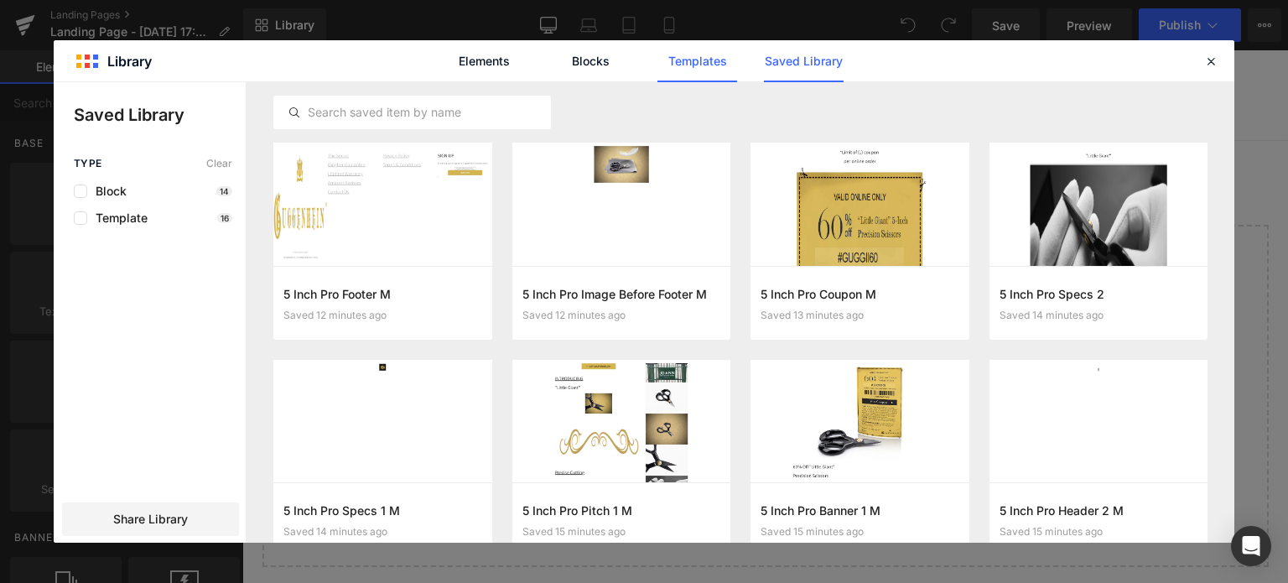
click at [701, 65] on link "Templates" at bounding box center [697, 61] width 80 height 42
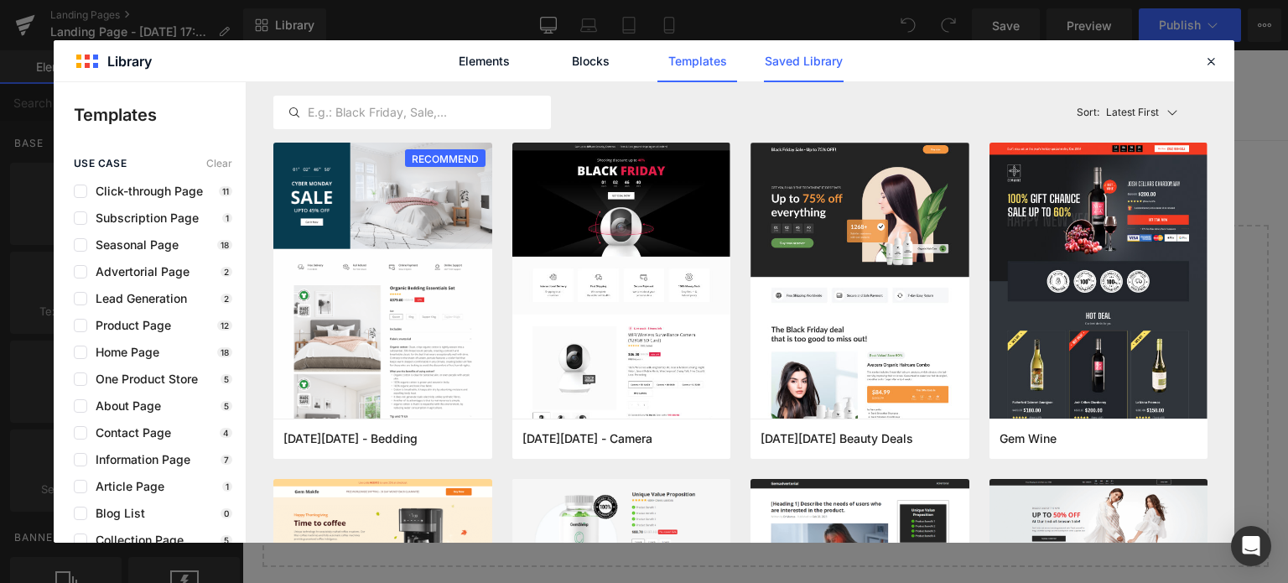
click at [817, 63] on link "Saved Library" at bounding box center [804, 61] width 80 height 42
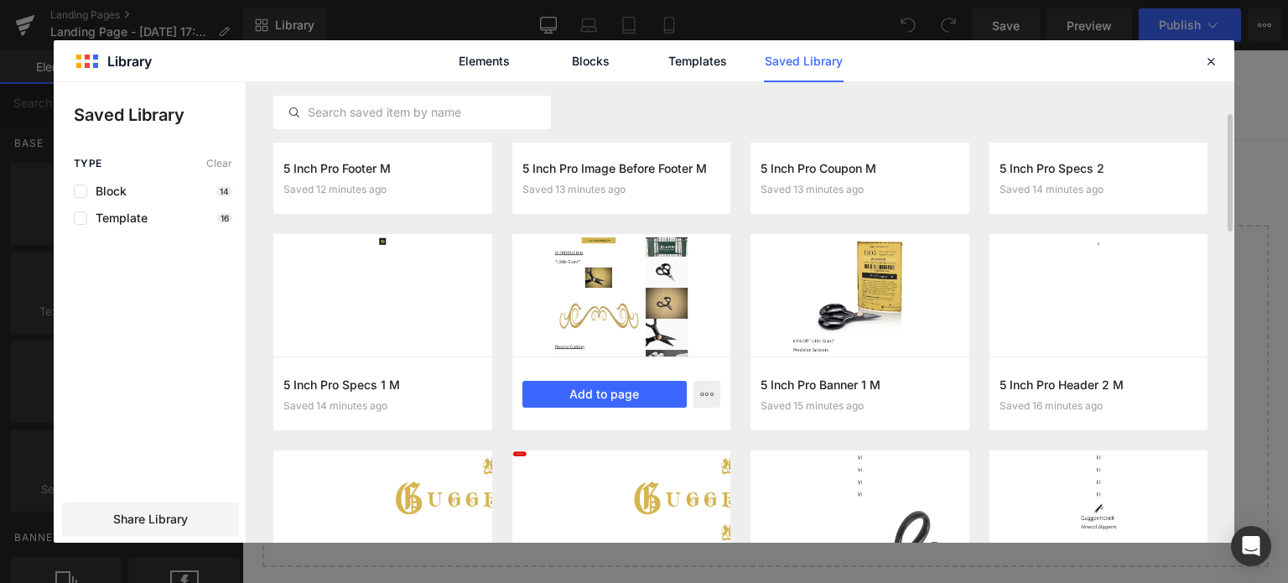
scroll to position [252, 0]
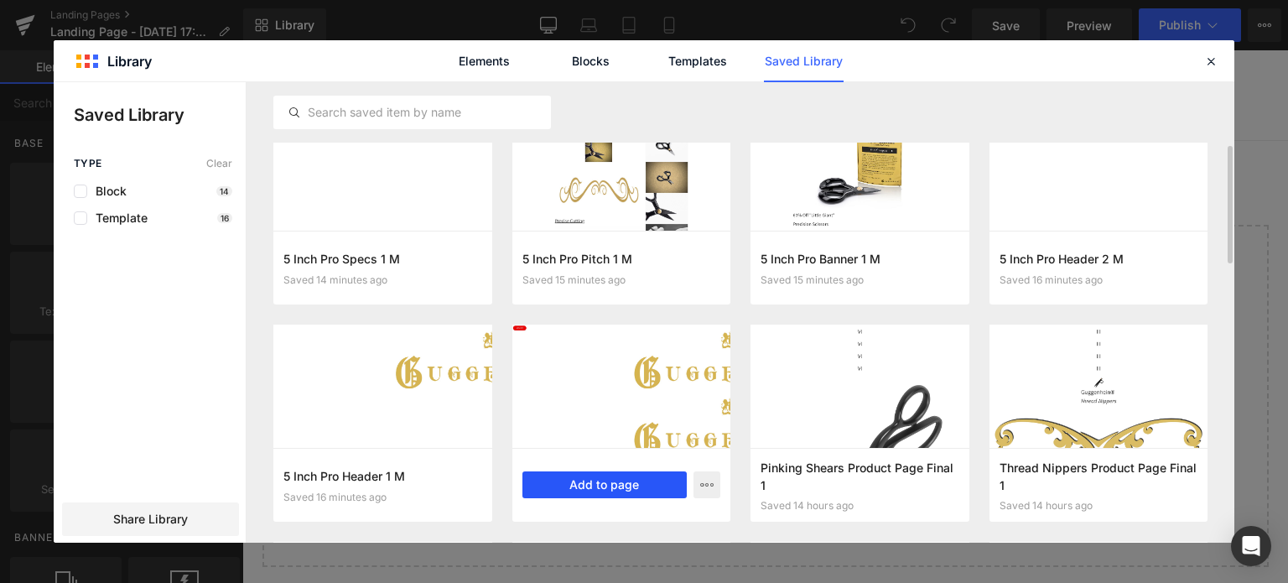
click at [616, 485] on button "Add to page" at bounding box center [604, 484] width 165 height 27
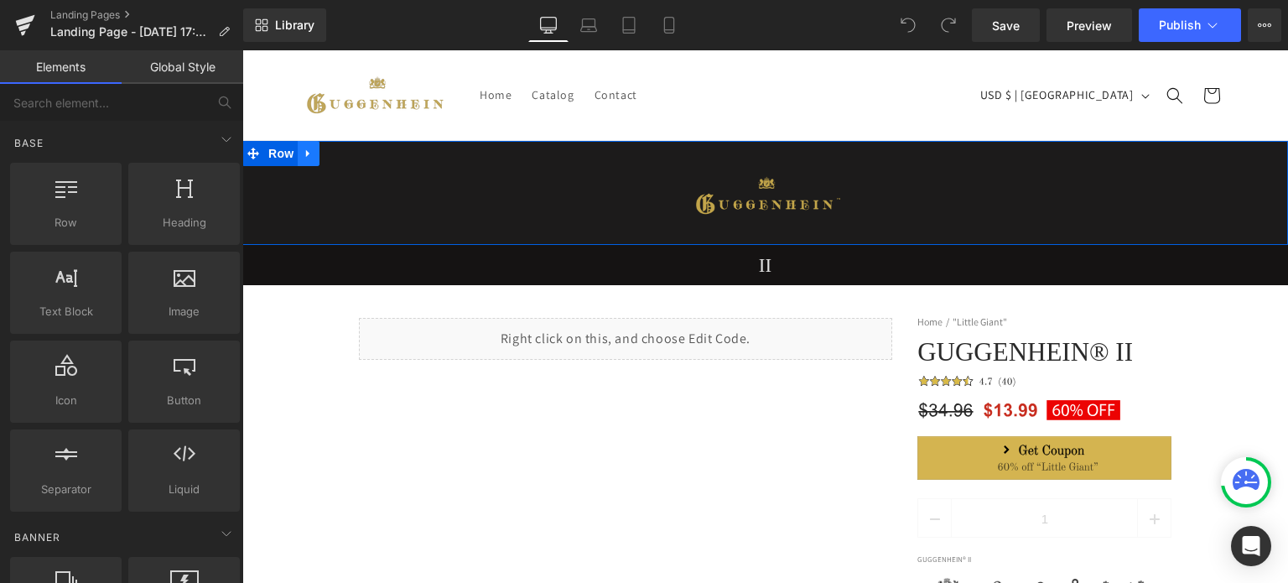
click at [306, 155] on icon at bounding box center [307, 154] width 3 height 8
click at [304, 158] on icon at bounding box center [309, 154] width 12 height 12
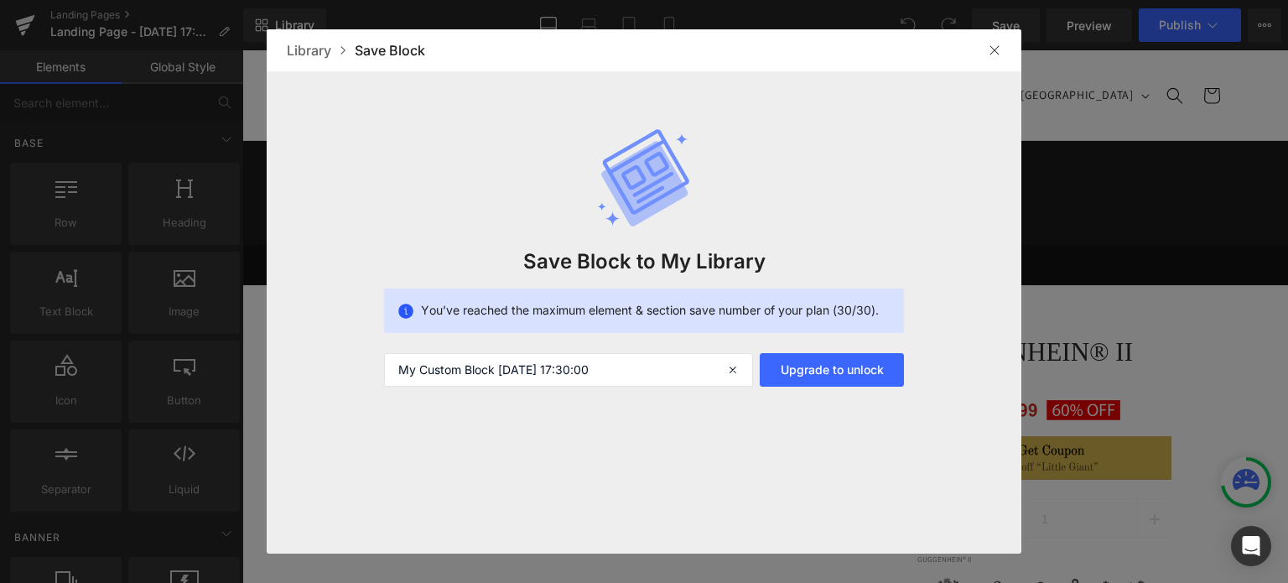
click at [988, 49] on img at bounding box center [994, 50] width 13 height 13
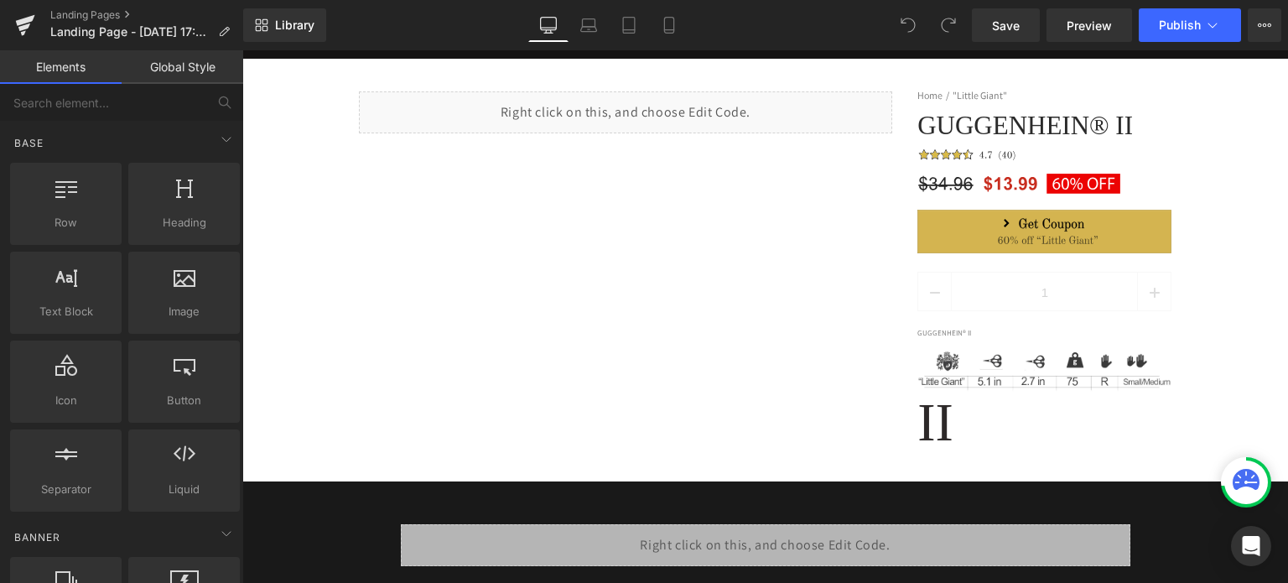
scroll to position [0, 0]
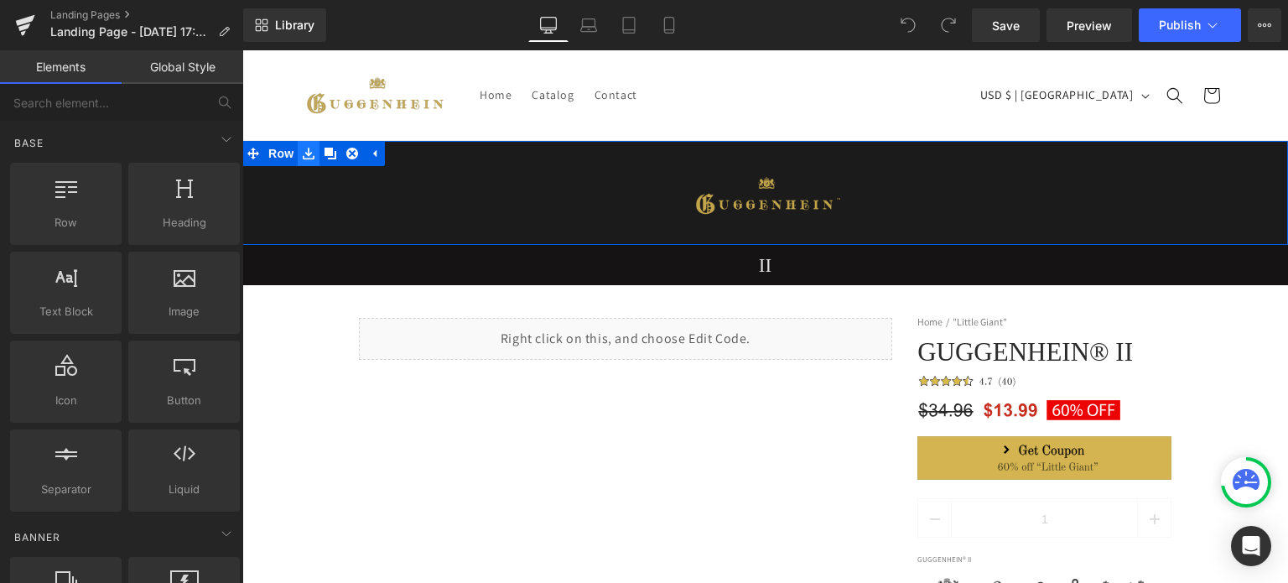
click at [303, 157] on icon at bounding box center [309, 154] width 12 height 12
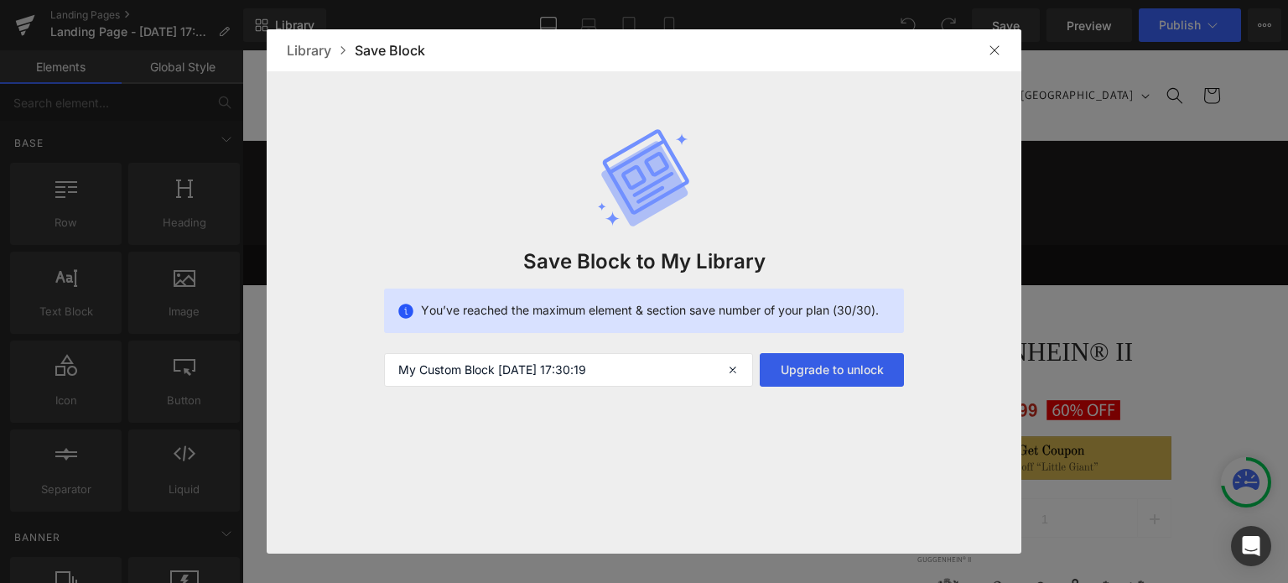
click at [822, 366] on button "Upgrade to unlock" at bounding box center [832, 370] width 144 height 34
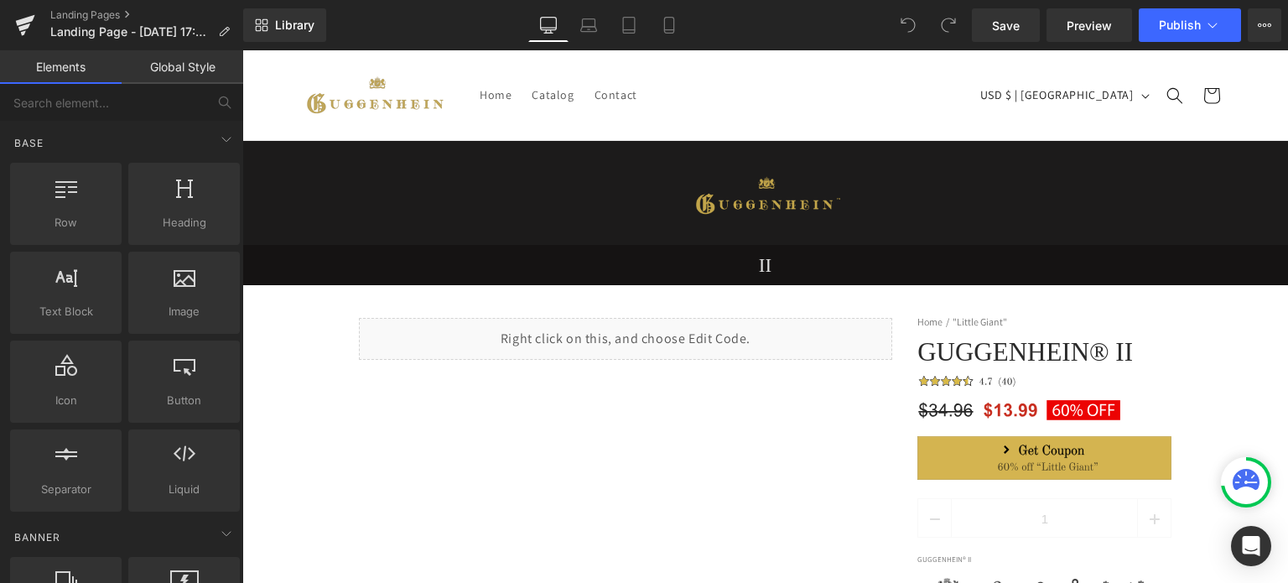
click at [242, 50] on div at bounding box center [242, 50] width 0 height 0
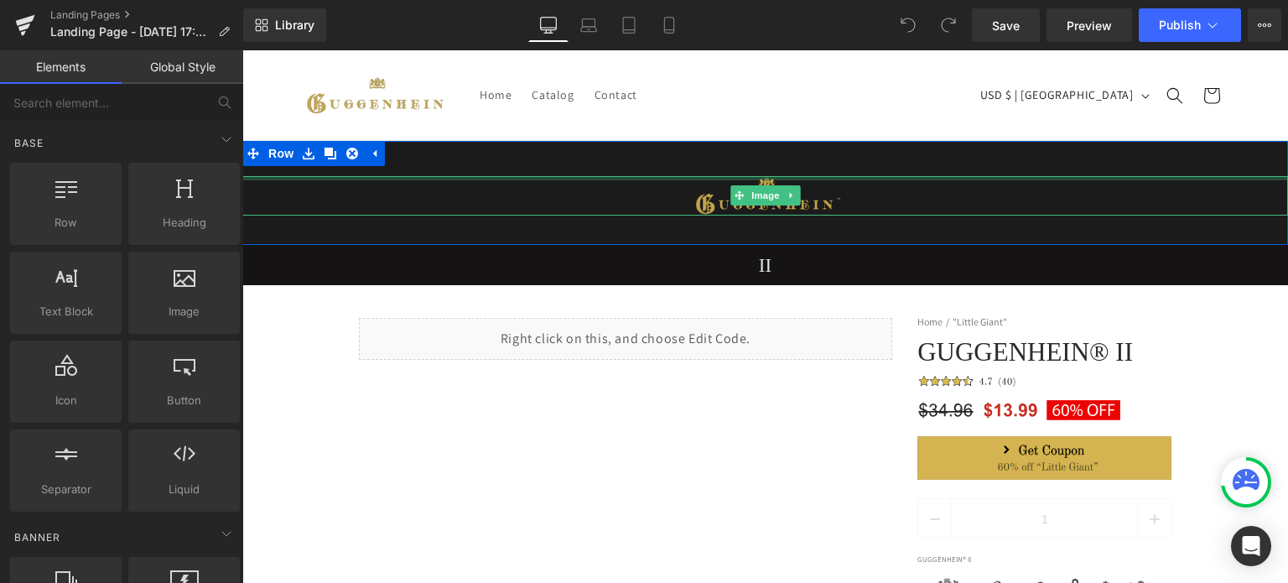
select select "center"
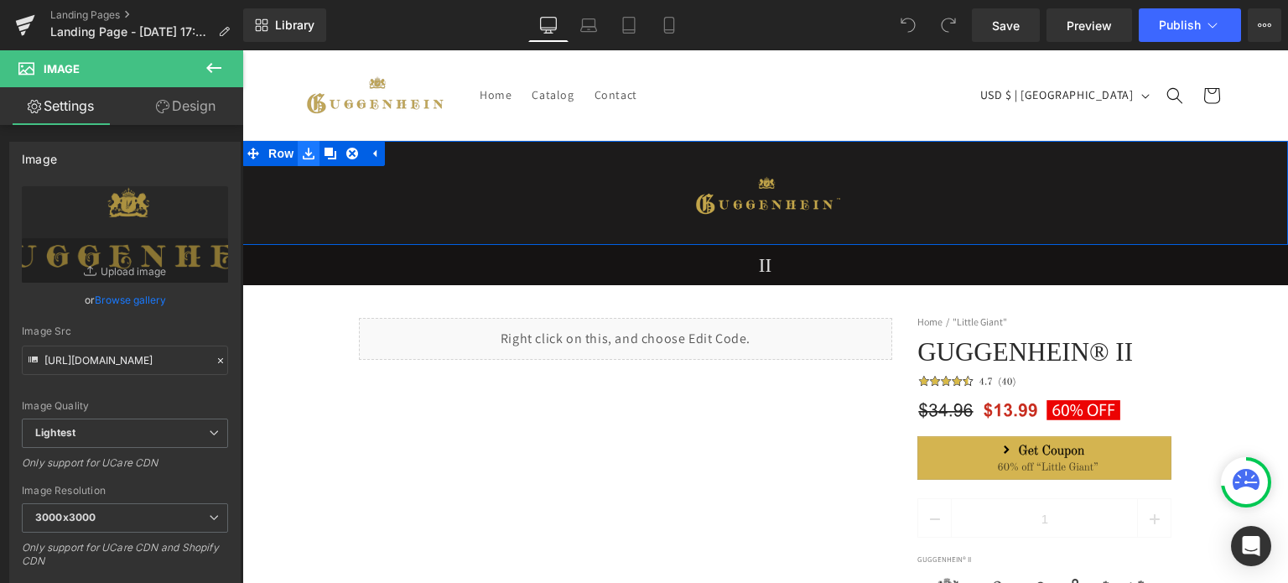
click at [303, 149] on icon at bounding box center [309, 154] width 12 height 13
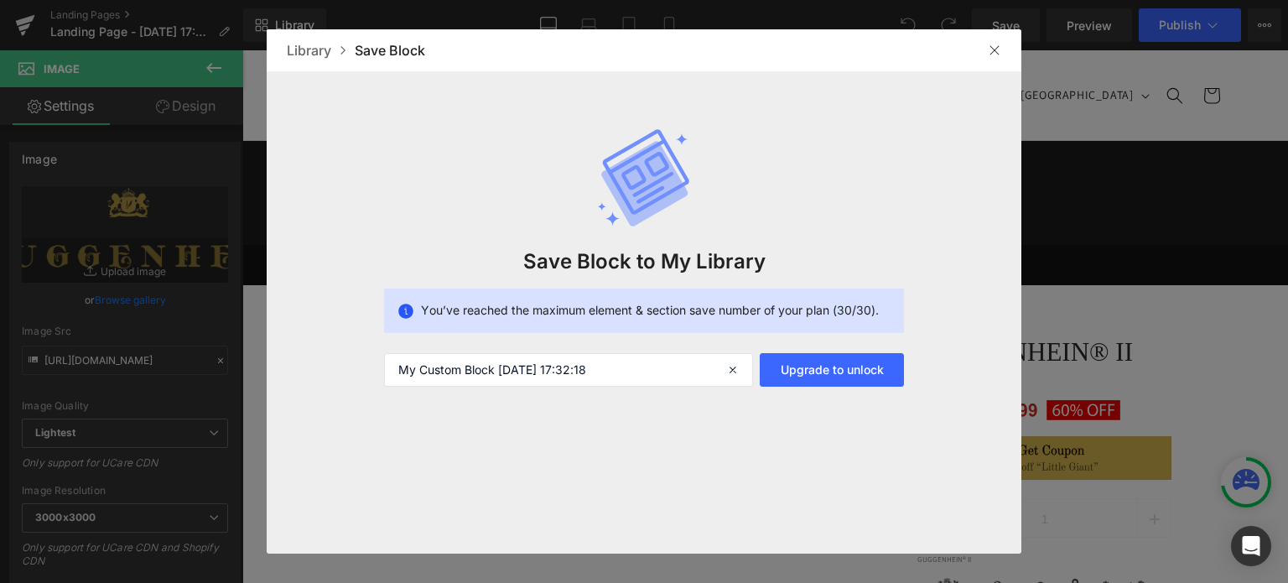
click at [988, 49] on img at bounding box center [994, 50] width 13 height 13
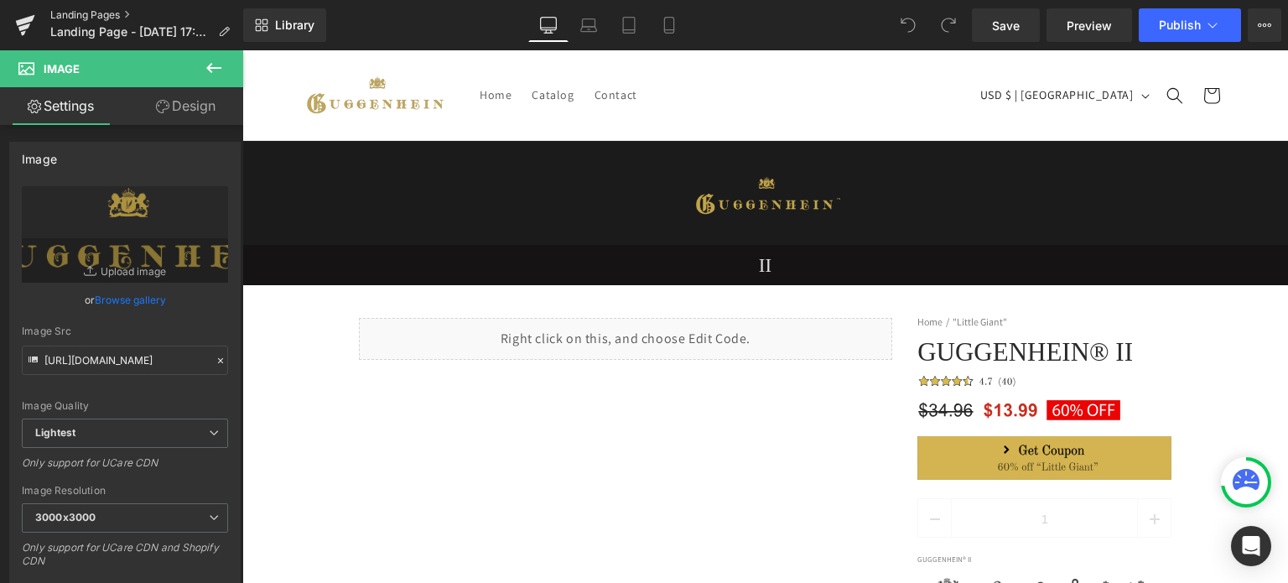
click at [88, 15] on link "Landing Pages" at bounding box center [146, 14] width 193 height 13
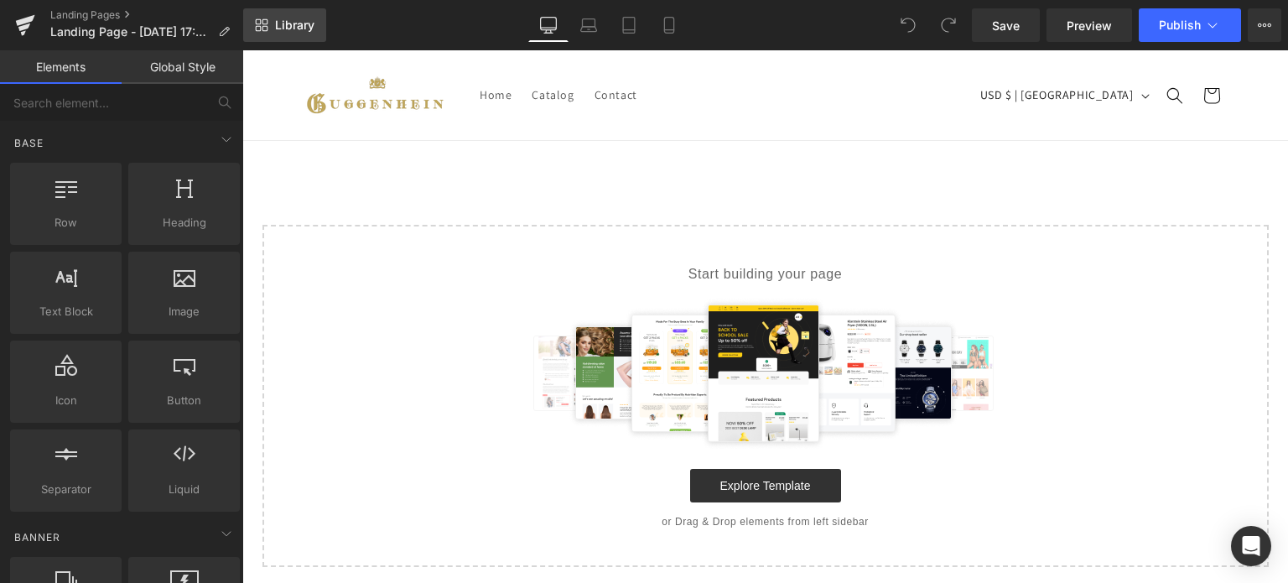
click at [289, 26] on span "Library" at bounding box center [294, 25] width 39 height 15
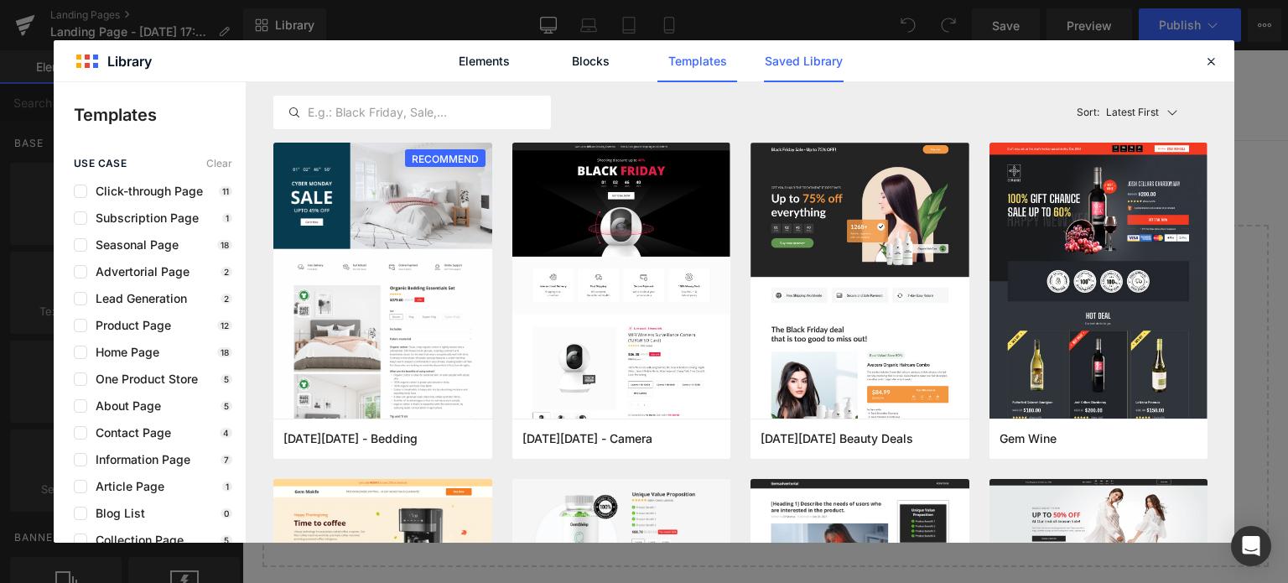
click at [803, 62] on link "Saved Library" at bounding box center [804, 61] width 80 height 42
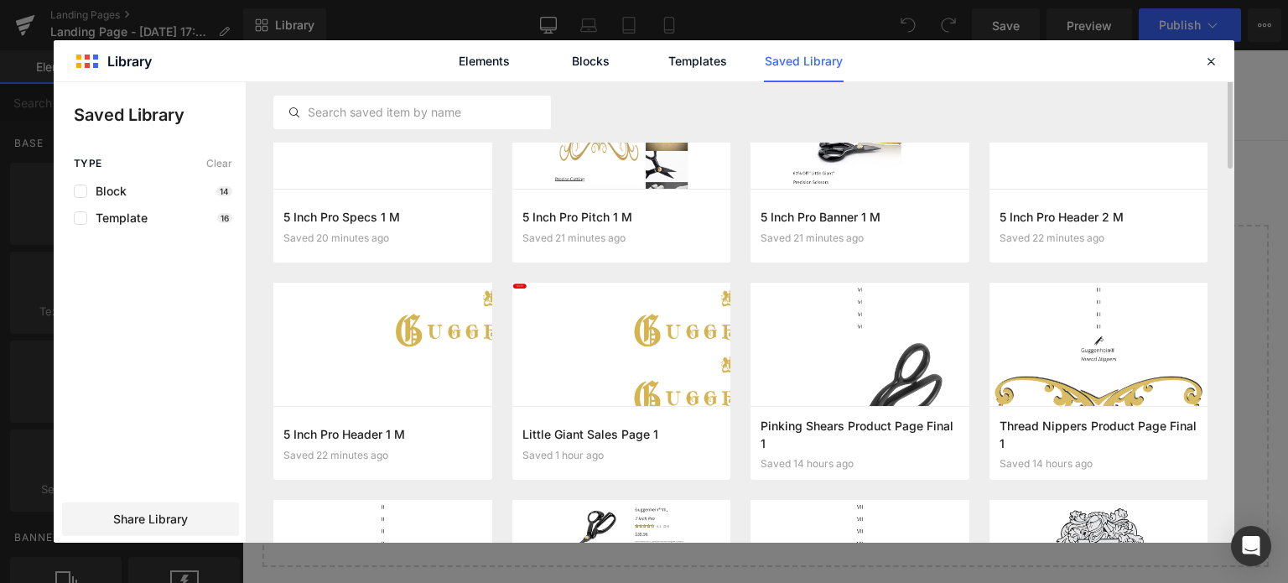
scroll to position [335, 0]
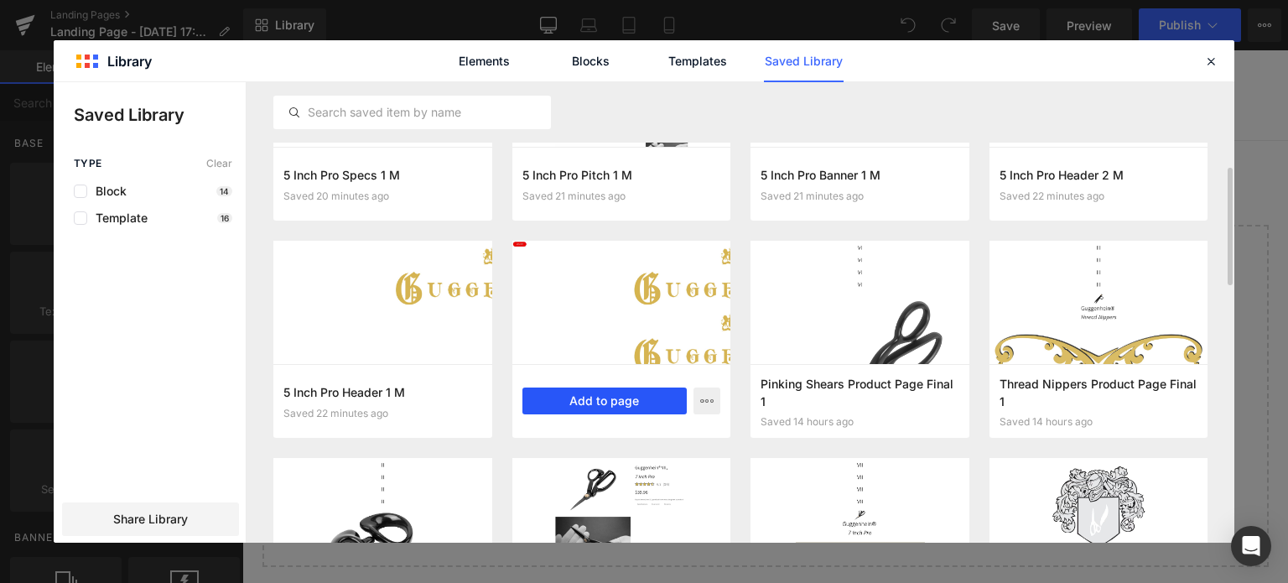
click at [615, 401] on button "Add to page" at bounding box center [604, 400] width 165 height 27
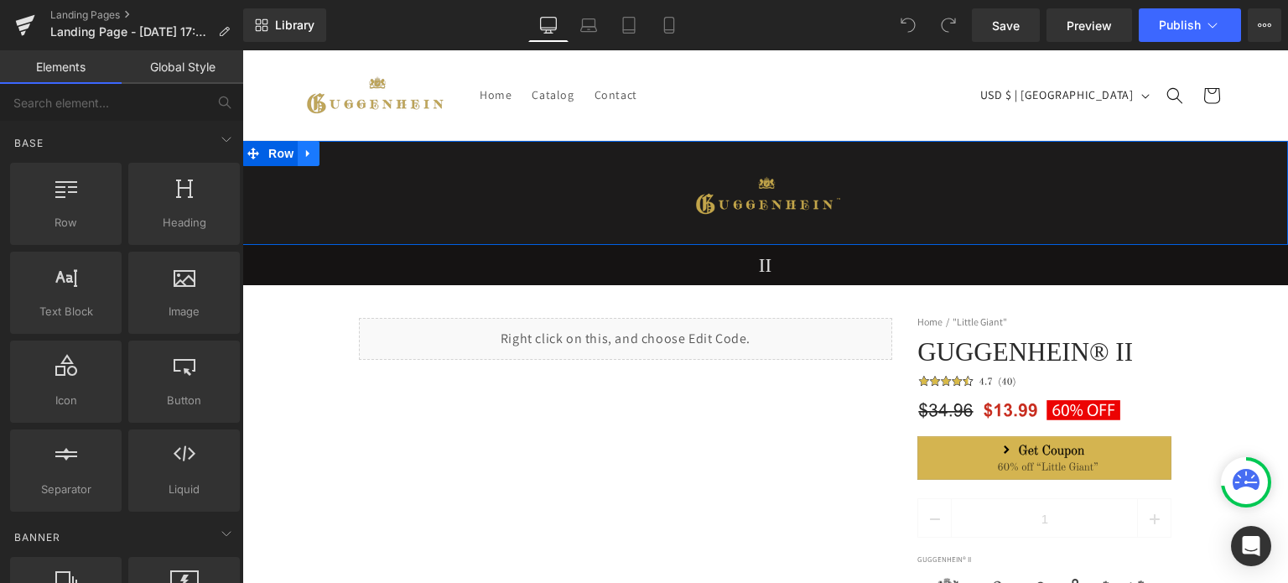
click at [303, 155] on icon at bounding box center [309, 154] width 12 height 13
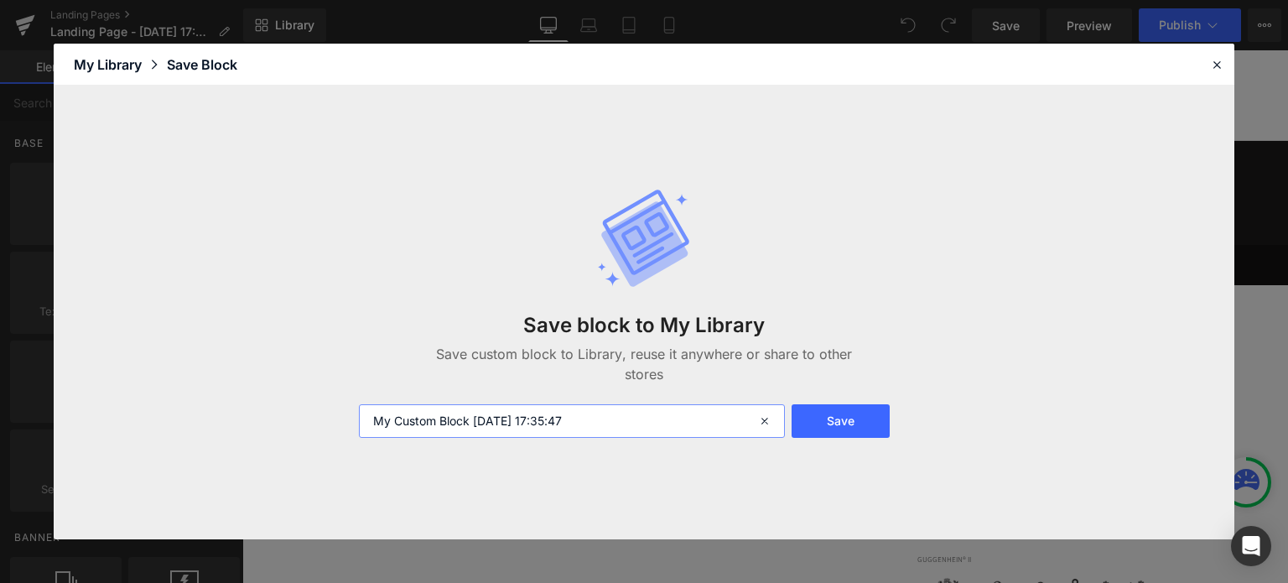
drag, startPoint x: 596, startPoint y: 426, endPoint x: 362, endPoint y: 428, distance: 233.9
click at [361, 428] on input "My Custom Block [DATE] 17:35:47" at bounding box center [572, 421] width 426 height 34
click at [544, 433] on input "Little Giant Header 1 D" at bounding box center [572, 421] width 426 height 34
type input "Little Giant Header 1 D"
click at [854, 419] on button "Save" at bounding box center [840, 421] width 98 height 34
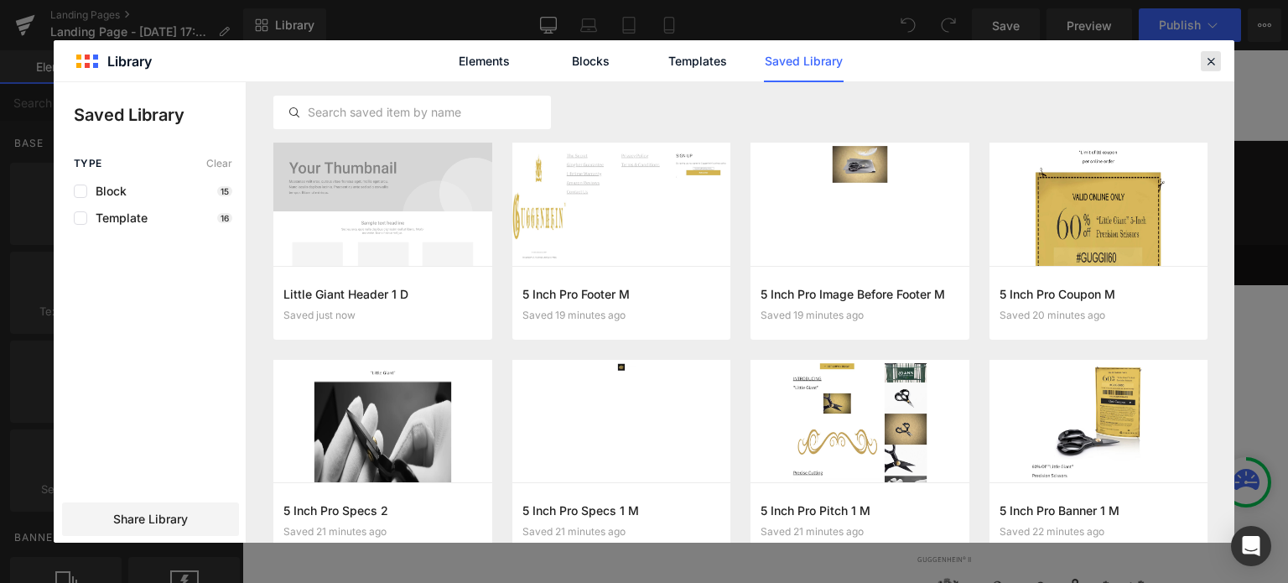
drag, startPoint x: 1210, startPoint y: 57, endPoint x: 957, endPoint y: 7, distance: 258.2
click at [1210, 57] on icon at bounding box center [1210, 61] width 15 height 15
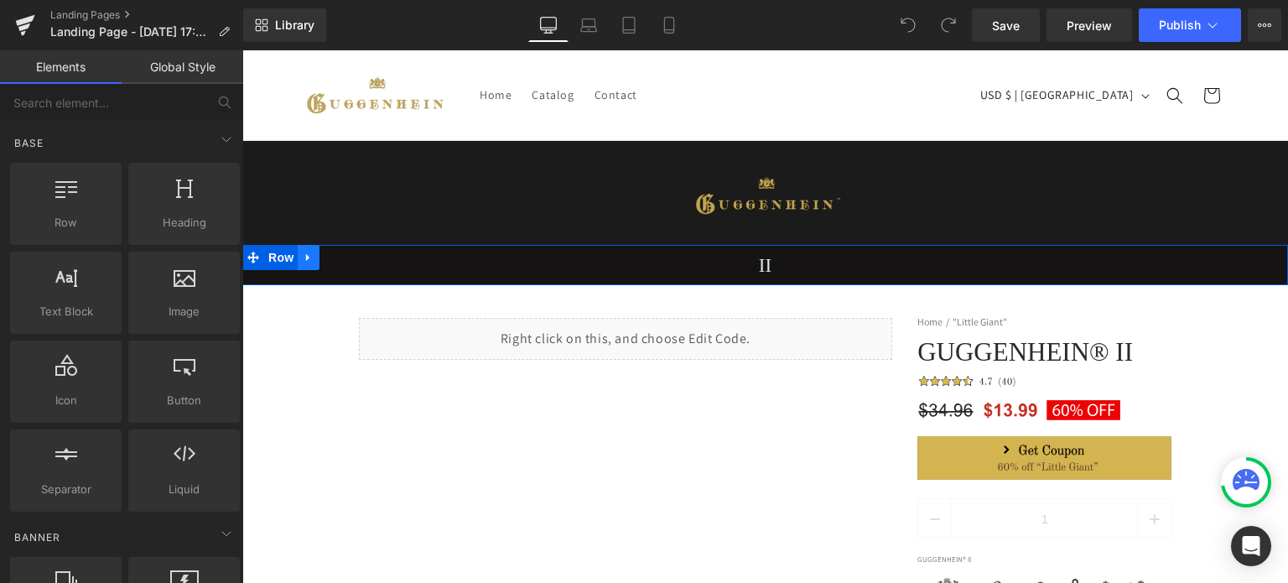
click at [303, 259] on icon at bounding box center [309, 257] width 12 height 13
click at [303, 258] on icon at bounding box center [309, 257] width 12 height 13
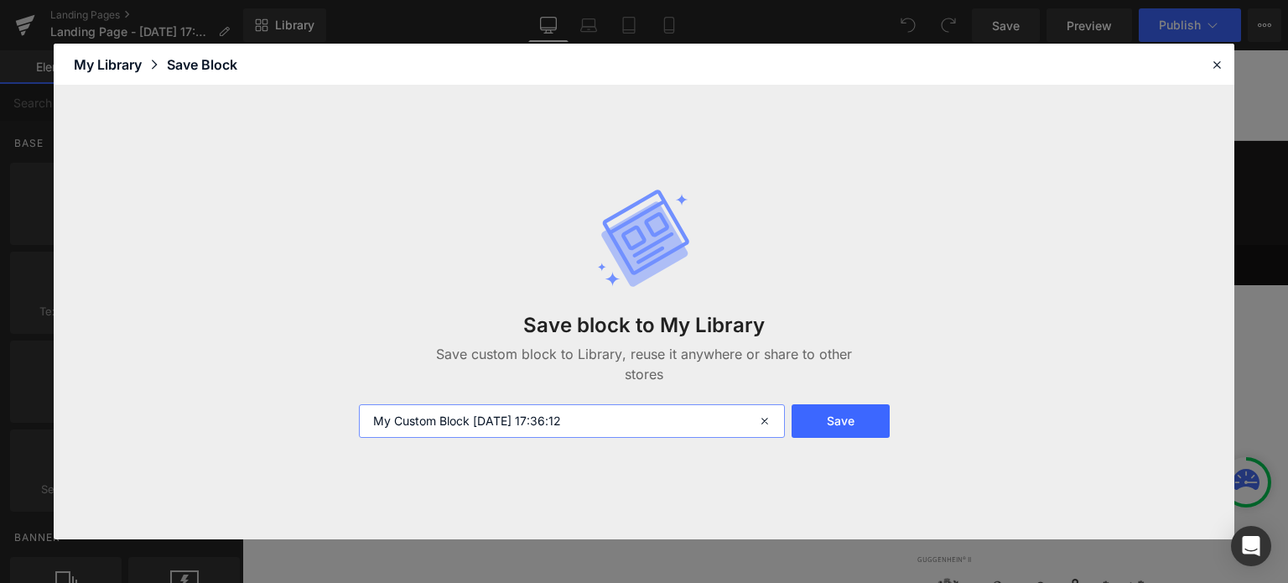
drag, startPoint x: 616, startPoint y: 413, endPoint x: 366, endPoint y: 418, distance: 250.7
click at [366, 418] on input "My Custom Block [DATE] 17:36:12" at bounding box center [572, 421] width 426 height 34
type input "Little Giant Header 2 D"
click at [848, 419] on button "Save" at bounding box center [840, 421] width 98 height 34
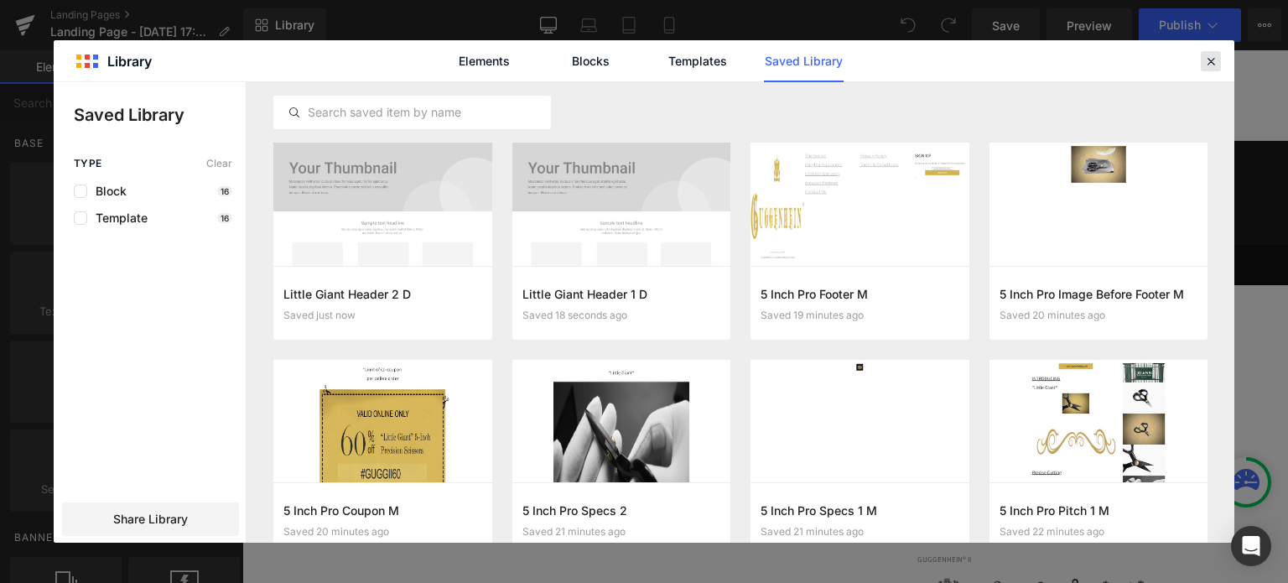
click at [1214, 64] on icon at bounding box center [1210, 61] width 15 height 15
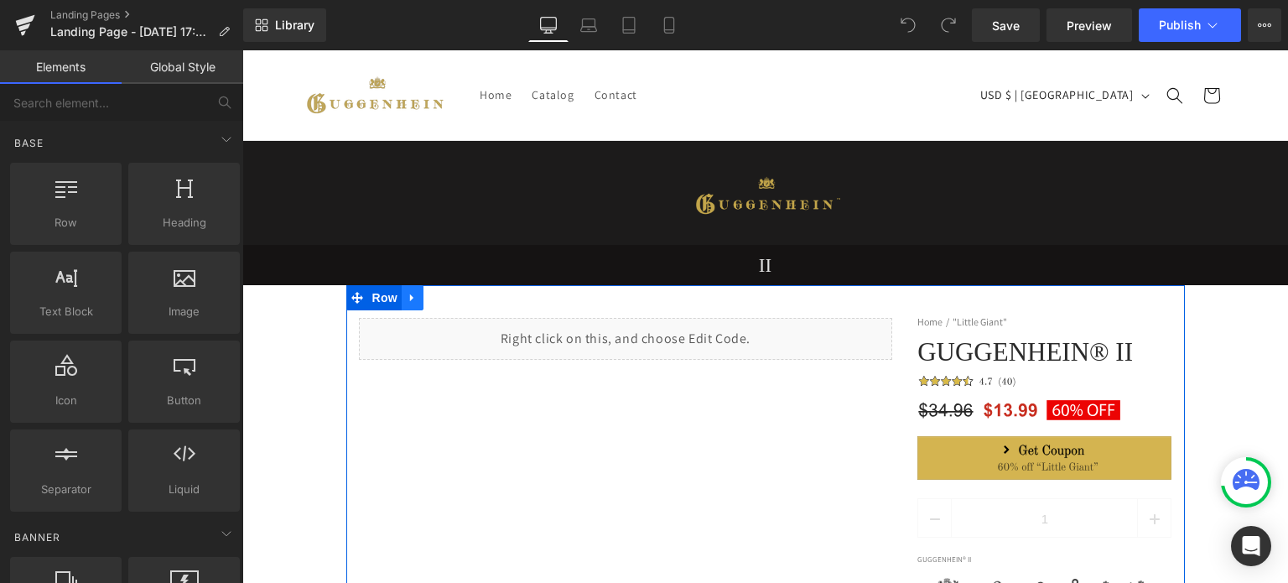
click at [410, 297] on icon at bounding box center [411, 297] width 3 height 8
click at [407, 298] on icon at bounding box center [413, 297] width 12 height 13
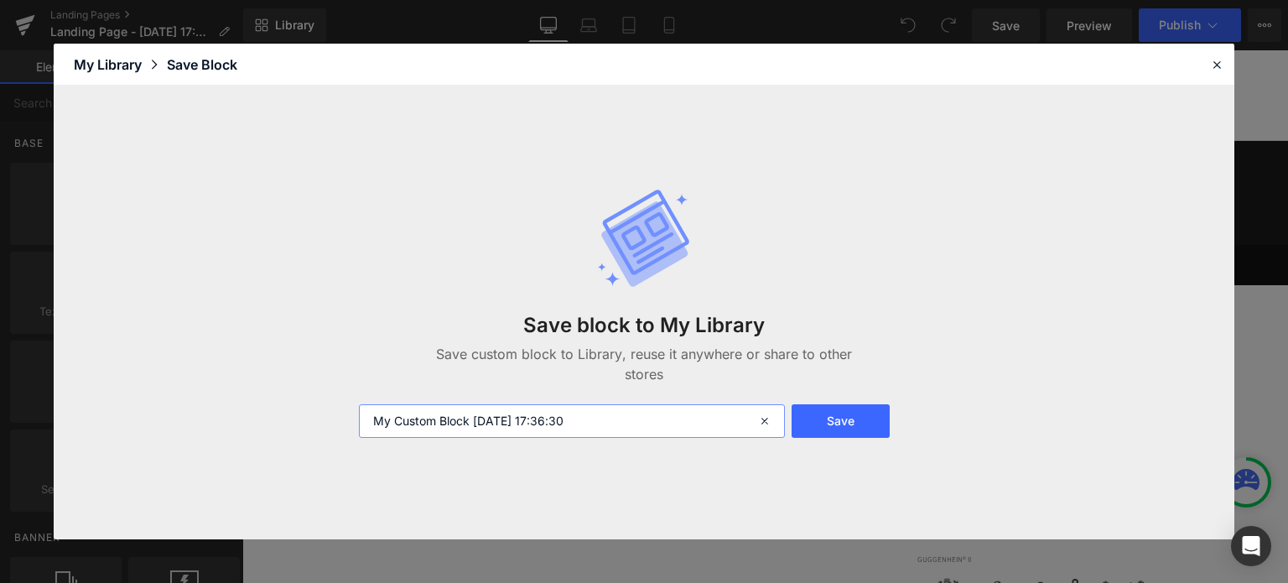
drag, startPoint x: 605, startPoint y: 425, endPoint x: 347, endPoint y: 422, distance: 257.4
click at [347, 422] on div "Save block to My Library Save custom block to Library, reuse it anywhere or sha…" at bounding box center [644, 313] width 1180 height 454
type input "Little Giant Checkout D"
click at [832, 418] on button "Save" at bounding box center [840, 421] width 98 height 34
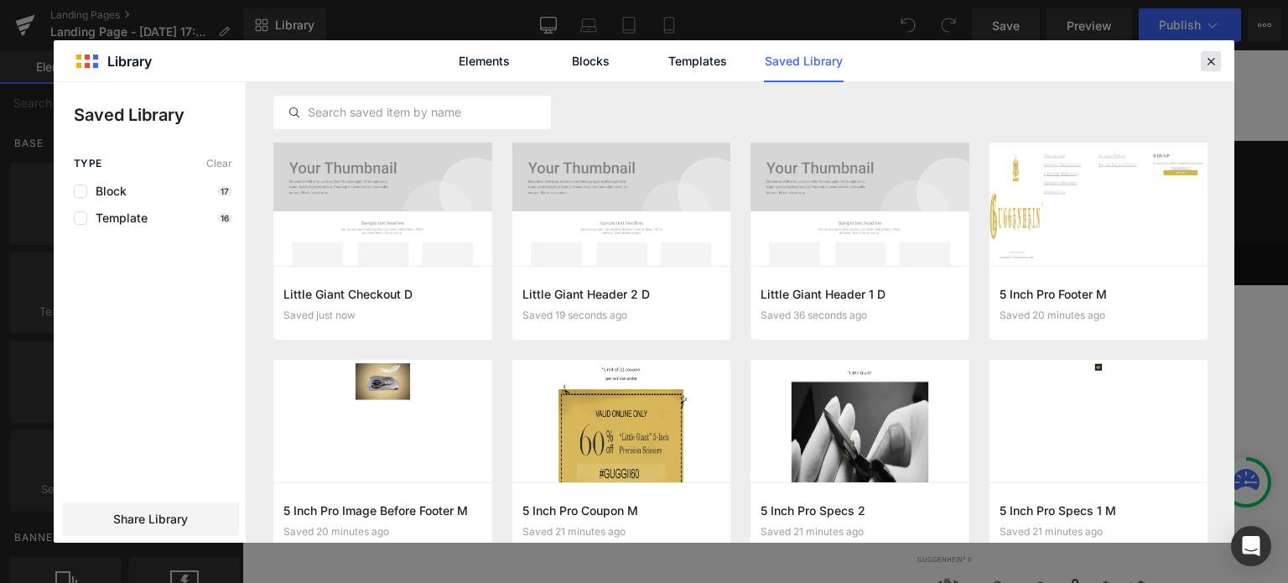
click at [1207, 61] on icon at bounding box center [1210, 61] width 15 height 15
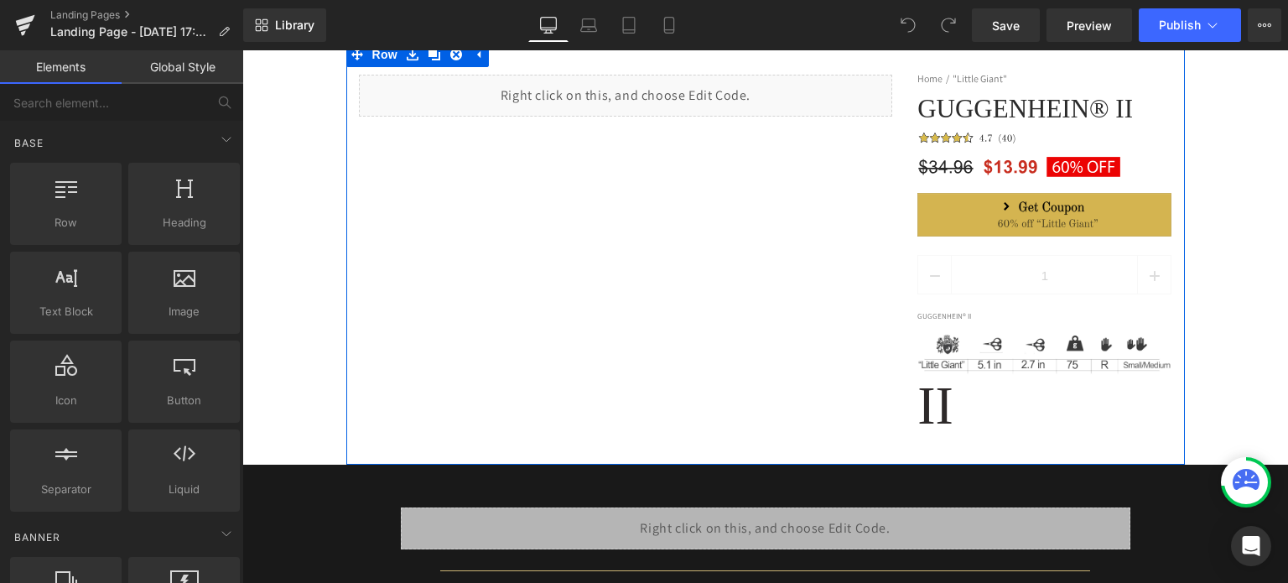
scroll to position [419, 0]
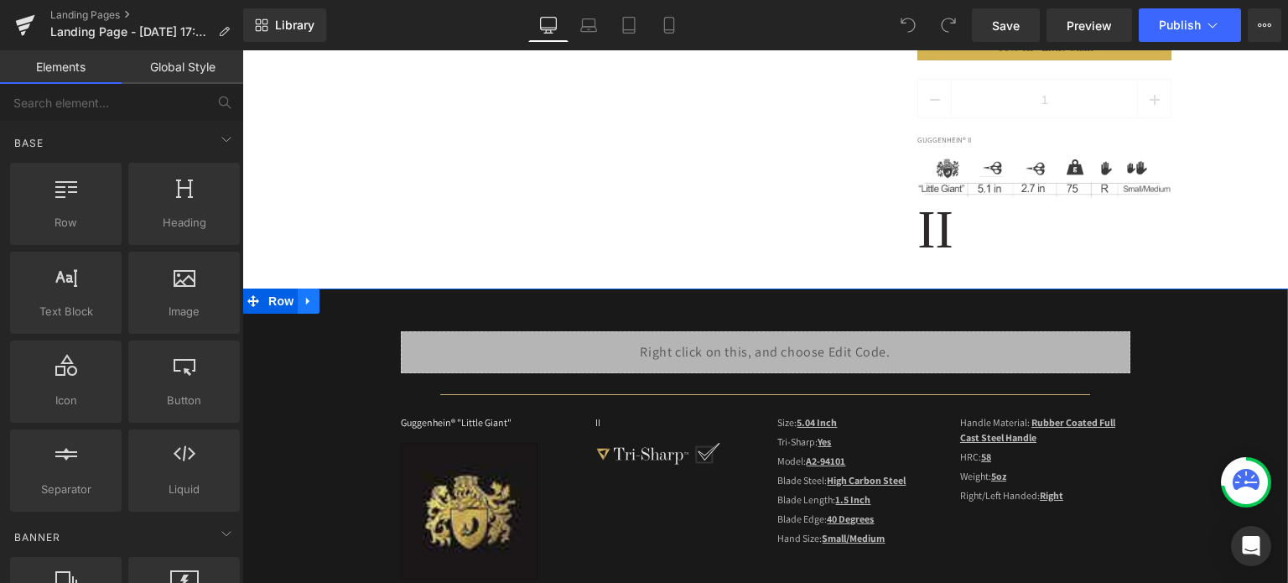
click at [306, 302] on icon at bounding box center [307, 302] width 3 height 8
click at [303, 303] on icon at bounding box center [309, 301] width 12 height 12
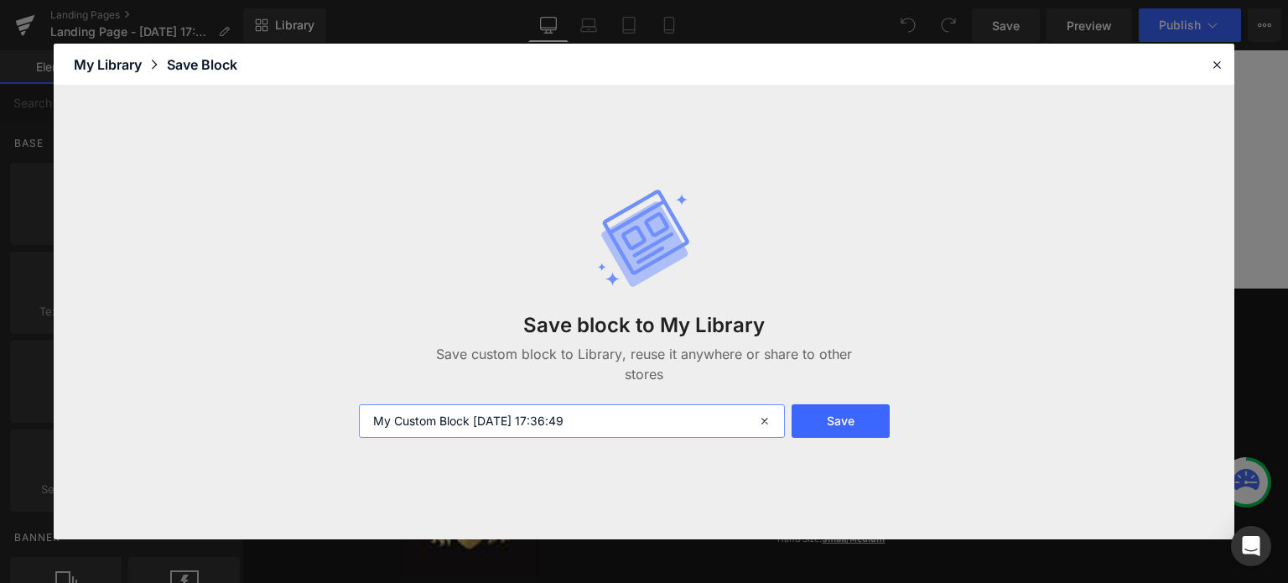
drag, startPoint x: 611, startPoint y: 428, endPoint x: 358, endPoint y: 427, distance: 253.2
click at [350, 426] on div "My Custom Block [DATE] 17:36:49" at bounding box center [570, 421] width 443 height 34
type input "Little Giant Specs D"
click at [852, 420] on button "Save" at bounding box center [840, 421] width 98 height 34
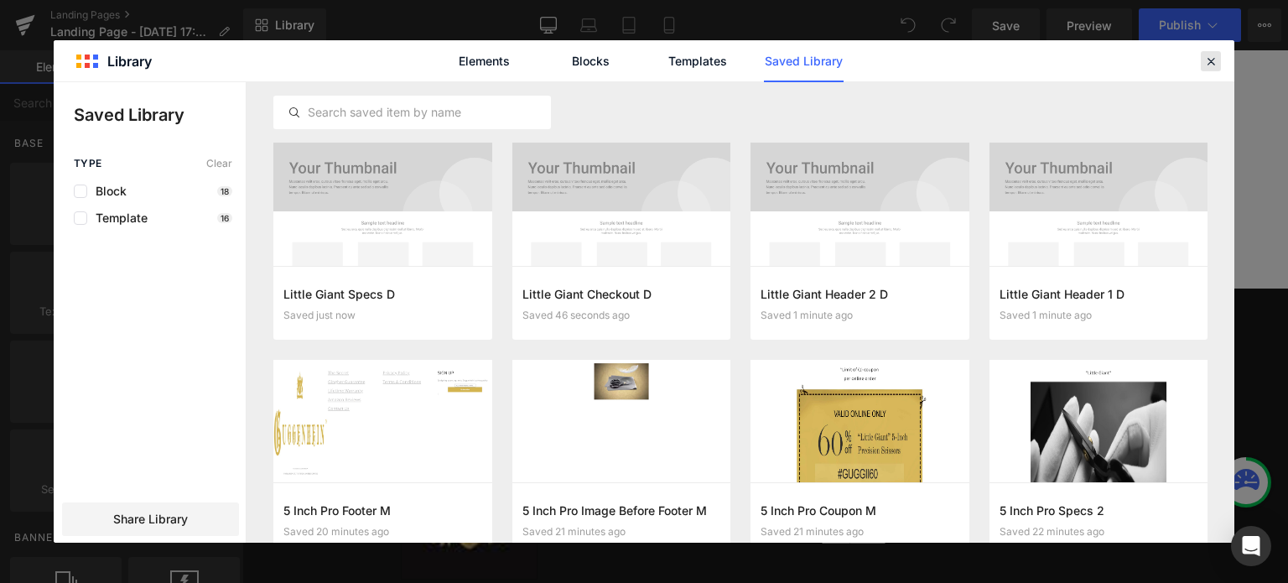
click at [1210, 60] on icon at bounding box center [1210, 61] width 15 height 15
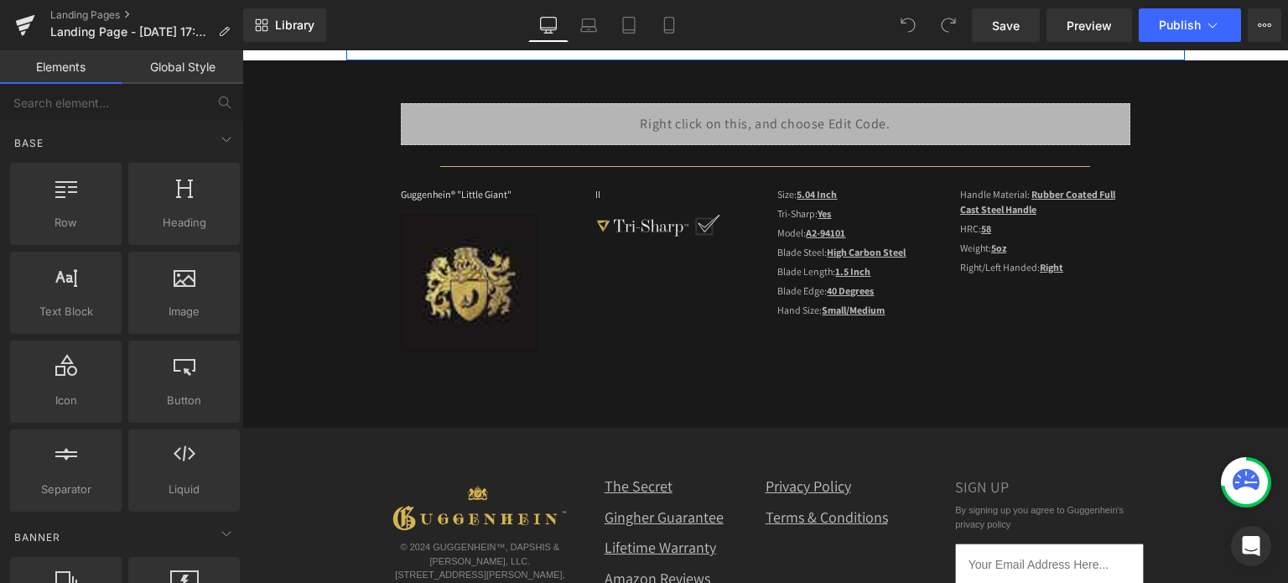
scroll to position [838, 0]
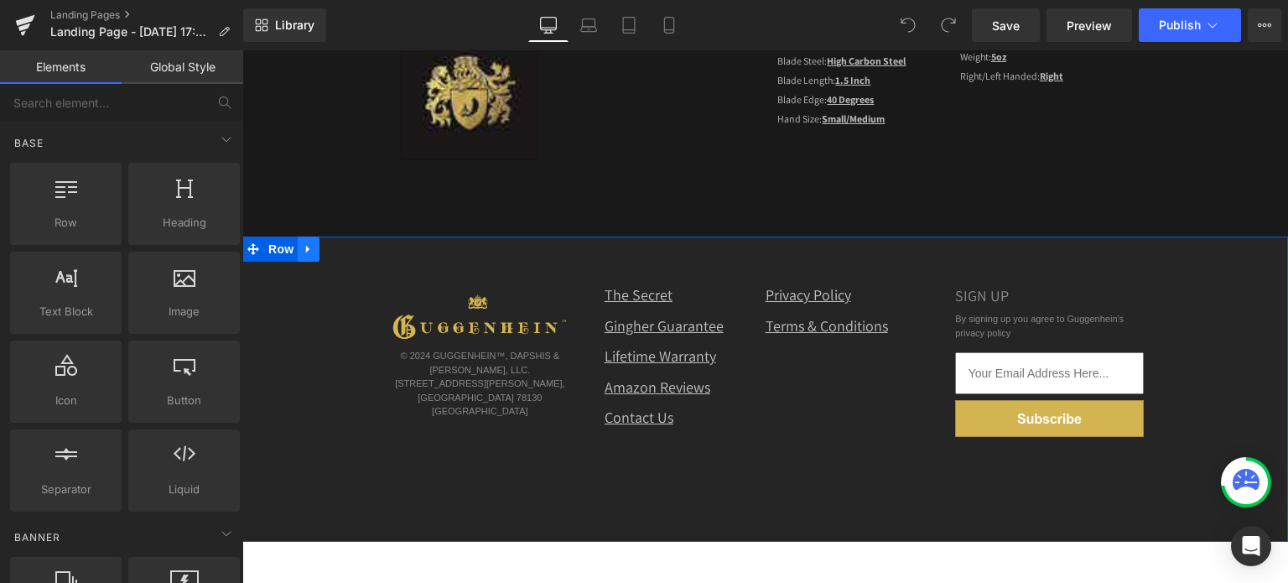
click at [307, 252] on link at bounding box center [309, 248] width 22 height 25
click at [306, 248] on icon at bounding box center [309, 248] width 12 height 13
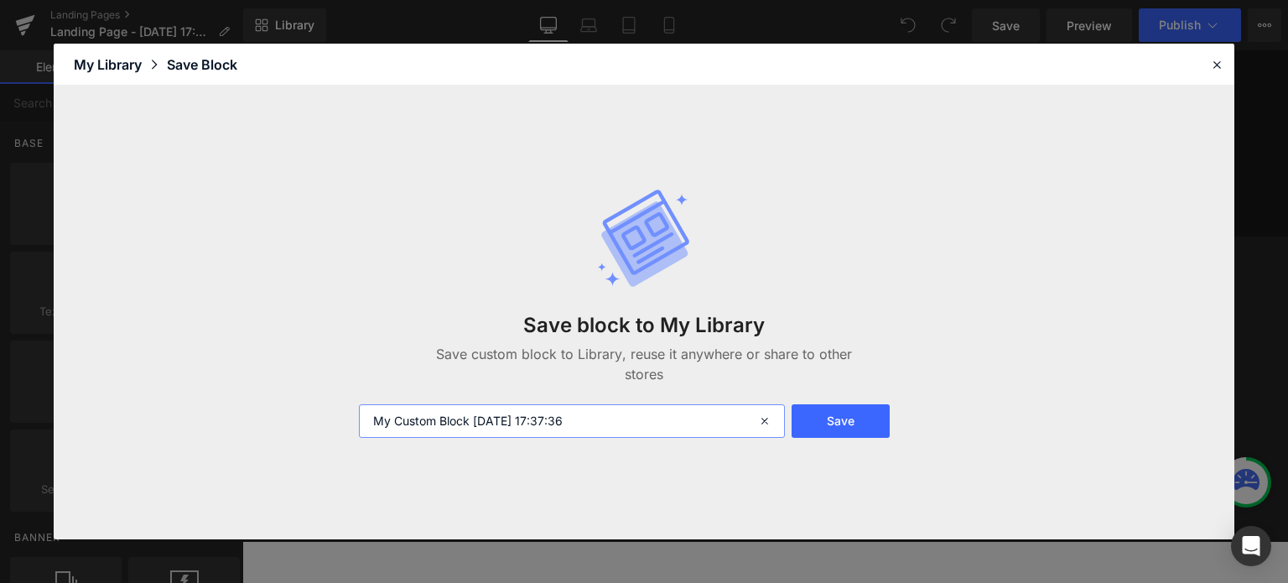
drag, startPoint x: 615, startPoint y: 427, endPoint x: 359, endPoint y: 425, distance: 256.6
click at [359, 425] on input "My Custom Block [DATE] 17:37:36" at bounding box center [572, 421] width 426 height 34
type input "Little Giant Footer D"
click at [847, 419] on button "Save" at bounding box center [840, 421] width 98 height 34
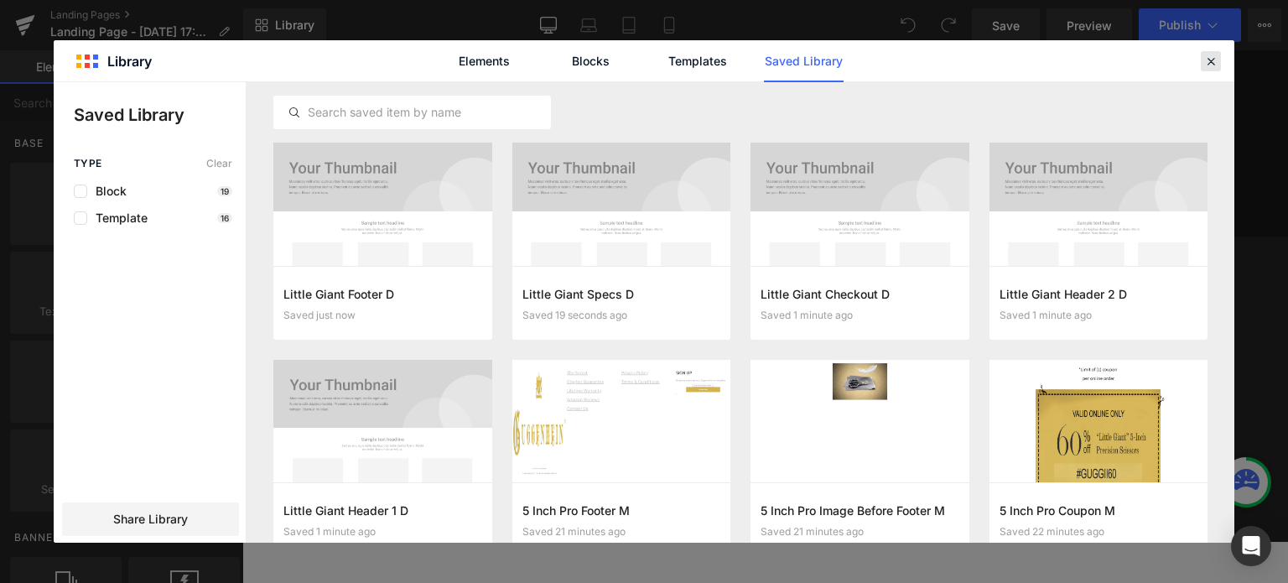
click at [1211, 60] on icon at bounding box center [1210, 61] width 15 height 15
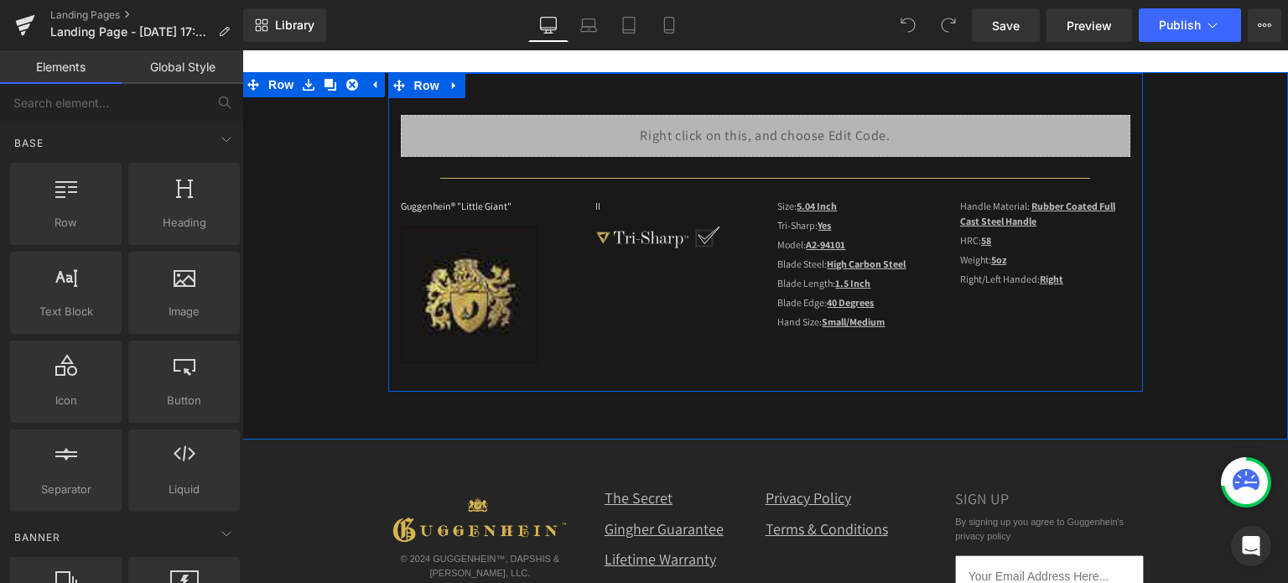
scroll to position [503, 0]
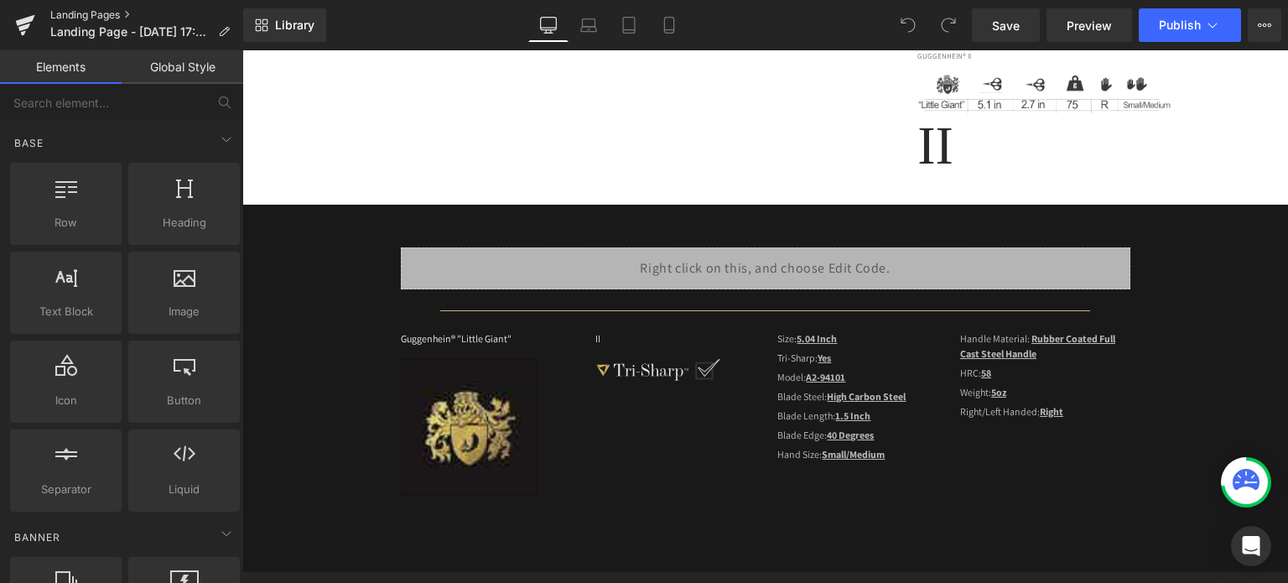
click at [94, 14] on link "Landing Pages" at bounding box center [146, 14] width 193 height 13
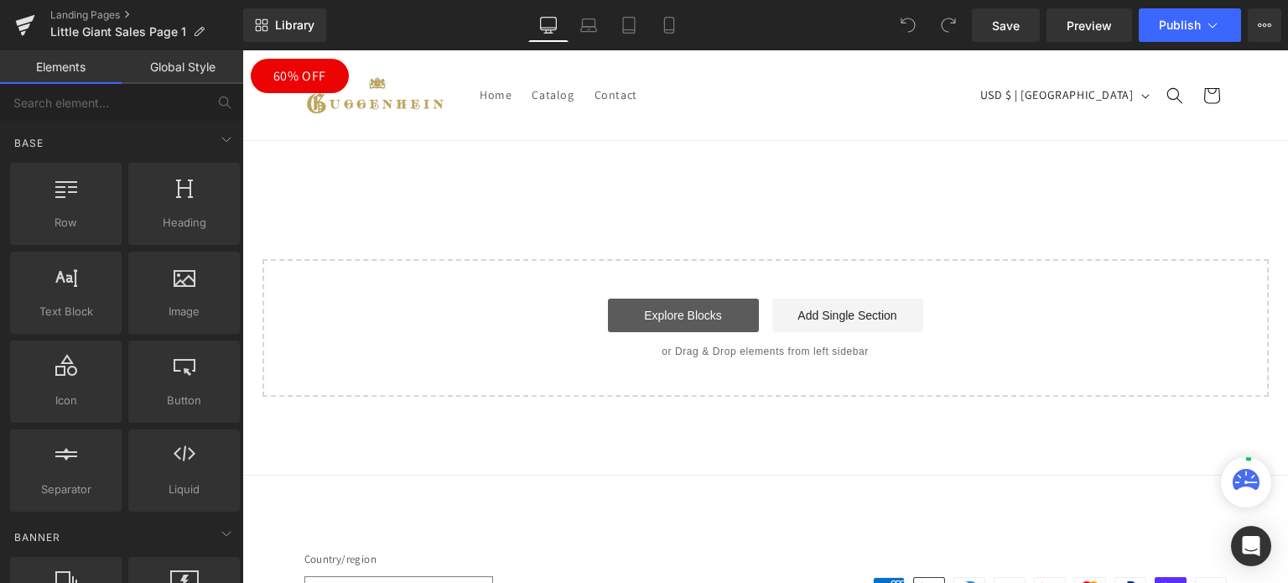
click at [700, 319] on link "Explore Blocks" at bounding box center [683, 315] width 151 height 34
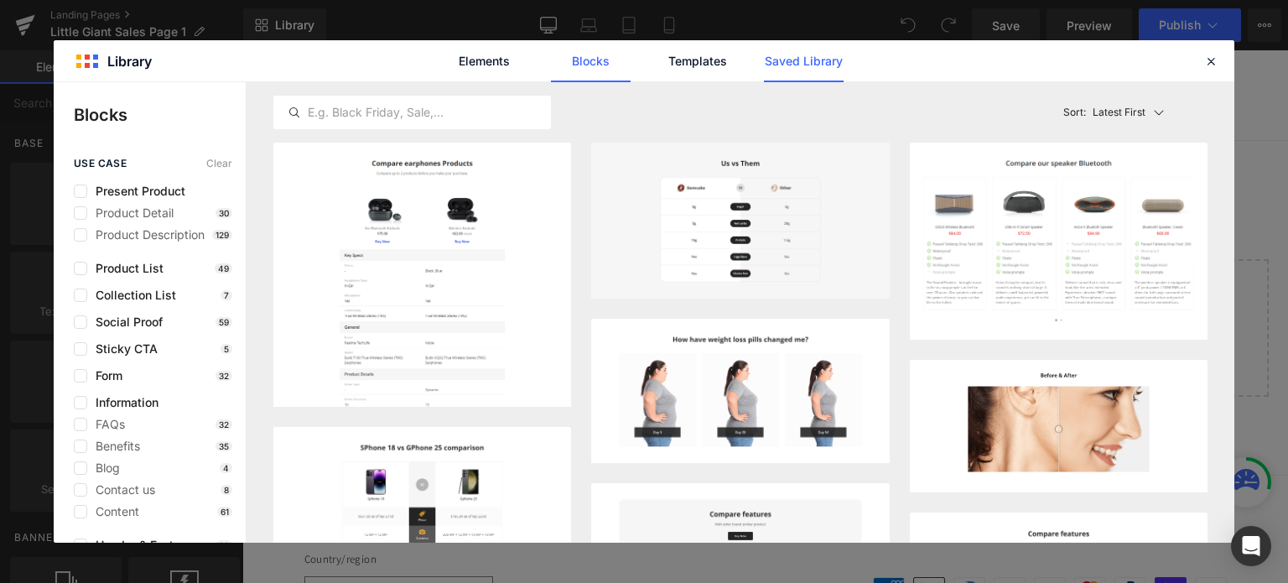
click at [796, 63] on link "Saved Library" at bounding box center [804, 61] width 80 height 42
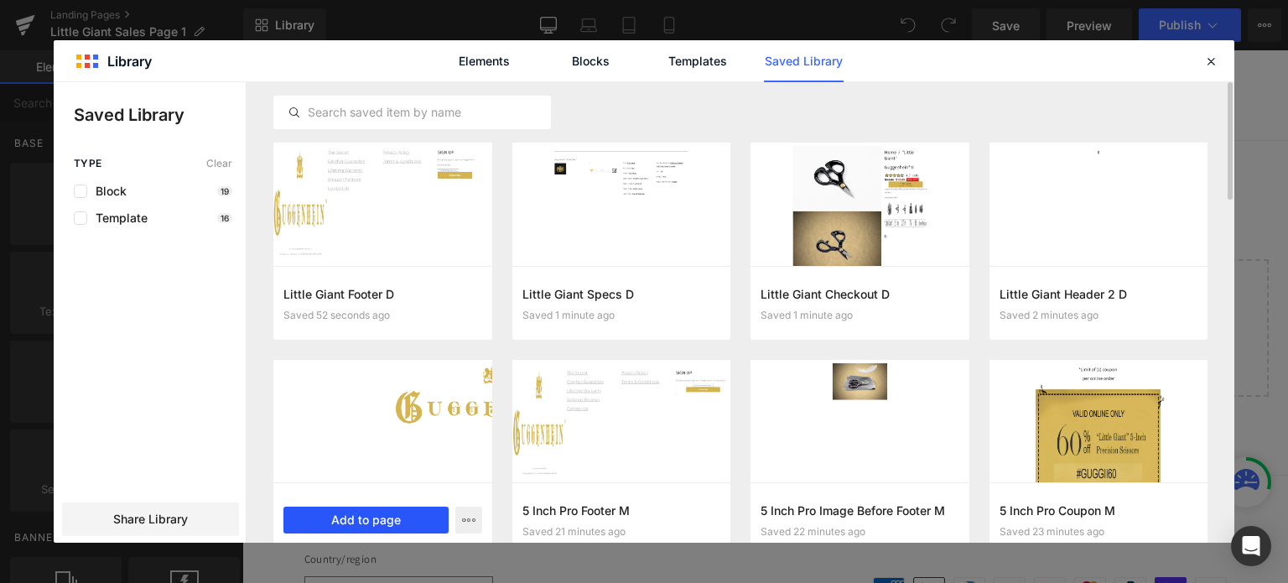
click at [375, 519] on button "Add to page" at bounding box center [365, 519] width 165 height 27
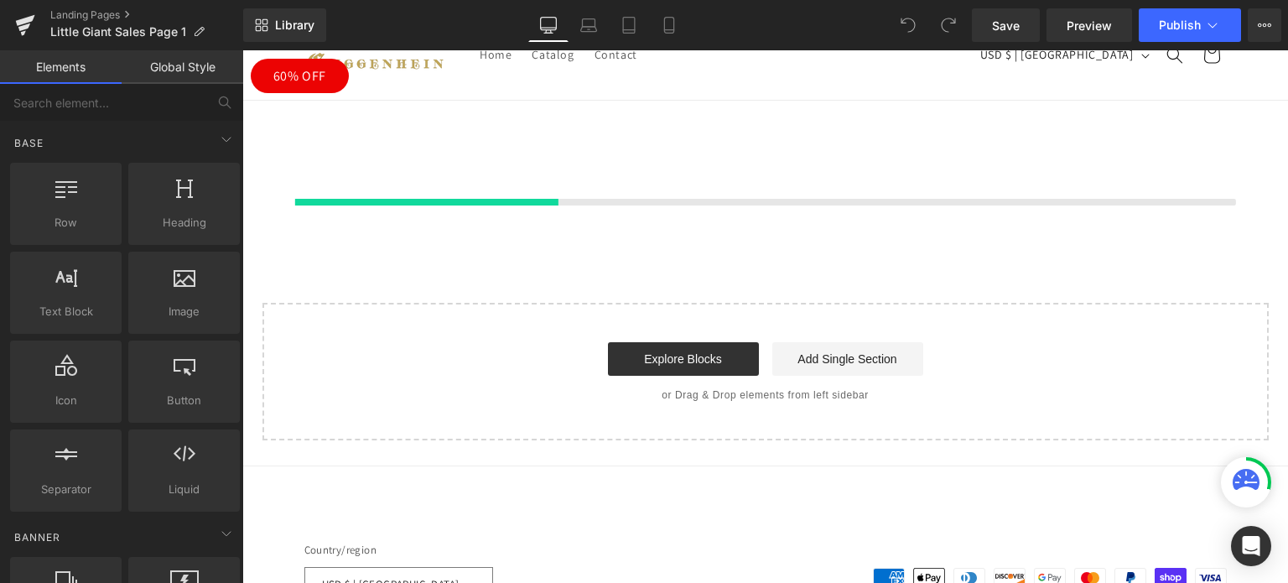
scroll to position [40, 0]
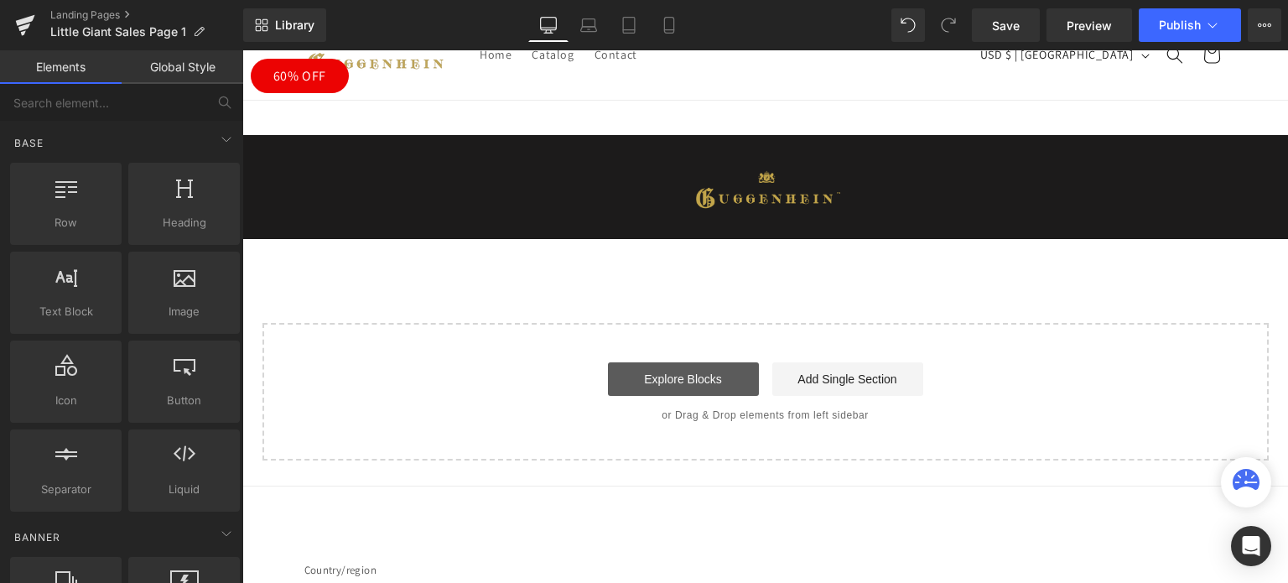
click at [686, 378] on link "Explore Blocks" at bounding box center [683, 379] width 151 height 34
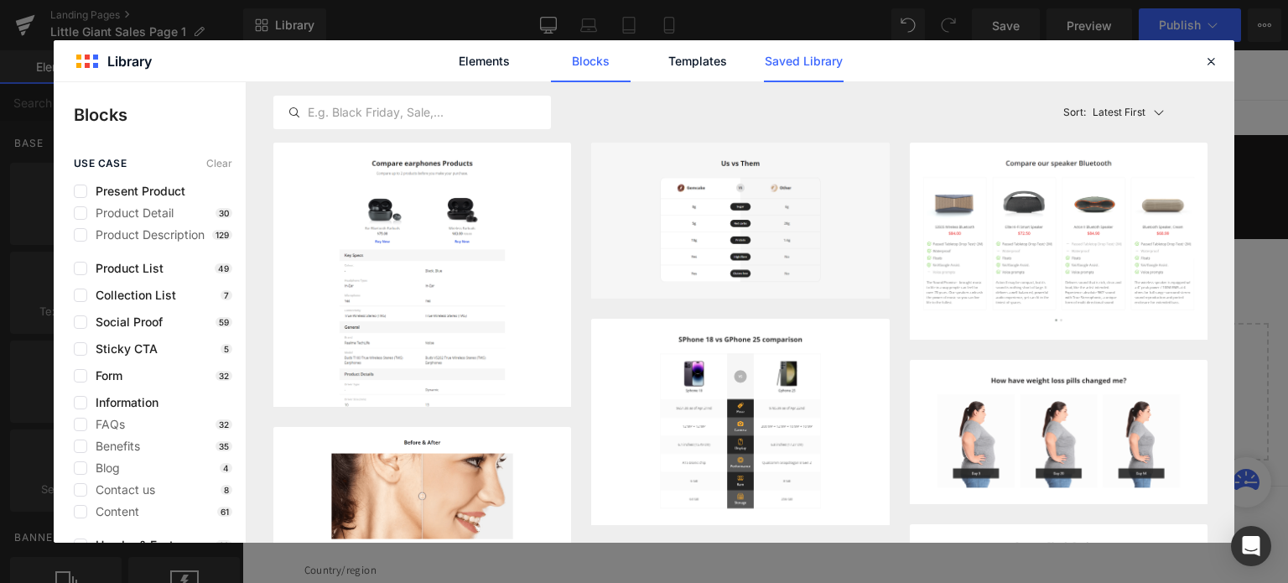
click at [810, 63] on link "Saved Library" at bounding box center [804, 61] width 80 height 42
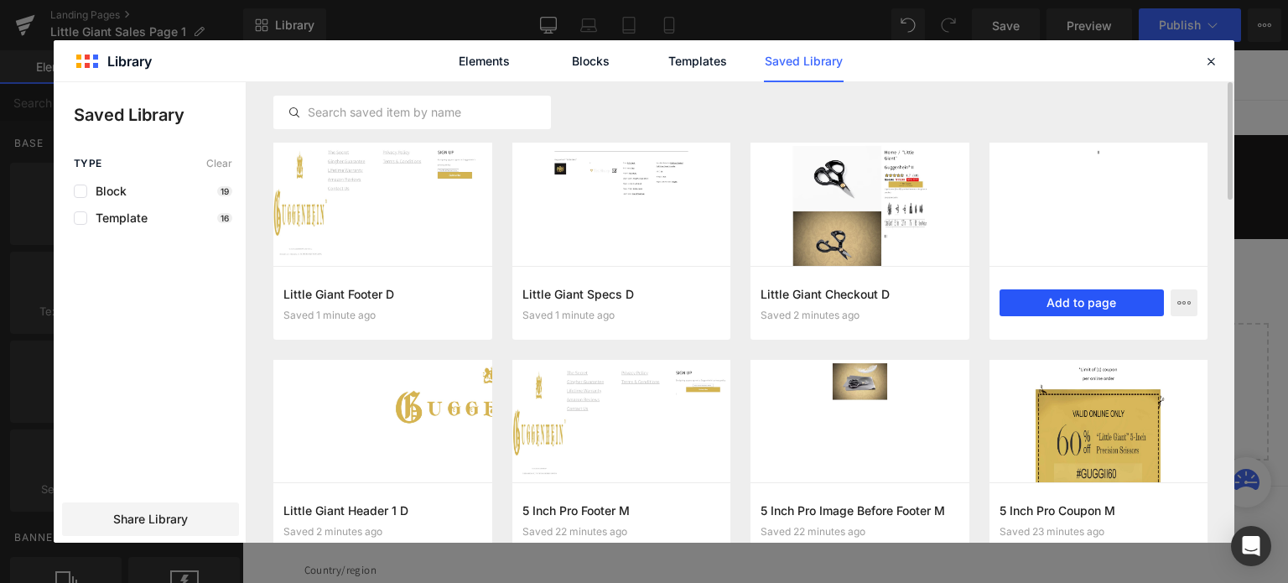
click at [1085, 301] on button "Add to page" at bounding box center [1081, 302] width 165 height 27
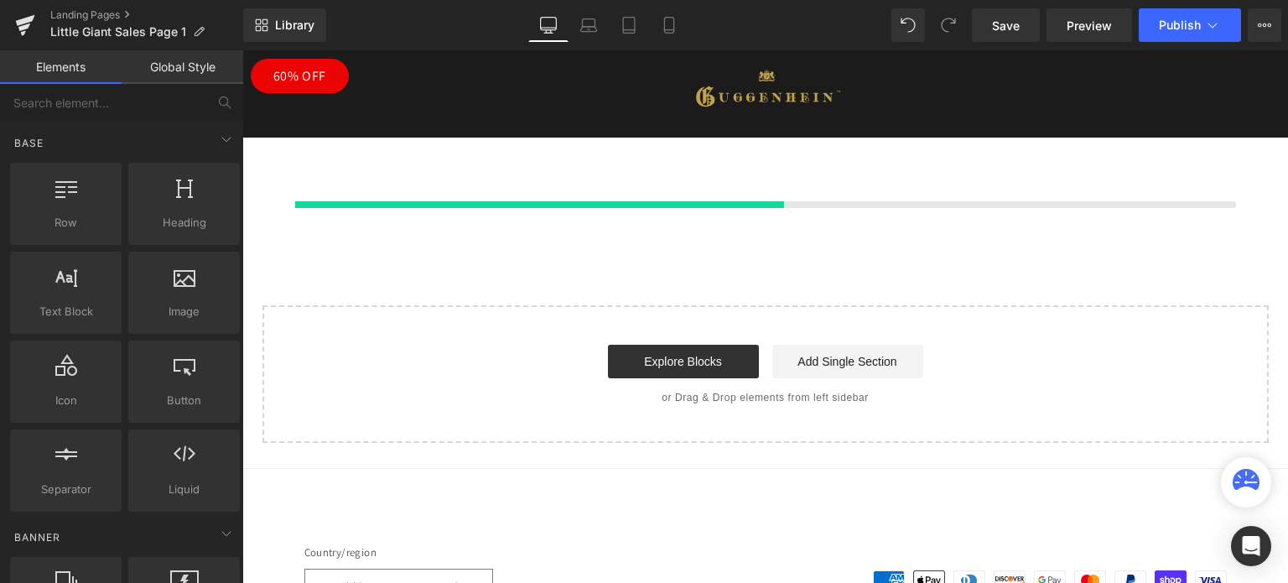
scroll to position [144, 0]
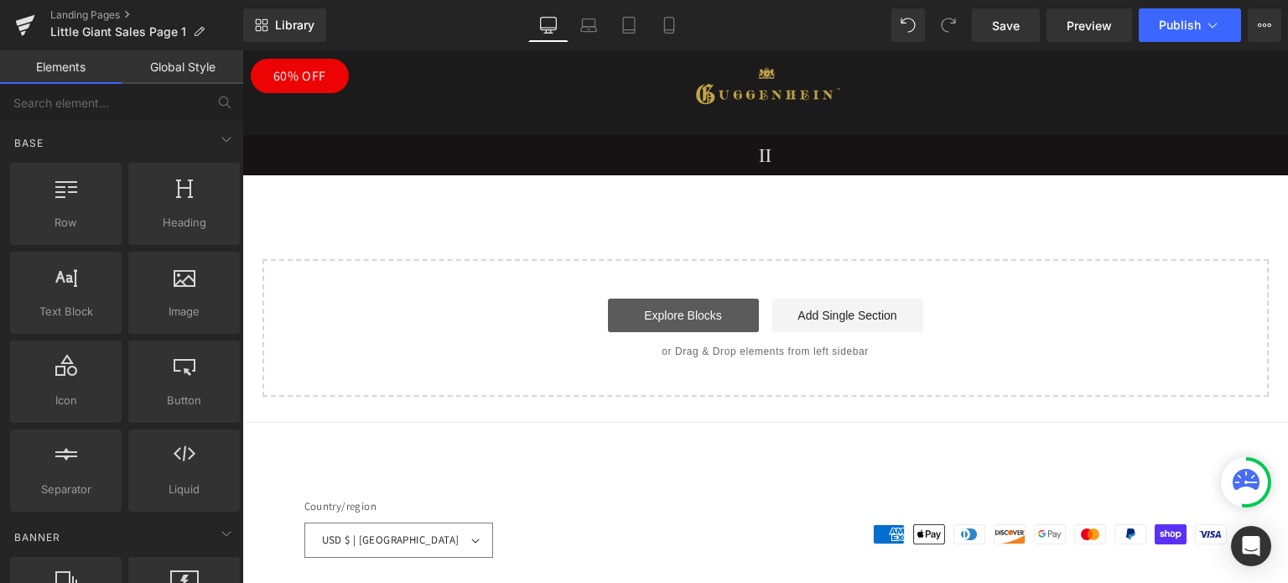
click at [686, 319] on link "Explore Blocks" at bounding box center [683, 315] width 151 height 34
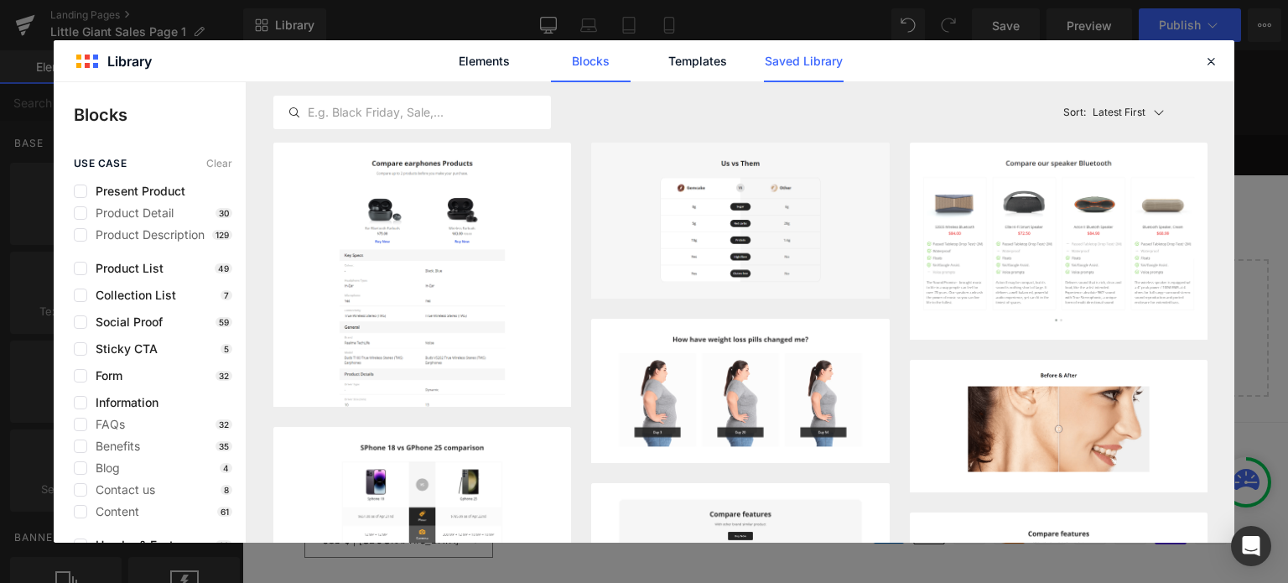
click at [800, 65] on link "Saved Library" at bounding box center [804, 61] width 80 height 42
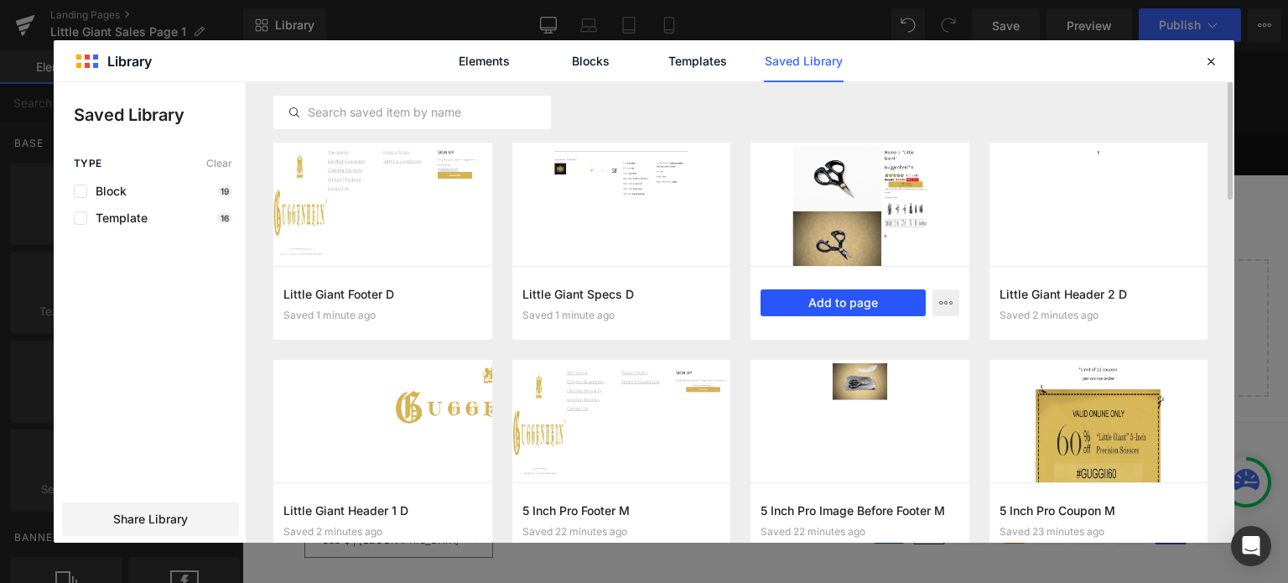
click at [841, 299] on button "Add to page" at bounding box center [842, 302] width 165 height 27
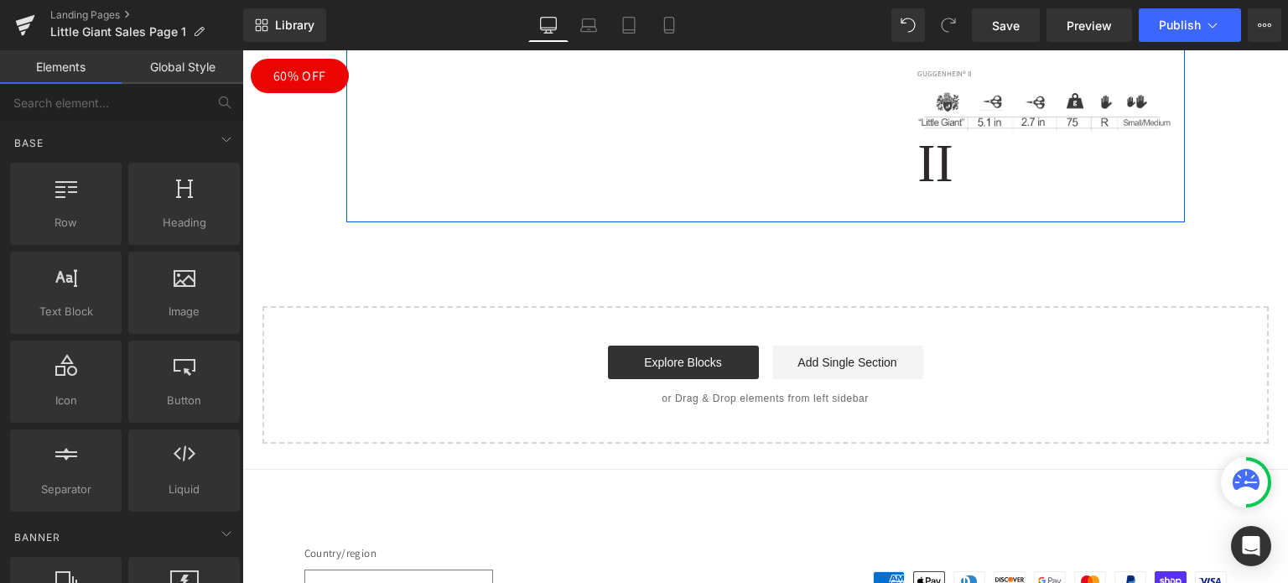
scroll to position [520, 0]
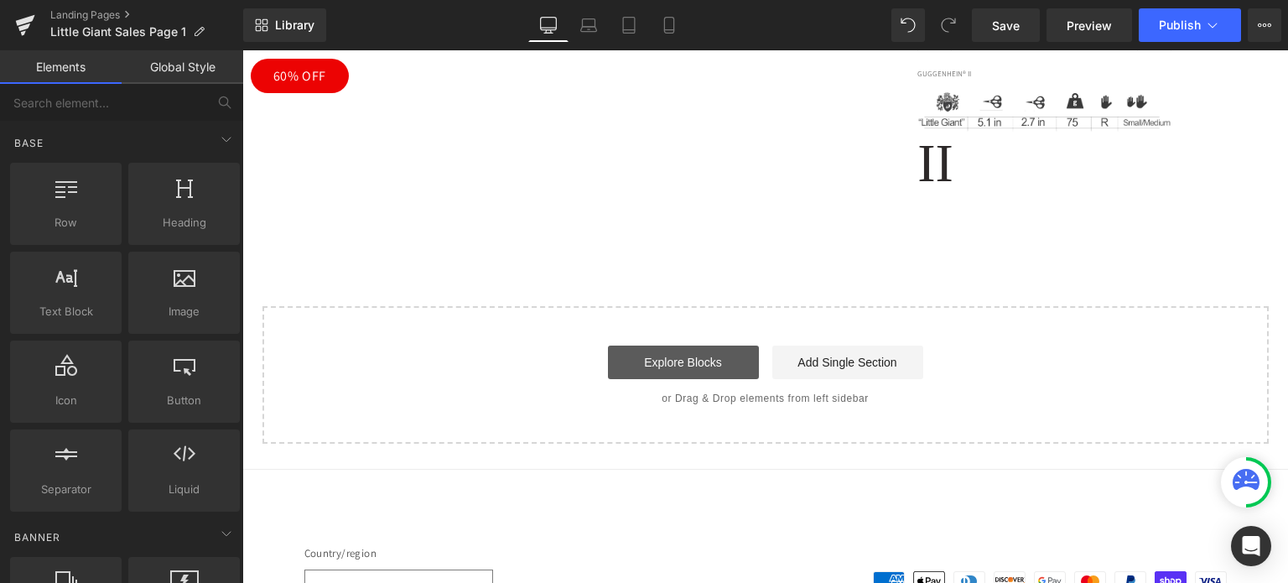
click at [667, 359] on link "Explore Blocks" at bounding box center [683, 362] width 151 height 34
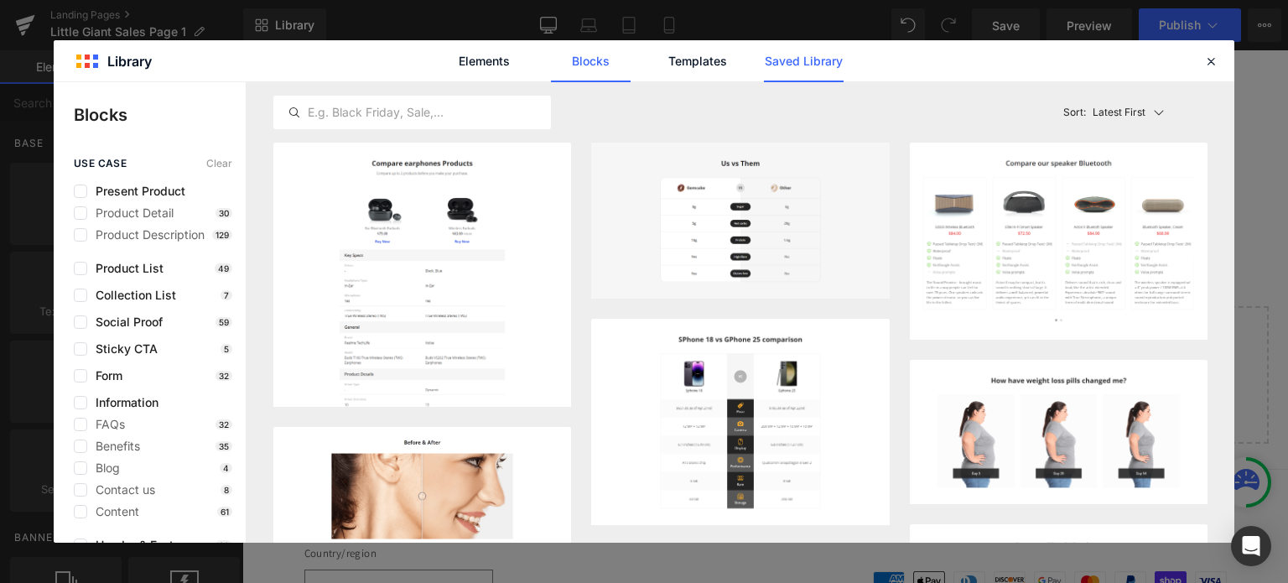
click at [817, 63] on link "Saved Library" at bounding box center [804, 61] width 80 height 42
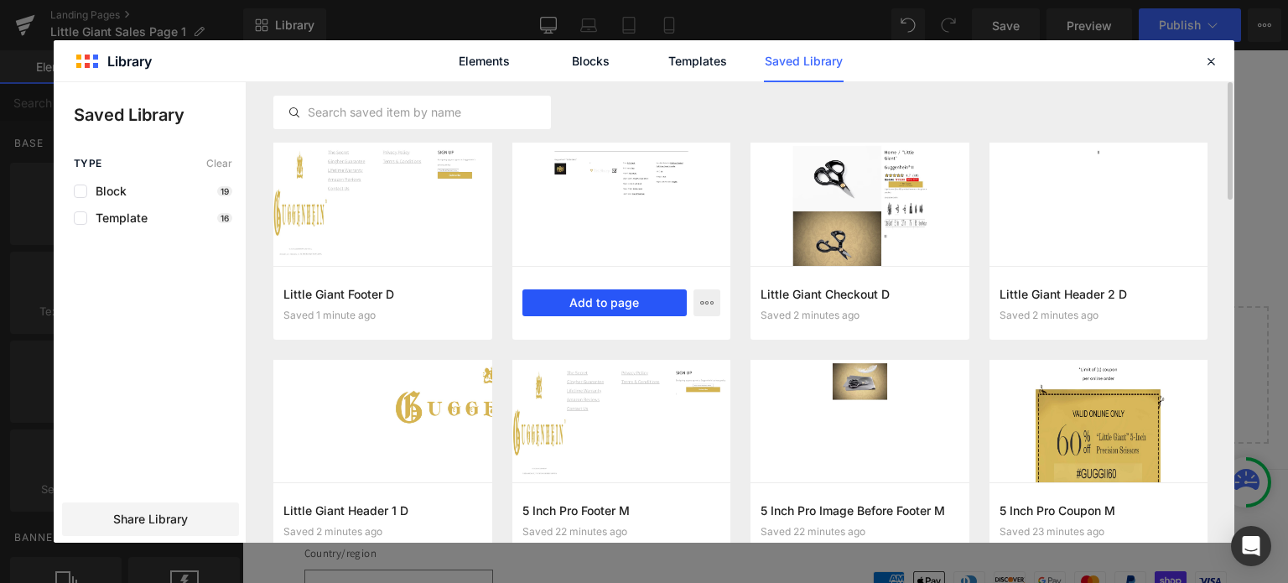
click at [608, 303] on button "Add to page" at bounding box center [604, 302] width 165 height 27
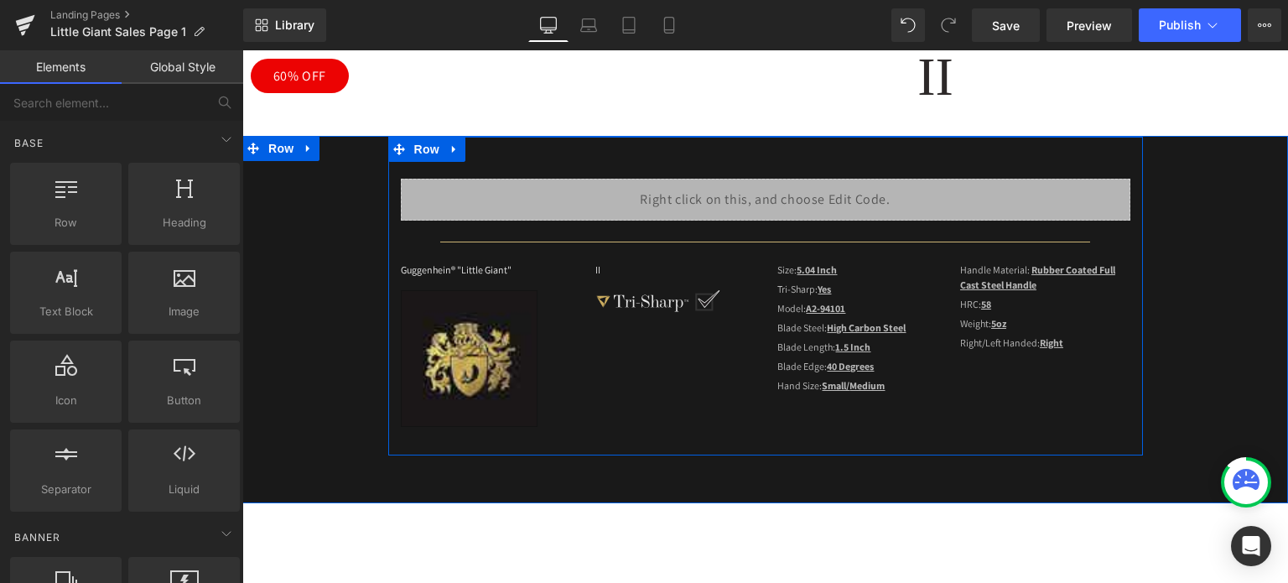
scroll to position [858, 0]
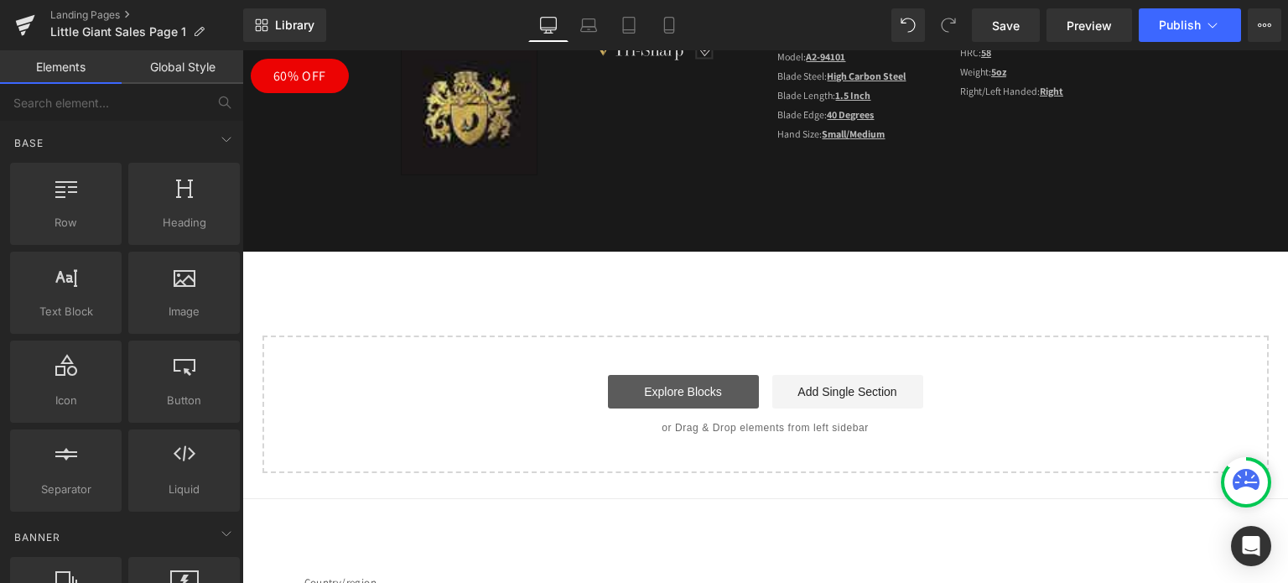
click at [686, 391] on link "Explore Blocks" at bounding box center [683, 392] width 151 height 34
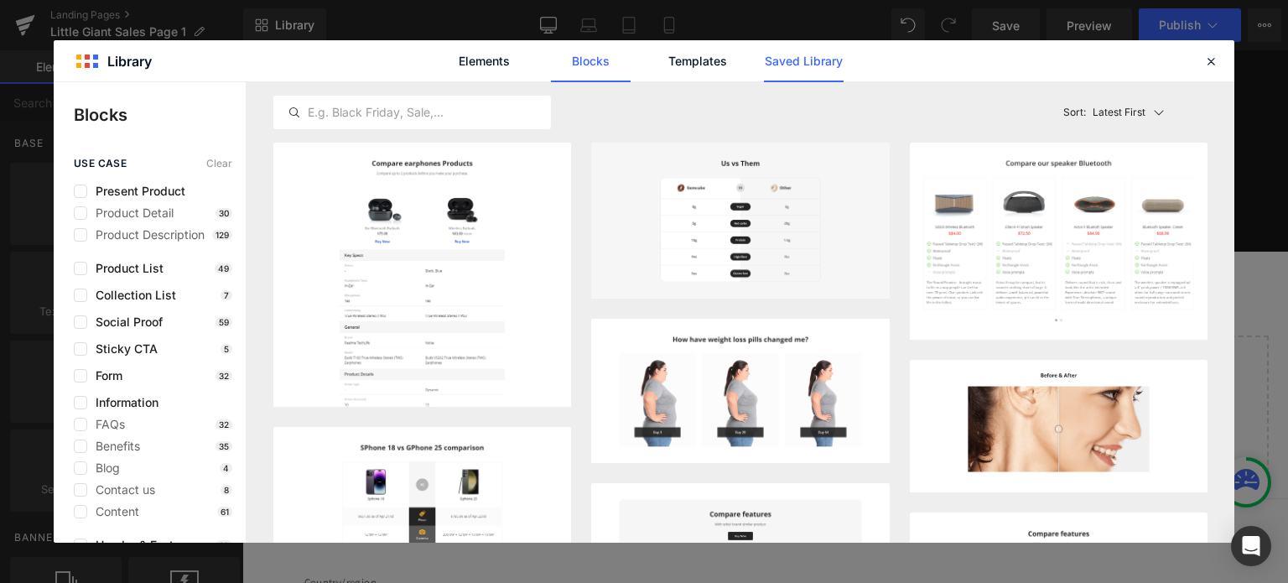
click at [812, 65] on link "Saved Library" at bounding box center [804, 61] width 80 height 42
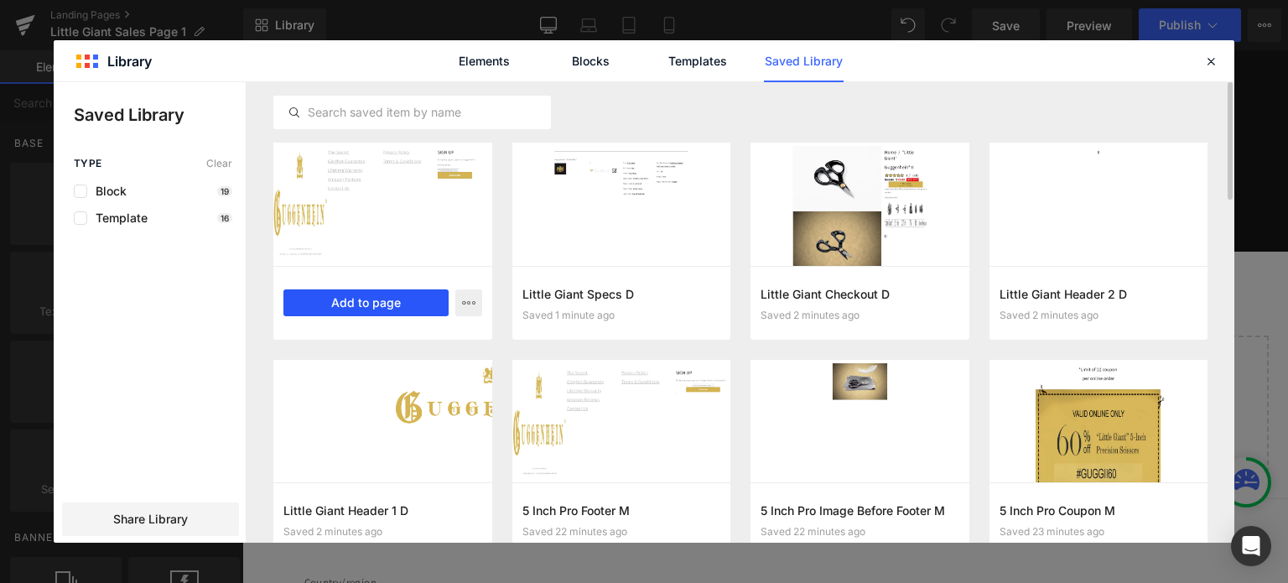
click at [366, 304] on button "Add to page" at bounding box center [365, 302] width 165 height 27
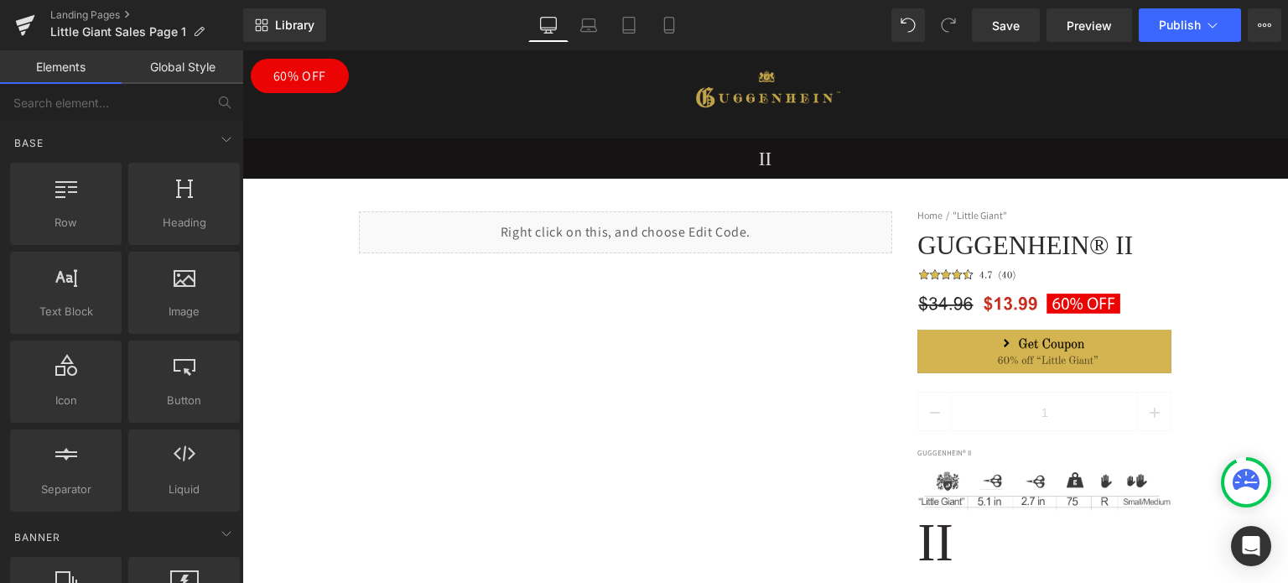
scroll to position [0, 0]
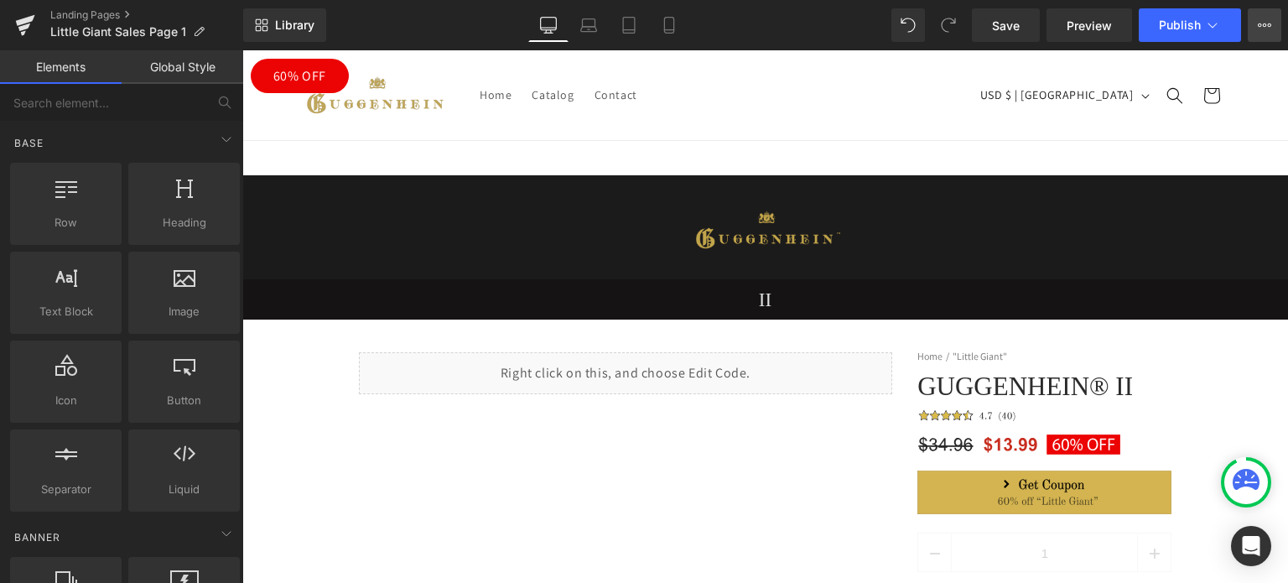
click at [1260, 23] on icon at bounding box center [1264, 24] width 13 height 13
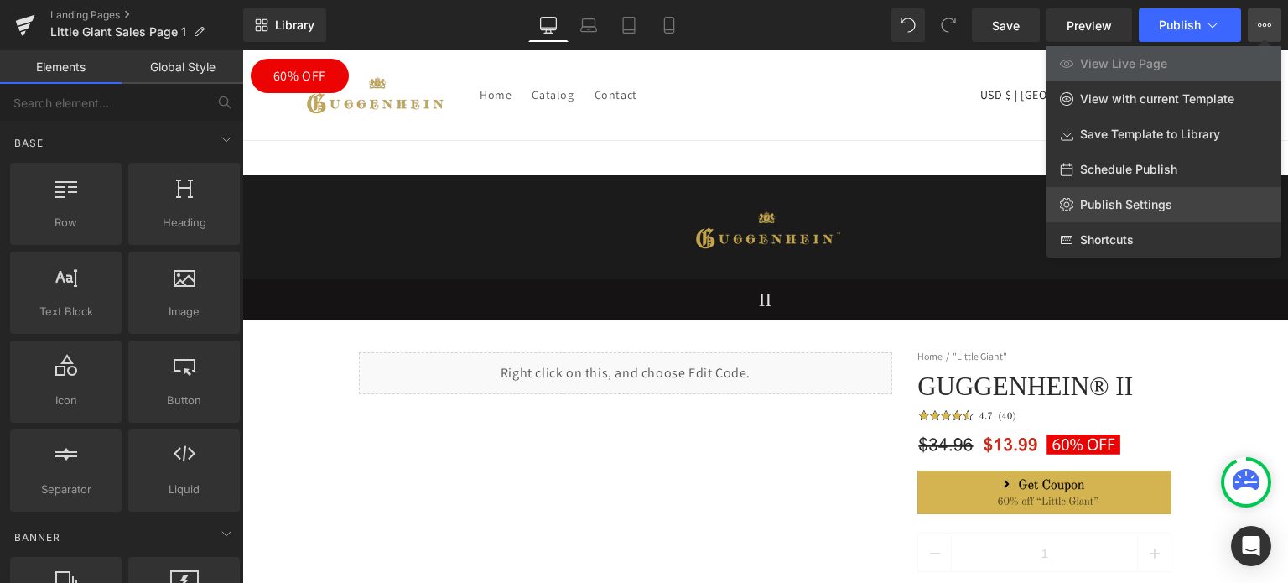
click at [1129, 205] on span "Publish Settings" at bounding box center [1126, 204] width 92 height 15
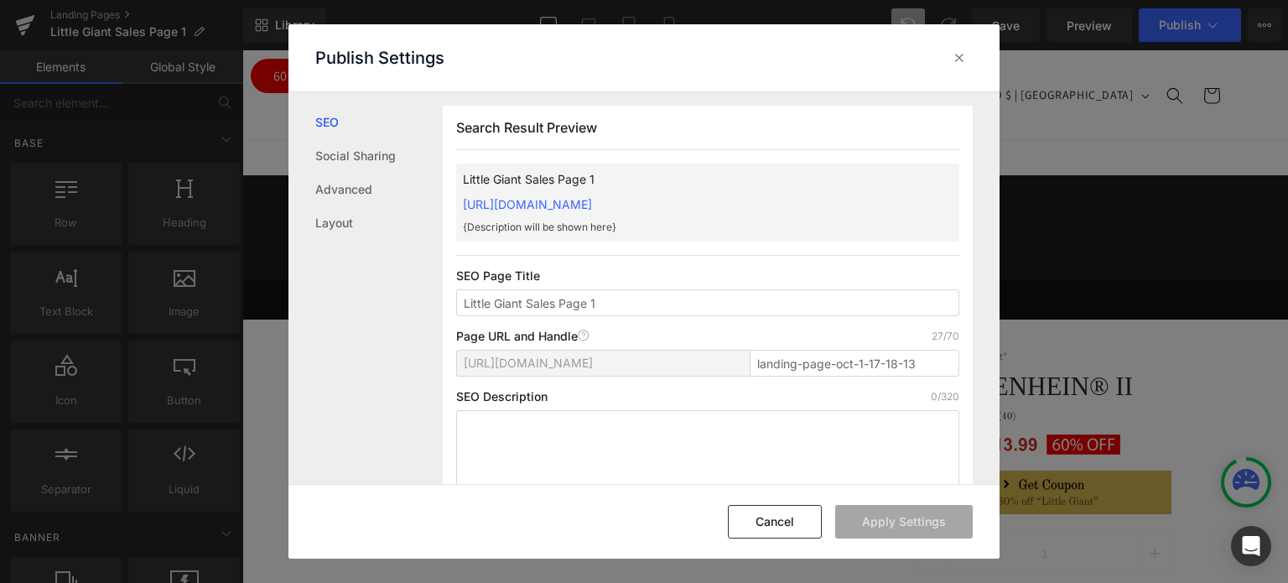
scroll to position [1, 0]
click at [340, 226] on link "Layout" at bounding box center [378, 223] width 127 height 34
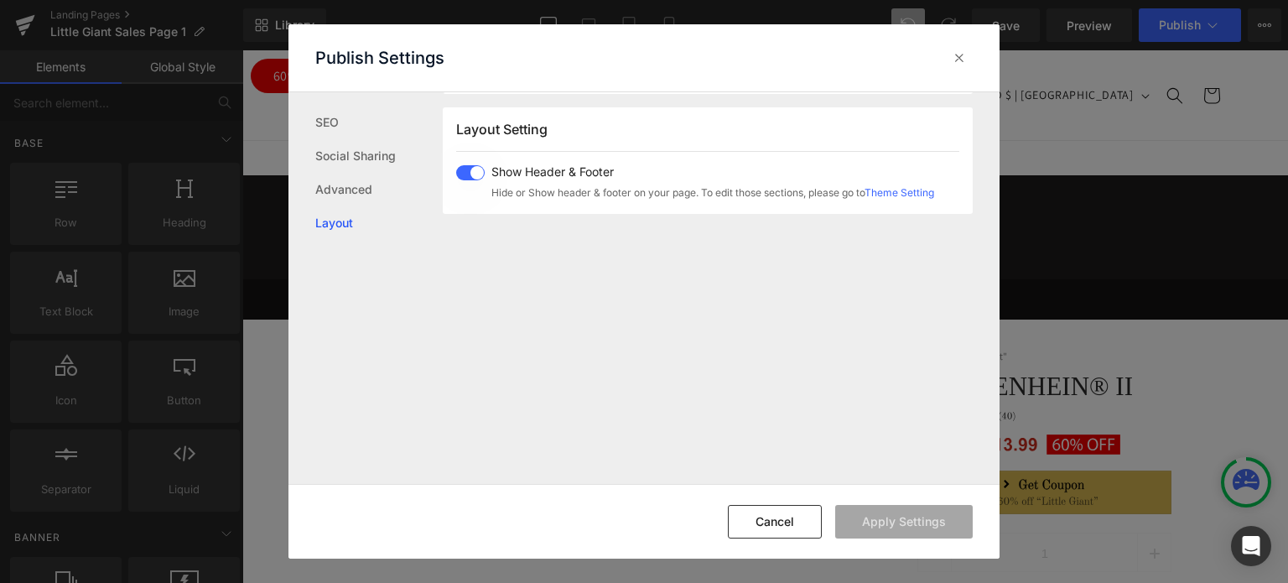
scroll to position [999, 0]
click at [480, 174] on span at bounding box center [470, 171] width 29 height 15
click at [890, 518] on button "Apply Settings" at bounding box center [904, 522] width 138 height 34
click at [783, 524] on button "Cancel" at bounding box center [775, 522] width 94 height 34
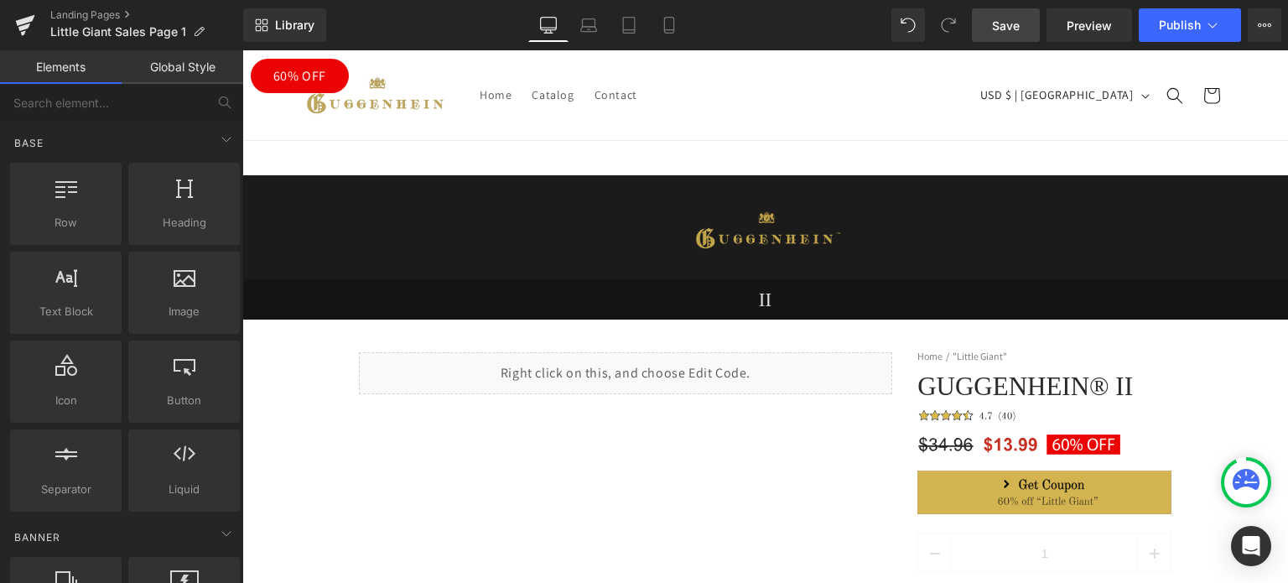
click at [999, 24] on span "Save" at bounding box center [1006, 26] width 28 height 18
click at [92, 14] on link "Landing Pages" at bounding box center [146, 14] width 193 height 13
